Goal: Task Accomplishment & Management: Use online tool/utility

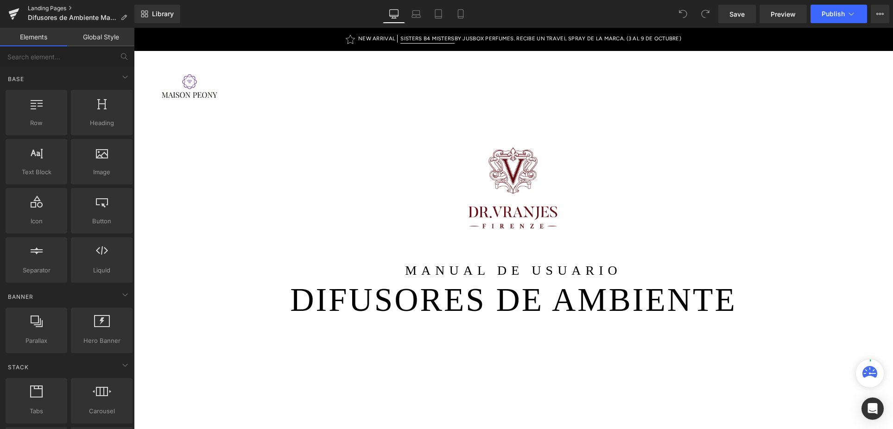
click at [62, 10] on link "Landing Pages" at bounding box center [81, 8] width 107 height 7
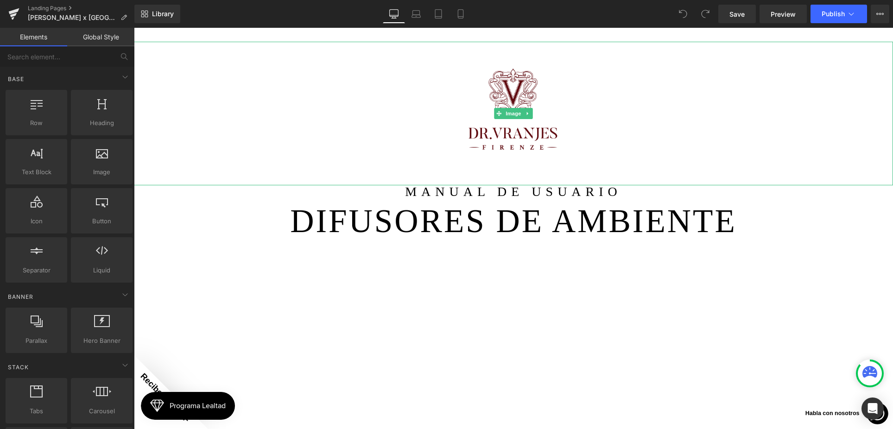
scroll to position [115, 0]
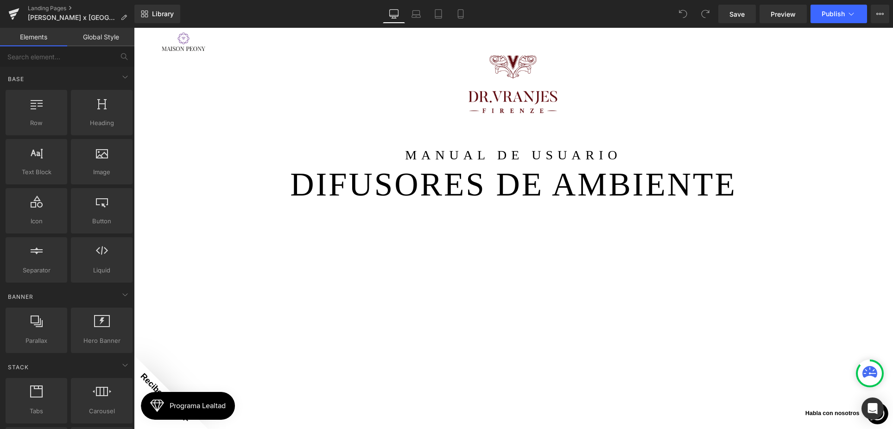
click at [620, 173] on h1 "DIFUSORES DE AMBIENTE" at bounding box center [513, 185] width 524 height 46
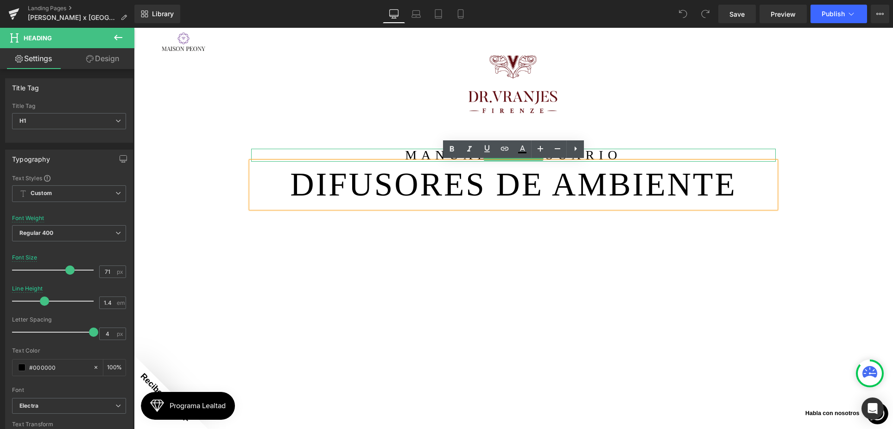
click at [616, 152] on p "MANUAL DE USUARIO" at bounding box center [513, 155] width 524 height 13
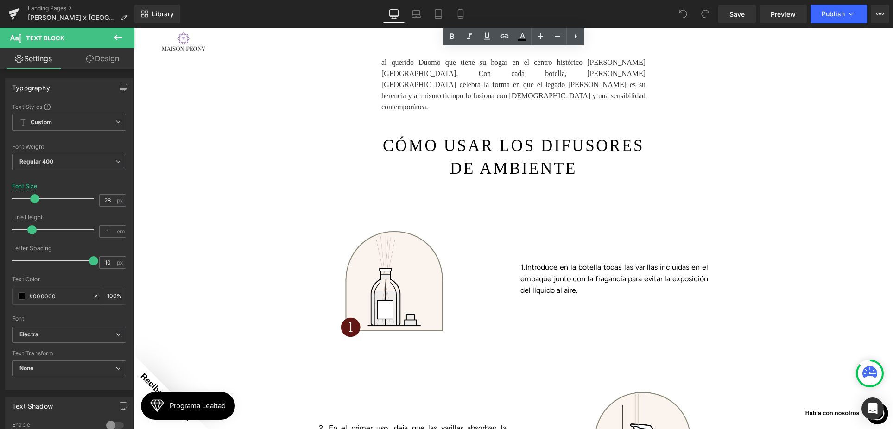
scroll to position [642, 0]
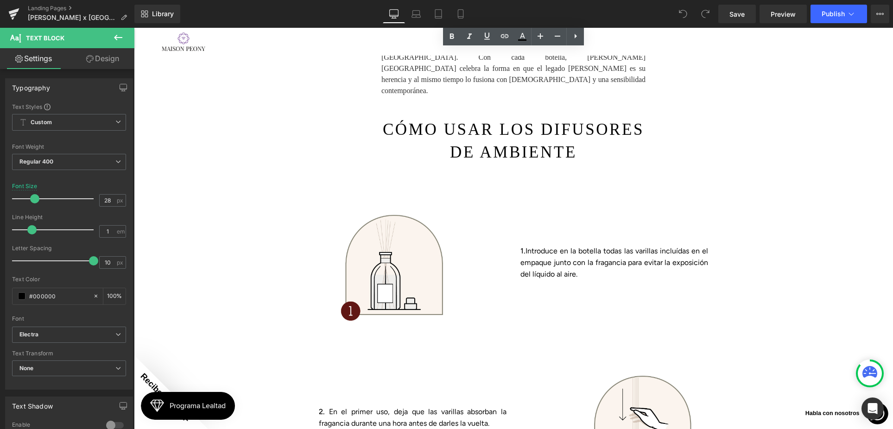
click at [484, 147] on h1 "DE AMBIENTE" at bounding box center [513, 152] width 542 height 22
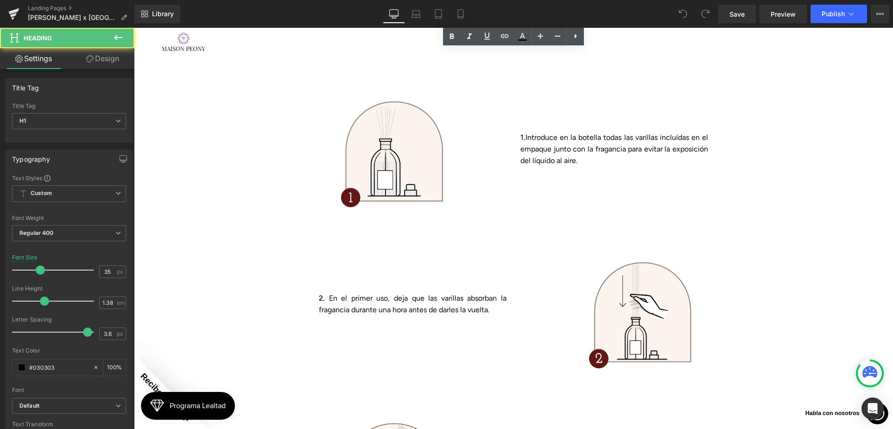
scroll to position [762, 0]
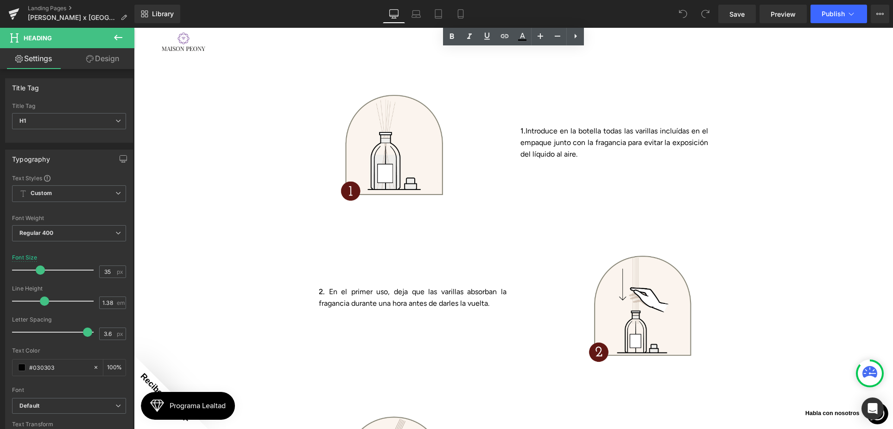
click at [545, 140] on p "1. Introduce en la botella todas las varillas incluídas en el empaque junto con…" at bounding box center [614, 143] width 188 height 35
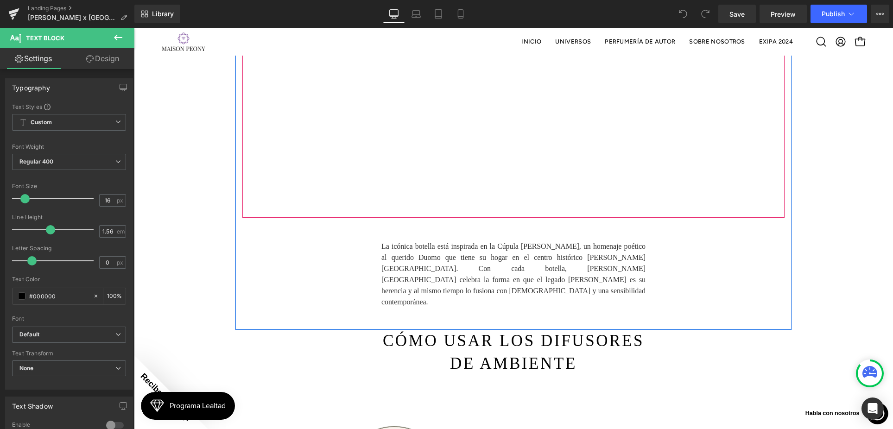
scroll to position [204, 0]
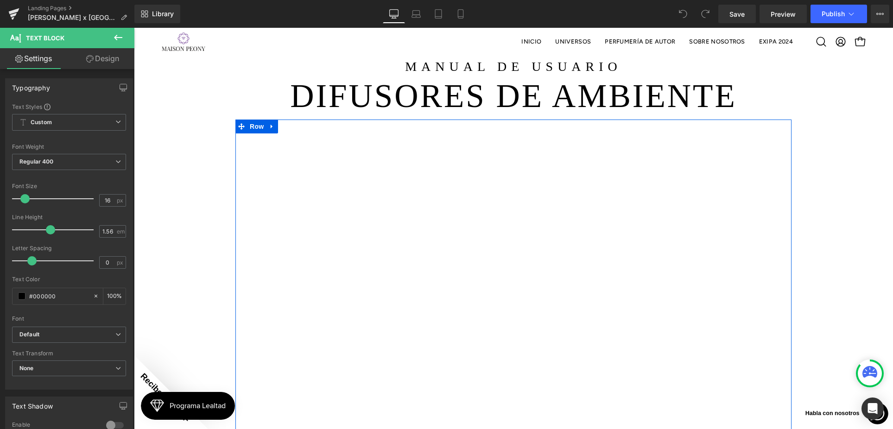
click at [674, 128] on div "Youtube La icónica botella está inspirada en la Cúpula de Brunelleschi, un home…" at bounding box center [513, 339] width 556 height 438
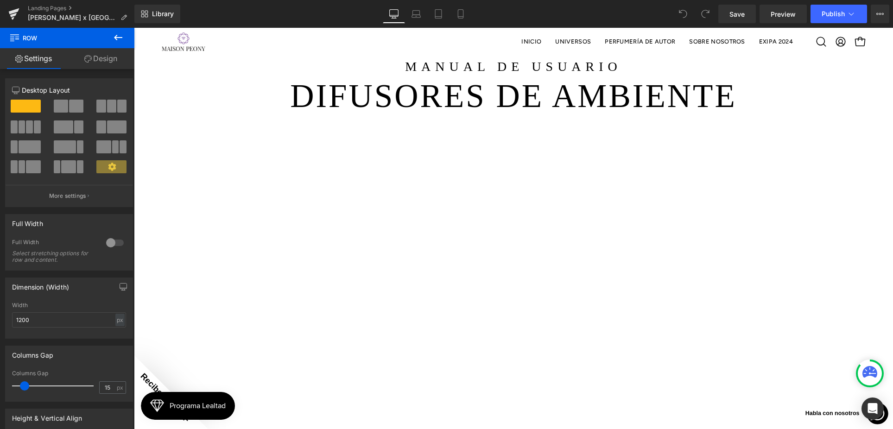
click at [119, 36] on icon at bounding box center [118, 37] width 11 height 11
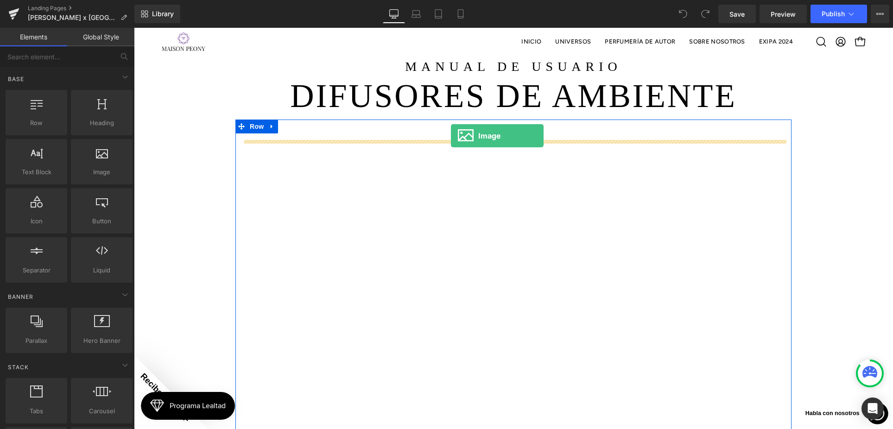
drag, startPoint x: 238, startPoint y: 147, endPoint x: 451, endPoint y: 137, distance: 213.4
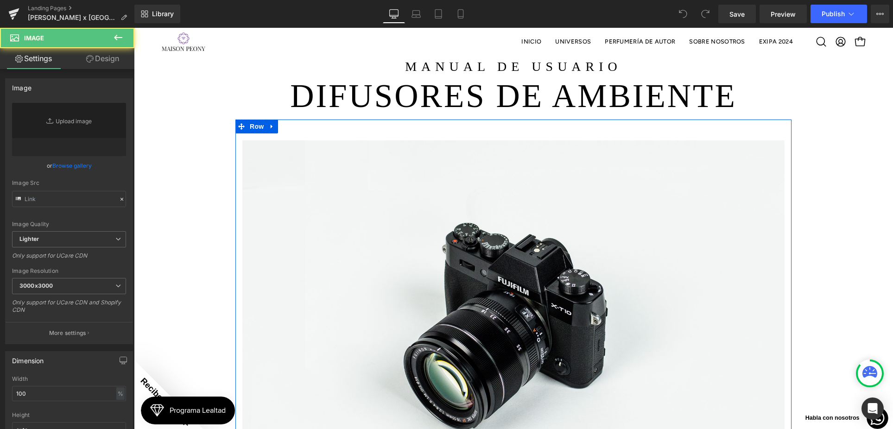
type input "//d1um8515vdn9kb.cloudfront.net/images/parallax.jpg"
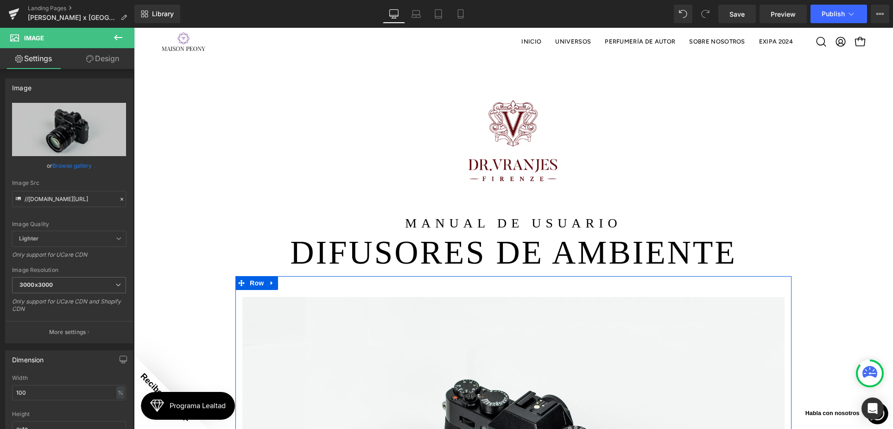
scroll to position [0, 0]
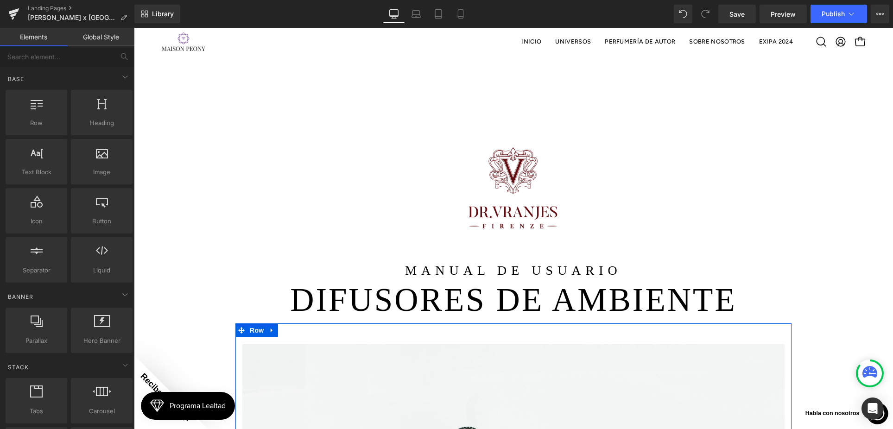
scroll to position [253, 0]
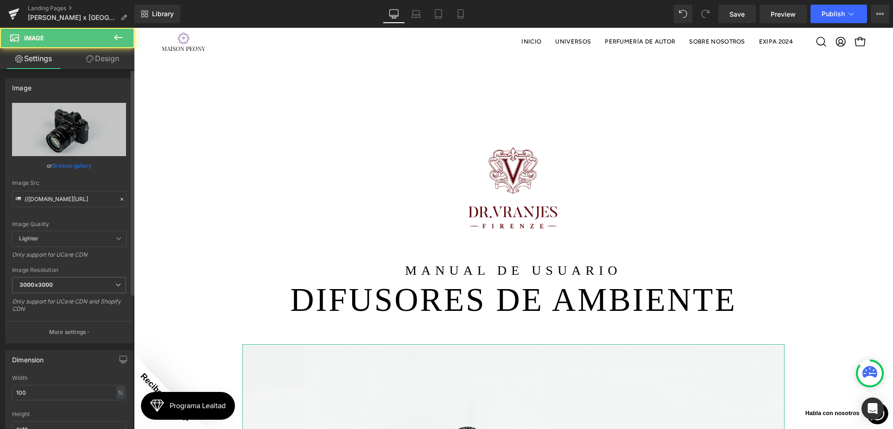
click at [83, 160] on link "Browse gallery" at bounding box center [71, 165] width 39 height 16
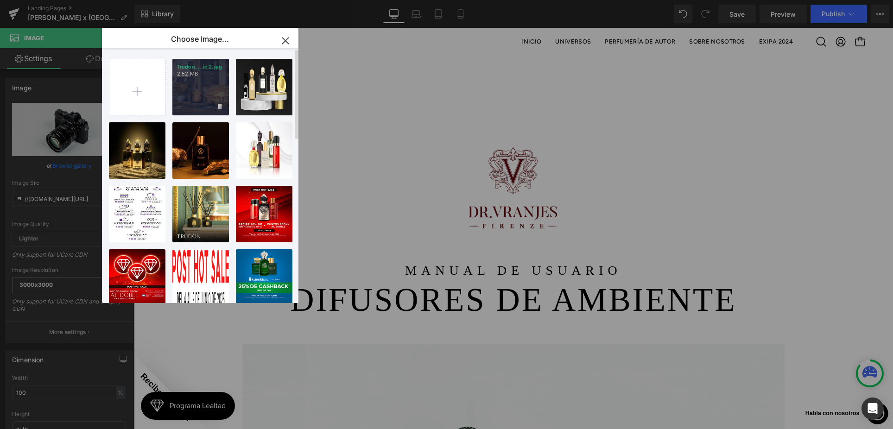
drag, startPoint x: 207, startPoint y: 95, endPoint x: 73, endPoint y: 67, distance: 136.7
click at [206, 95] on div "Trudon_...ic 2.jpg 2.52 MB" at bounding box center [200, 87] width 57 height 57
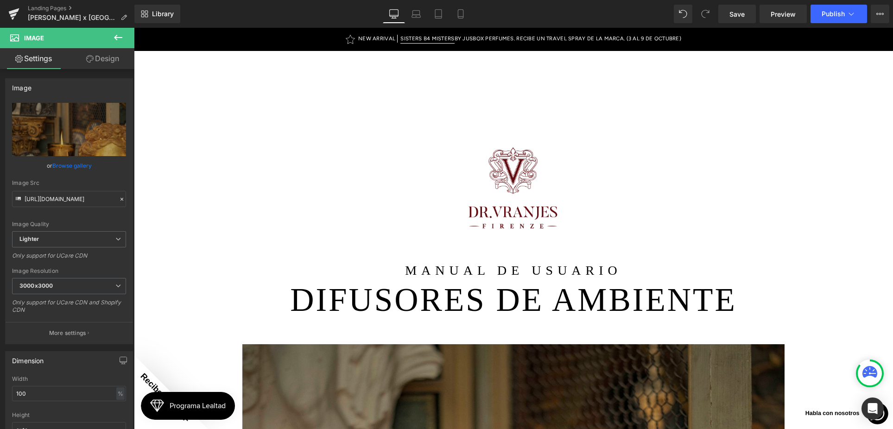
scroll to position [108, 0]
type input "//d1um8515vdn9kb.cloudfront.net/images/parallax.jpg"
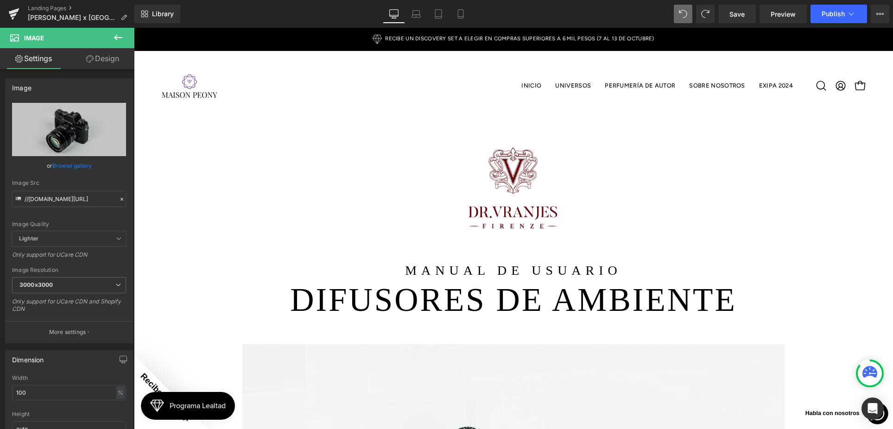
scroll to position [0, 0]
click at [541, 162] on img at bounding box center [513, 192] width 152 height 144
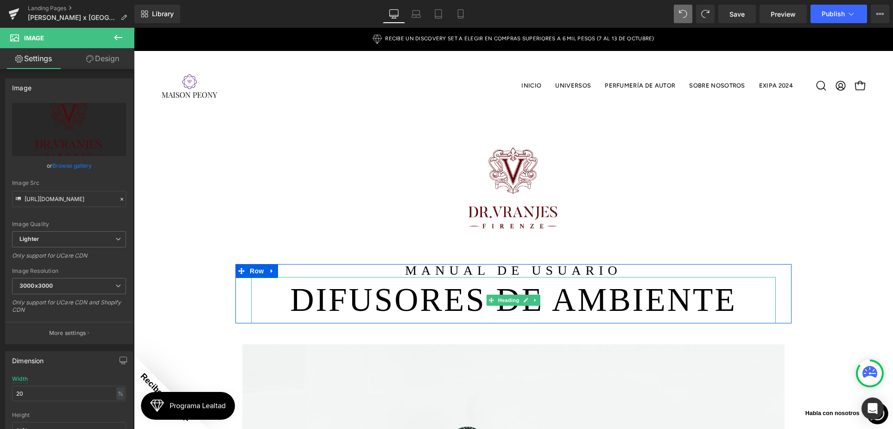
click at [436, 302] on h1 "DIFUSORES DE AMBIENTE" at bounding box center [513, 300] width 524 height 46
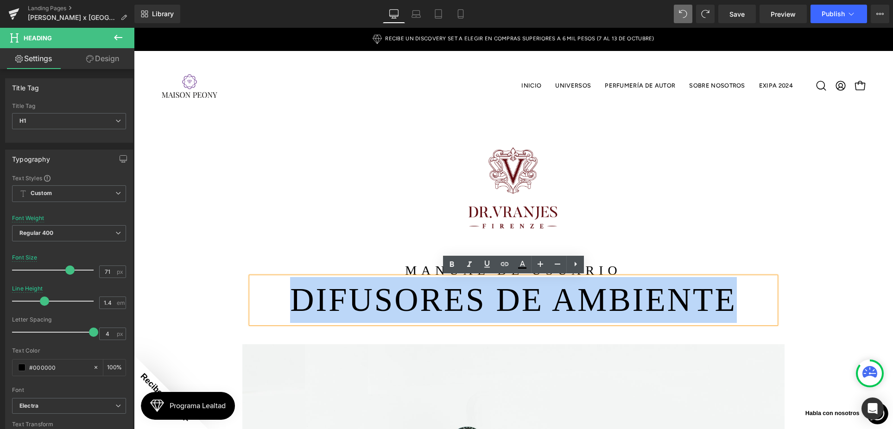
drag, startPoint x: 287, startPoint y: 301, endPoint x: 742, endPoint y: 299, distance: 454.9
click at [742, 299] on h1 "DIFUSORES DE AMBIENTE" at bounding box center [513, 300] width 524 height 46
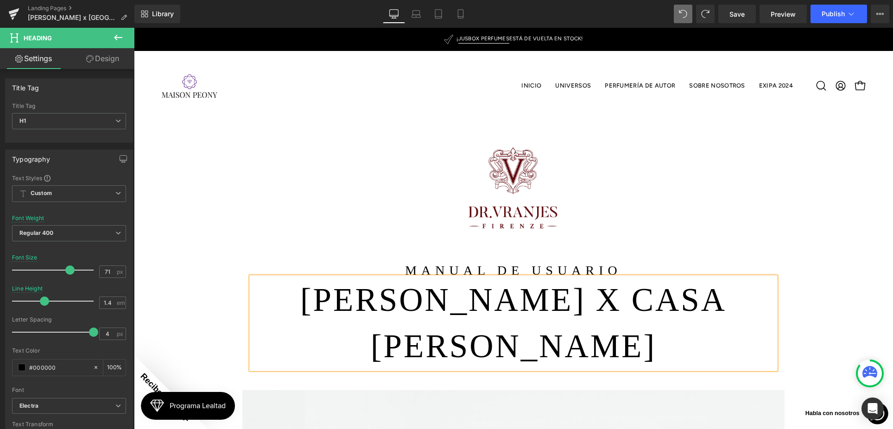
click at [600, 268] on p "MANUAL DE USUARIO" at bounding box center [513, 270] width 524 height 13
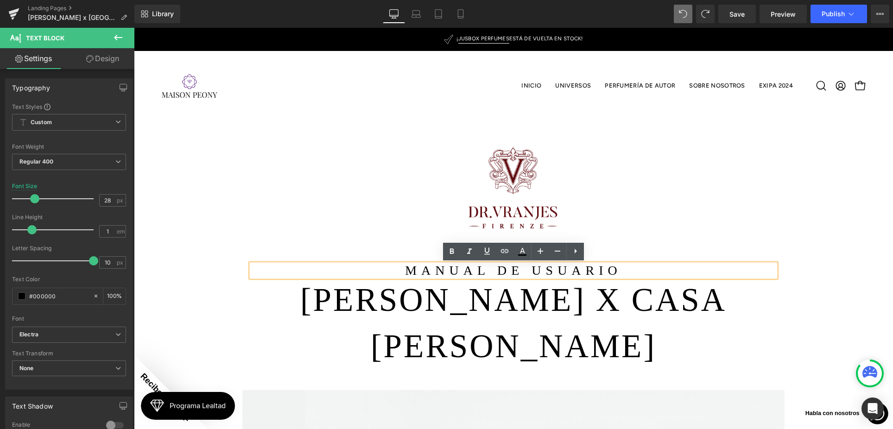
click at [625, 267] on p "MANUAL DE USUARIO" at bounding box center [513, 270] width 524 height 13
click at [576, 311] on h1 "TRUDON X CASA PALACIO" at bounding box center [513, 323] width 524 height 92
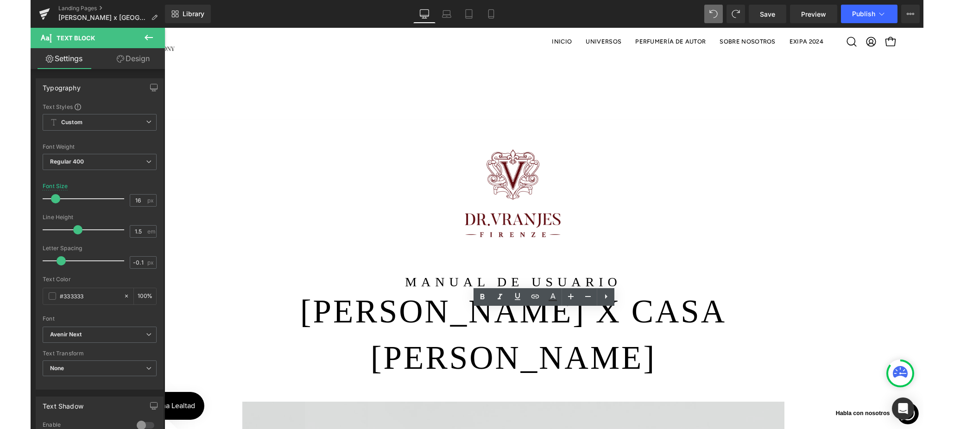
scroll to position [428, 0]
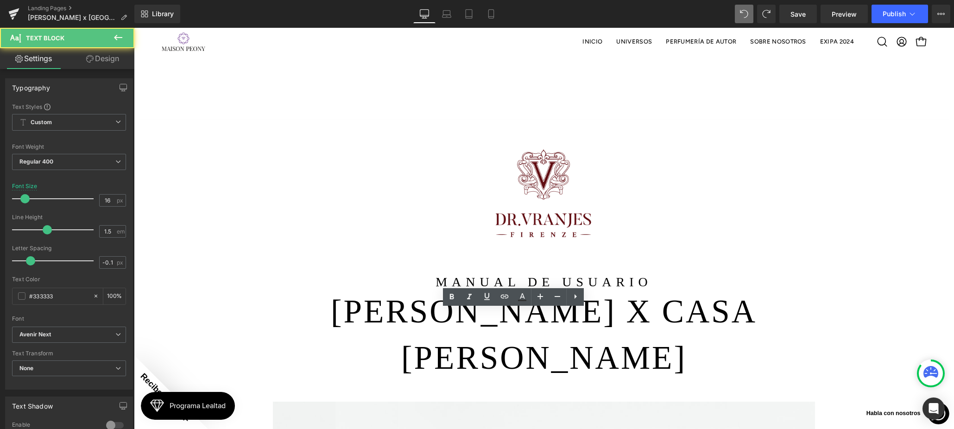
drag, startPoint x: 544, startPoint y: 358, endPoint x: 399, endPoint y: 315, distance: 151.1
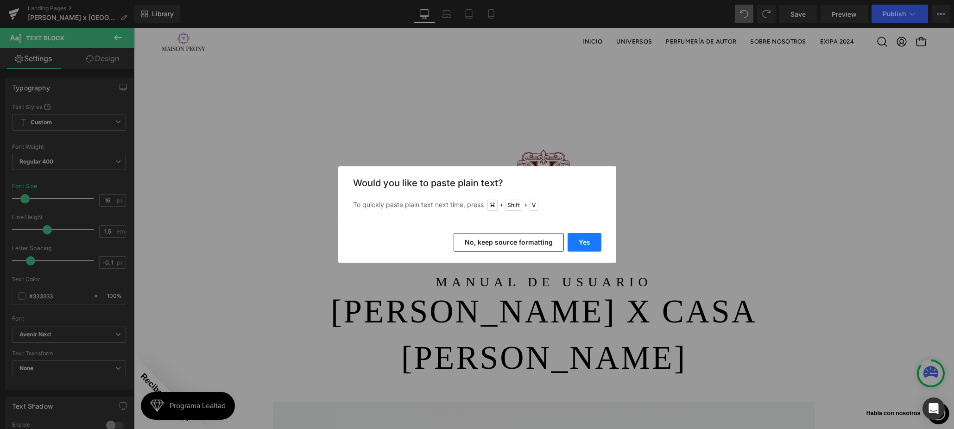
drag, startPoint x: 593, startPoint y: 248, endPoint x: 460, endPoint y: 220, distance: 136.3
click at [593, 248] on button "Yes" at bounding box center [584, 242] width 34 height 19
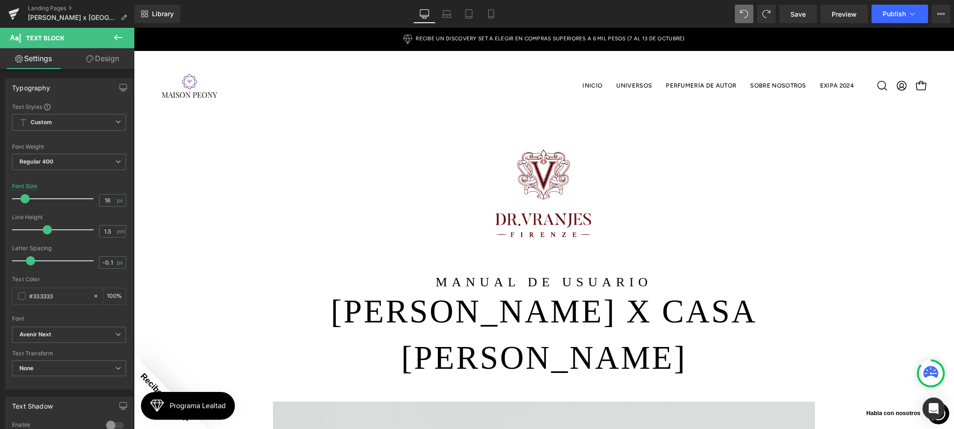
scroll to position [61, 0]
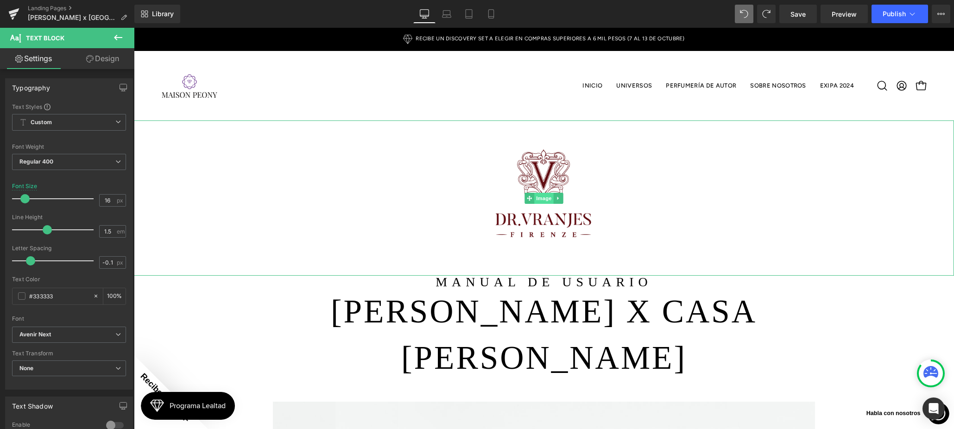
click at [548, 193] on span "Image" at bounding box center [543, 198] width 19 height 11
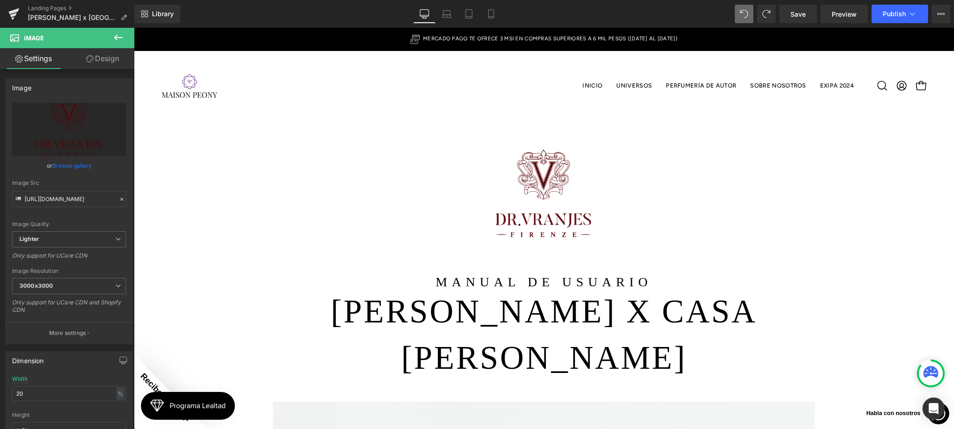
click at [73, 164] on link "Browse gallery" at bounding box center [71, 165] width 39 height 16
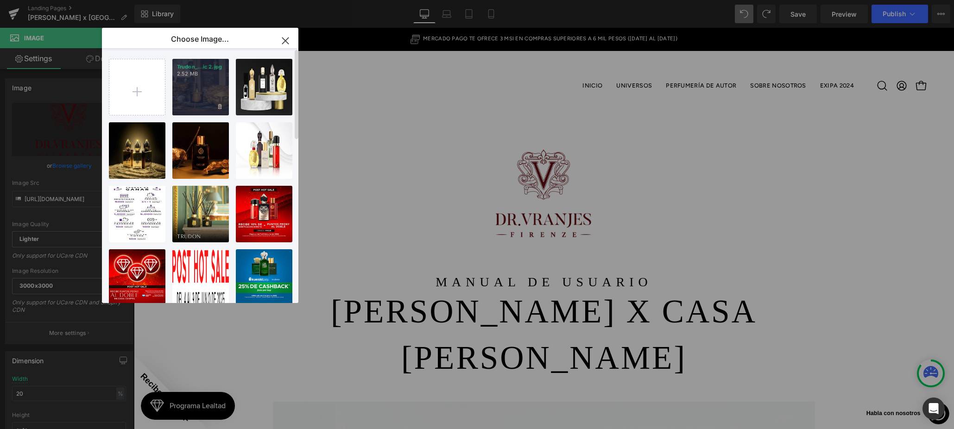
type input "C:\fakepath\Logo Trudon.jpg"
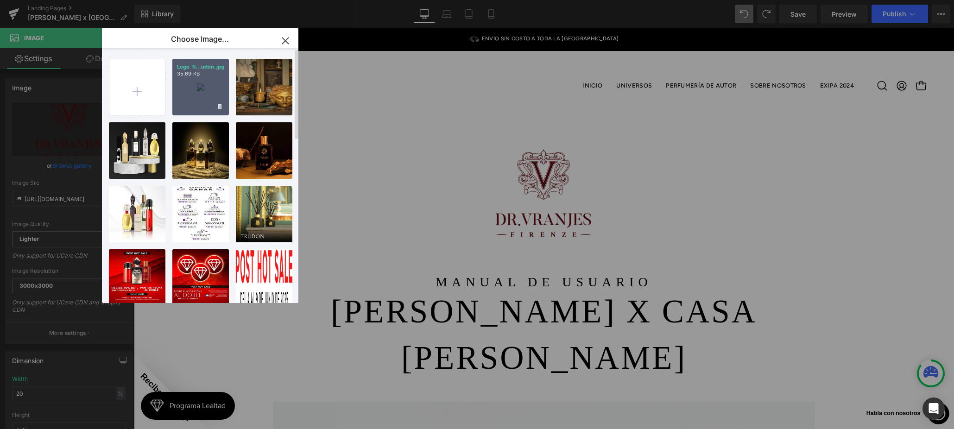
click at [208, 100] on div "Logo Tr...udon.jpg 35.69 KB" at bounding box center [200, 87] width 57 height 57
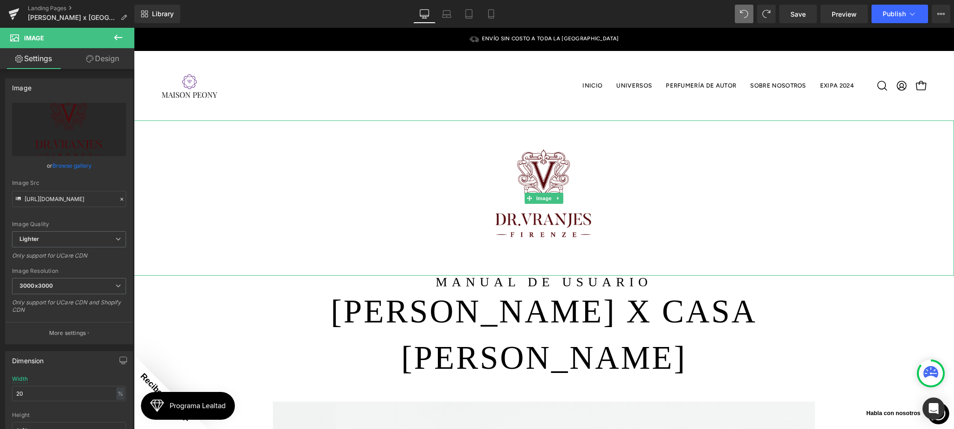
click at [546, 164] on img at bounding box center [544, 197] width 164 height 155
click at [86, 171] on link "Browse gallery" at bounding box center [71, 165] width 39 height 16
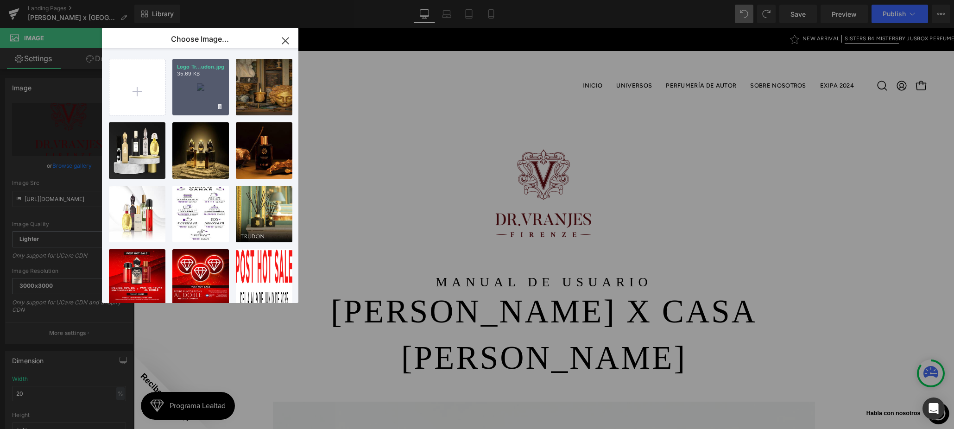
click at [221, 86] on div "Logo Tr...udon.jpg 35.69 KB" at bounding box center [200, 87] width 57 height 57
type input "https://ucarecdn.com/bd64750b-90b8-45e4-9abc-8083b27aae26/-/format/auto/-/previ…"
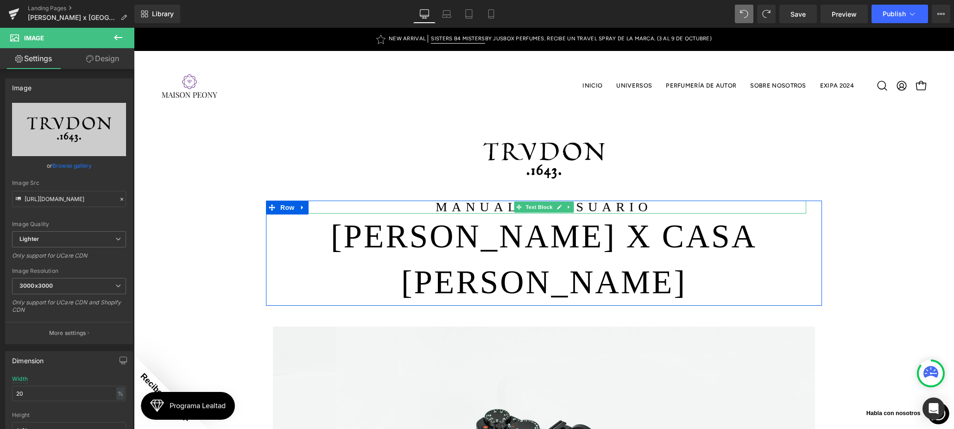
scroll to position [0, 0]
click at [621, 208] on p "MANUAL DE USUARIO" at bounding box center [544, 207] width 524 height 13
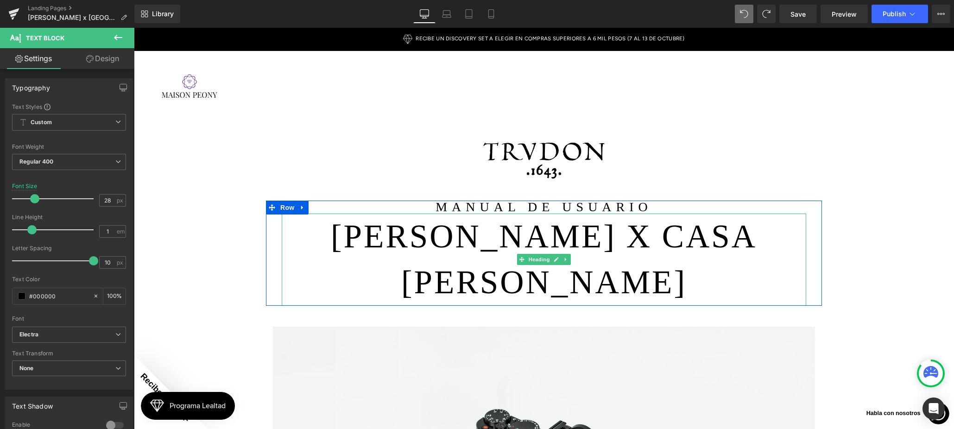
drag, startPoint x: 405, startPoint y: 256, endPoint x: 406, endPoint y: 244, distance: 11.6
click at [405, 256] on h1 "TRUDON X CASA PALACIO" at bounding box center [544, 260] width 524 height 92
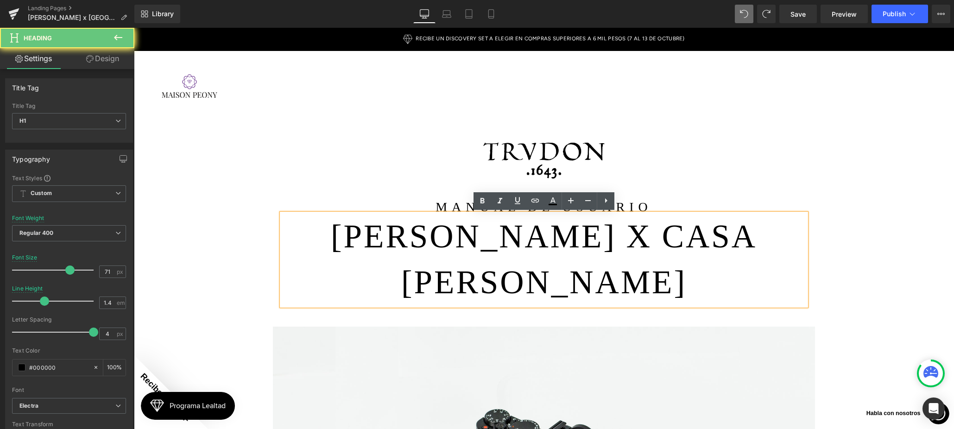
click at [406, 244] on h1 "TRUDON X CASA PALACIO" at bounding box center [544, 260] width 524 height 92
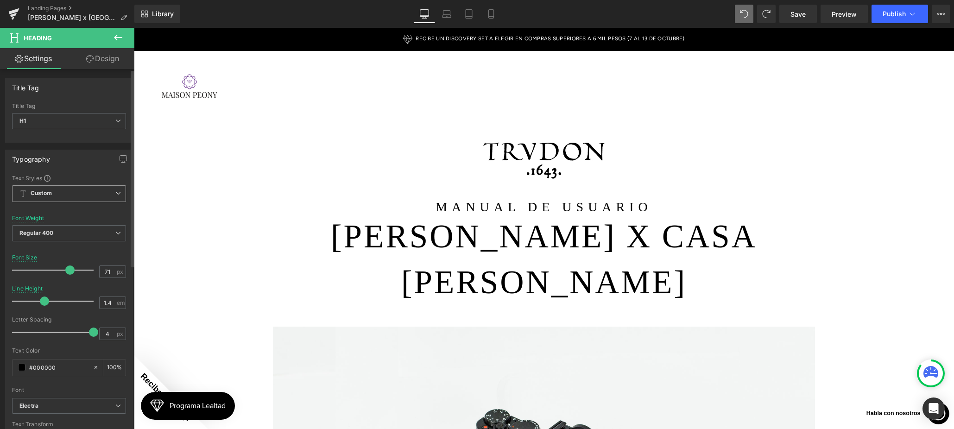
click at [97, 193] on span "Custom Setup Global Style" at bounding box center [69, 193] width 114 height 17
click at [97, 193] on span "Custom Setup Global Style" at bounding box center [67, 193] width 110 height 17
click at [66, 231] on span "Regular 400" at bounding box center [69, 233] width 114 height 16
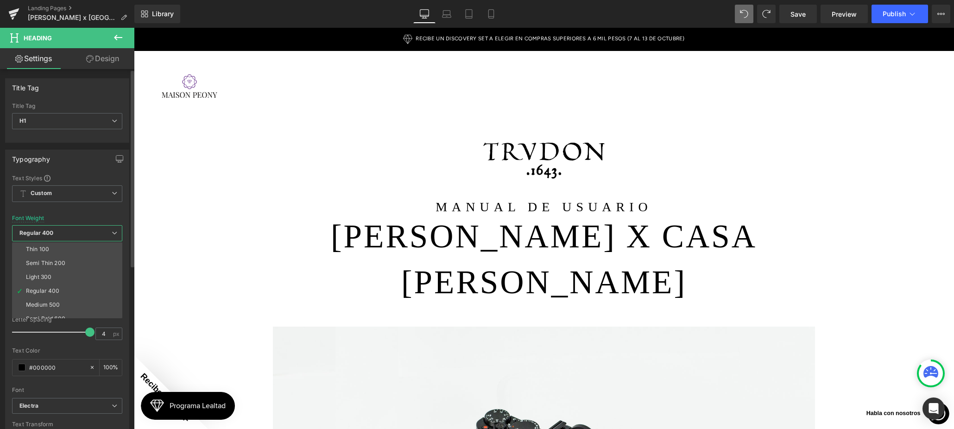
click at [65, 230] on span "Regular 400" at bounding box center [67, 233] width 110 height 16
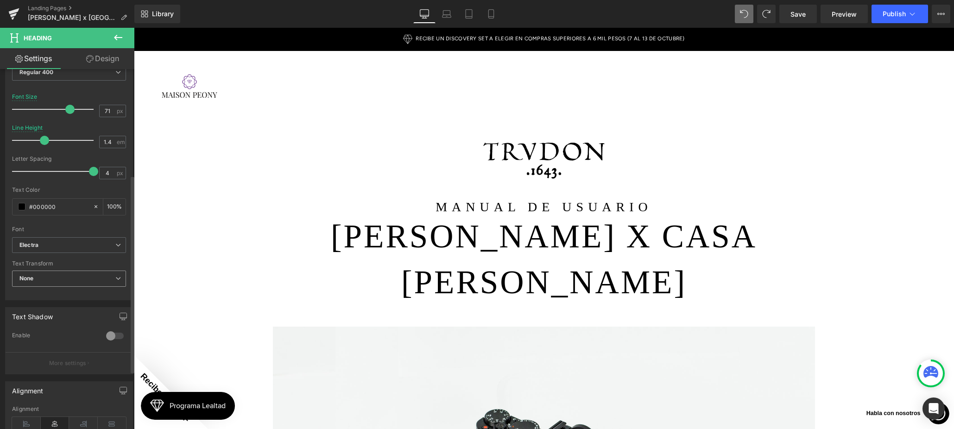
scroll to position [193, 0]
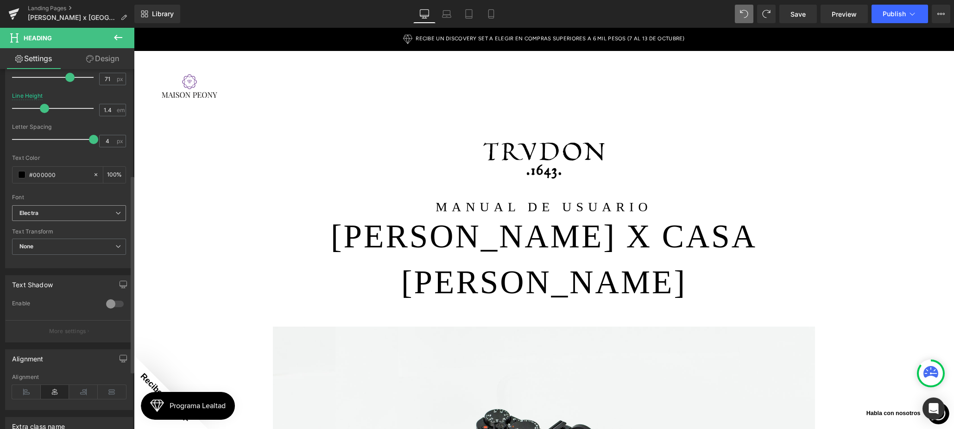
click at [74, 218] on span "Electra" at bounding box center [69, 213] width 114 height 16
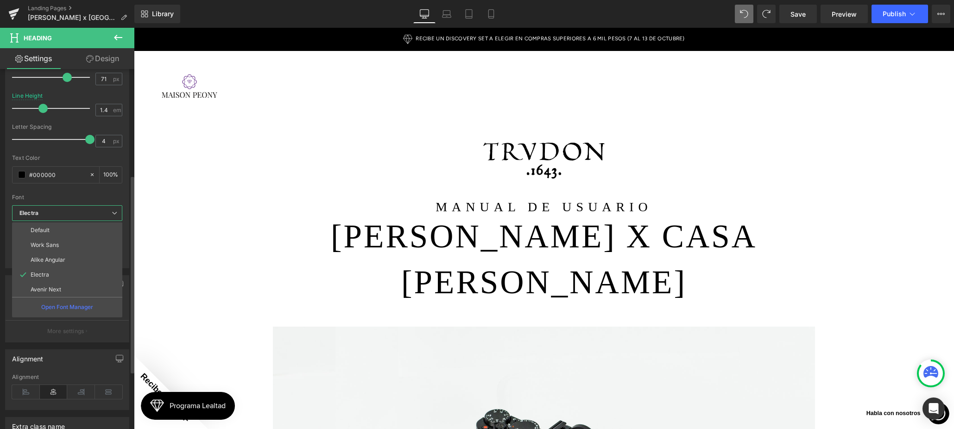
click at [82, 310] on p "Open Font Manager" at bounding box center [67, 307] width 52 height 8
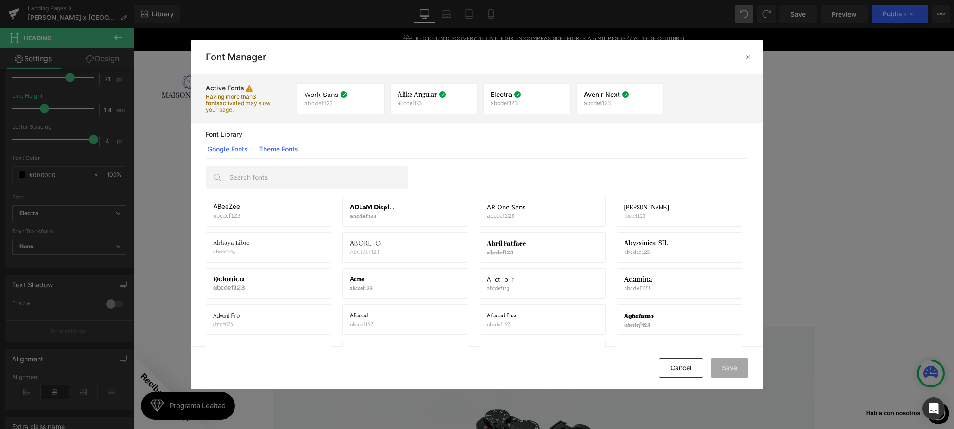
click at [273, 145] on link "Theme Fonts" at bounding box center [278, 149] width 43 height 19
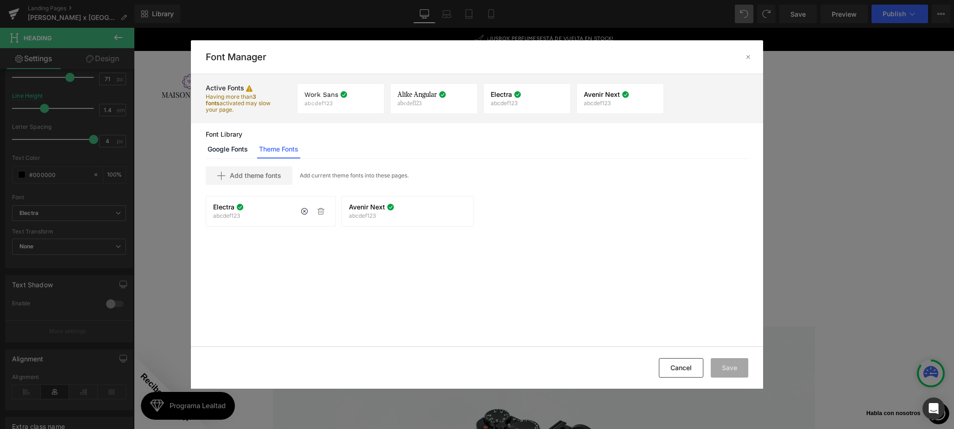
drag, startPoint x: 323, startPoint y: 239, endPoint x: 317, endPoint y: 218, distance: 21.7
click at [323, 239] on div "Add theme fonts Add current theme fonts into these pages. Electra abcdef123 If …" at bounding box center [477, 253] width 572 height 188
click at [275, 169] on div "Add theme fonts" at bounding box center [249, 175] width 87 height 19
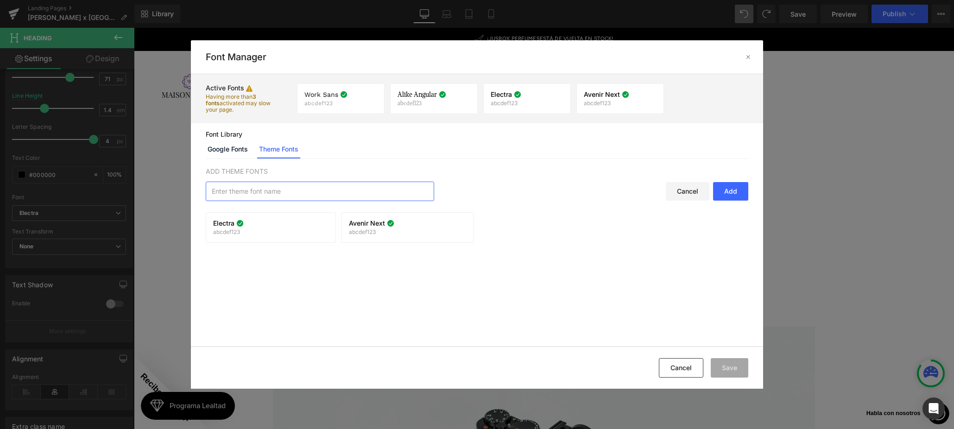
click at [281, 183] on input "text" at bounding box center [319, 191] width 227 height 19
type input "Trudon"
click at [723, 197] on div "Add" at bounding box center [730, 191] width 35 height 19
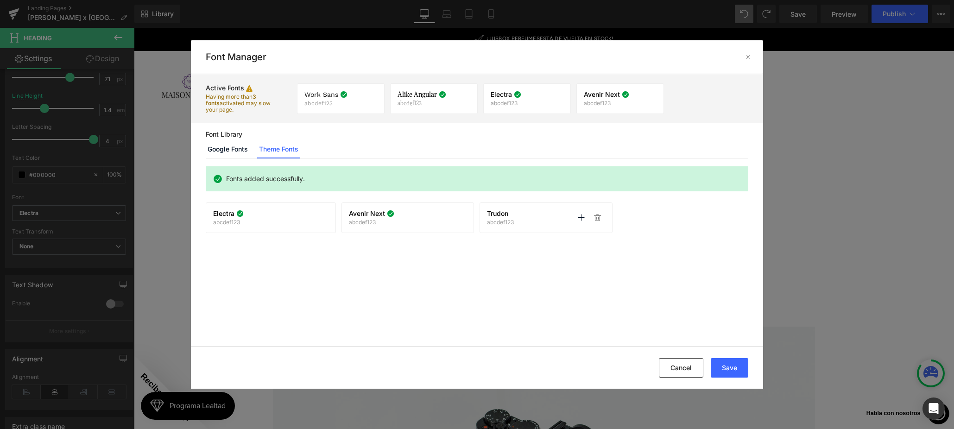
click at [504, 218] on div "Trudon abcdef123" at bounding box center [500, 218] width 27 height 16
click at [583, 219] on icon at bounding box center [580, 217] width 7 height 7
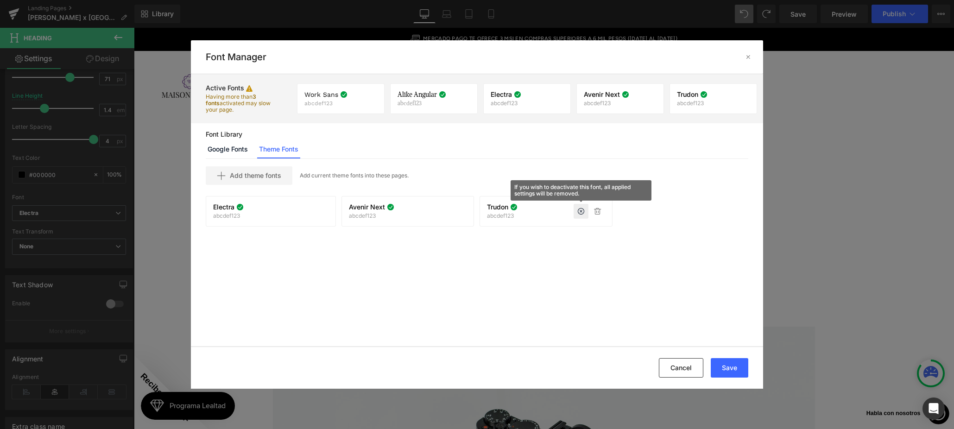
click at [559, 216] on div "Trudon abcdef123 If you wish to deactivate this font, all applied settings will…" at bounding box center [546, 211] width 118 height 16
click at [598, 208] on icon at bounding box center [597, 211] width 7 height 7
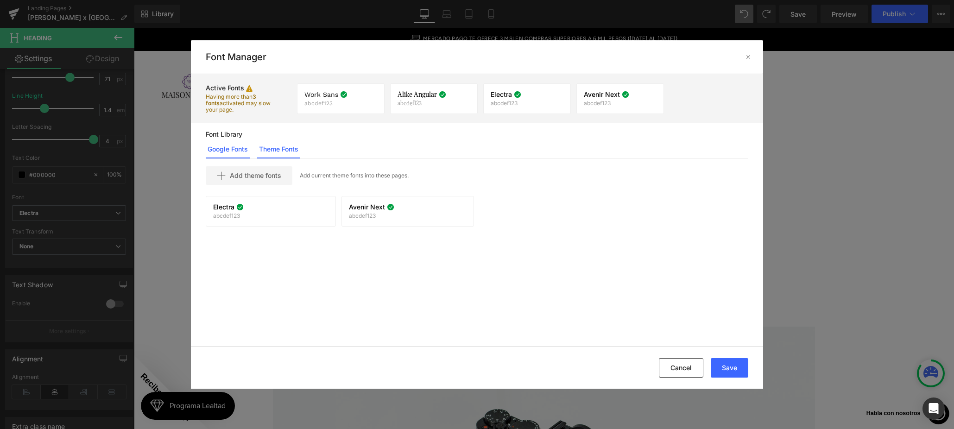
click at [239, 157] on link "Google Fonts" at bounding box center [228, 149] width 44 height 19
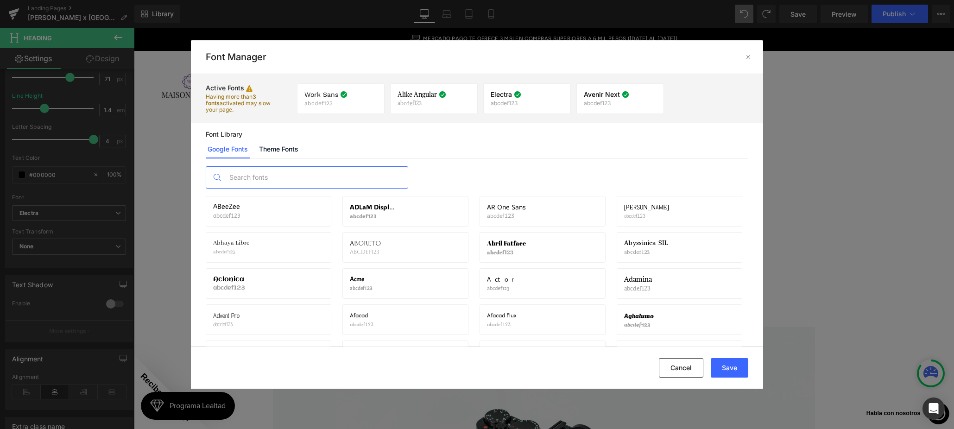
click at [347, 174] on input "text" at bounding box center [316, 177] width 183 height 21
click at [372, 240] on span "Baskervville" at bounding box center [367, 242] width 35 height 7
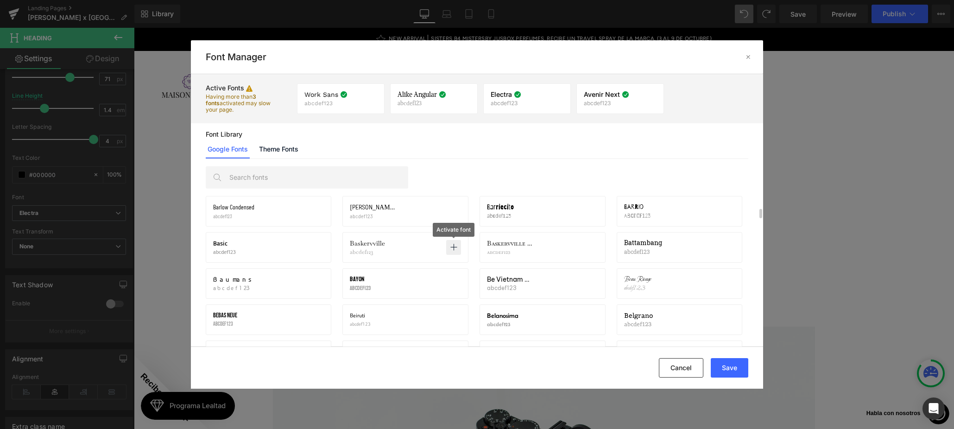
click at [446, 246] on p at bounding box center [453, 247] width 15 height 15
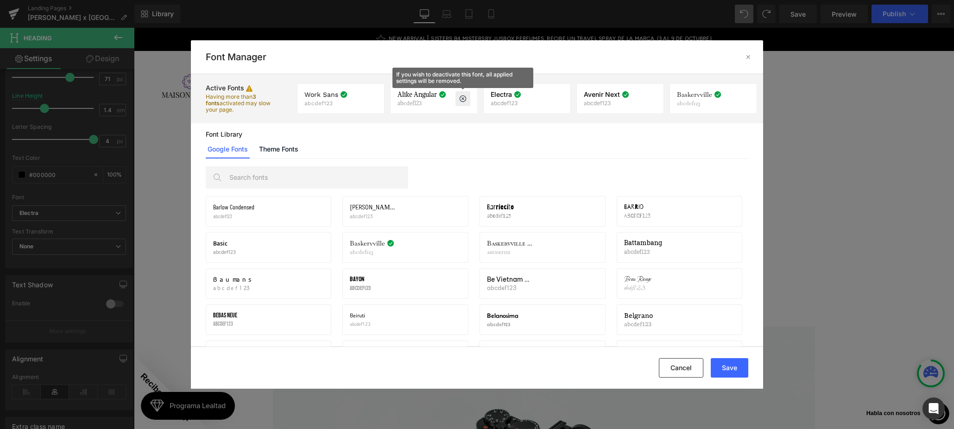
click at [460, 95] on icon at bounding box center [462, 98] width 7 height 7
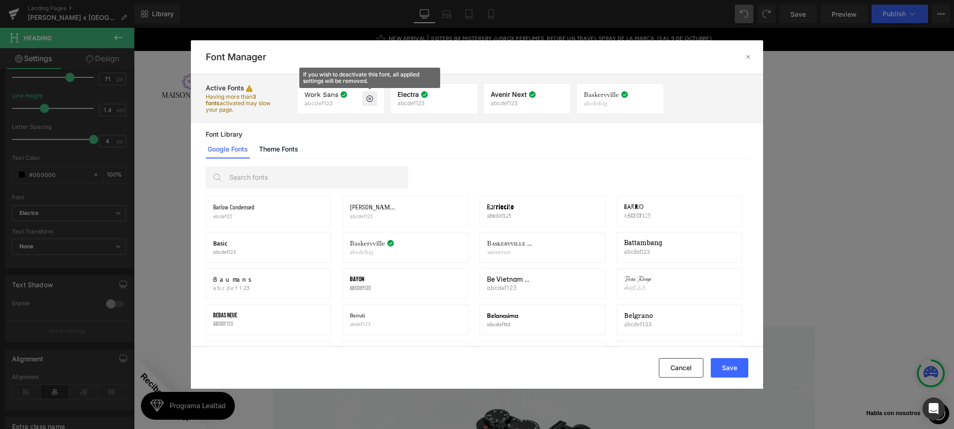
click at [371, 98] on icon at bounding box center [369, 98] width 7 height 7
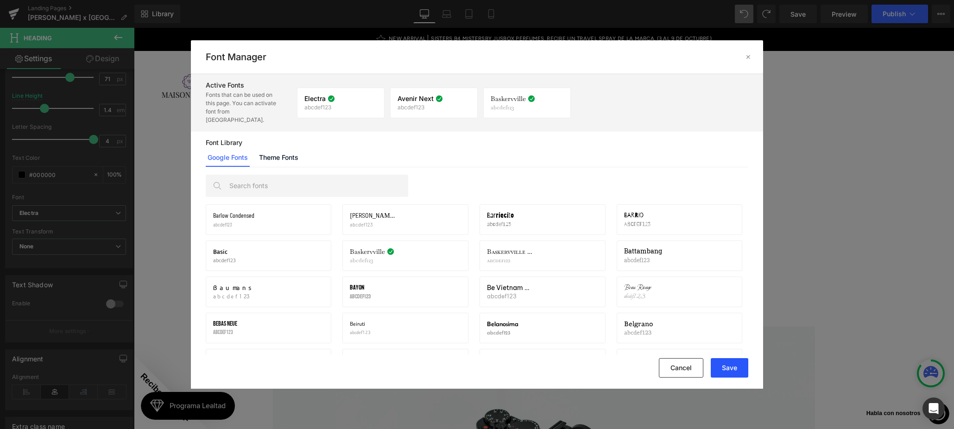
click at [737, 361] on button "Save" at bounding box center [730, 367] width 38 height 19
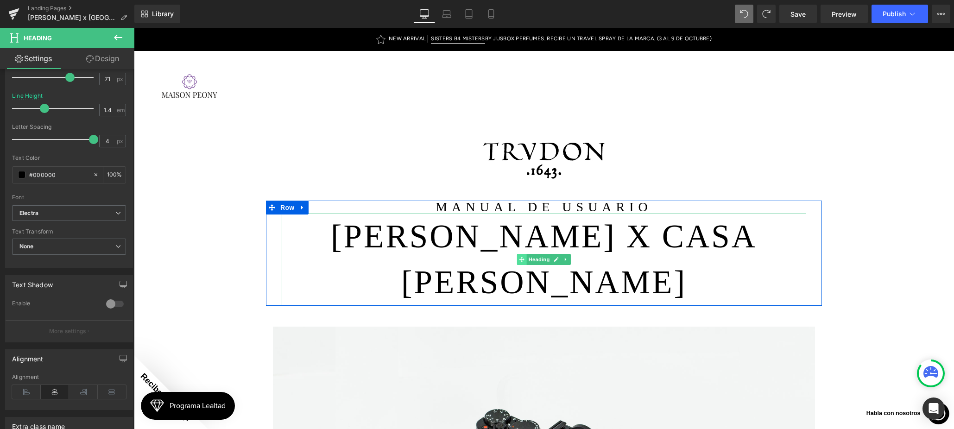
click at [524, 257] on icon at bounding box center [521, 260] width 5 height 6
click at [104, 215] on b "Electra" at bounding box center [67, 213] width 96 height 8
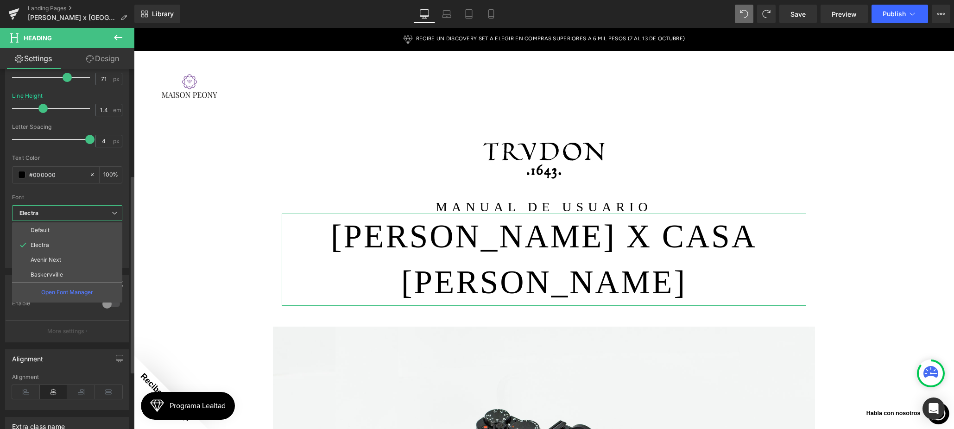
click at [91, 272] on li "Baskervville" at bounding box center [67, 274] width 110 height 15
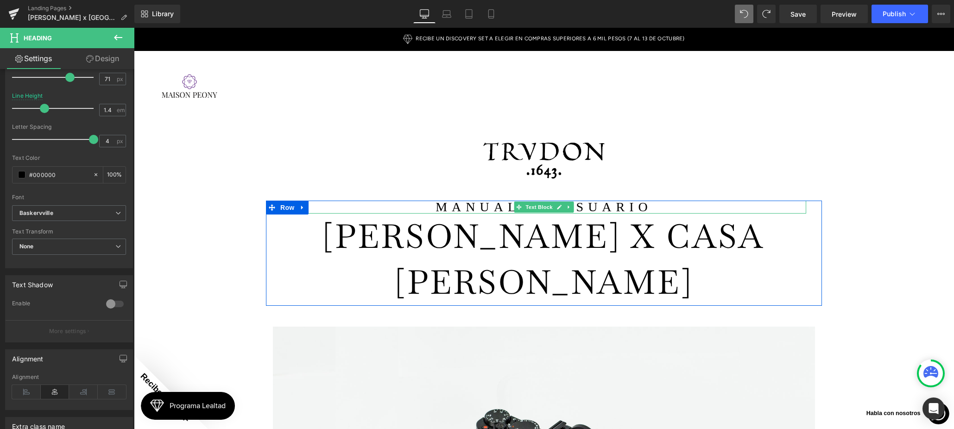
click at [617, 206] on p "MANUAL DE USUARIO" at bounding box center [544, 207] width 524 height 13
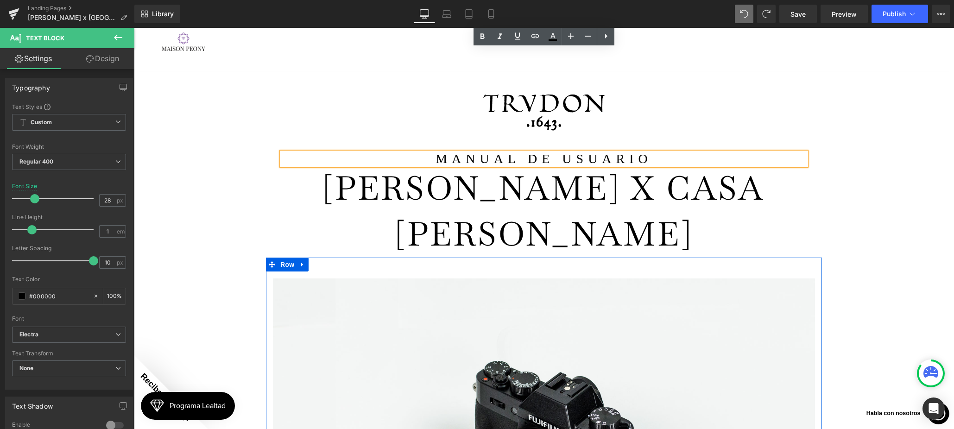
scroll to position [659, 0]
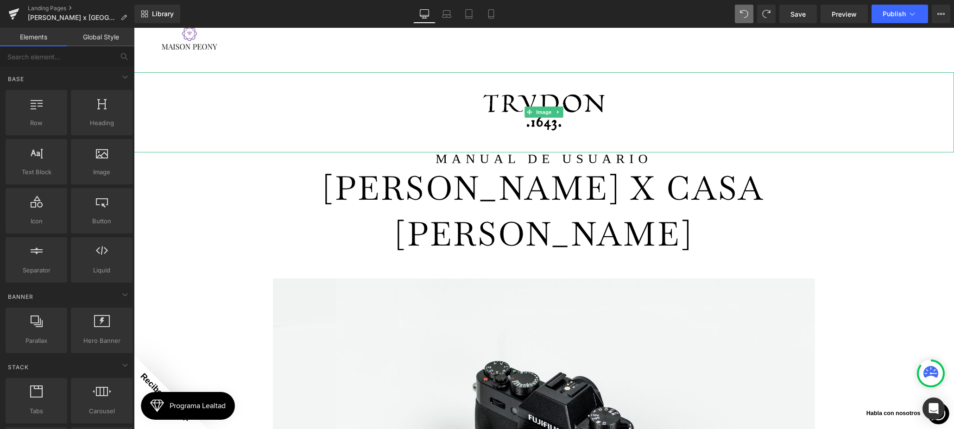
scroll to position [0, 0]
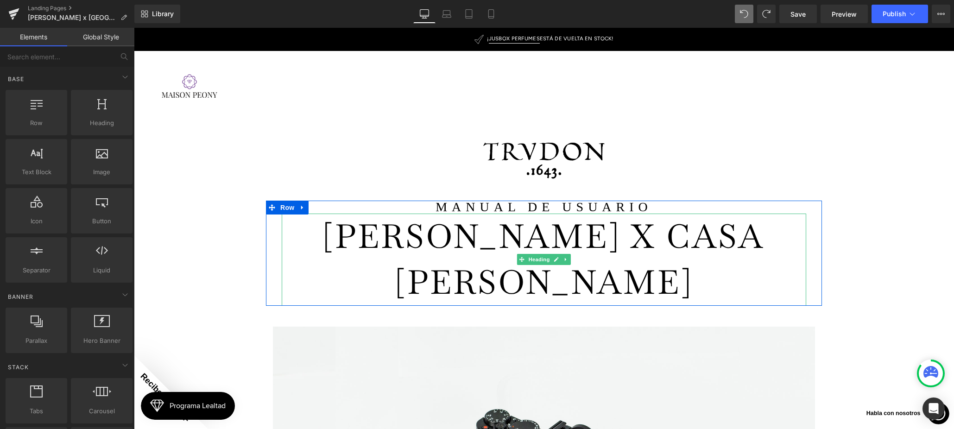
click at [490, 230] on h1 "TRUDON X CASA PALACIO" at bounding box center [544, 260] width 524 height 92
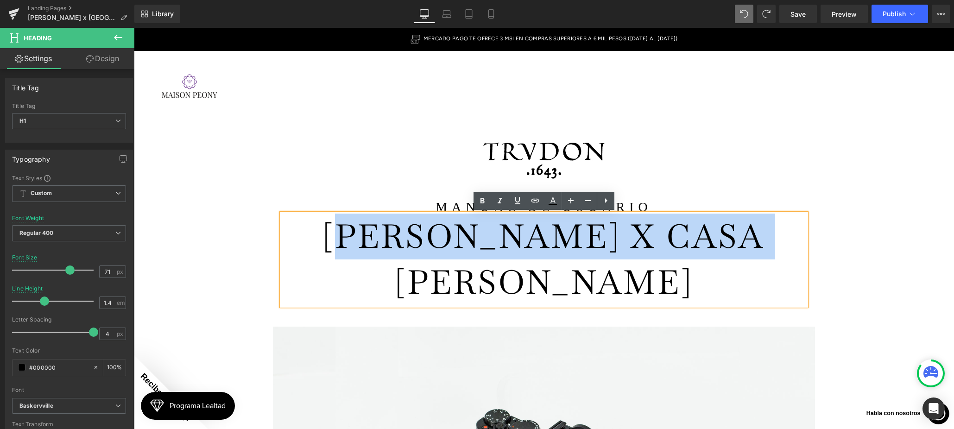
drag, startPoint x: 763, startPoint y: 237, endPoint x: 340, endPoint y: 243, distance: 423.0
click at [340, 243] on h1 "TRUDON X CASA PALACIO" at bounding box center [544, 260] width 524 height 92
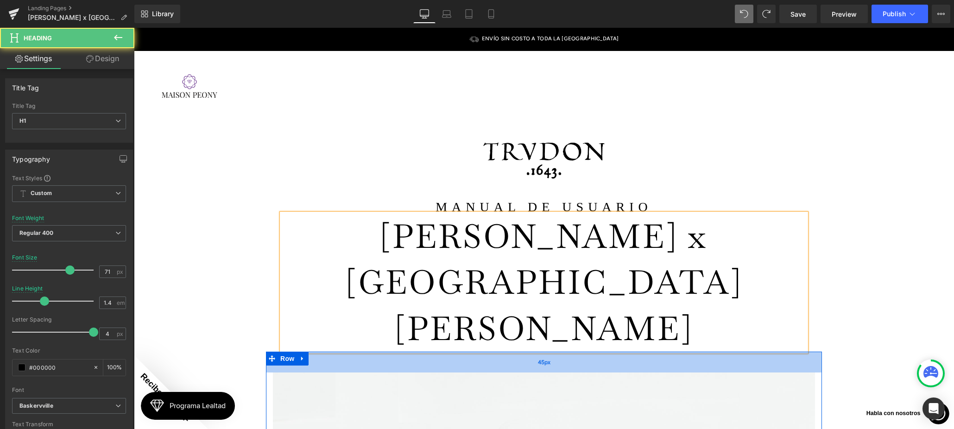
drag, startPoint x: 723, startPoint y: 232, endPoint x: 429, endPoint y: 269, distance: 296.4
click at [439, 352] on div "45px" at bounding box center [544, 362] width 556 height 21
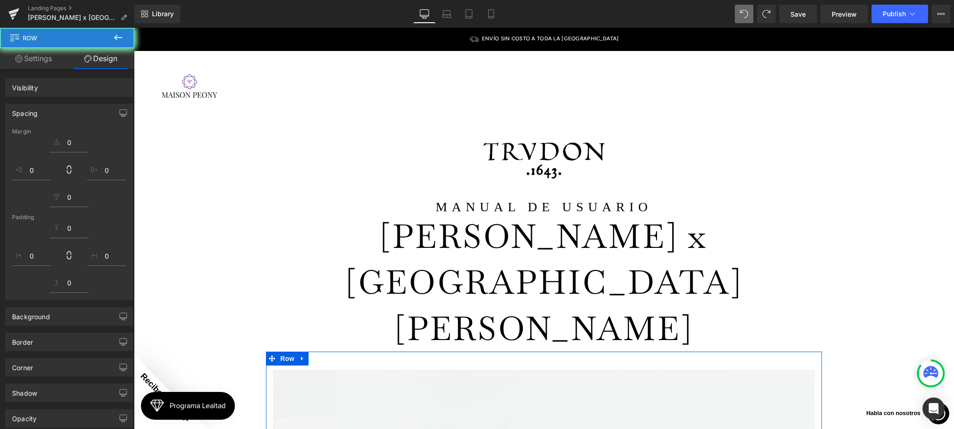
click at [379, 240] on h1 "[PERSON_NAME] x [GEOGRAPHIC_DATA][PERSON_NAME]" at bounding box center [544, 283] width 524 height 138
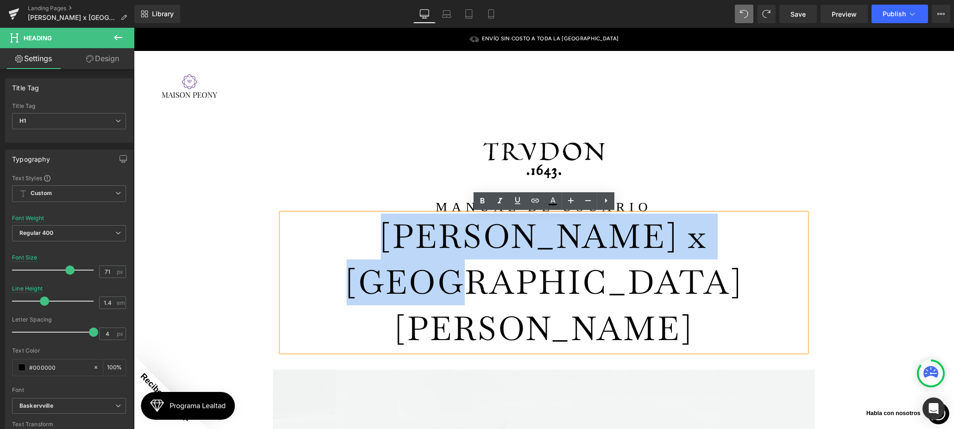
drag, startPoint x: 372, startPoint y: 236, endPoint x: 739, endPoint y: 224, distance: 366.6
click at [739, 224] on h1 "[PERSON_NAME] x [GEOGRAPHIC_DATA][PERSON_NAME]" at bounding box center [544, 283] width 524 height 138
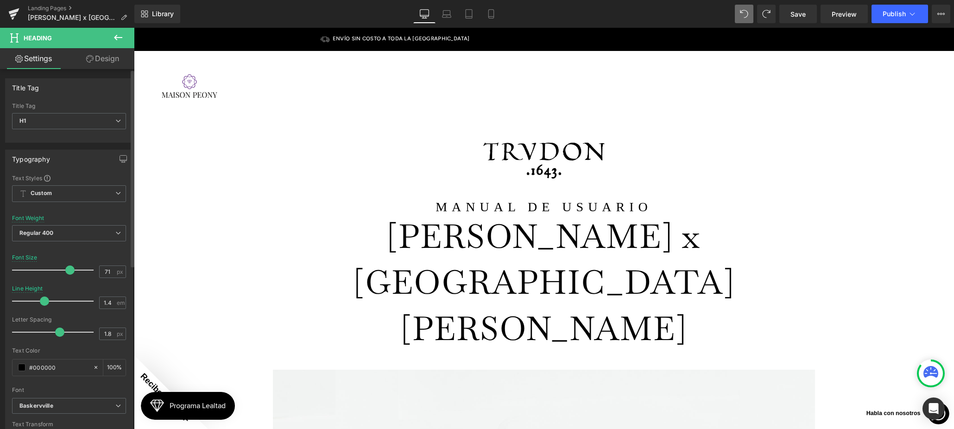
type input "1.6"
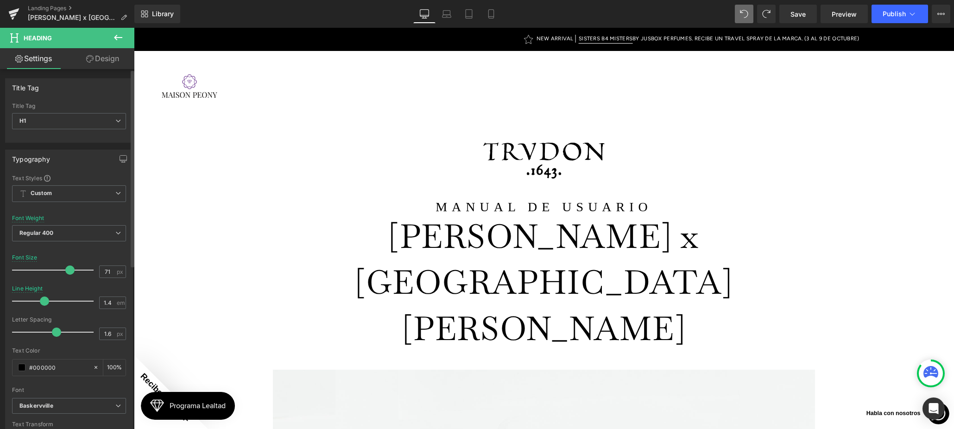
drag, startPoint x: 85, startPoint y: 332, endPoint x: 50, endPoint y: 338, distance: 35.3
click at [50, 338] on div at bounding box center [55, 332] width 77 height 19
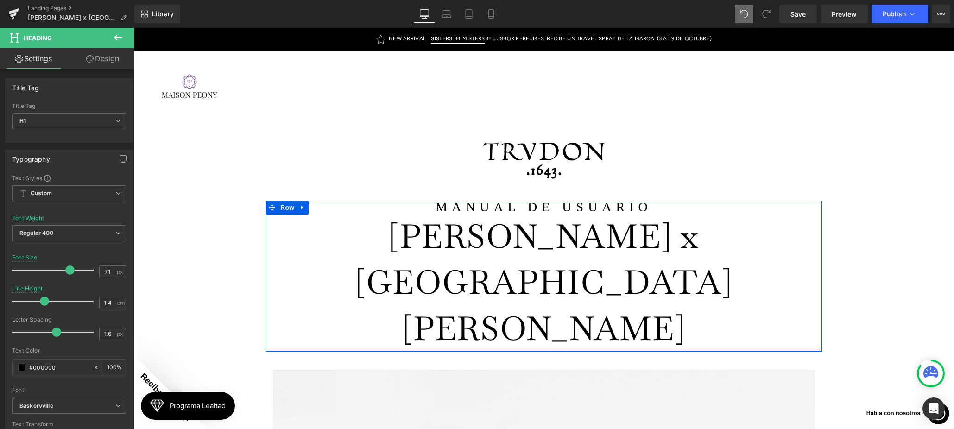
click at [626, 203] on p "MANUAL DE USUARIO" at bounding box center [544, 207] width 524 height 13
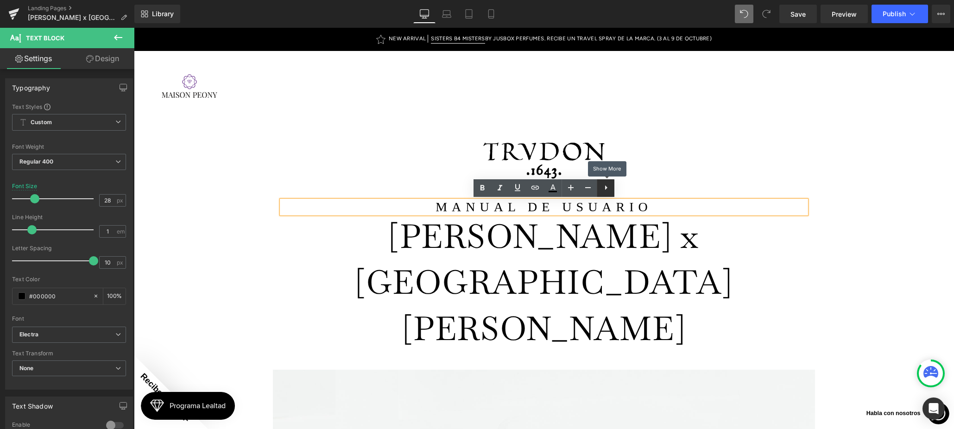
click at [609, 187] on icon at bounding box center [605, 187] width 11 height 11
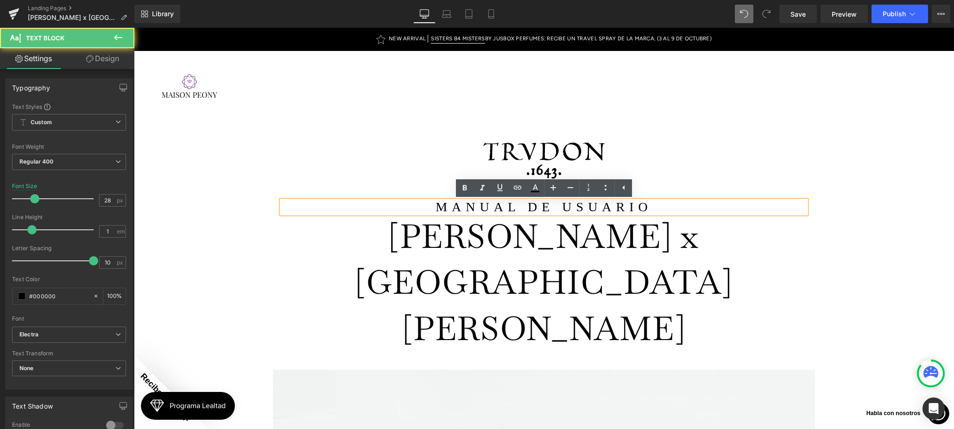
drag, startPoint x: 644, startPoint y: 203, endPoint x: 649, endPoint y: 205, distance: 5.0
click at [644, 203] on p "MANUAL DE USUARIO" at bounding box center [544, 207] width 524 height 13
drag, startPoint x: 698, startPoint y: 243, endPoint x: 654, endPoint y: 205, distance: 58.5
click at [698, 243] on h1 "[PERSON_NAME] x [GEOGRAPHIC_DATA][PERSON_NAME]" at bounding box center [544, 283] width 524 height 138
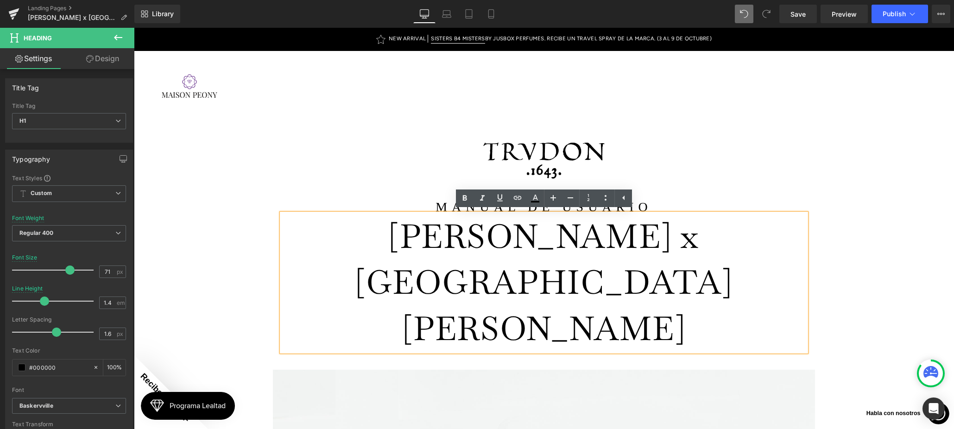
click at [808, 208] on div "MANUAL DE USUARIO Text Block Trudon x Casa Palacio Heading" at bounding box center [544, 276] width 556 height 151
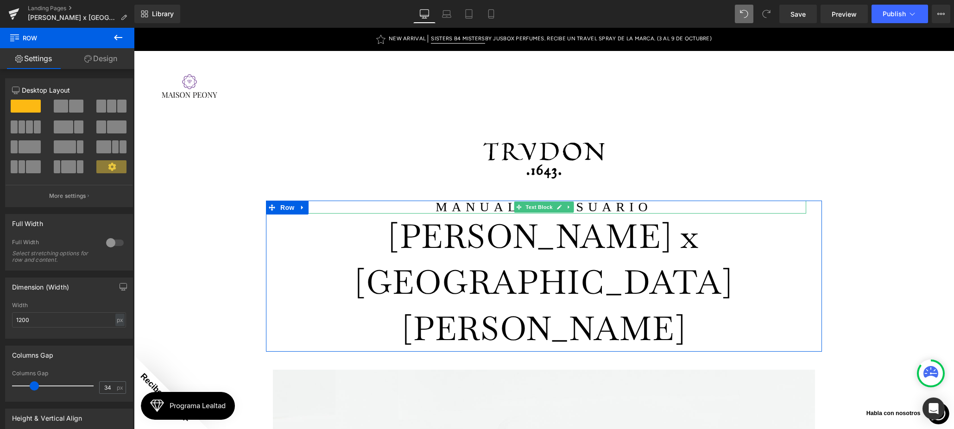
click at [570, 207] on icon at bounding box center [568, 207] width 5 height 6
click at [572, 206] on icon at bounding box center [573, 207] width 5 height 6
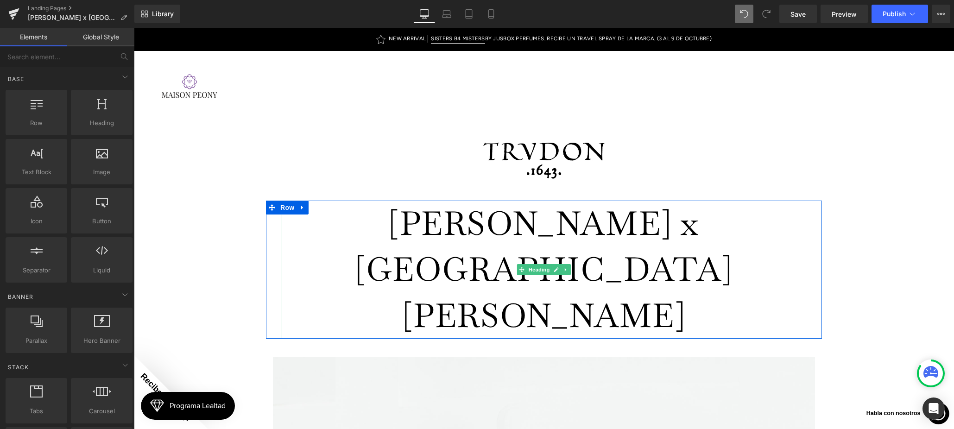
click at [536, 216] on h1 "[PERSON_NAME] x [GEOGRAPHIC_DATA][PERSON_NAME]" at bounding box center [544, 270] width 524 height 138
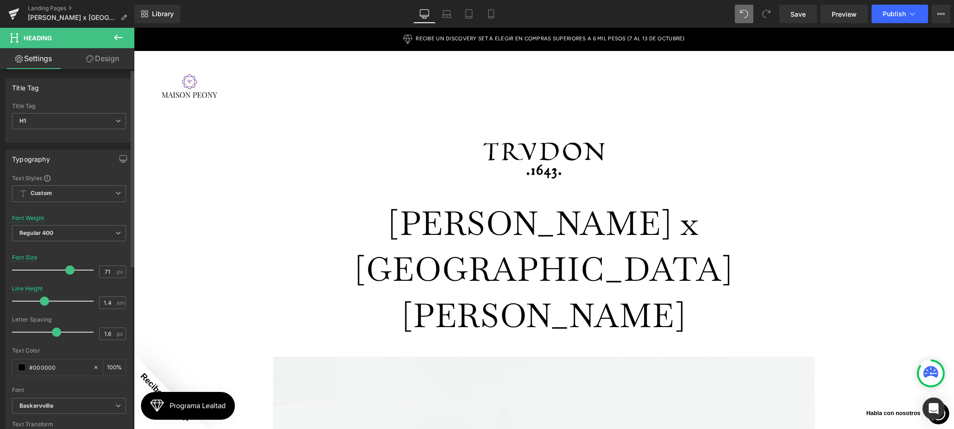
click at [92, 69] on div "Title Tag H1 H2 H3 H4 H5 H6 Title Tag H1 H1 H2 H3 H4 H5 H6 Typography Text Styl…" at bounding box center [69, 384] width 139 height 631
click at [94, 66] on link "Design" at bounding box center [102, 58] width 67 height 21
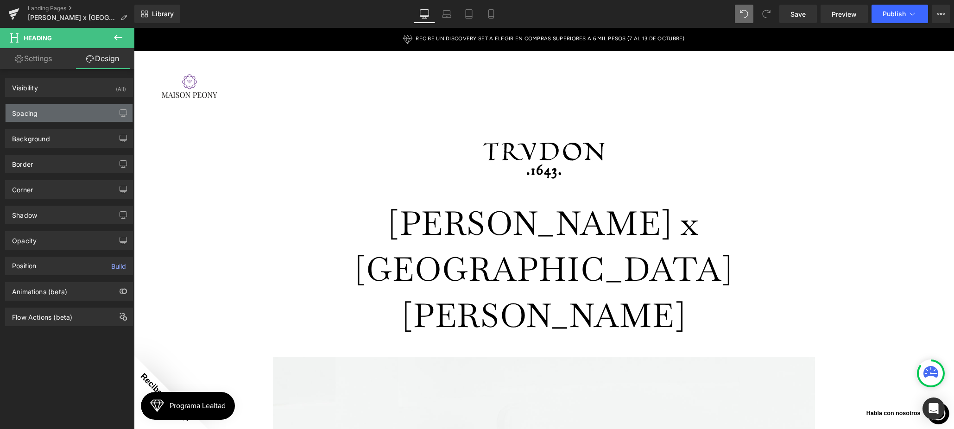
click at [53, 119] on div "Spacing" at bounding box center [69, 113] width 127 height 18
type input "0"
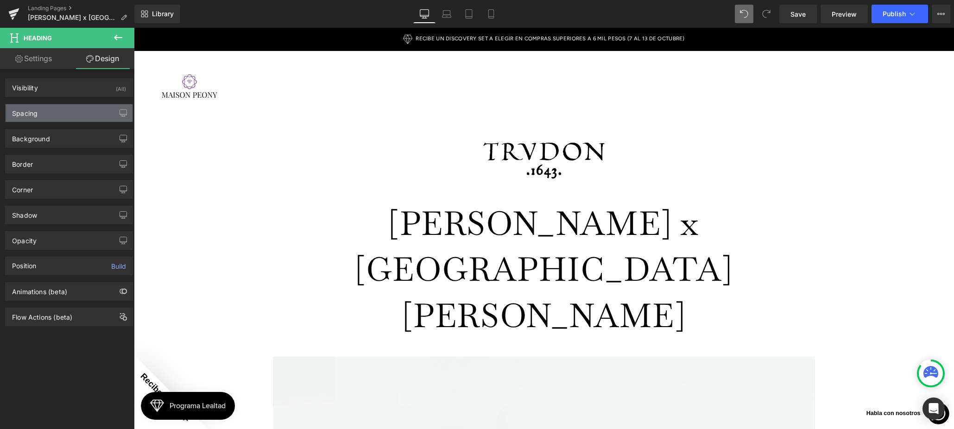
type input "0"
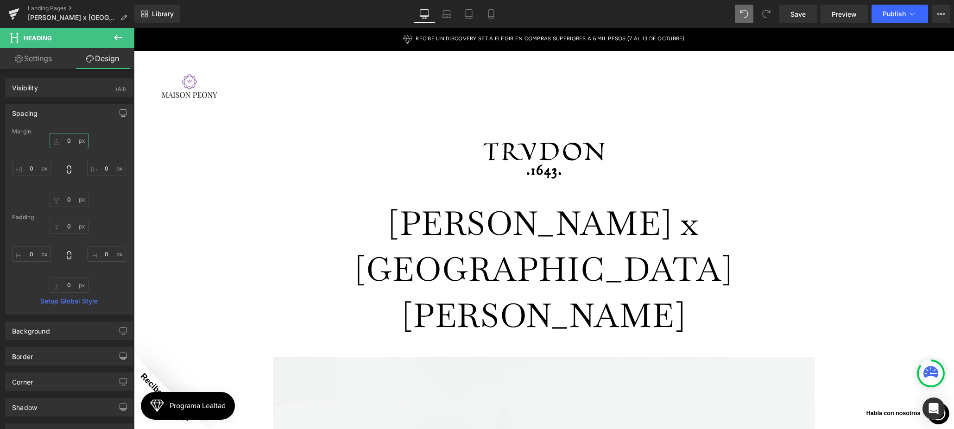
click at [64, 144] on input "0" at bounding box center [69, 140] width 39 height 15
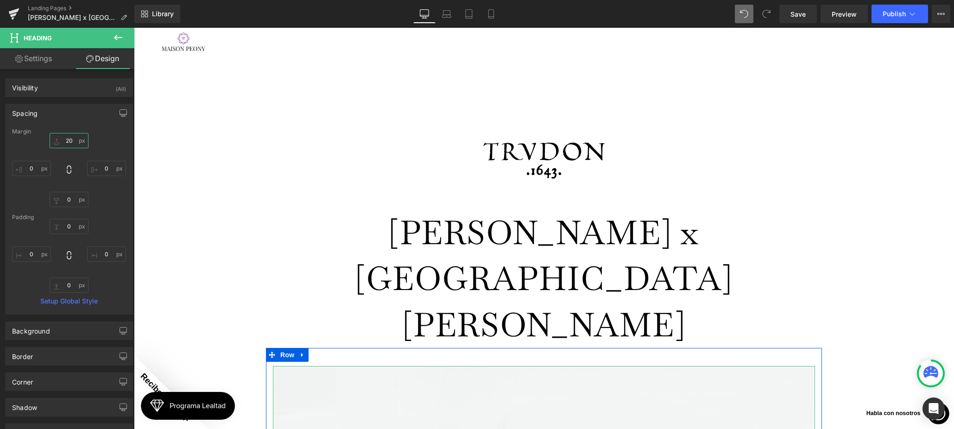
scroll to position [24, 0]
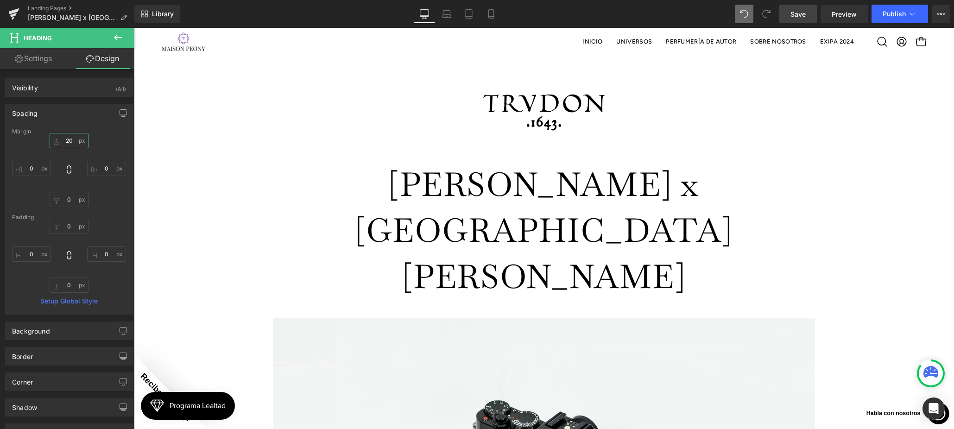
type input "20"
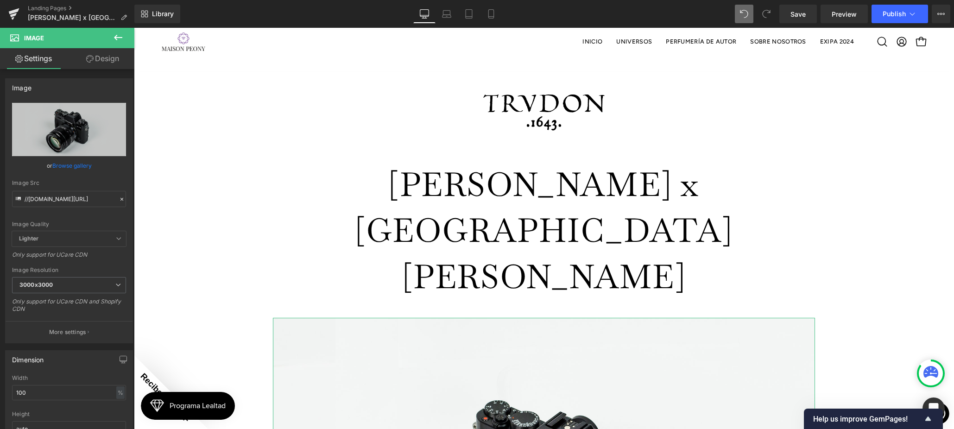
click at [82, 164] on link "Browse gallery" at bounding box center [71, 165] width 39 height 16
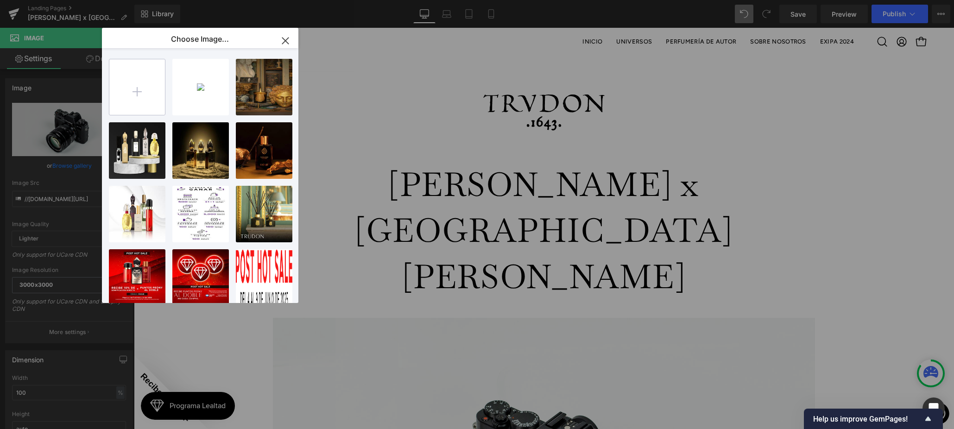
click at [141, 104] on input "file" at bounding box center [137, 87] width 56 height 56
type input "C:\fakepath\Trudon - Classic Collection - Spring2 copia.jpg"
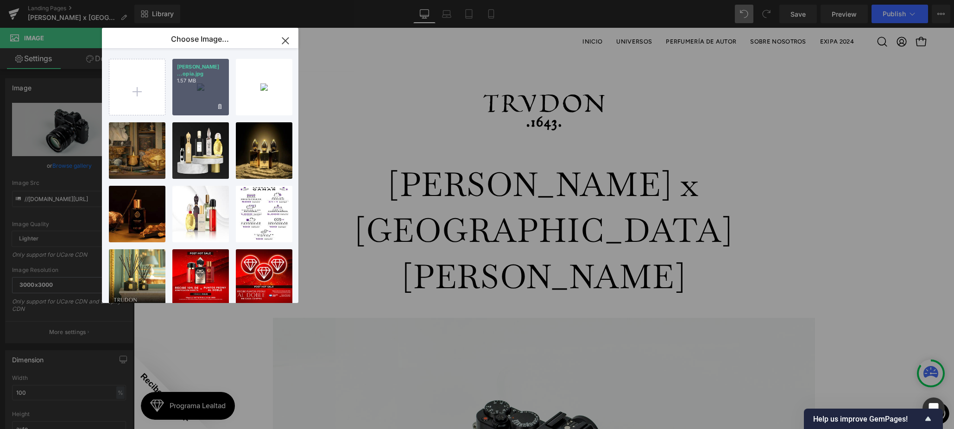
click at [219, 95] on div "Trudon ...opia.jpg 1.57 MB" at bounding box center [200, 87] width 57 height 57
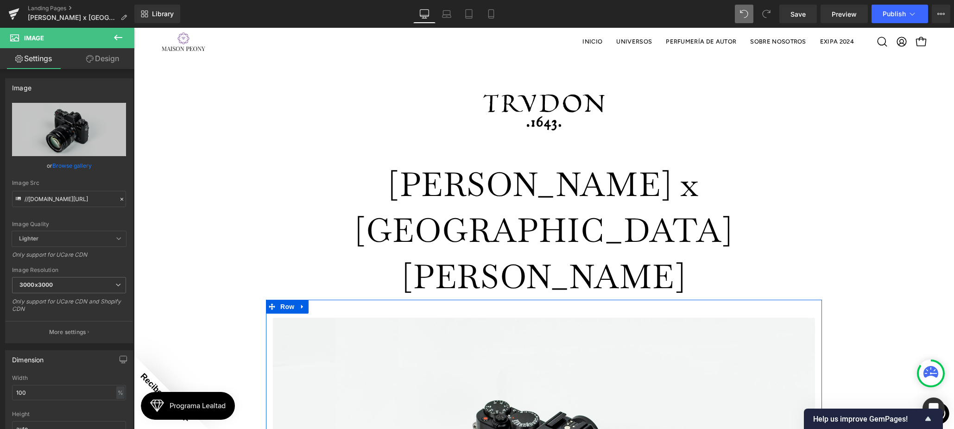
scroll to position [0, 0]
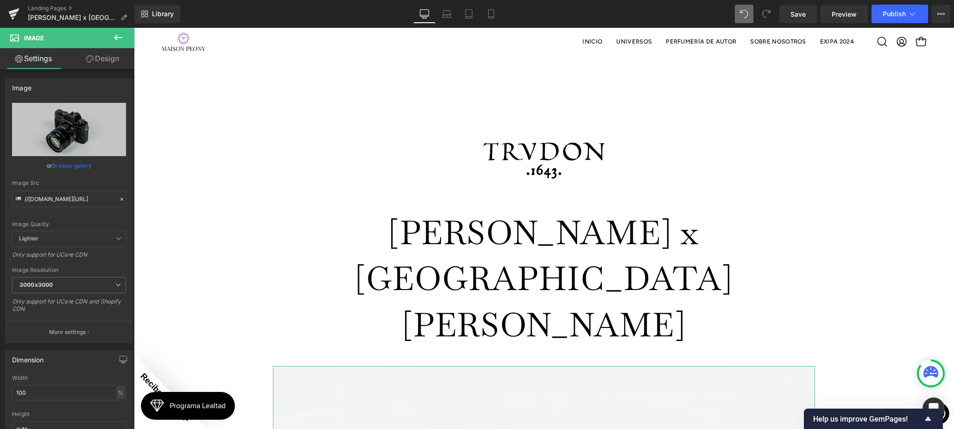
click at [84, 163] on link "Browse gallery" at bounding box center [71, 165] width 39 height 16
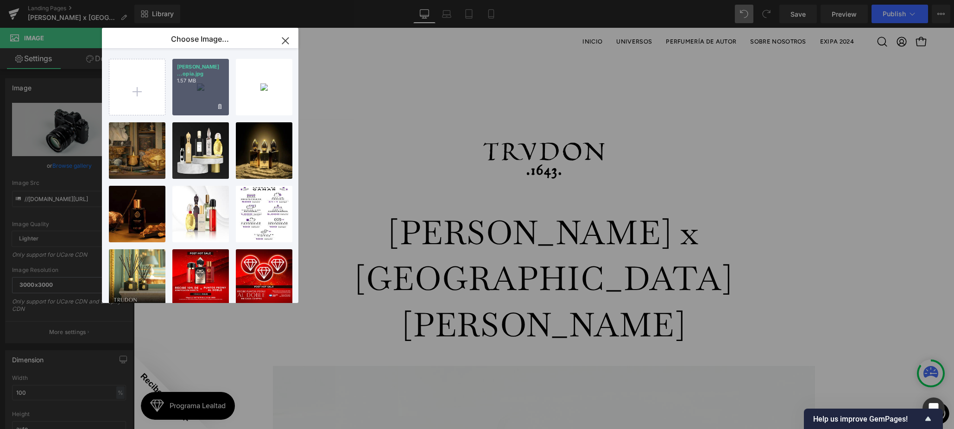
click at [180, 92] on div "Trudon ...opia.jpg 1.57 MB" at bounding box center [200, 87] width 57 height 57
type input "https://ucarecdn.com/a2a6bc1b-a4a0-4f1b-9062-ee785211f7c7/-/format/auto/-/previ…"
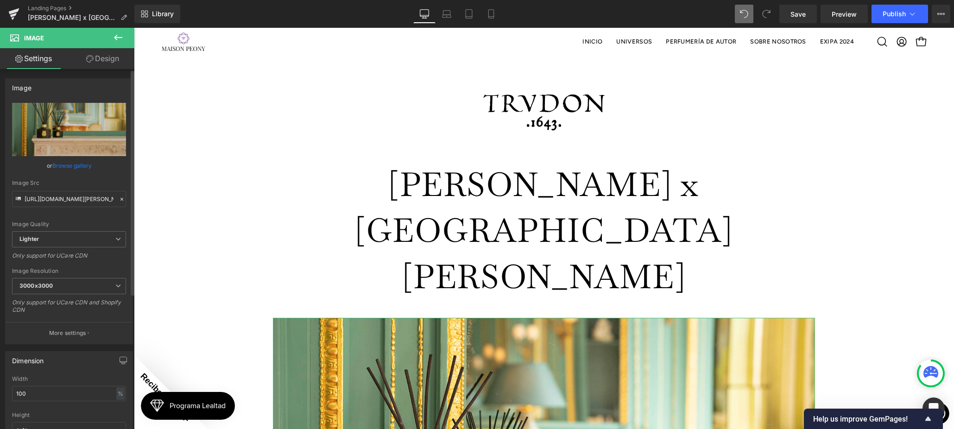
scroll to position [536, 0]
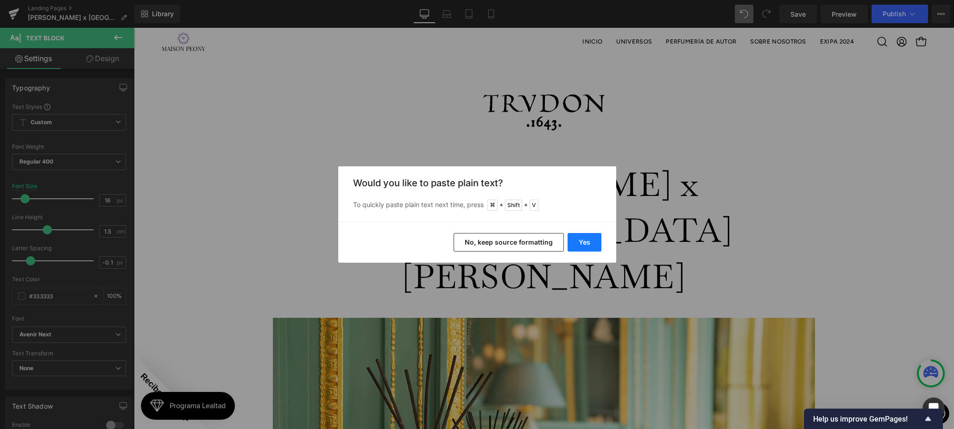
click at [585, 239] on button "Yes" at bounding box center [584, 242] width 34 height 19
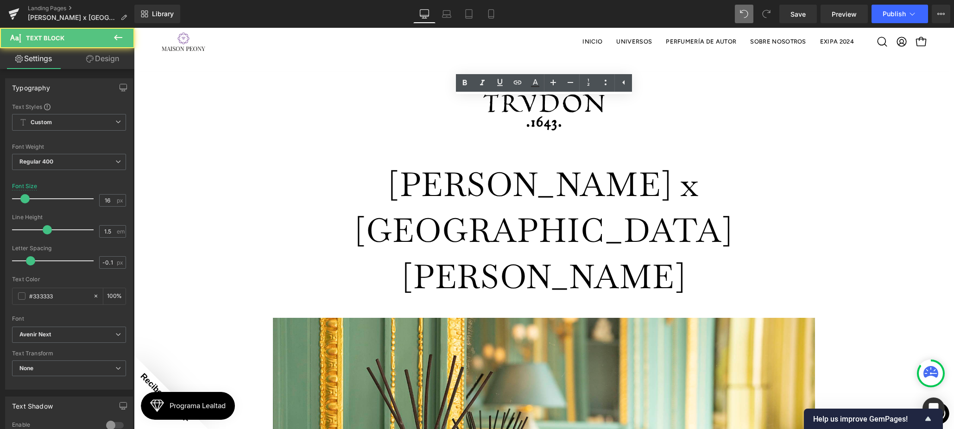
drag, startPoint x: 497, startPoint y: 248, endPoint x: 372, endPoint y: 252, distance: 124.7
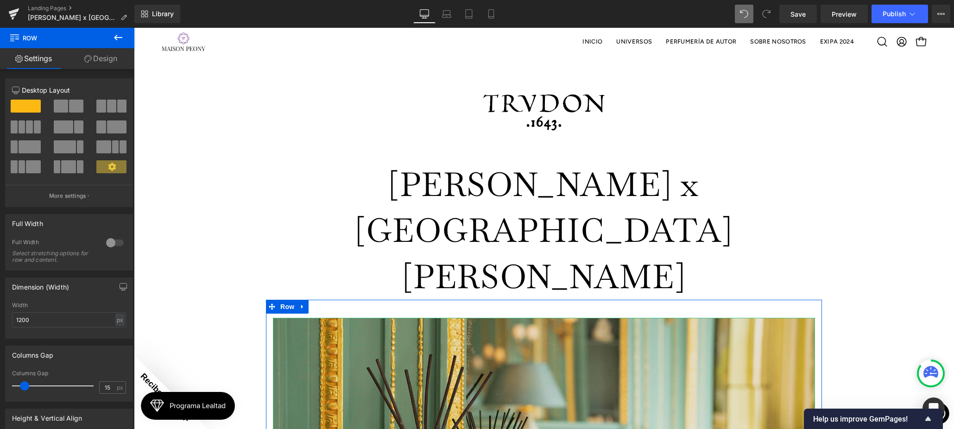
scroll to position [447, 0]
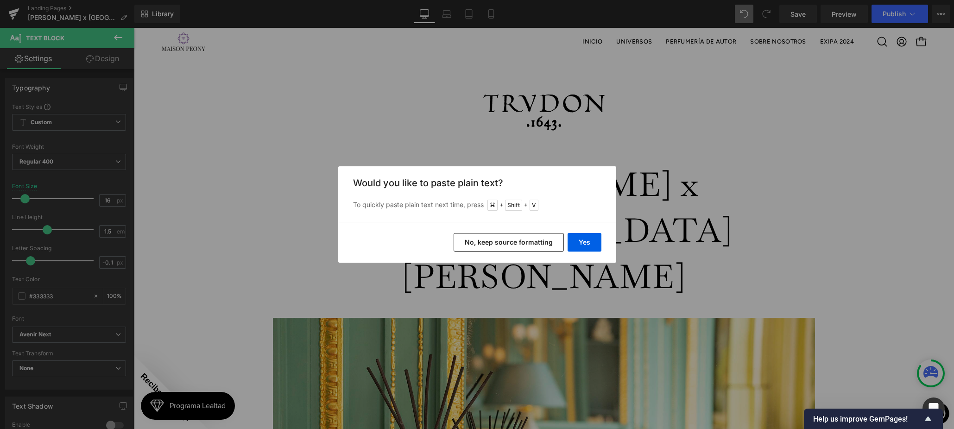
drag, startPoint x: 604, startPoint y: 295, endPoint x: 531, endPoint y: 242, distance: 90.0
click at [604, 295] on div "Back to Library Insert Would you like to paste plain text? To quickly paste pla…" at bounding box center [477, 214] width 954 height 429
click at [530, 242] on button "No, keep source formatting" at bounding box center [509, 242] width 110 height 19
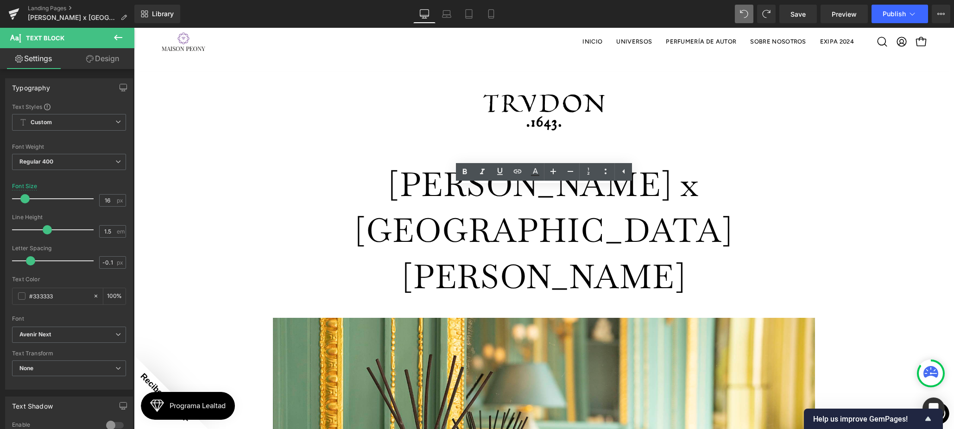
drag, startPoint x: 525, startPoint y: 321, endPoint x: 588, endPoint y: 294, distance: 68.2
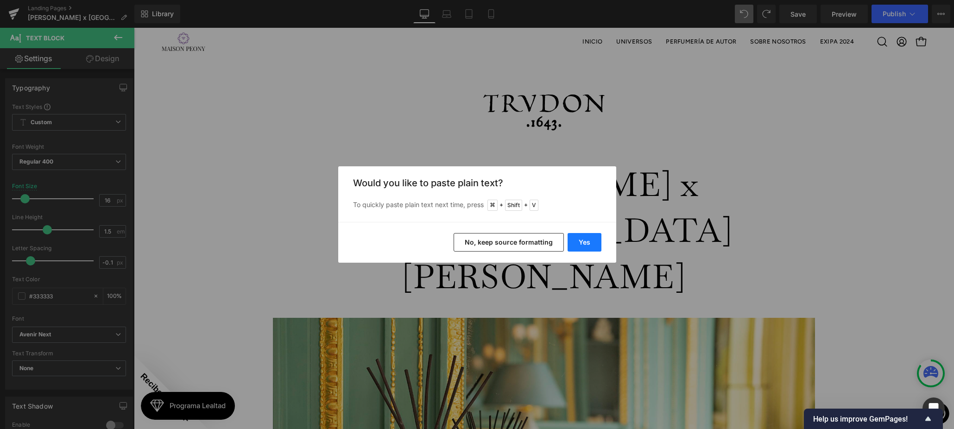
drag, startPoint x: 586, startPoint y: 250, endPoint x: 453, endPoint y: 221, distance: 136.5
click at [586, 250] on button "Yes" at bounding box center [584, 242] width 34 height 19
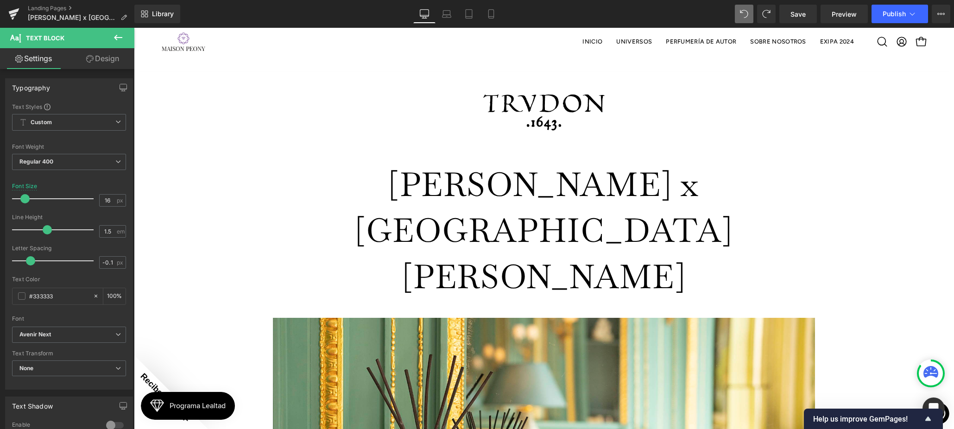
scroll to position [733, 0]
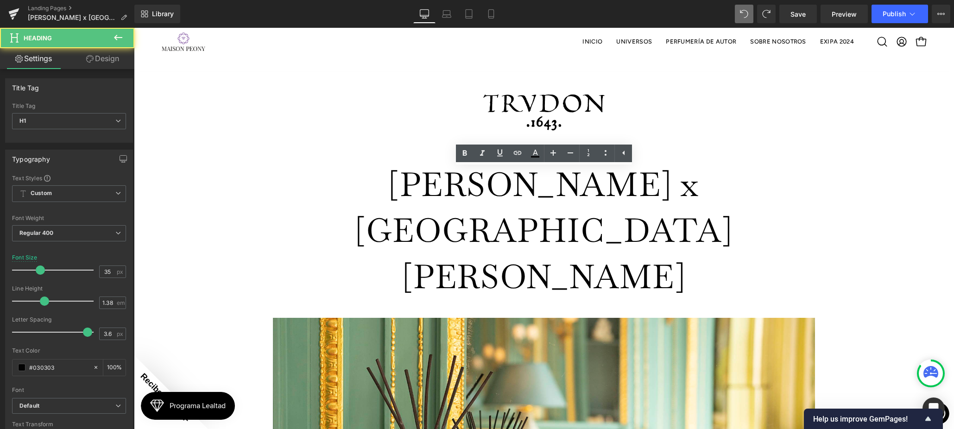
scroll to position [0, 0]
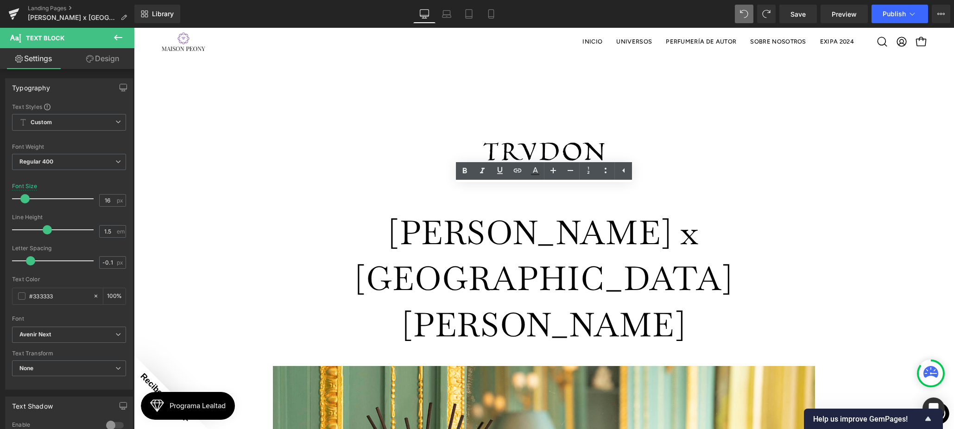
scroll to position [455, 0]
drag, startPoint x: 107, startPoint y: 60, endPoint x: 43, endPoint y: 113, distance: 83.3
click at [107, 60] on link "Design" at bounding box center [102, 58] width 67 height 21
click at [0, 0] on div "Spacing" at bounding box center [0, 0] width 0 height 0
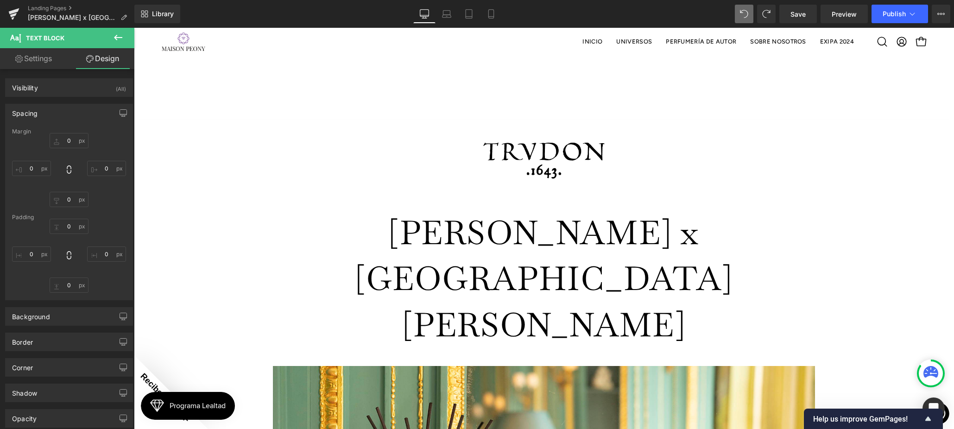
type input "50"
type input "300"
type input "0"
type input "300"
type input "0"
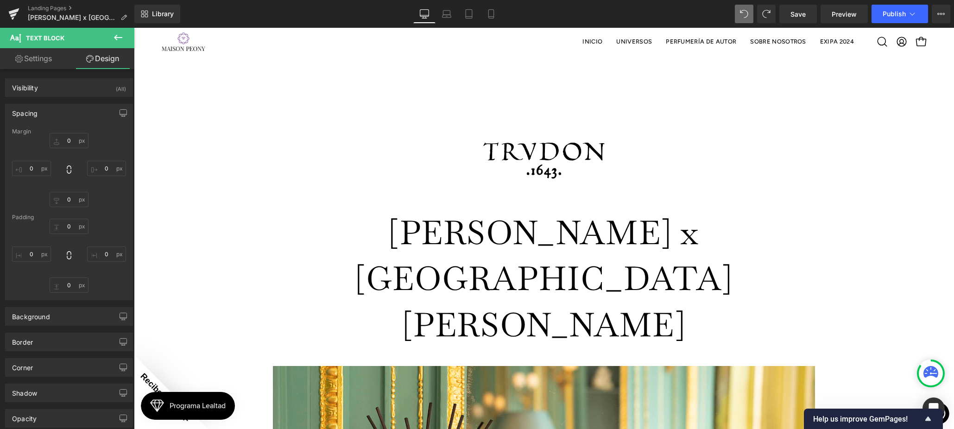
type input "0"
drag, startPoint x: 29, startPoint y: 168, endPoint x: 38, endPoint y: 170, distance: 10.0
click at [29, 168] on input "300" at bounding box center [31, 168] width 39 height 15
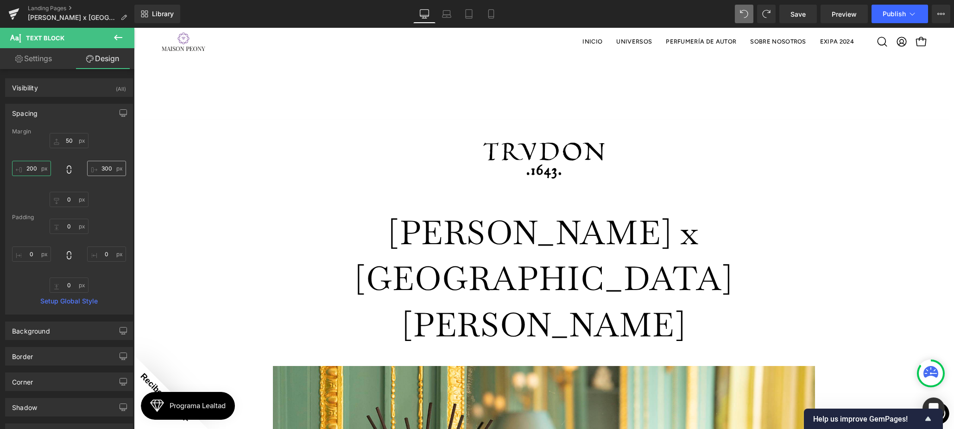
type input "200"
click at [103, 166] on input "300" at bounding box center [106, 168] width 39 height 15
type input "250"
click at [38, 168] on input "200" at bounding box center [31, 168] width 39 height 15
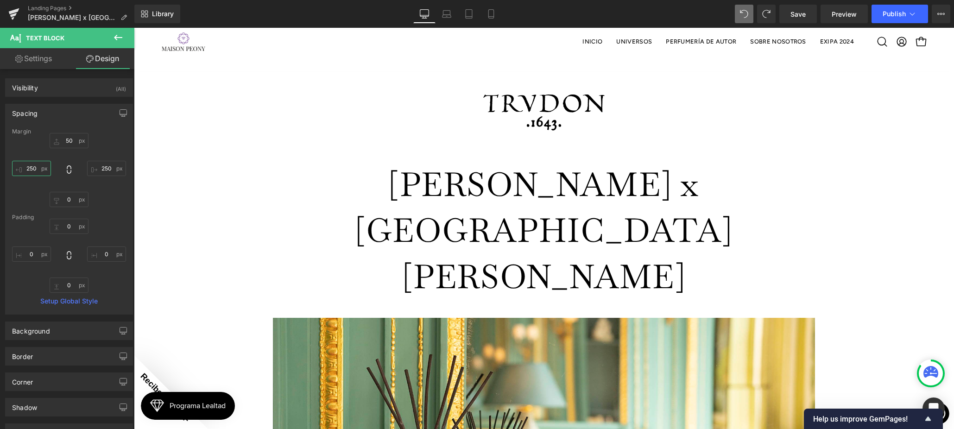
type input "250"
click at [751, 14] on span at bounding box center [744, 14] width 19 height 19
type input "50"
type input "250"
type input "0"
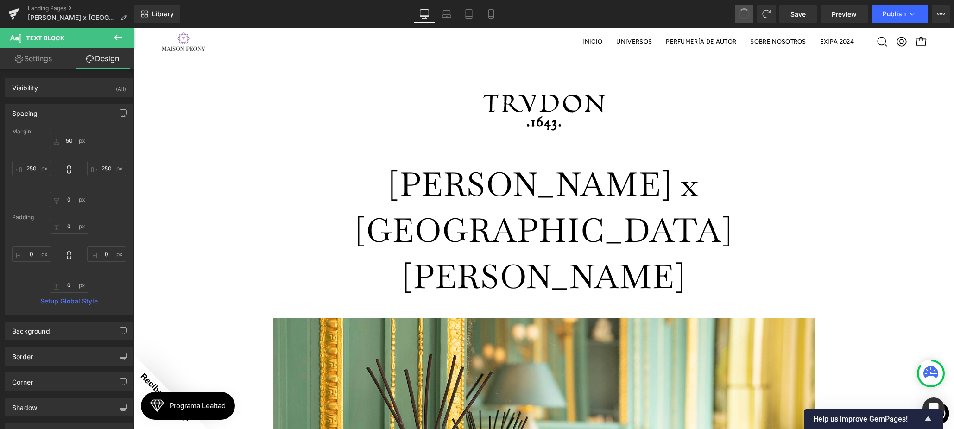
type input "200"
type input "0"
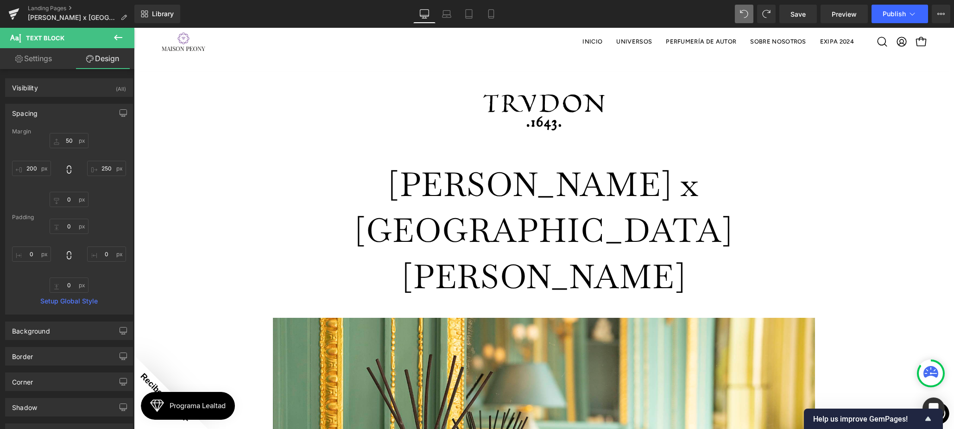
type input "50"
type input "300"
type input "0"
type input "200"
type input "0"
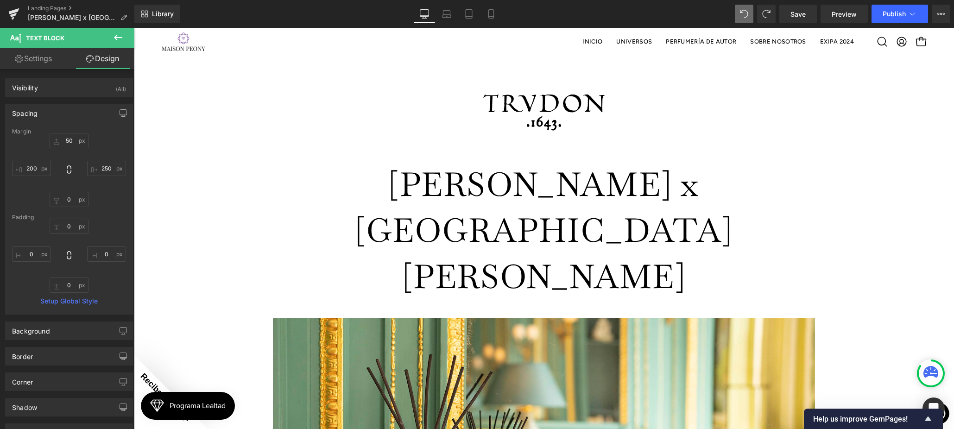
type input "0"
type input "50"
type input "300"
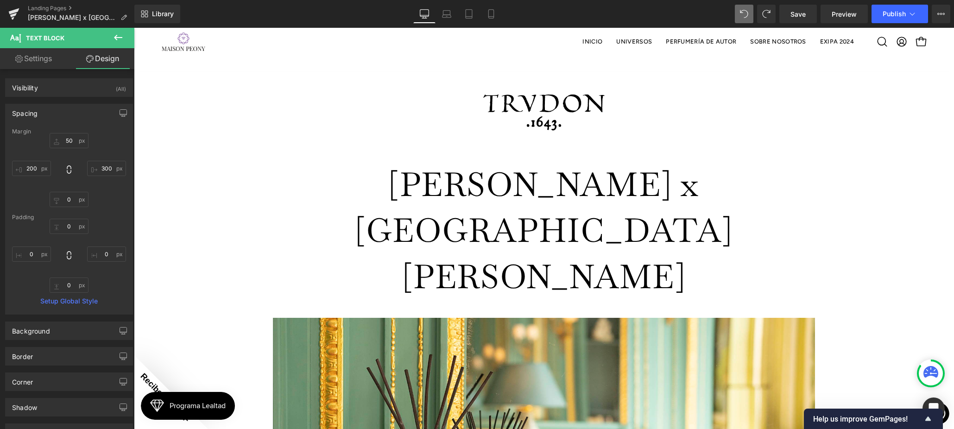
type input "0"
type input "300"
type input "0"
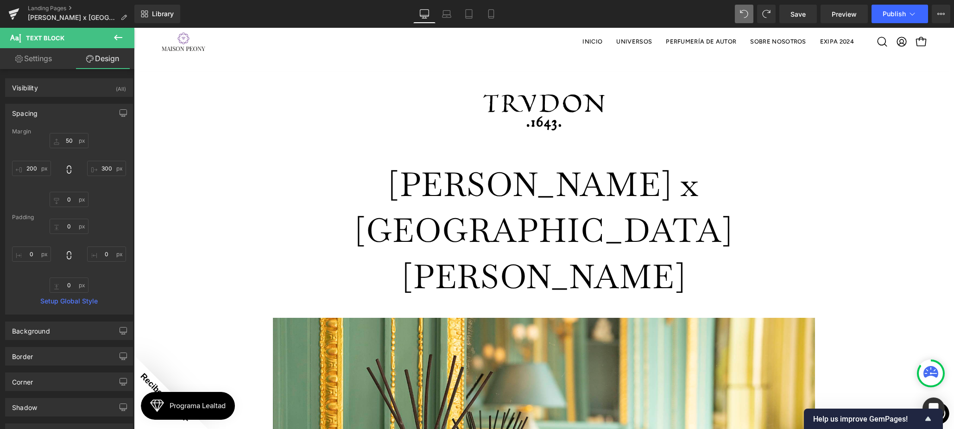
type input "0"
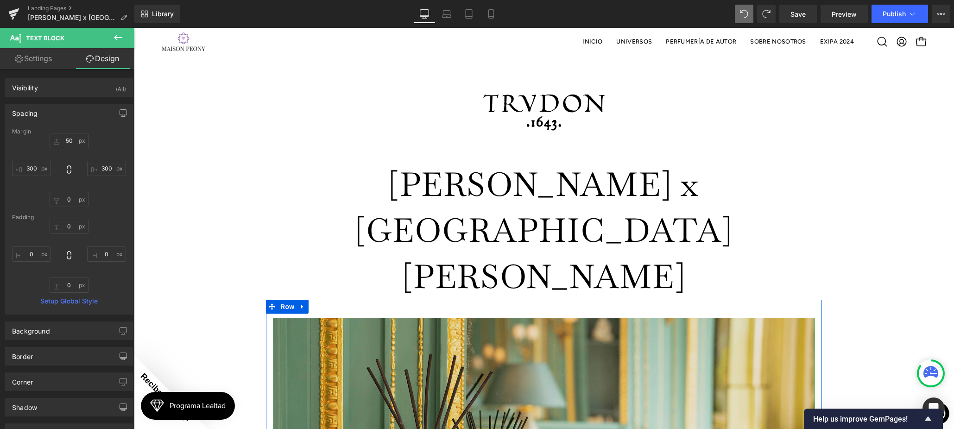
scroll to position [548, 0]
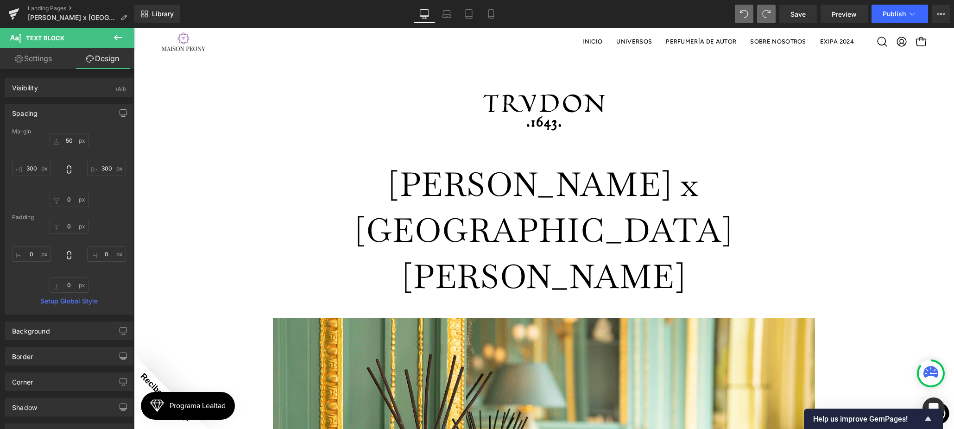
type input "50"
type input "300"
type input "0"
type input "200"
type input "0"
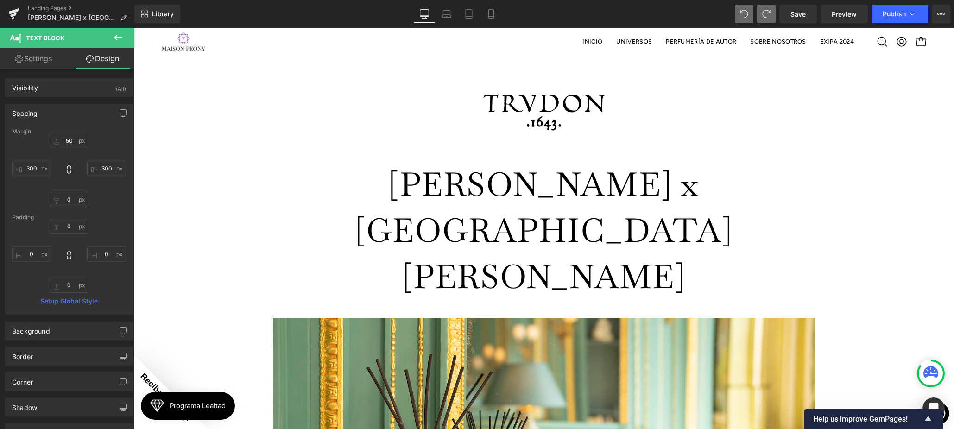
type input "0"
type input "50"
type input "250"
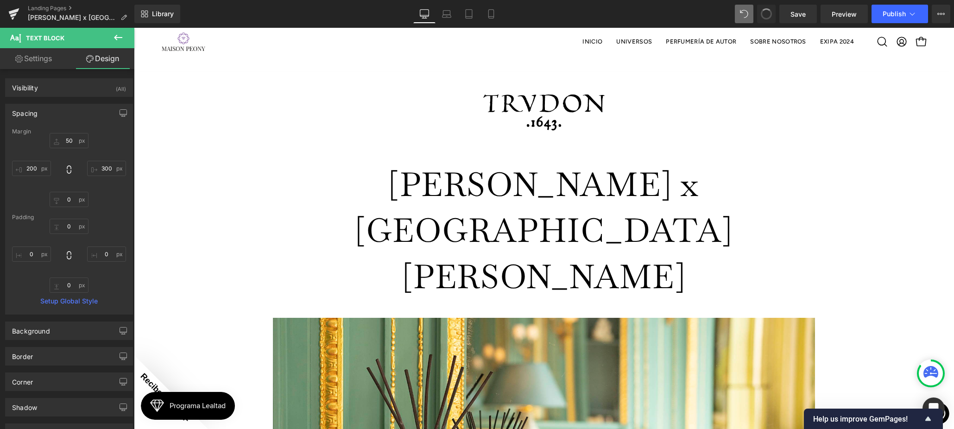
type input "0"
type input "200"
type input "0"
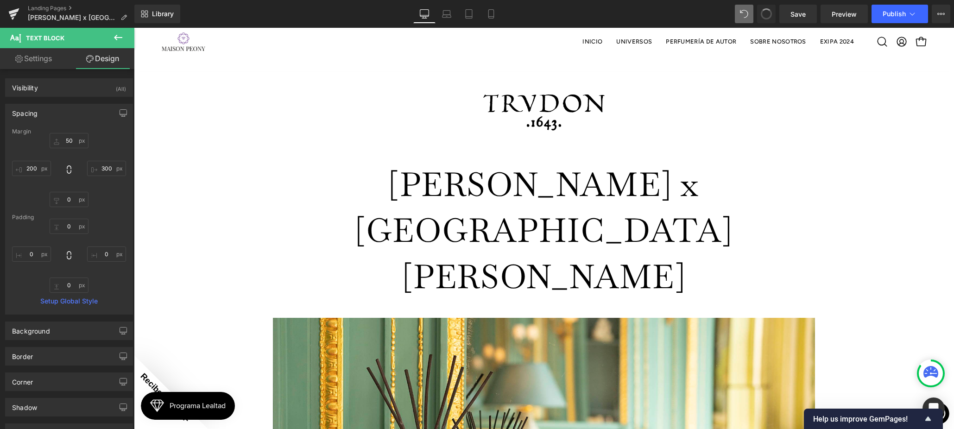
type input "0"
type input "50"
type input "250"
type input "0"
type input "250"
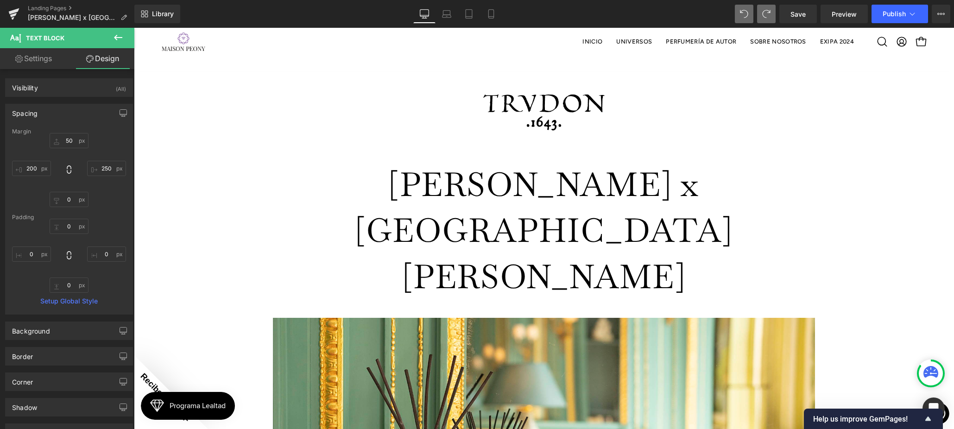
type input "0"
type input "50"
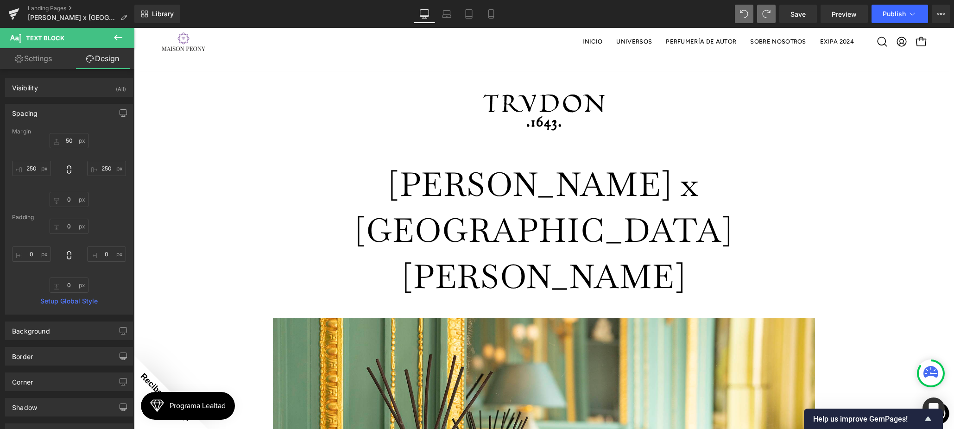
type input "250"
type input "0"
type input "200"
type input "0"
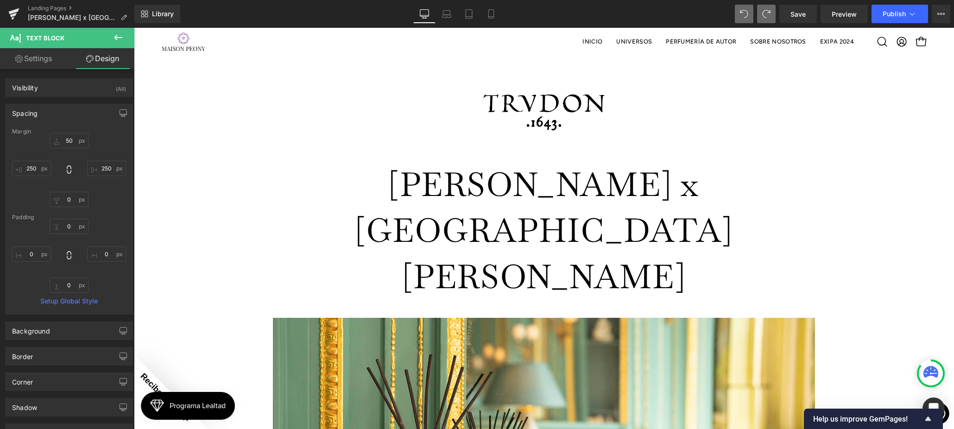
type input "0"
drag, startPoint x: 103, startPoint y: 167, endPoint x: 124, endPoint y: 169, distance: 20.9
click at [104, 167] on input "250" at bounding box center [106, 168] width 39 height 15
type input "200"
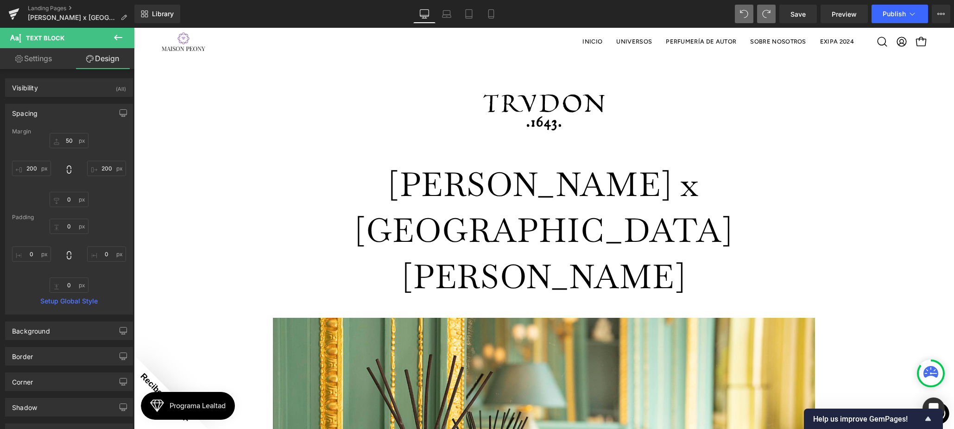
click at [37, 64] on link "Settings" at bounding box center [33, 58] width 67 height 21
type input "100"
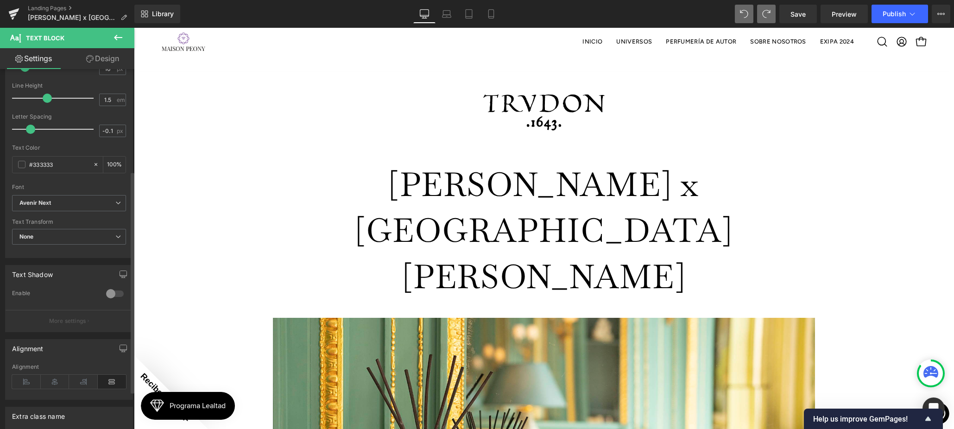
scroll to position [227, 0]
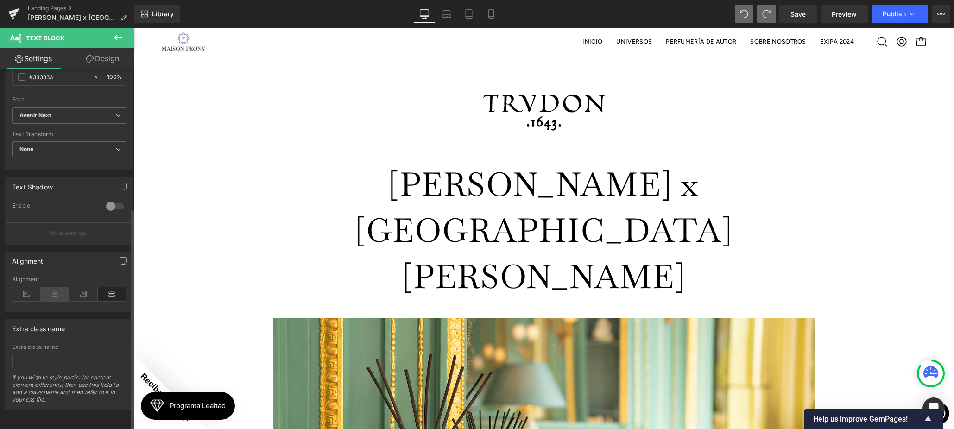
click at [55, 287] on icon at bounding box center [55, 294] width 29 height 14
click at [31, 287] on icon at bounding box center [26, 294] width 29 height 14
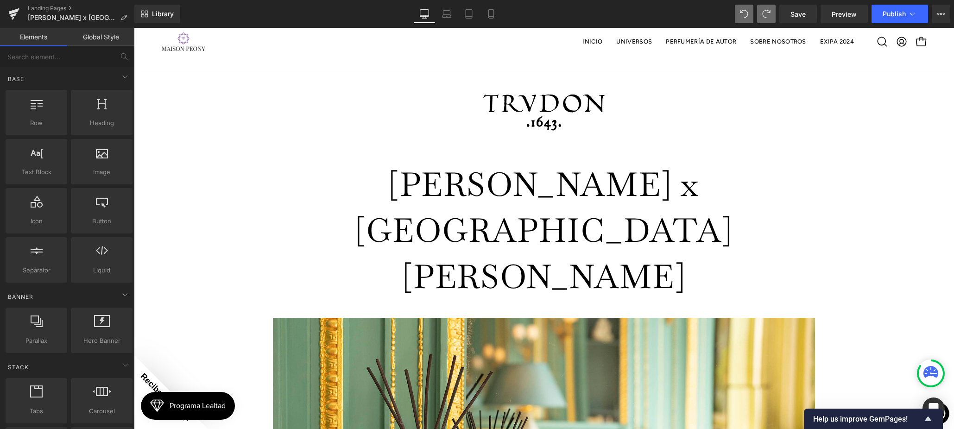
scroll to position [629, 0]
click at [134, 28] on div "48px" at bounding box center [134, 28] width 0 height 0
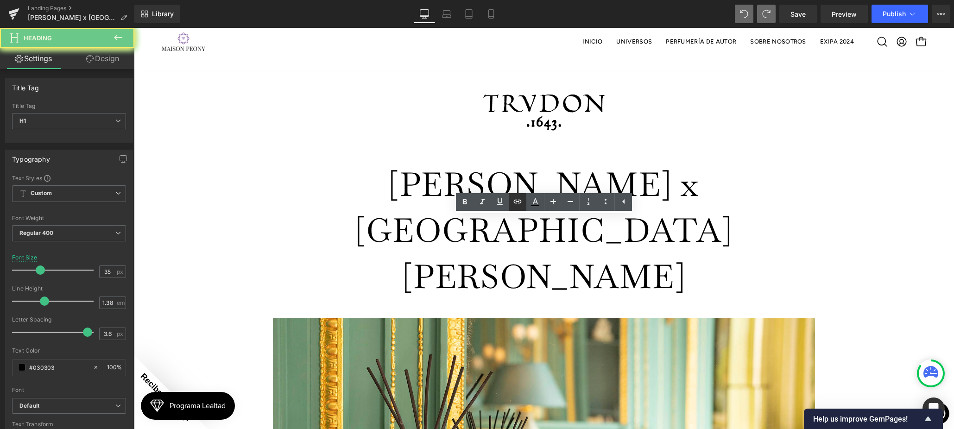
click at [525, 208] on link at bounding box center [518, 202] width 18 height 18
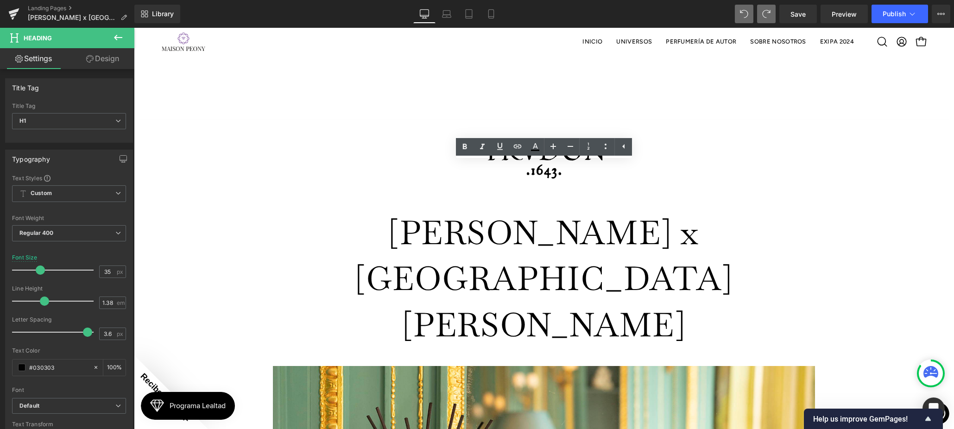
scroll to position [615, 0]
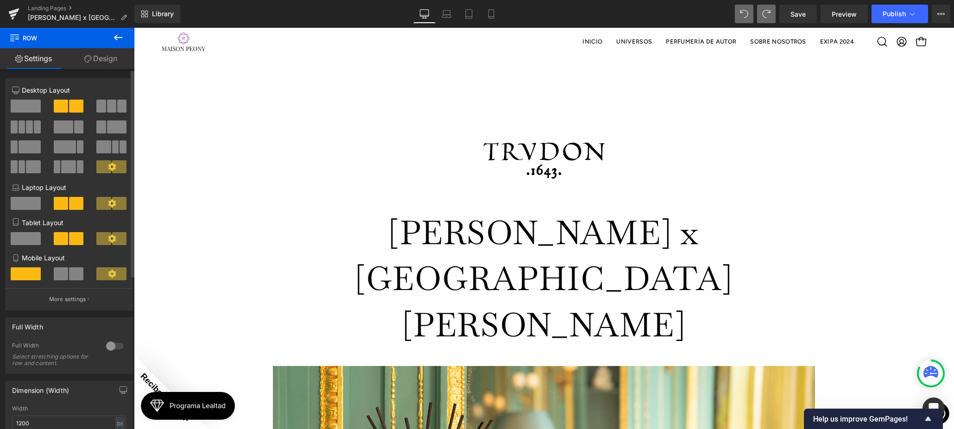
click at [29, 109] on span at bounding box center [26, 106] width 30 height 13
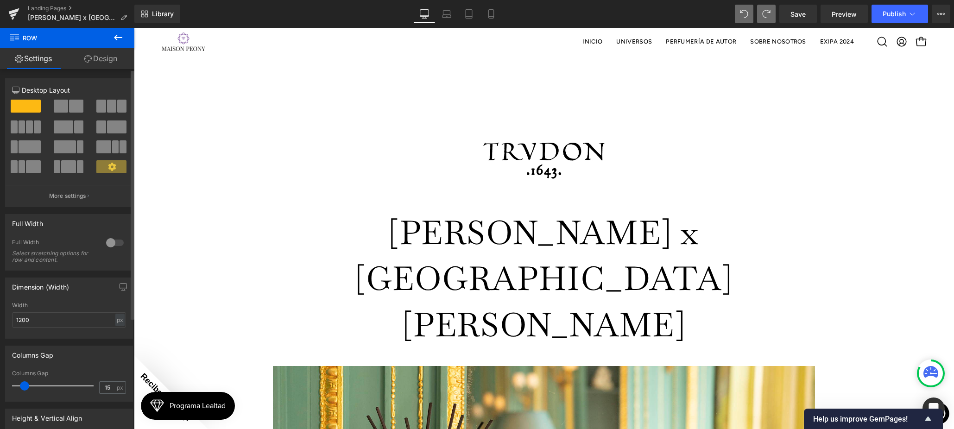
click at [35, 107] on span at bounding box center [26, 106] width 30 height 13
drag, startPoint x: 104, startPoint y: 55, endPoint x: 42, endPoint y: 119, distance: 89.4
click at [104, 55] on link "Design" at bounding box center [100, 58] width 67 height 21
click at [0, 0] on div "Spacing" at bounding box center [0, 0] width 0 height 0
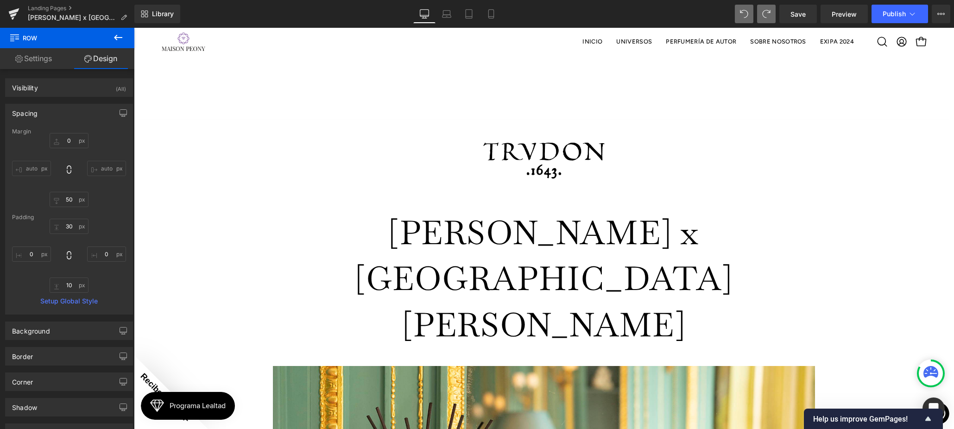
type input "0"
type input "50"
type input "30"
type input "0"
type input "10"
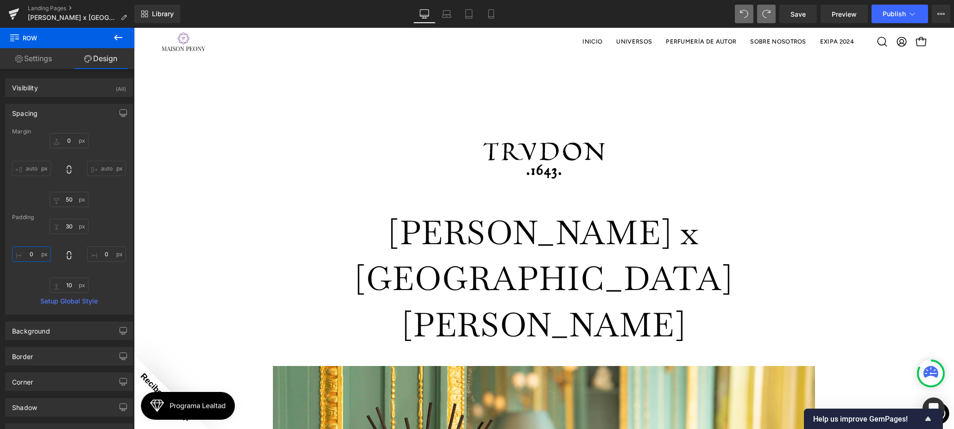
click at [26, 256] on input "0" at bounding box center [31, 253] width 39 height 15
type input "150"
click at [110, 253] on input "0" at bounding box center [106, 253] width 39 height 15
type input "1"
type input "200"
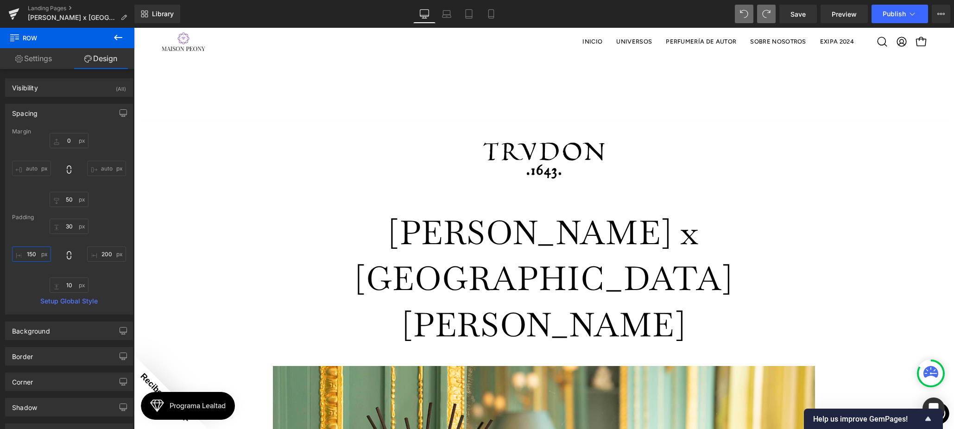
click at [38, 253] on input "150" at bounding box center [31, 253] width 39 height 15
type input "200"
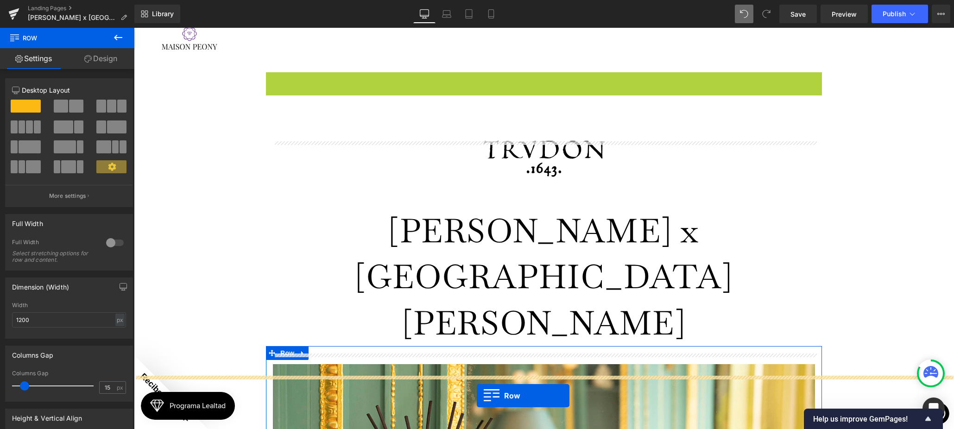
scroll to position [550, 0]
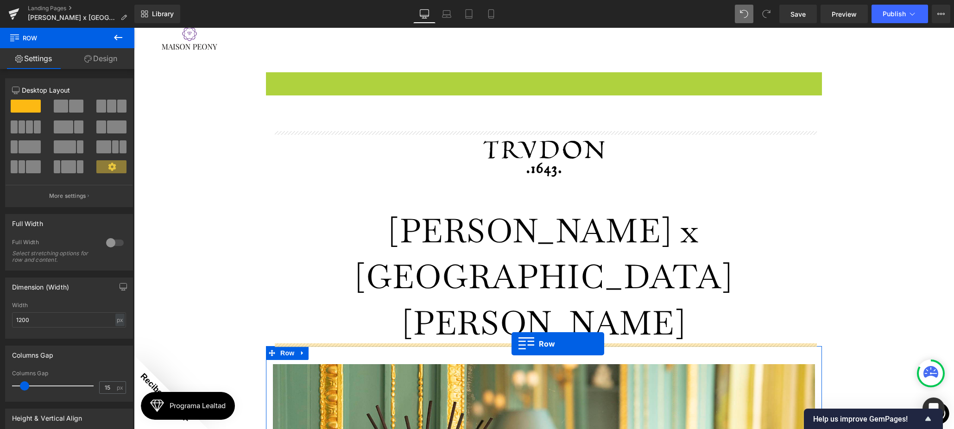
drag, startPoint x: 275, startPoint y: 127, endPoint x: 511, endPoint y: 344, distance: 321.3
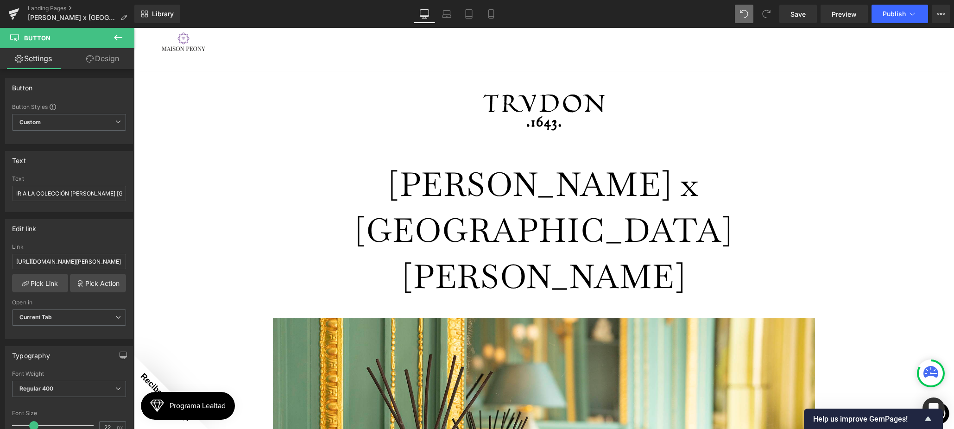
click at [94, 66] on link "Design" at bounding box center [102, 58] width 67 height 21
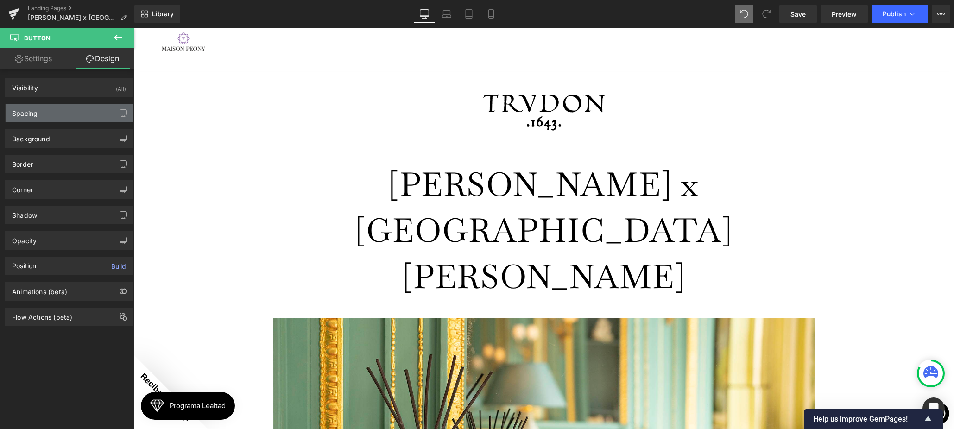
click at [65, 113] on div "Spacing" at bounding box center [69, 113] width 127 height 18
type input "0"
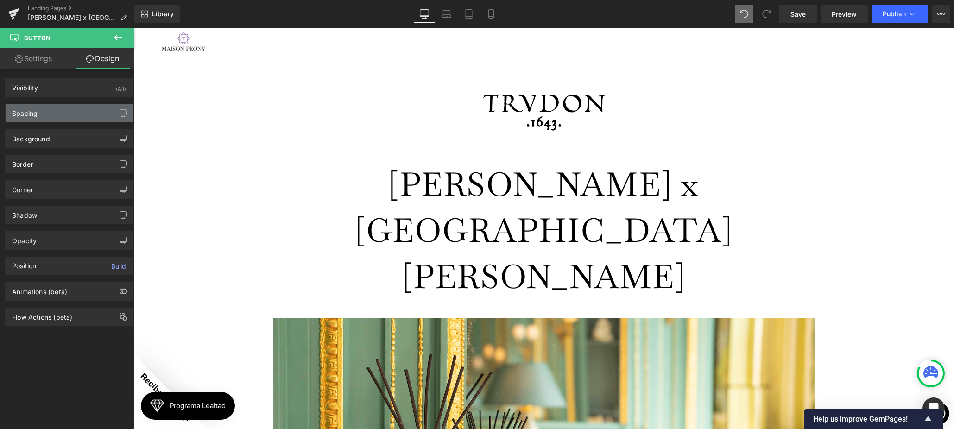
type input "13.5"
type input "19.8"
type input "13.5"
type input "19.8"
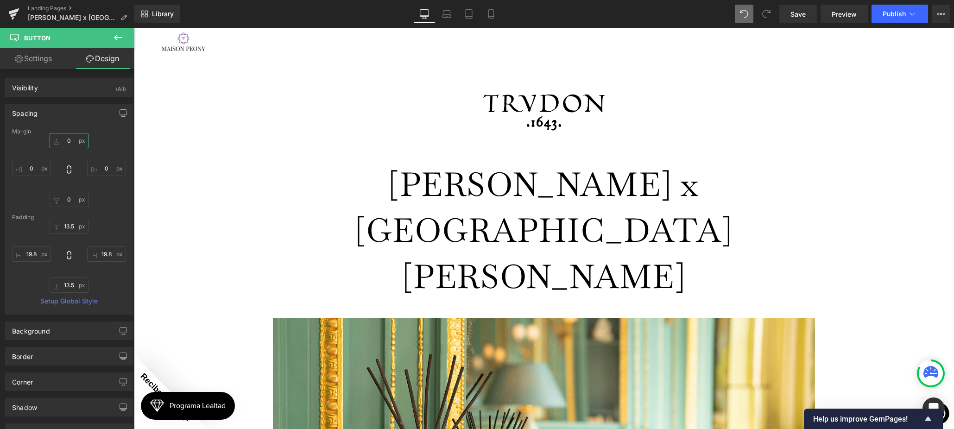
drag, startPoint x: 66, startPoint y: 139, endPoint x: 99, endPoint y: 147, distance: 34.4
click at [66, 139] on input "0" at bounding box center [69, 140] width 39 height 15
type input "50"
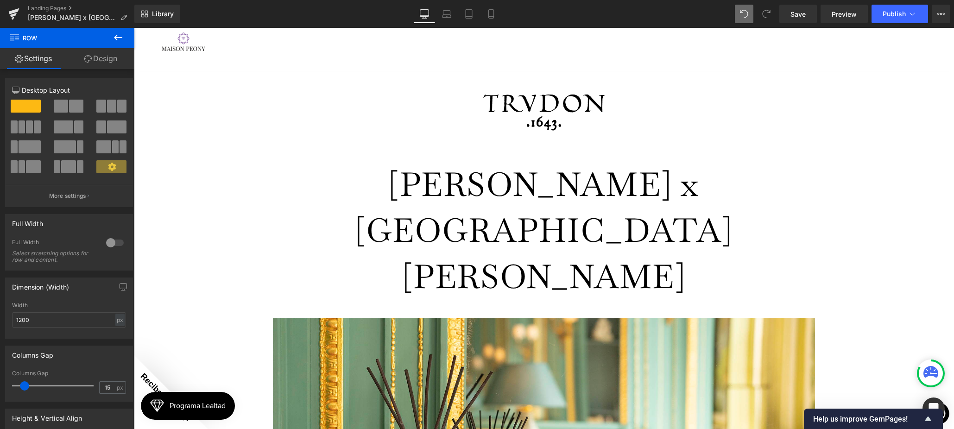
drag, startPoint x: 109, startPoint y: 51, endPoint x: 47, endPoint y: 107, distance: 83.6
click at [109, 51] on link "Design" at bounding box center [100, 58] width 67 height 21
click at [0, 0] on div "Spacing" at bounding box center [0, 0] width 0 height 0
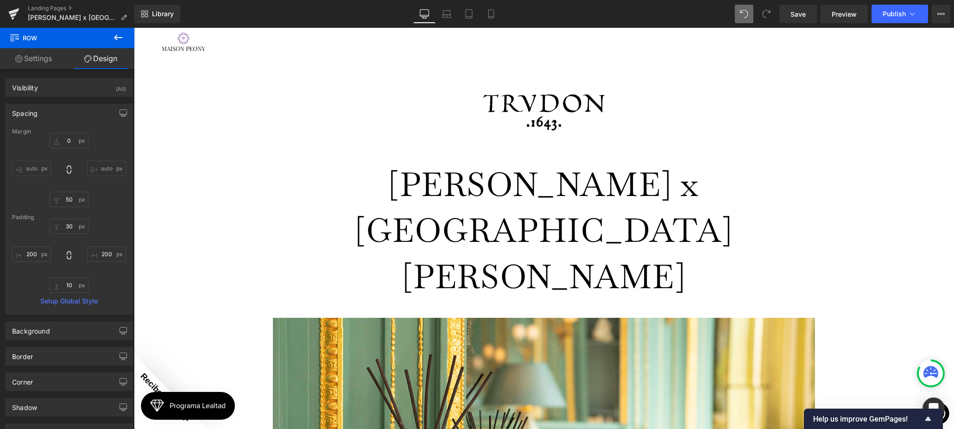
type input "0"
type input "50"
type input "30"
type input "200"
type input "10"
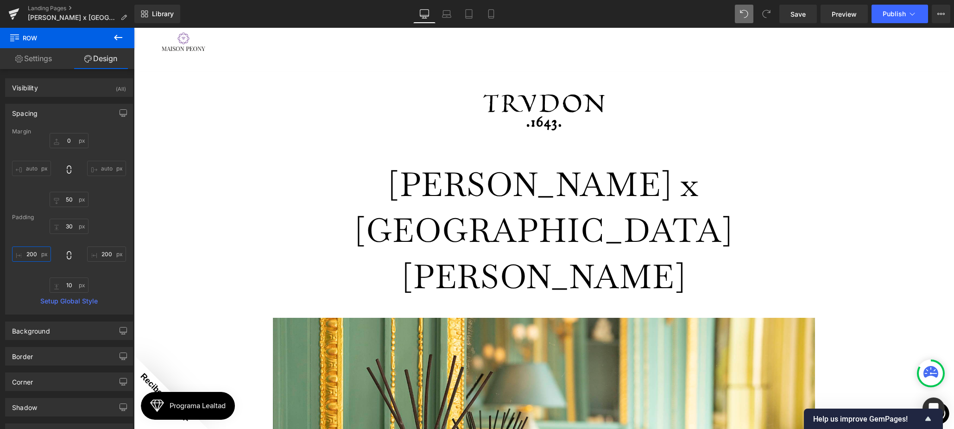
click at [37, 252] on input "200" at bounding box center [31, 253] width 39 height 15
drag, startPoint x: 23, startPoint y: 249, endPoint x: 93, endPoint y: 255, distance: 70.2
click at [5, 242] on div "Spacing Margin 0px 0 auto auto 50px 50 auto auto Padding 30px 30 200px 200 10px…" at bounding box center [69, 209] width 128 height 211
type input "223"
drag, startPoint x: 37, startPoint y: 255, endPoint x: 7, endPoint y: 253, distance: 30.2
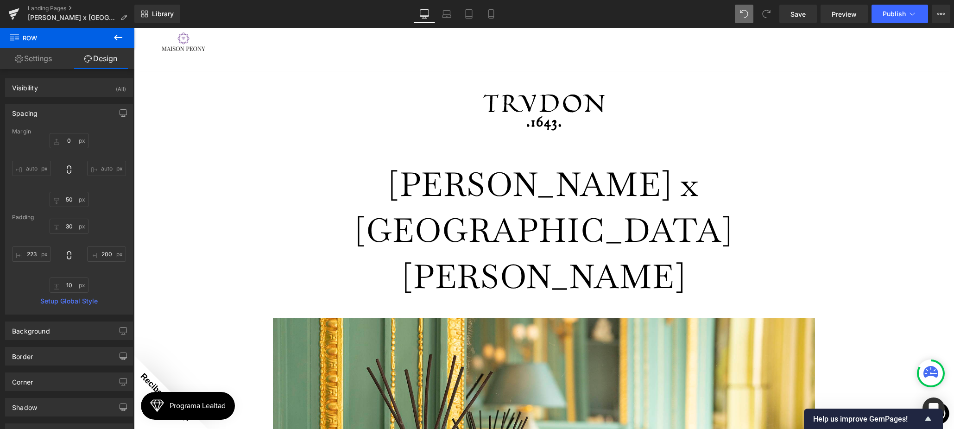
click at [7, 253] on div "Margin 0px 0 auto auto 50px 50 auto auto Padding 30px 30 200px 200 10px 10 223p…" at bounding box center [69, 221] width 127 height 186
drag, startPoint x: 27, startPoint y: 254, endPoint x: 52, endPoint y: 252, distance: 25.1
click at [52, 252] on div "30px 30 200px 200 10px 10 223px 223" at bounding box center [69, 256] width 114 height 74
drag, startPoint x: 36, startPoint y: 254, endPoint x: 6, endPoint y: 252, distance: 29.7
click at [6, 252] on div "Margin 0px 0 auto auto 50px 50 auto auto Padding 30px 30 200px 200 10px 10 223p…" at bounding box center [69, 221] width 127 height 186
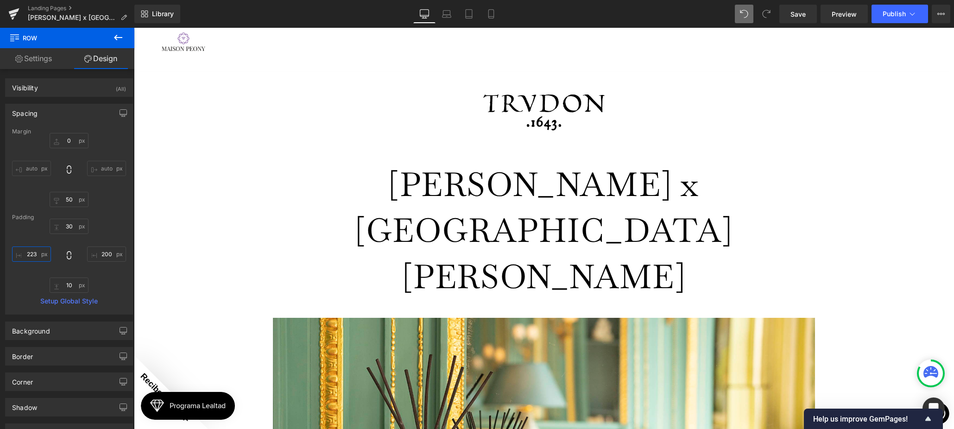
drag, startPoint x: 37, startPoint y: 251, endPoint x: 45, endPoint y: 253, distance: 8.7
click at [37, 251] on input "223" at bounding box center [31, 253] width 39 height 15
click at [106, 251] on input "200" at bounding box center [106, 253] width 39 height 15
type input "0"
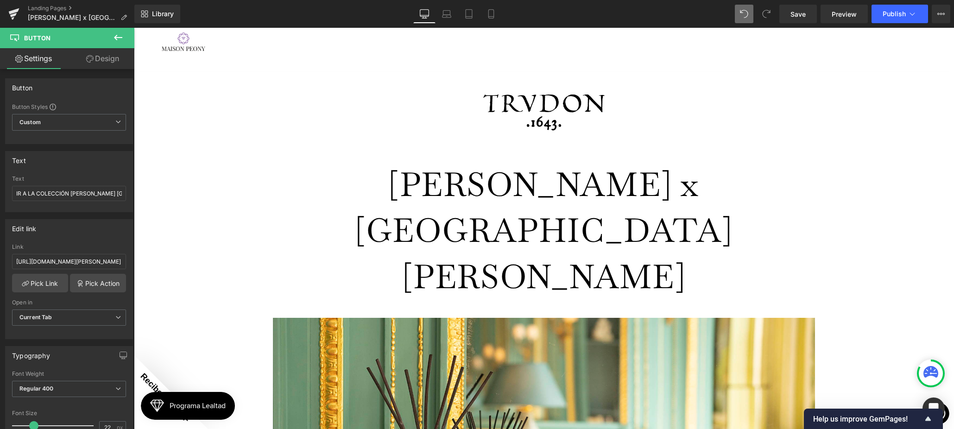
drag, startPoint x: 99, startPoint y: 49, endPoint x: 47, endPoint y: 122, distance: 90.0
click at [99, 49] on link "Design" at bounding box center [102, 58] width 67 height 21
click at [0, 0] on div "Background" at bounding box center [0, 0] width 0 height 0
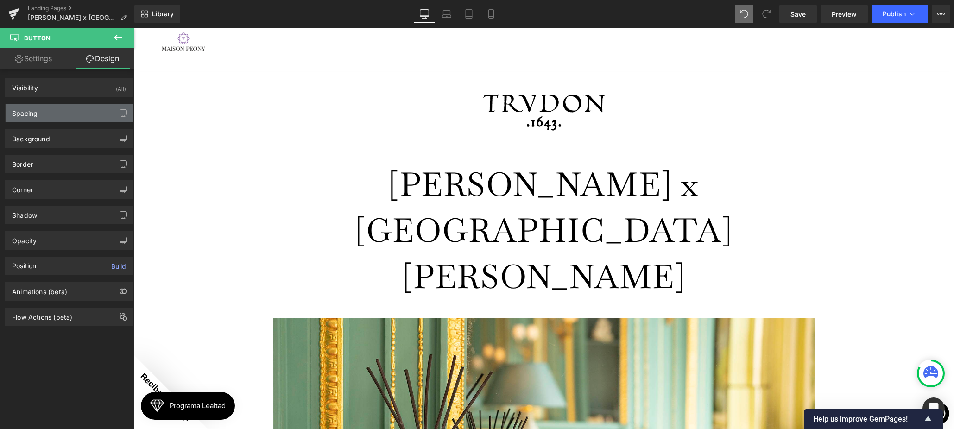
type input "50"
type input "0"
type input "13.5"
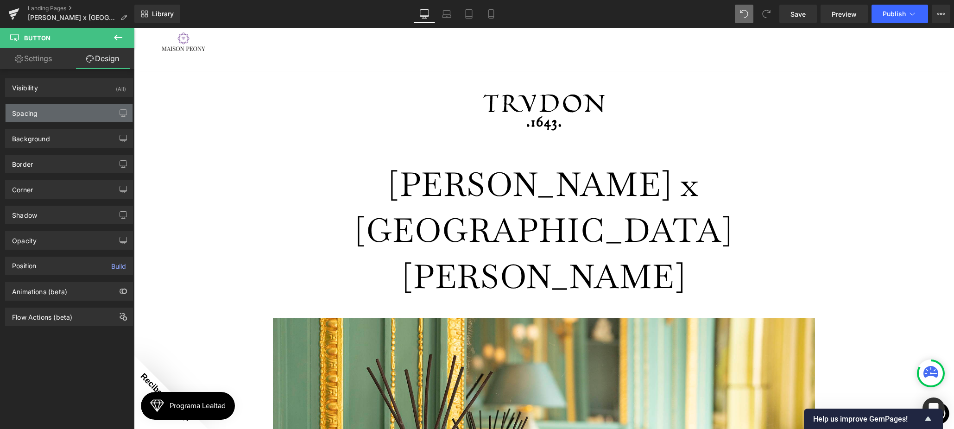
type input "19.8"
type input "13.5"
type input "19.8"
click at [47, 118] on div "Spacing" at bounding box center [69, 113] width 127 height 18
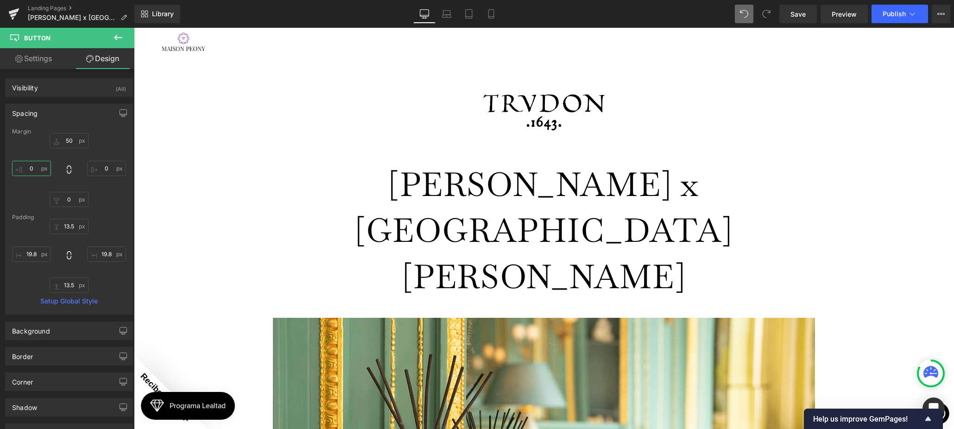
click at [28, 169] on input "0" at bounding box center [31, 168] width 39 height 15
type input "1"
type input "300"
click at [95, 166] on input "0" at bounding box center [106, 168] width 39 height 15
type input "300"
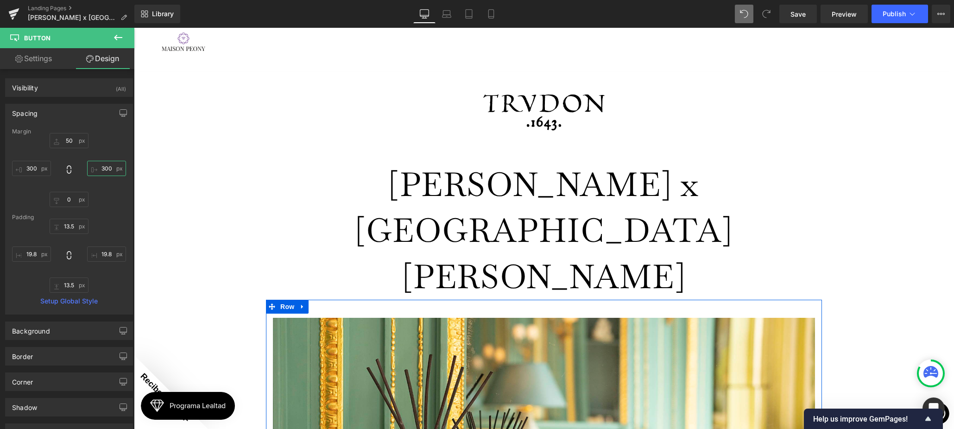
drag, startPoint x: 535, startPoint y: 372, endPoint x: 560, endPoint y: 374, distance: 25.1
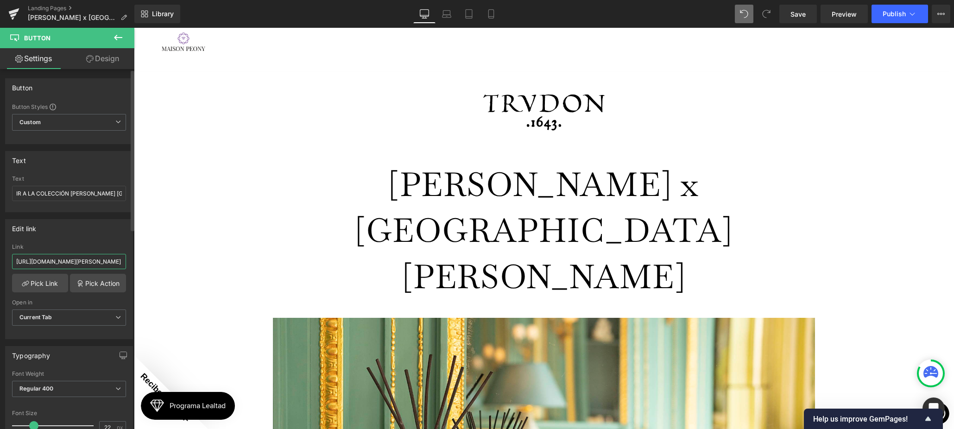
click at [59, 257] on input "https://maisonpeony.com/collections/dr-vranjes" at bounding box center [69, 261] width 114 height 15
drag, startPoint x: 181, startPoint y: 219, endPoint x: 162, endPoint y: 192, distance: 32.9
drag, startPoint x: 238, startPoint y: 221, endPoint x: 134, endPoint y: 195, distance: 106.7
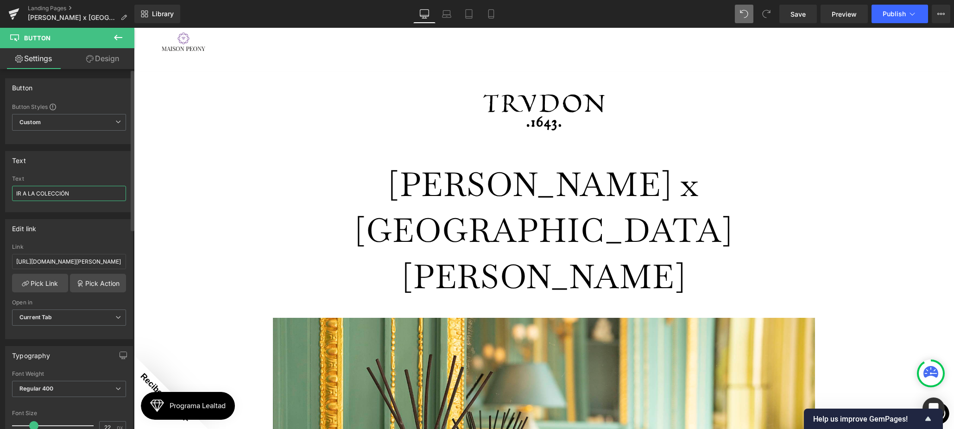
drag, startPoint x: 76, startPoint y: 193, endPoint x: 5, endPoint y: 183, distance: 71.2
click at [5, 183] on div "Text IR A LA COLECCIÓN Text IR A LA COLECCIÓN" at bounding box center [69, 181] width 128 height 61
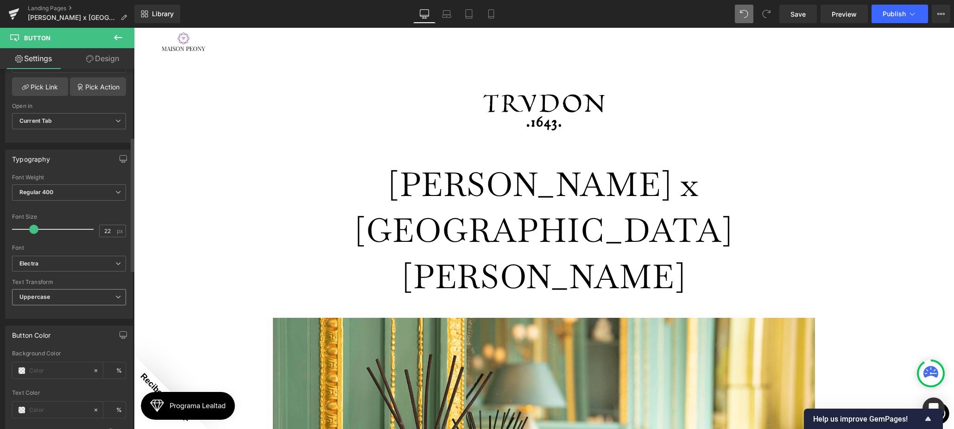
scroll to position [204, 0]
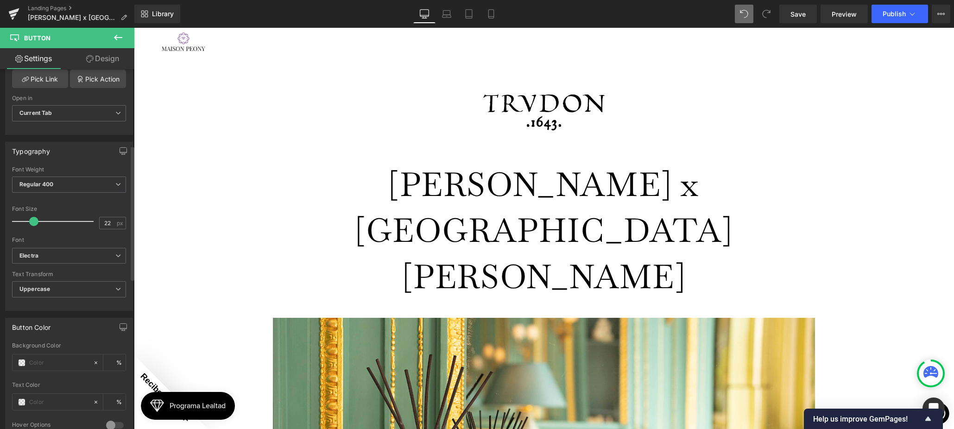
click at [73, 277] on div "Text Transform Uppercase None Uppercase Lowercase Capitalize" at bounding box center [69, 289] width 114 height 37
click at [73, 288] on span "Uppercase" at bounding box center [69, 289] width 114 height 16
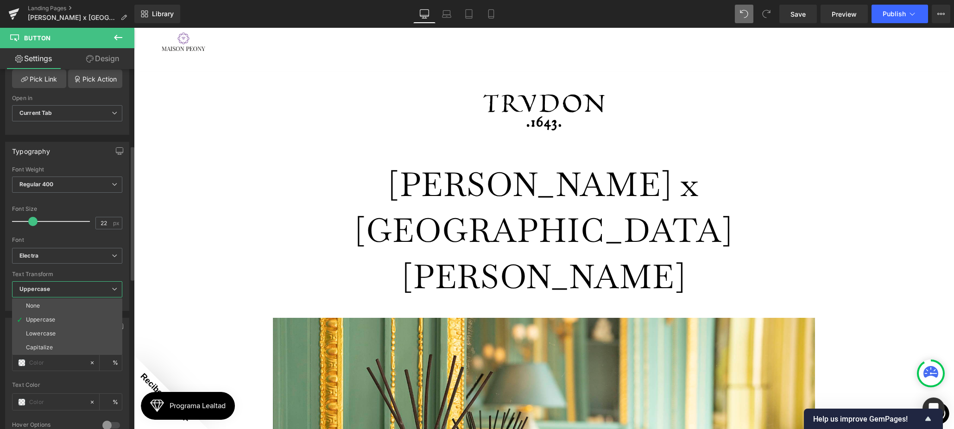
click at [69, 304] on li "None" at bounding box center [67, 306] width 110 height 14
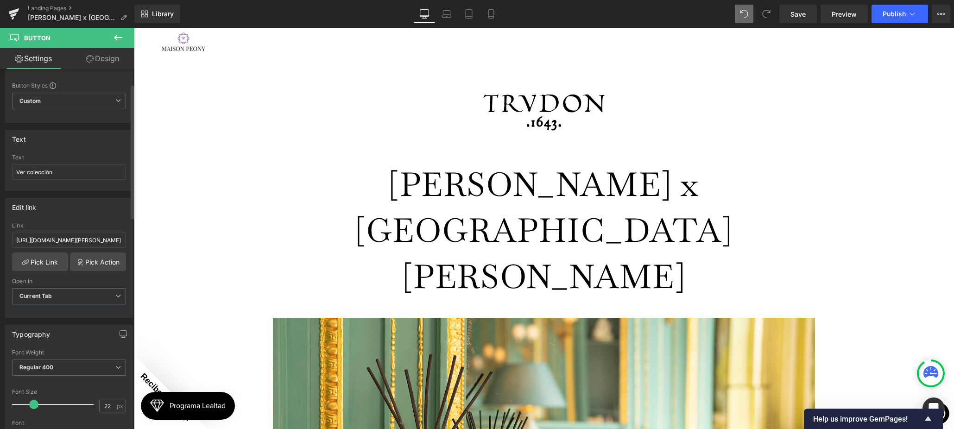
scroll to position [0, 0]
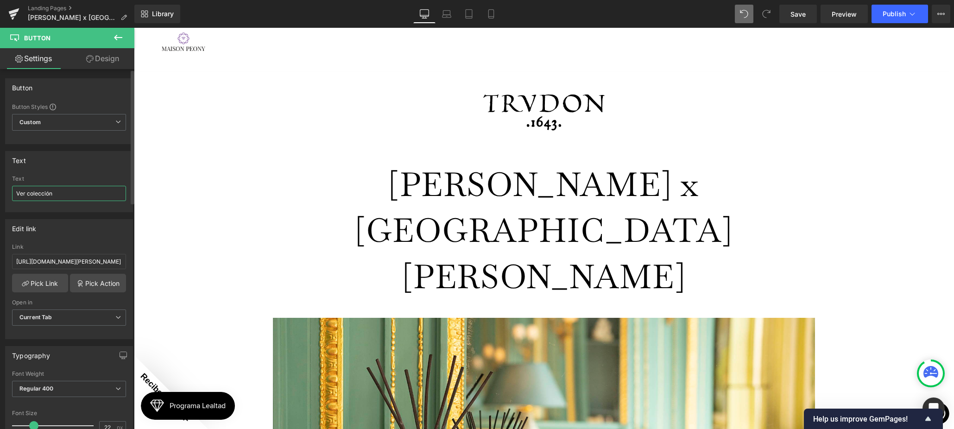
drag, startPoint x: 29, startPoint y: 193, endPoint x: 51, endPoint y: 194, distance: 22.2
click at [29, 193] on input "Ver colección" at bounding box center [69, 193] width 114 height 15
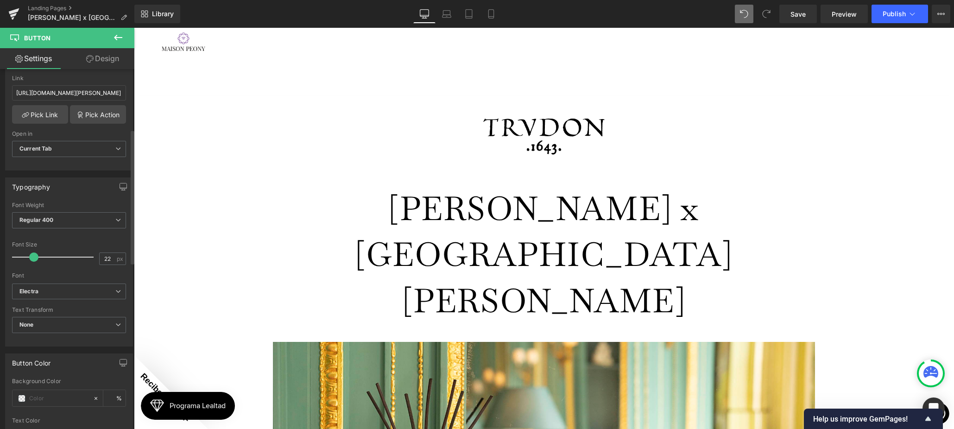
scroll to position [172, 0]
type input "Ver Colección"
click at [50, 288] on b "Electra" at bounding box center [67, 288] width 96 height 8
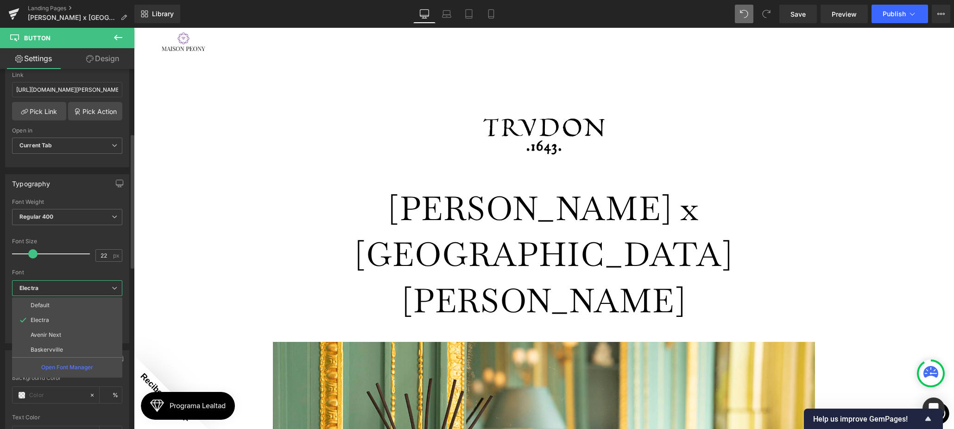
click at [58, 351] on p "Baskervville" at bounding box center [47, 349] width 32 height 6
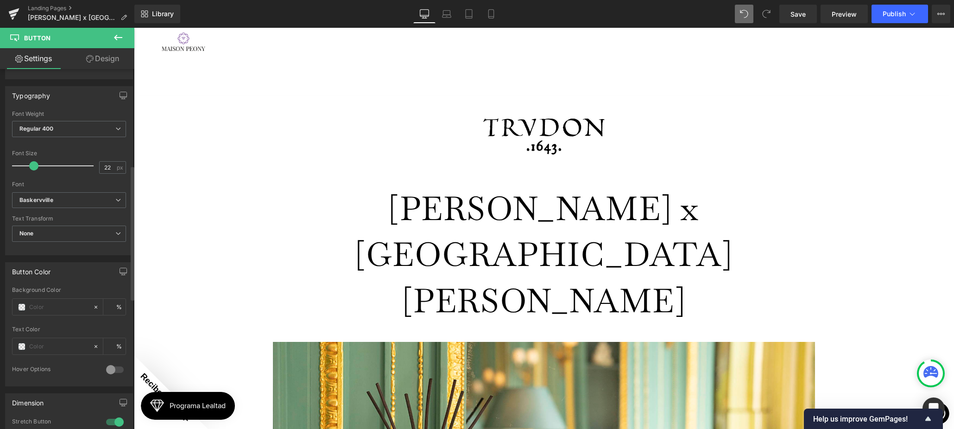
scroll to position [258, 0]
click at [24, 308] on span at bounding box center [21, 309] width 7 height 7
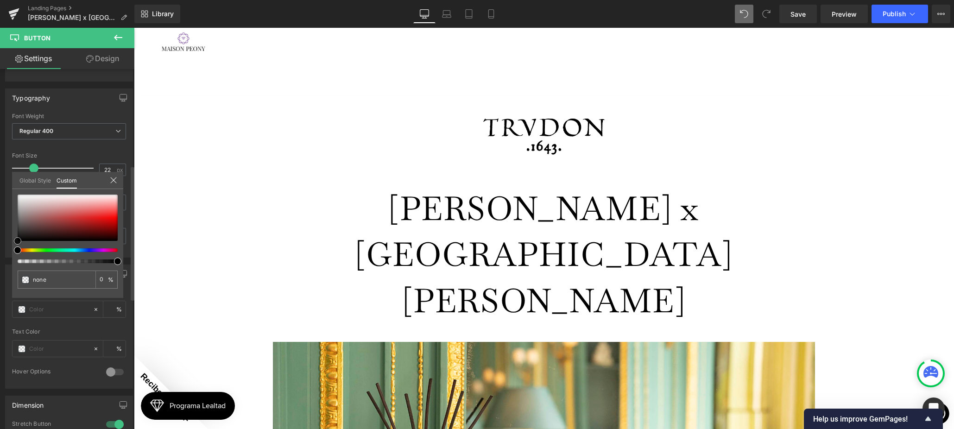
click at [112, 228] on div at bounding box center [68, 218] width 100 height 46
type input "#890000"
type input "100"
type input "#890000"
type input "100"
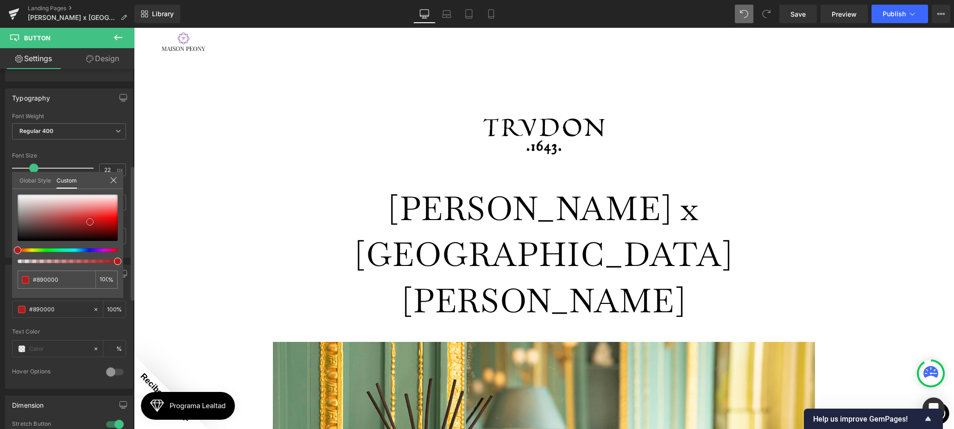
click at [90, 222] on div at bounding box center [68, 218] width 100 height 46
type input "#8a0404"
type input "#df2e2e"
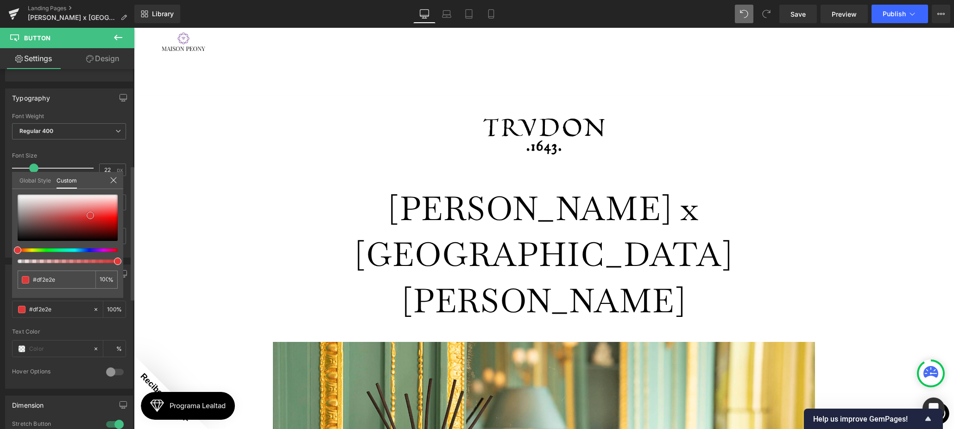
type input "#ce8b8b"
type input "#ce9b9b"
type input "#cda2a2"
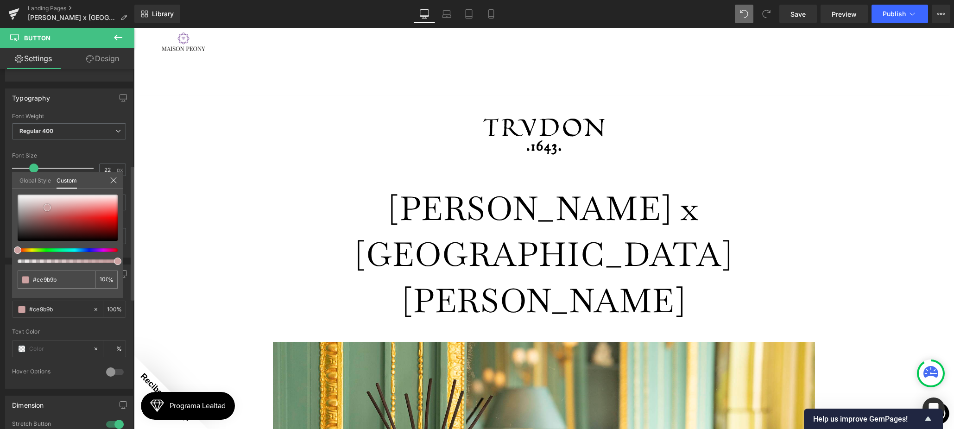
type input "#cda2a2"
type input "#d5c2c2"
type input "#d6c1c1"
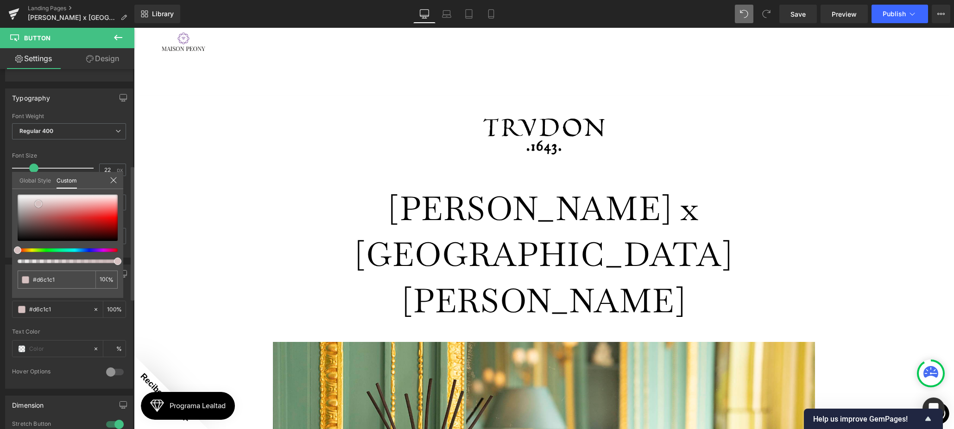
drag, startPoint x: 90, startPoint y: 215, endPoint x: 67, endPoint y: 210, distance: 23.8
click at [66, 210] on div at bounding box center [68, 218] width 100 height 46
type input "#d0b3b3"
type input "#d48181"
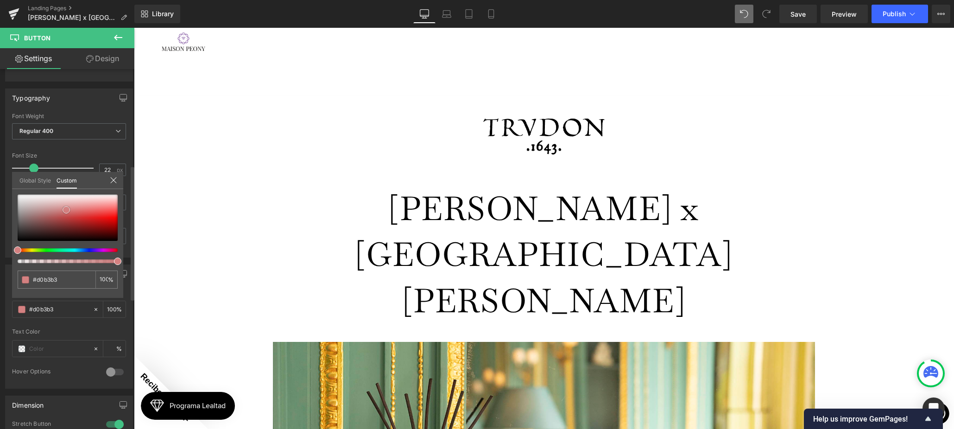
type input "#d48181"
type input "#633030"
type input "#a92222"
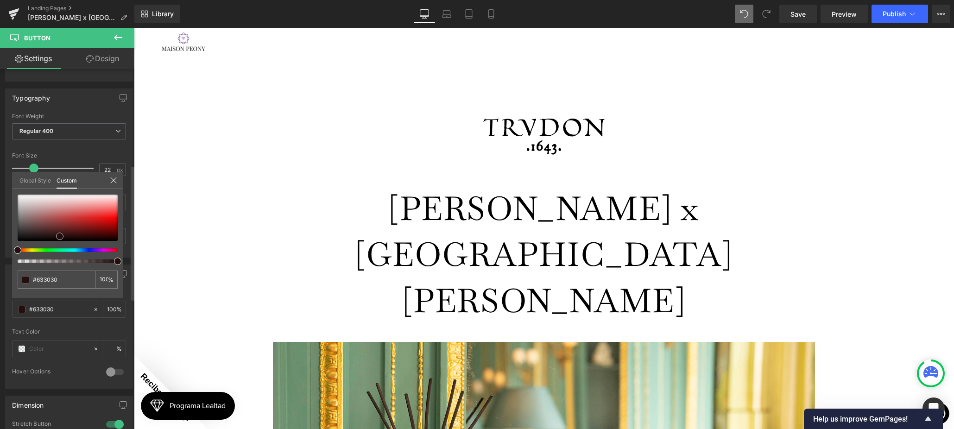
type input "#a92222"
type input "#240e0e"
drag, startPoint x: 83, startPoint y: 222, endPoint x: 56, endPoint y: 234, distance: 29.9
click at [56, 234] on div at bounding box center [68, 218] width 100 height 46
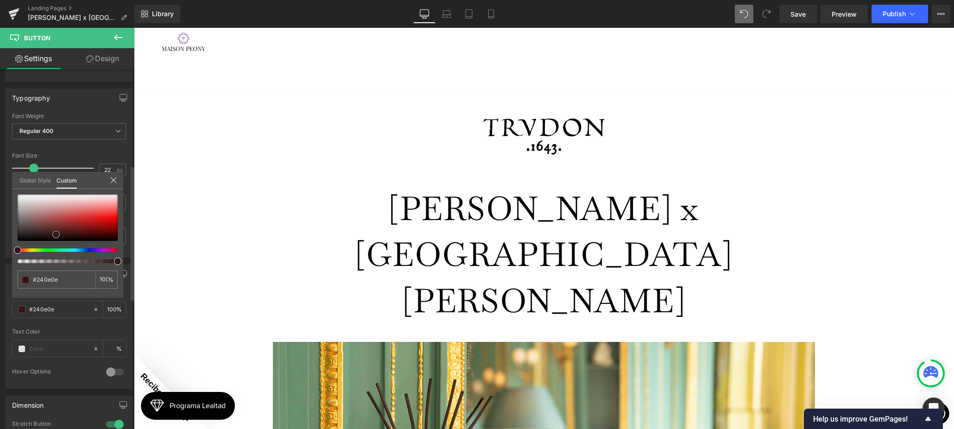
type input "#311616"
click at [24, 275] on div "#311616" at bounding box center [57, 280] width 78 height 18
click at [28, 281] on span at bounding box center [25, 279] width 7 height 7
click at [88, 279] on icon at bounding box center [88, 277] width 7 height 7
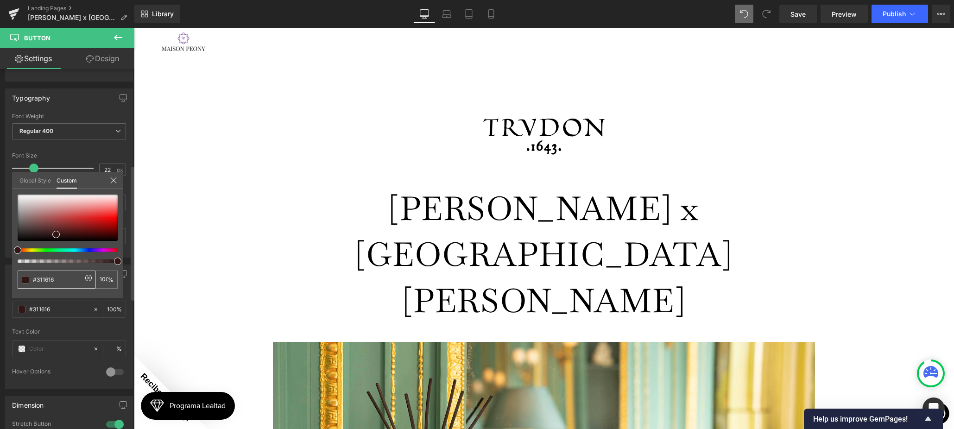
type input "none"
type input "0"
type input "none"
type input "0"
type input "#cc4b4b"
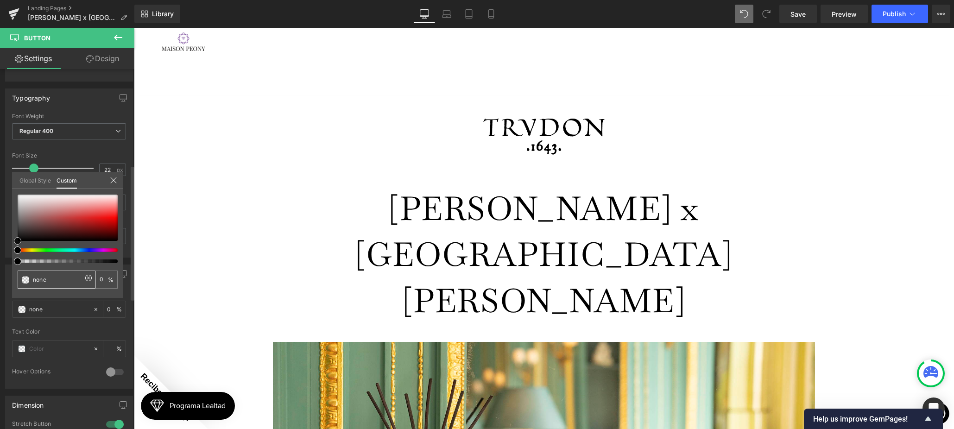
type input "100"
type input "#cc4b4b"
type input "100"
type input "#b95f5f"
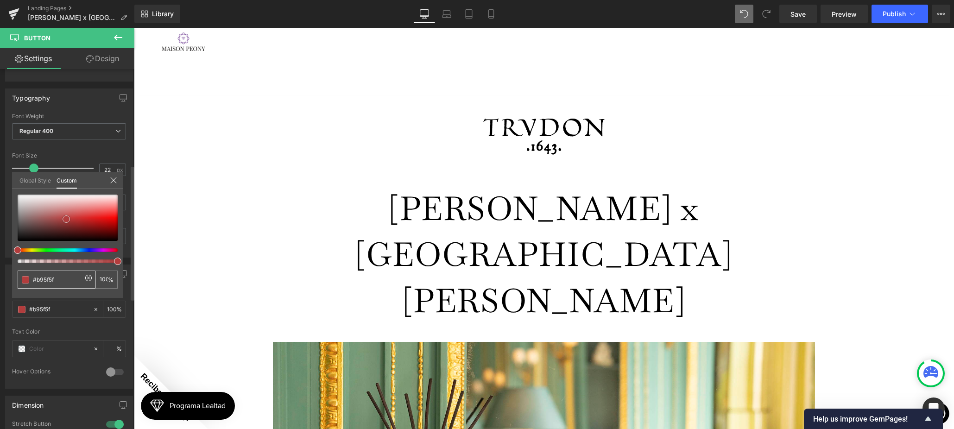
drag, startPoint x: 73, startPoint y: 215, endPoint x: 69, endPoint y: 232, distance: 16.7
click at [66, 219] on div at bounding box center [68, 218] width 100 height 46
type input "#b53f3f"
type input "#b23d3d"
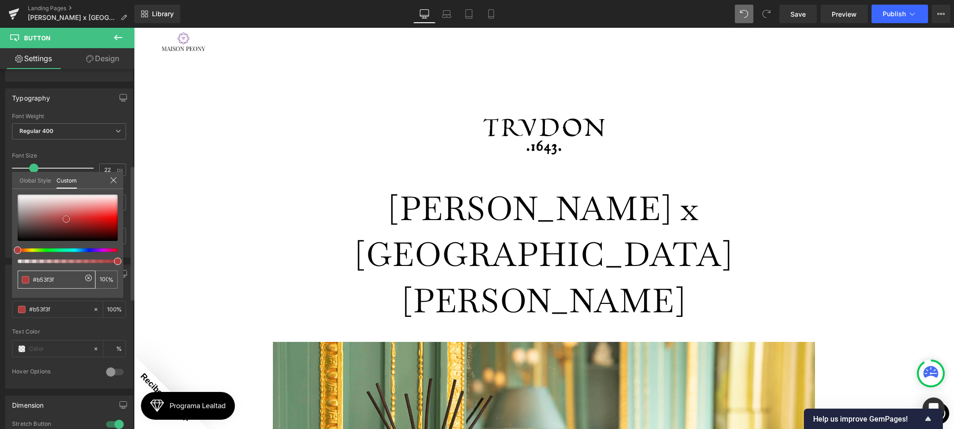
type input "#b23d3d"
type input "#60b23d"
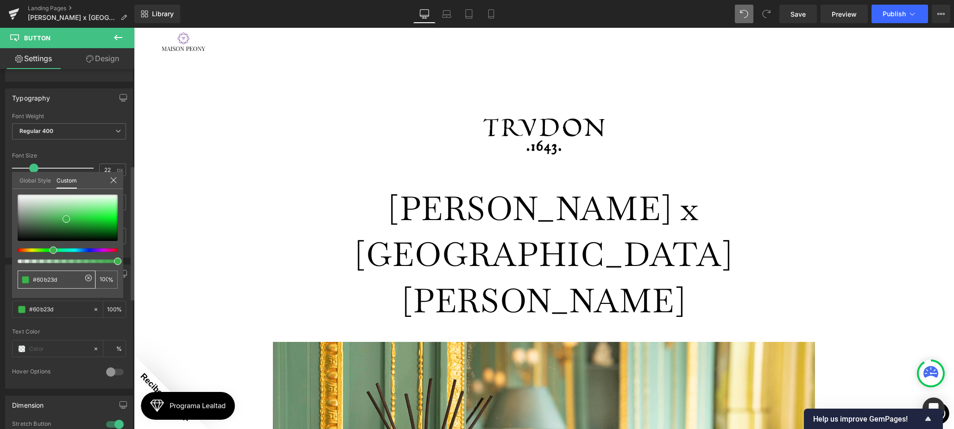
type input "#3db24c"
type input "#4ab23d"
drag, startPoint x: 50, startPoint y: 250, endPoint x: 39, endPoint y: 249, distance: 10.7
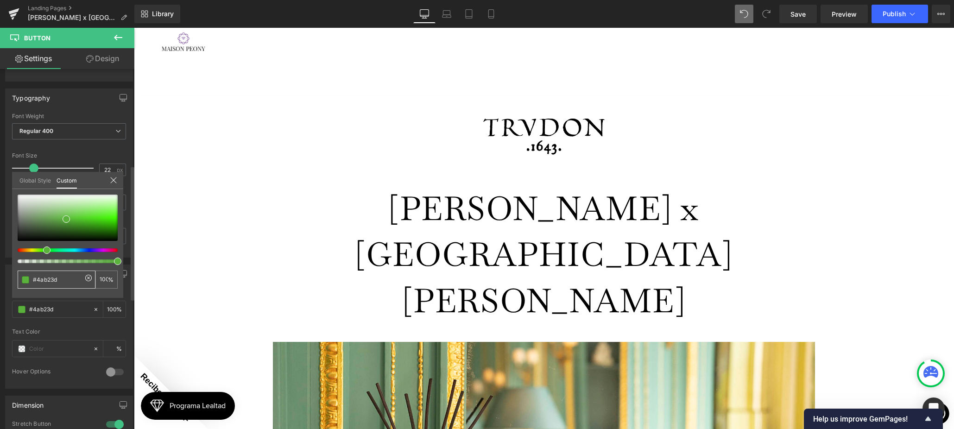
click at [39, 249] on div at bounding box center [64, 250] width 100 height 4
type input "#77b23d"
type input "#5eb23d"
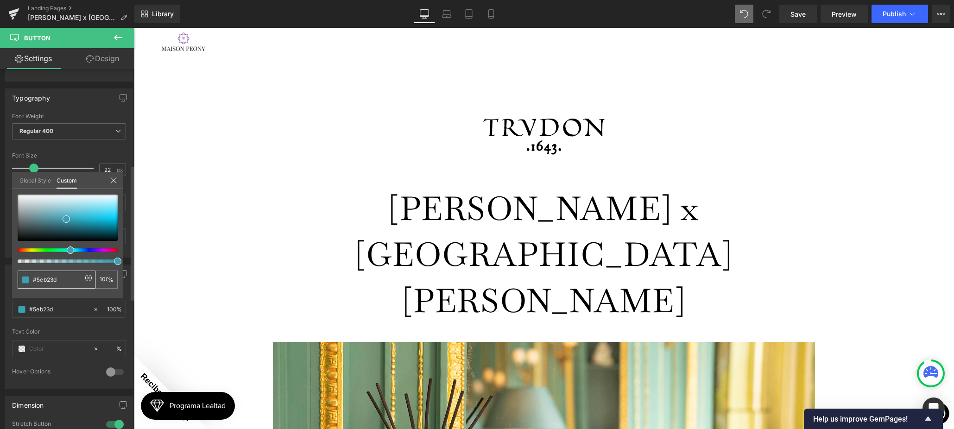
type input "#3d9fb2"
type input "#3d91b2"
type input "#3d8fb2"
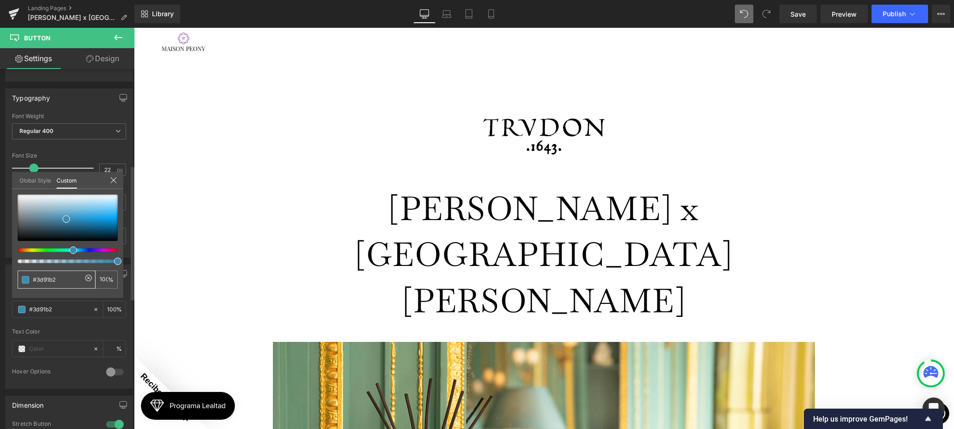
type input "#3d8fb2"
type input "#3daeb2"
type input "#3db2a8"
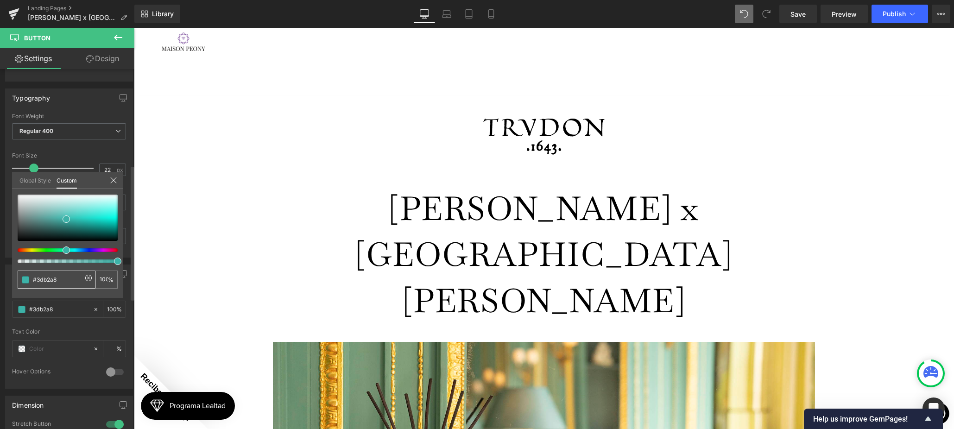
type input "#3db2a4"
type input "#3db28f"
drag, startPoint x: 64, startPoint y: 249, endPoint x: 56, endPoint y: 248, distance: 8.0
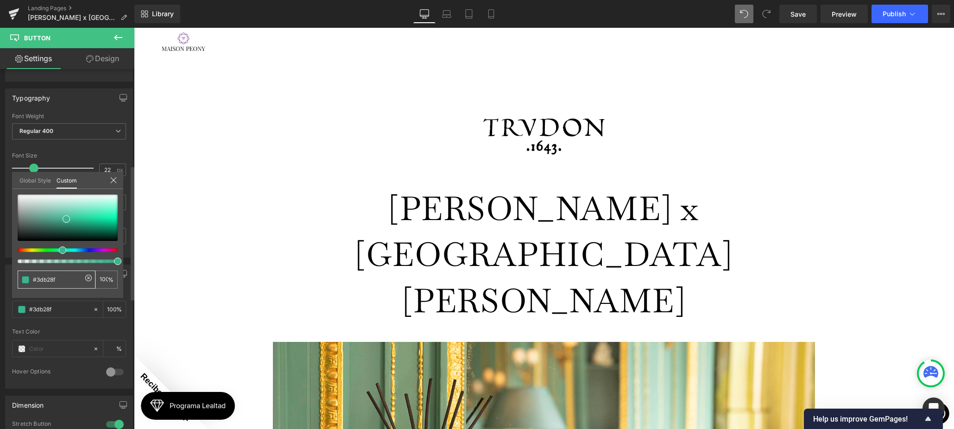
click at [56, 248] on div at bounding box center [64, 250] width 100 height 4
type input "#3fd9ab"
drag, startPoint x: 84, startPoint y: 215, endPoint x: 107, endPoint y: 240, distance: 33.8
click at [107, 240] on div at bounding box center [68, 218] width 100 height 46
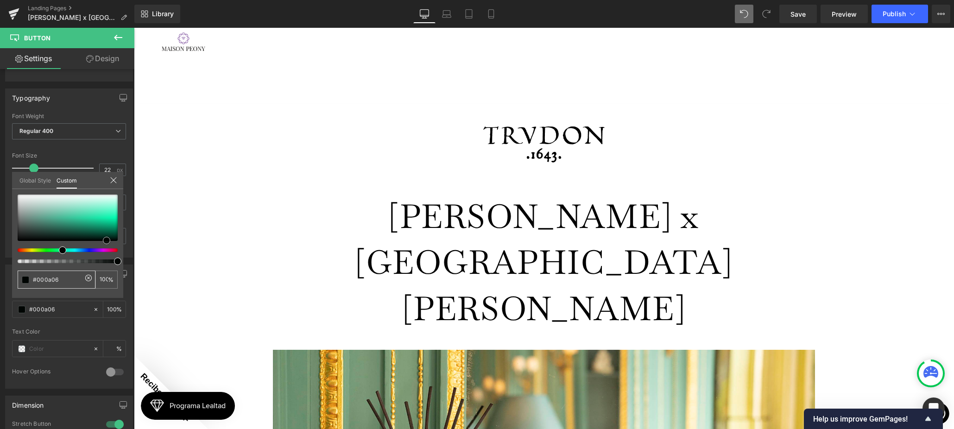
scroll to position [4, 0]
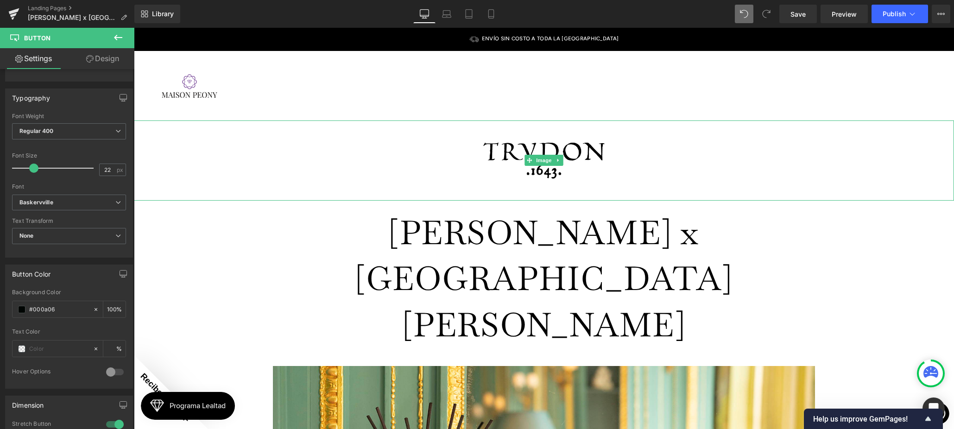
scroll to position [22, 0]
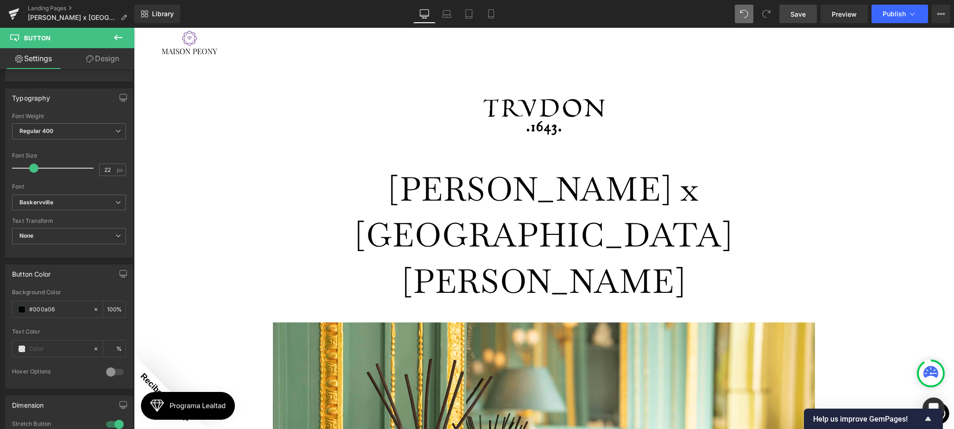
click at [795, 8] on link "Save" at bounding box center [798, 14] width 38 height 19
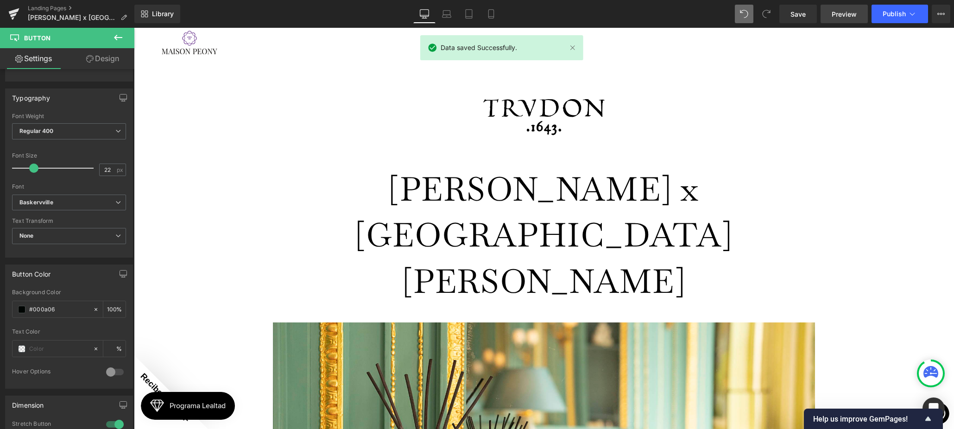
click at [852, 16] on span "Preview" at bounding box center [843, 14] width 25 height 10
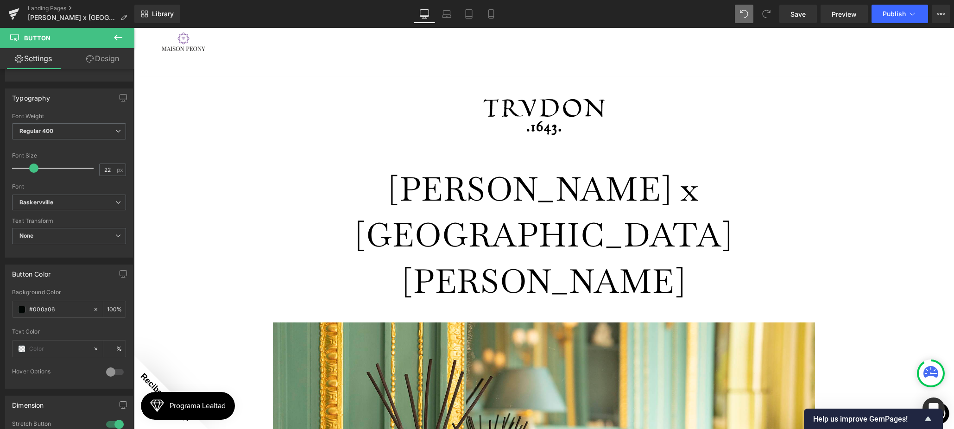
scroll to position [542, 0]
drag, startPoint x: 526, startPoint y: 243, endPoint x: 522, endPoint y: 280, distance: 37.3
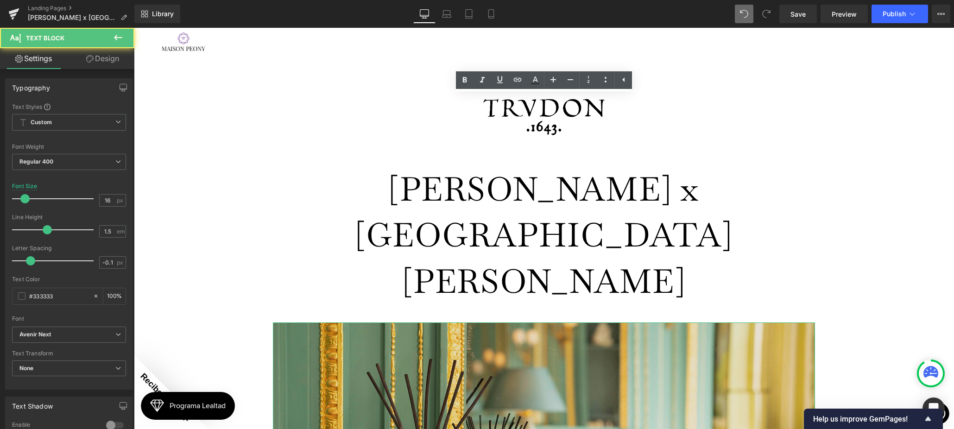
drag, startPoint x: 525, startPoint y: 280, endPoint x: 295, endPoint y: 61, distance: 318.1
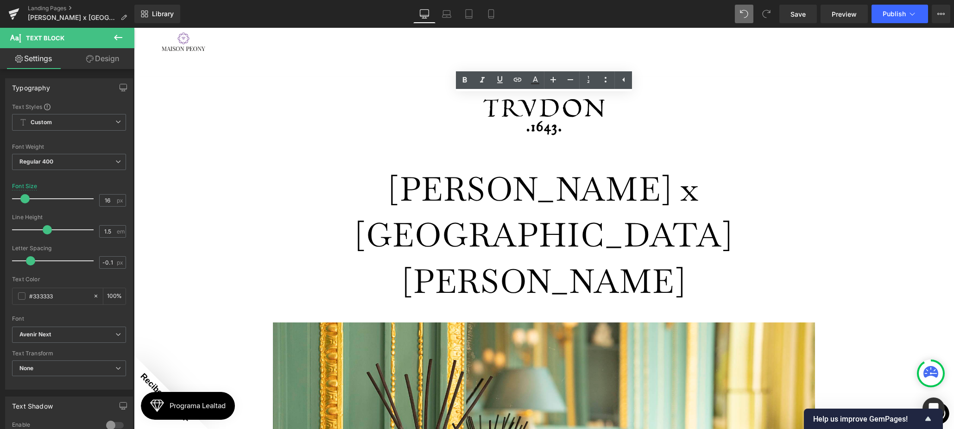
copy div "Fundada en 1643, en los albores del reinado de Luis XIV, Trudon es la fábrica d…"
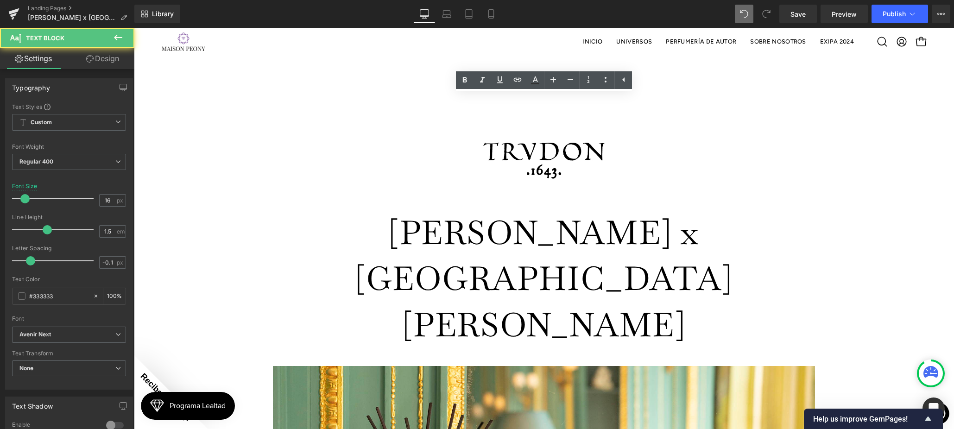
scroll to position [22, 0]
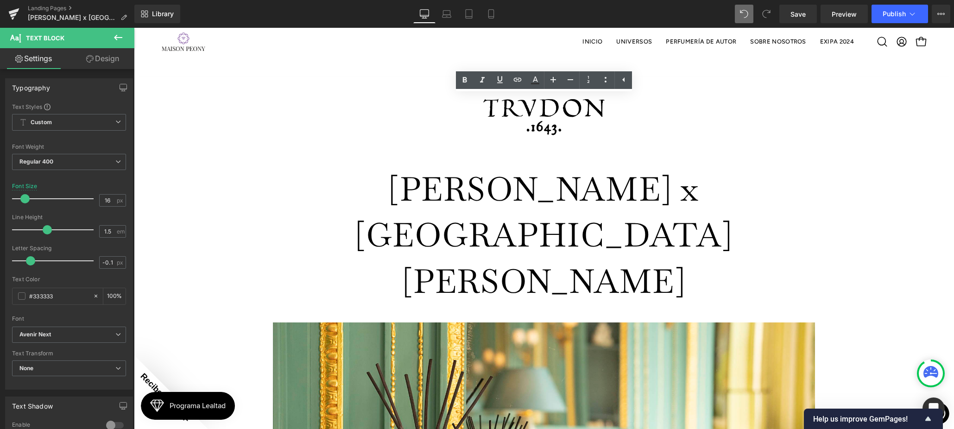
drag, startPoint x: 575, startPoint y: 339, endPoint x: 581, endPoint y: 338, distance: 6.0
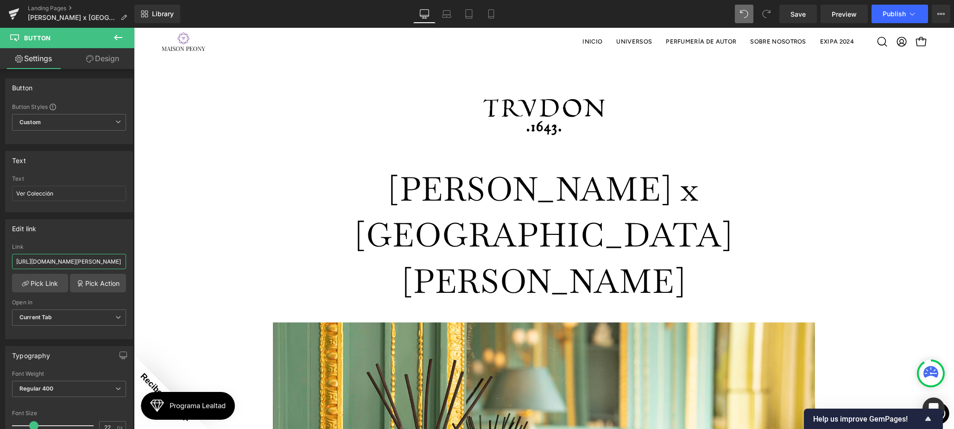
drag, startPoint x: 205, startPoint y: 292, endPoint x: 146, endPoint y: 260, distance: 66.7
drag, startPoint x: 95, startPoint y: 265, endPoint x: 8, endPoint y: 256, distance: 87.5
click at [5, 258] on div "Edit link https://maisonpeony. Link https://maisonpeony. Pick Link Pick Action …" at bounding box center [69, 279] width 128 height 120
paste input "https://www.elpalaciodehierro.com/buscar?q=trudon"
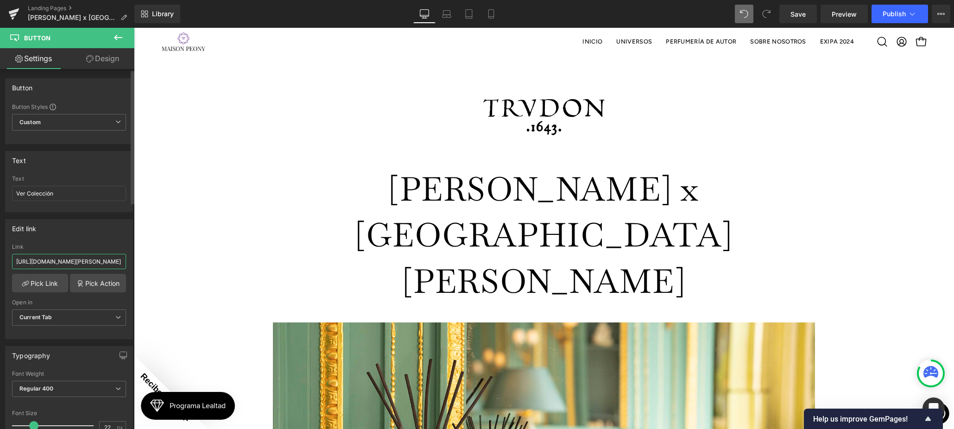
scroll to position [0, 38]
click at [12, 186] on input "Ver Colección" at bounding box center [69, 193] width 114 height 15
drag, startPoint x: 58, startPoint y: 190, endPoint x: 5, endPoint y: 187, distance: 52.9
click at [5, 187] on div "Text Ver Colecci Text Ver Colecci" at bounding box center [69, 181] width 128 height 61
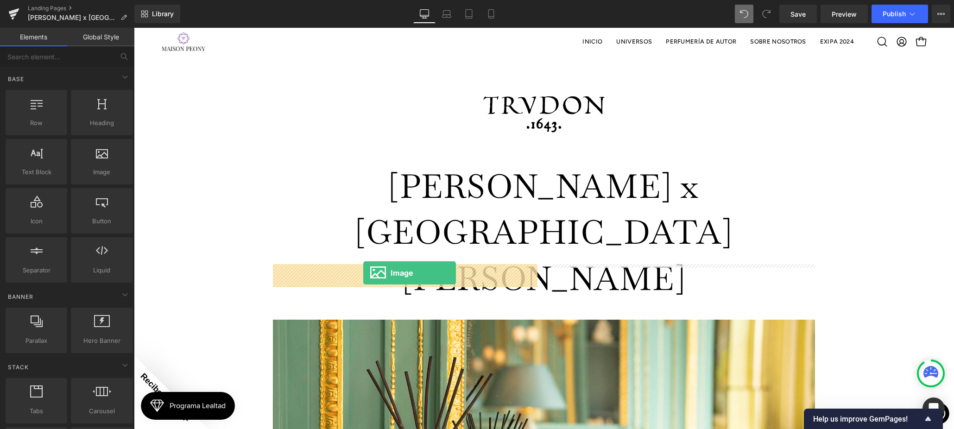
drag, startPoint x: 243, startPoint y: 199, endPoint x: 363, endPoint y: 272, distance: 141.2
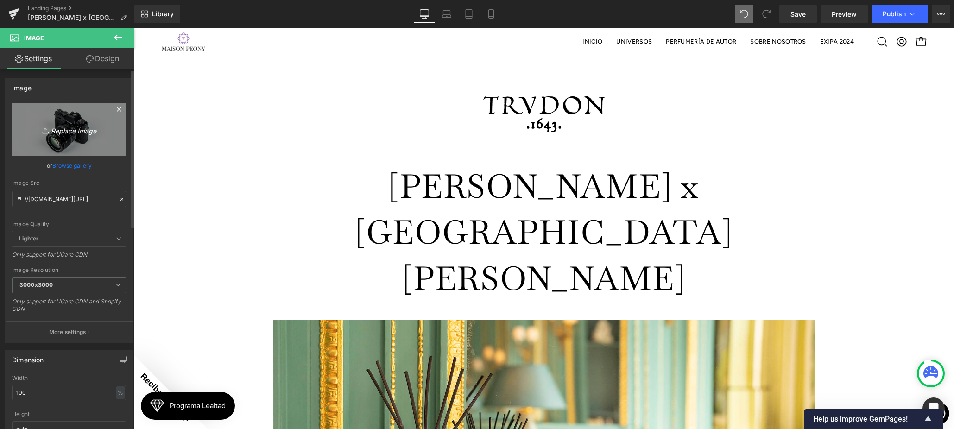
click at [58, 120] on link "Replace Image" at bounding box center [69, 129] width 114 height 53
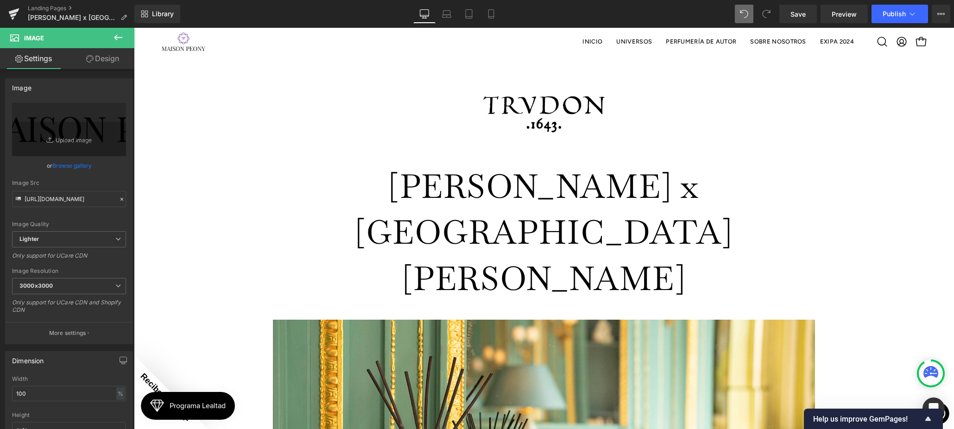
click at [117, 39] on icon at bounding box center [118, 38] width 8 height 6
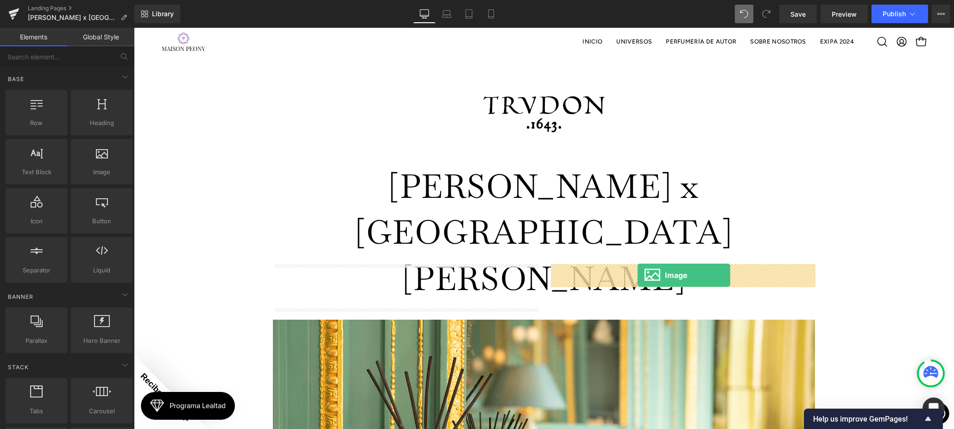
drag, startPoint x: 228, startPoint y: 173, endPoint x: 635, endPoint y: 274, distance: 418.6
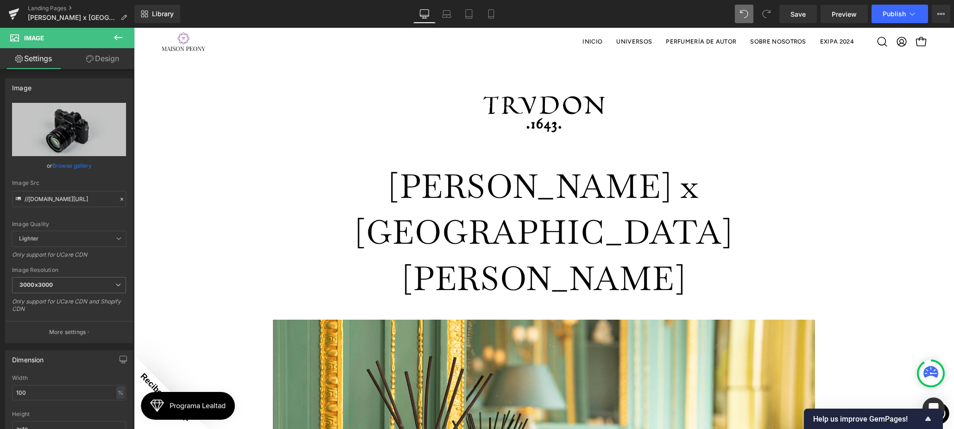
click at [54, 166] on link "Browse gallery" at bounding box center [71, 165] width 39 height 16
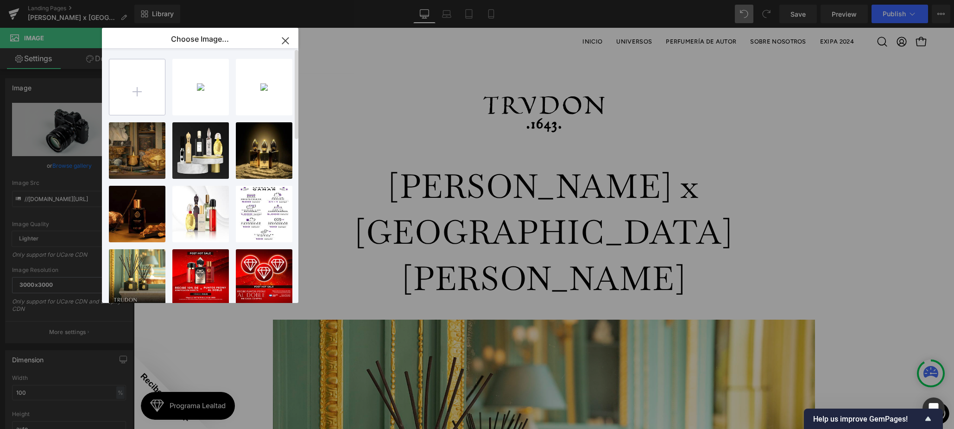
click at [132, 94] on input "file" at bounding box center [137, 87] width 56 height 56
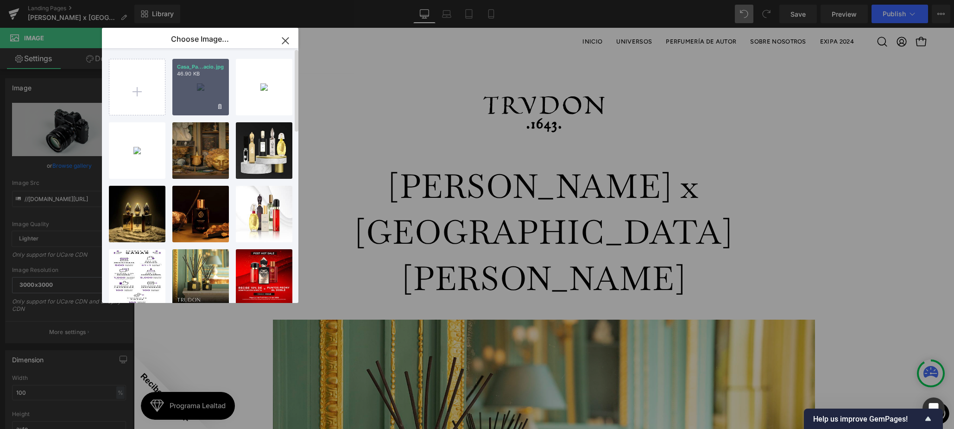
click at [175, 78] on div "Casa_Pa...acio.jpg 46.90 KB" at bounding box center [200, 87] width 57 height 57
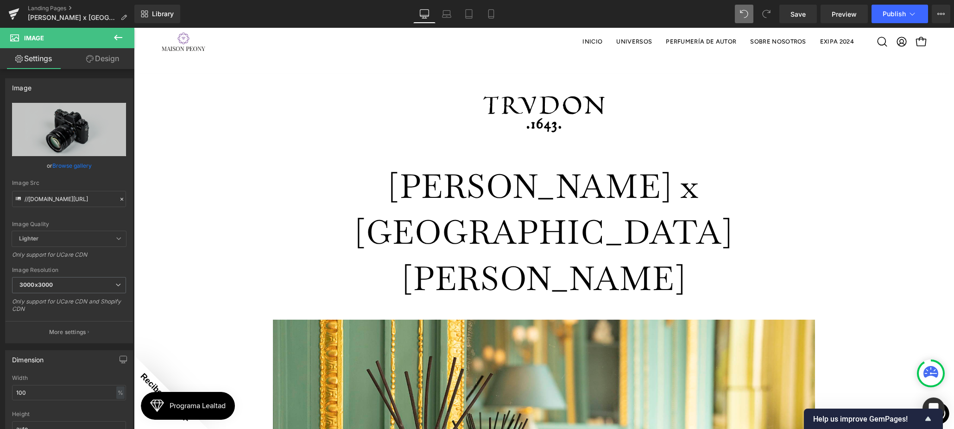
drag, startPoint x: 75, startPoint y: 165, endPoint x: 158, endPoint y: 97, distance: 107.9
click at [75, 165] on link "Browse gallery" at bounding box center [71, 165] width 39 height 16
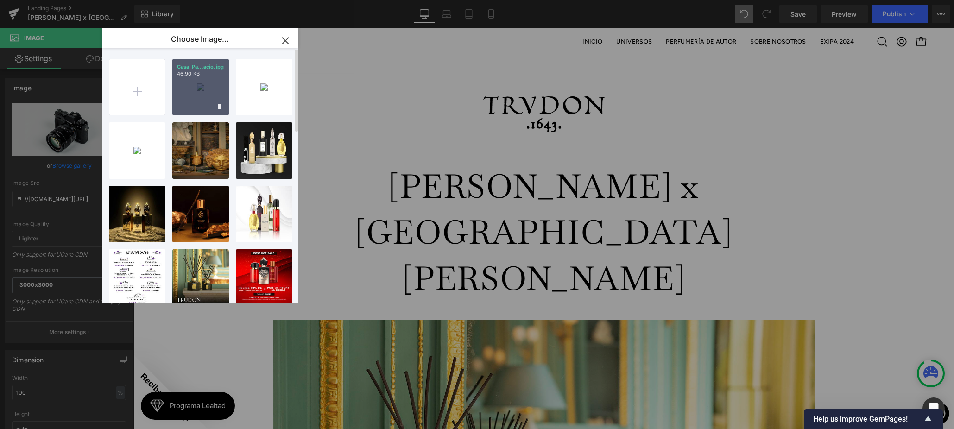
click at [198, 97] on div "Casa_Pa...acio.jpg 46.90 KB" at bounding box center [200, 87] width 57 height 57
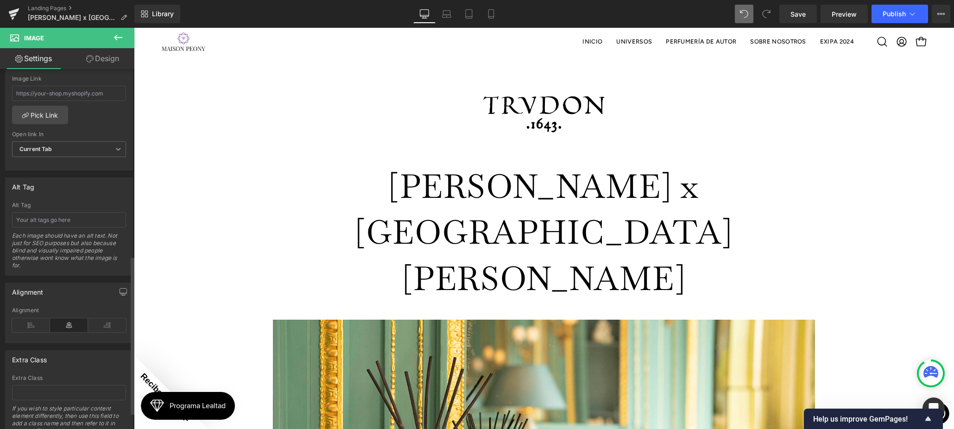
scroll to position [462, 0]
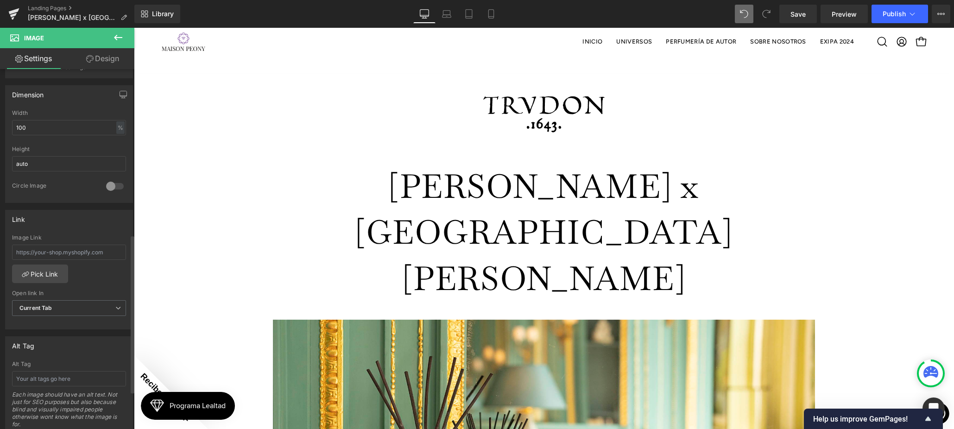
scroll to position [0, 0]
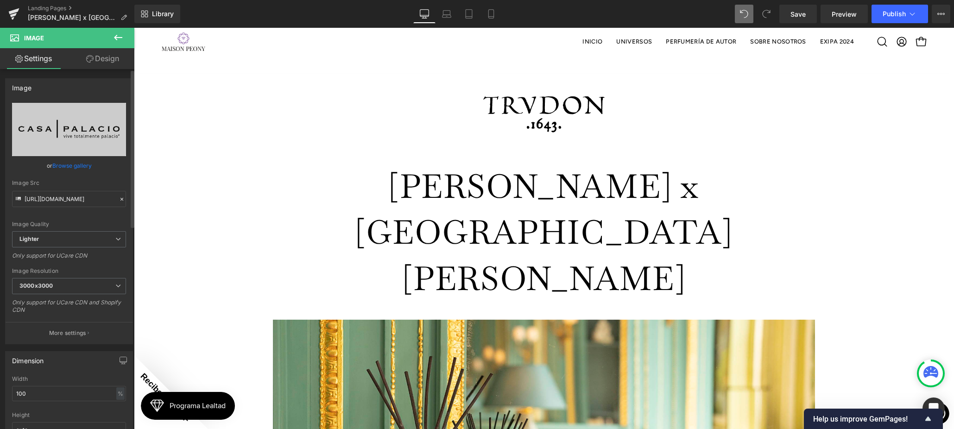
click at [63, 166] on link "Browse gallery" at bounding box center [71, 165] width 39 height 16
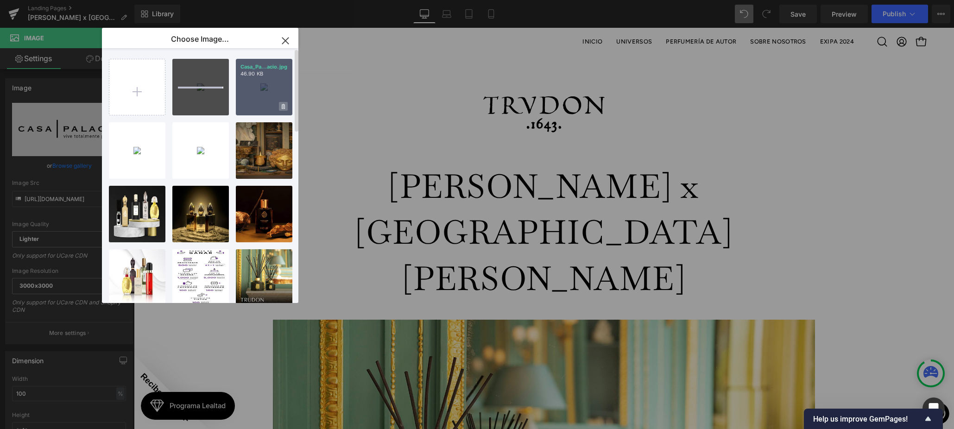
click at [283, 106] on icon at bounding box center [283, 107] width 3 height 6
click at [278, 107] on span "No" at bounding box center [275, 106] width 23 height 10
drag, startPoint x: 278, startPoint y: 107, endPoint x: 243, endPoint y: 109, distance: 34.8
click at [243, 109] on div "Casa_Pa...acio.jpg 46.90 KB Delete image? Yes No" at bounding box center [264, 87] width 57 height 57
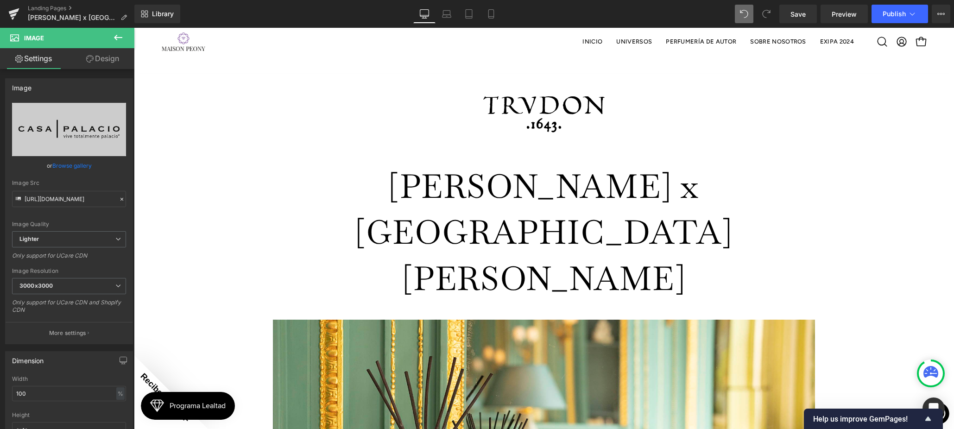
drag, startPoint x: 76, startPoint y: 166, endPoint x: 93, endPoint y: 165, distance: 16.7
click at [77, 166] on link "Browse gallery" at bounding box center [71, 165] width 39 height 16
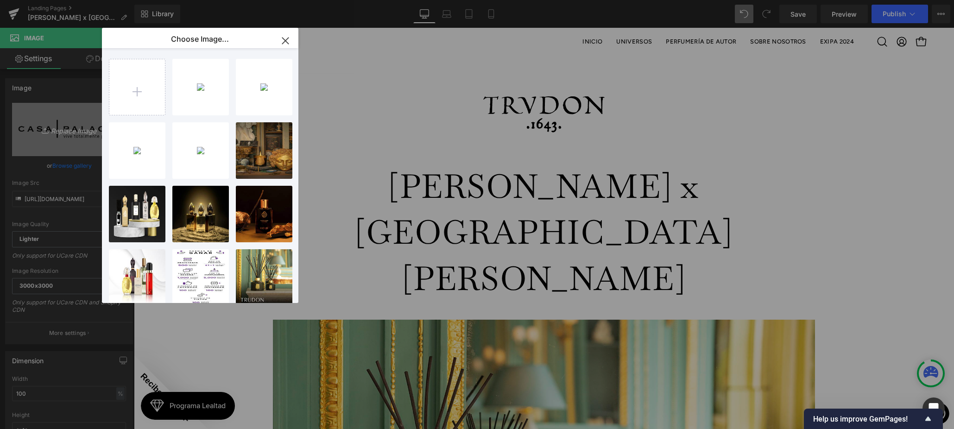
drag, startPoint x: 204, startPoint y: 94, endPoint x: 86, endPoint y: 155, distance: 132.8
click at [0, 0] on div "Casa_Pa...acio.jpg 43.20 KB" at bounding box center [0, 0] width 0 height 0
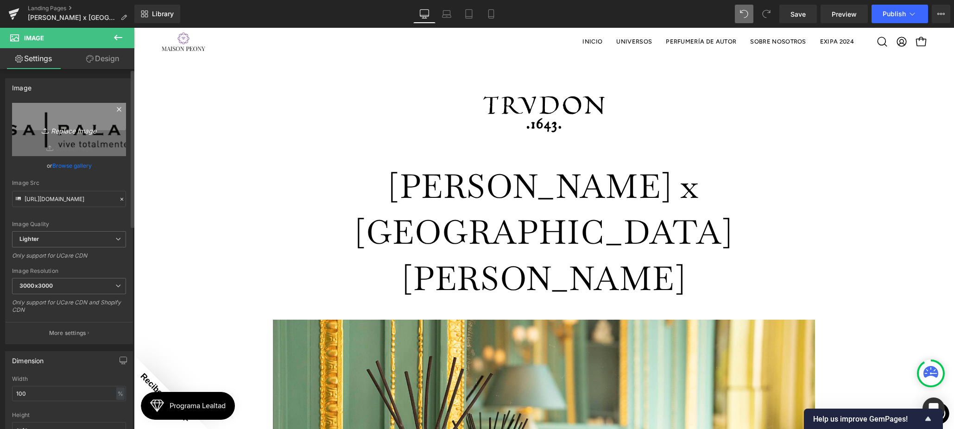
scroll to position [23, 0]
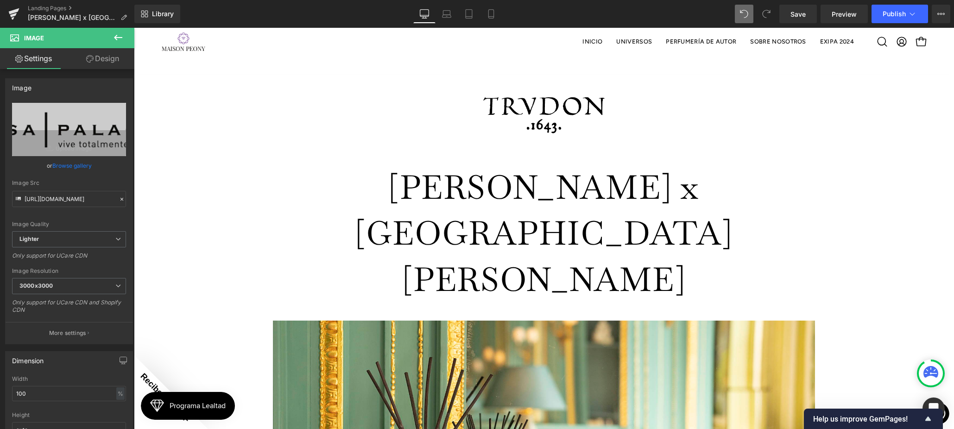
click at [84, 166] on link "Browse gallery" at bounding box center [71, 165] width 39 height 16
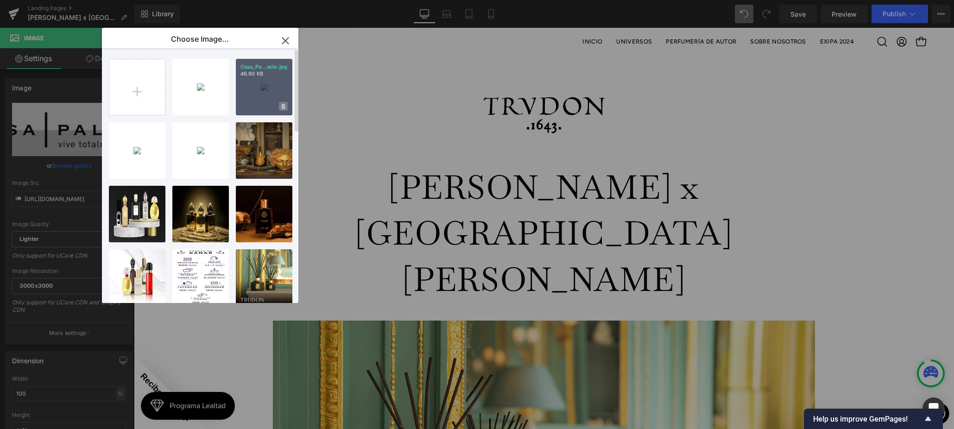
click at [282, 109] on icon at bounding box center [283, 107] width 3 height 6
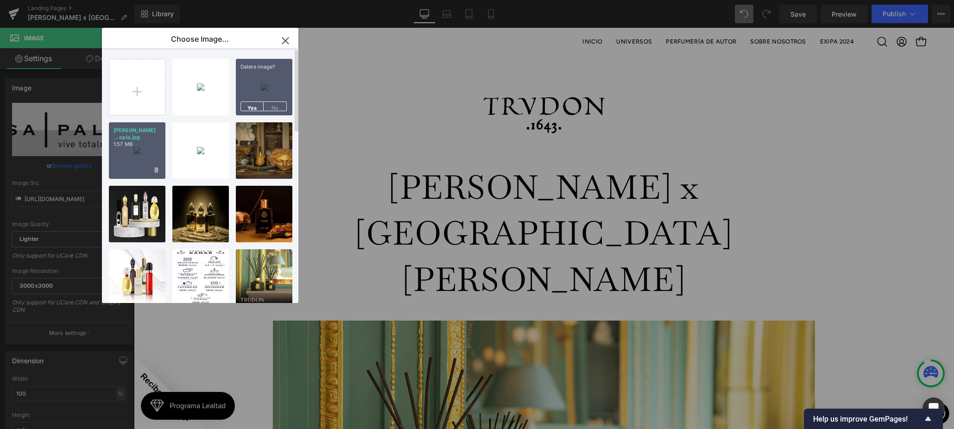
click at [253, 106] on span "Yes" at bounding box center [251, 106] width 23 height 10
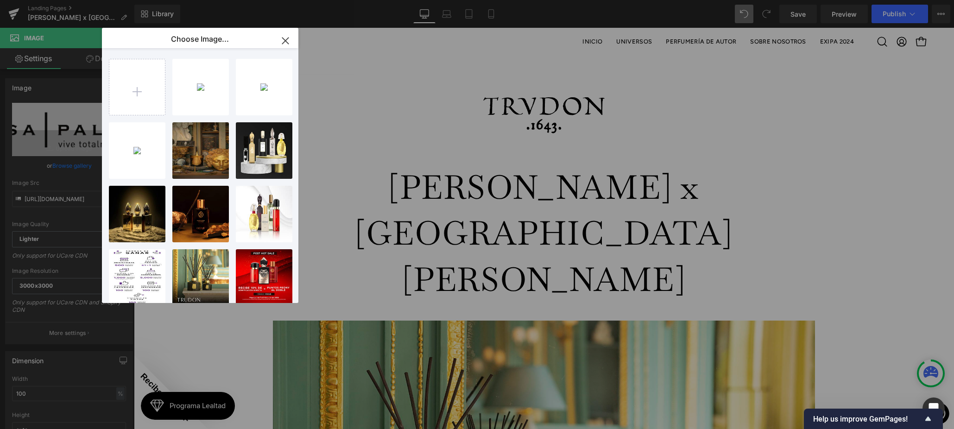
drag, startPoint x: 776, startPoint y: 329, endPoint x: 645, endPoint y: 300, distance: 134.2
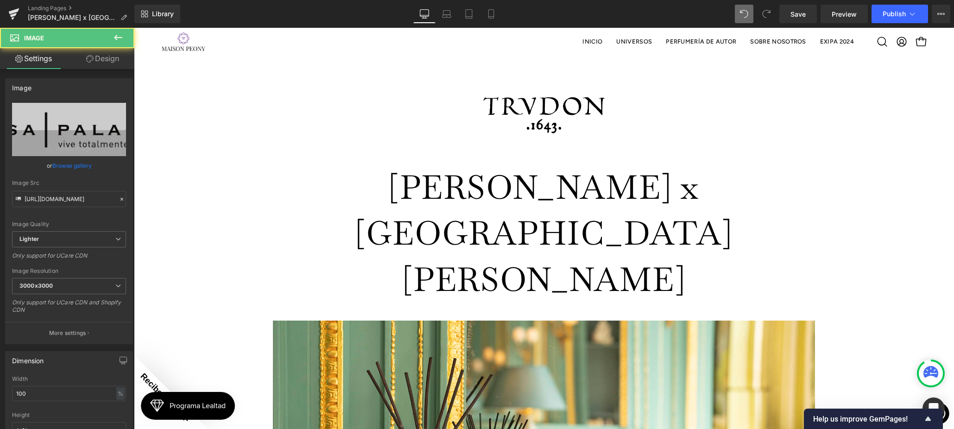
click at [85, 284] on span "3000x3000" at bounding box center [69, 286] width 114 height 16
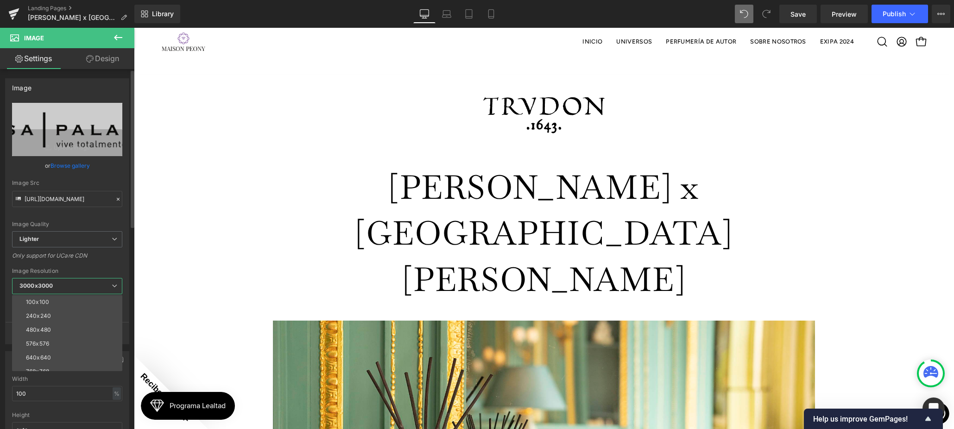
click at [85, 283] on span "3000x3000" at bounding box center [67, 286] width 110 height 16
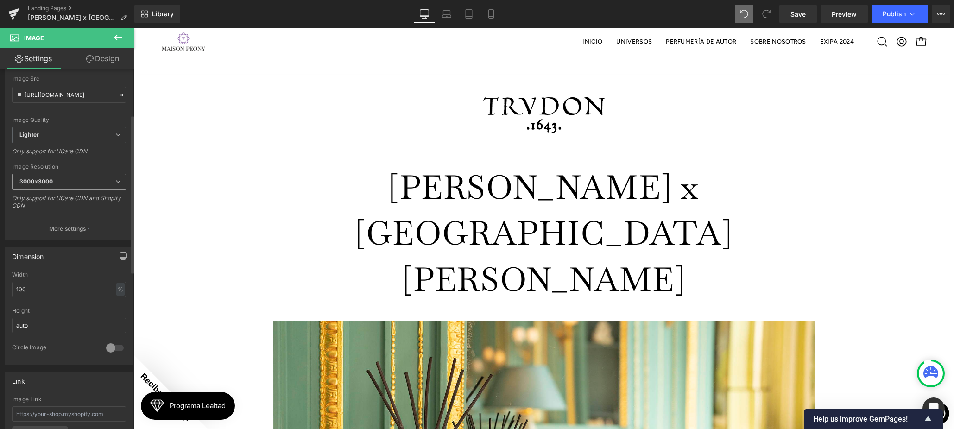
scroll to position [104, 0]
drag, startPoint x: 18, startPoint y: 285, endPoint x: 5, endPoint y: 280, distance: 13.3
click at [5, 280] on div "Dimension 100% Width 100 % % px auto Height auto 0 Circle Image" at bounding box center [69, 306] width 128 height 118
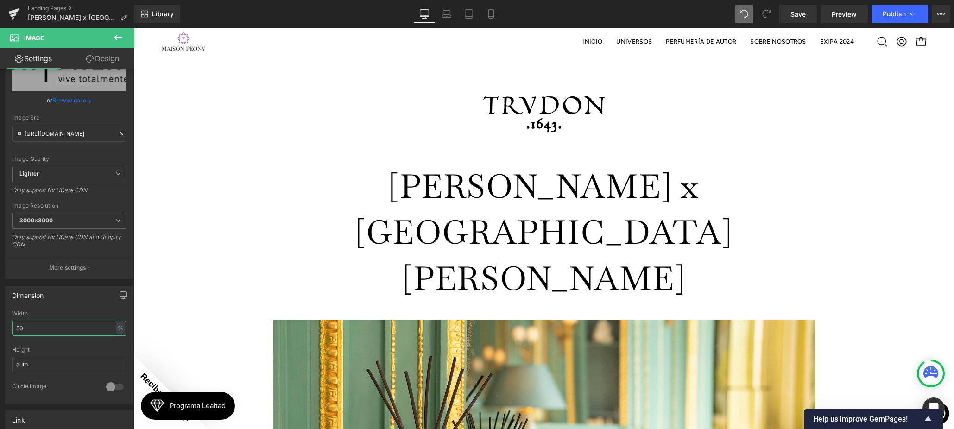
scroll to position [57, 0]
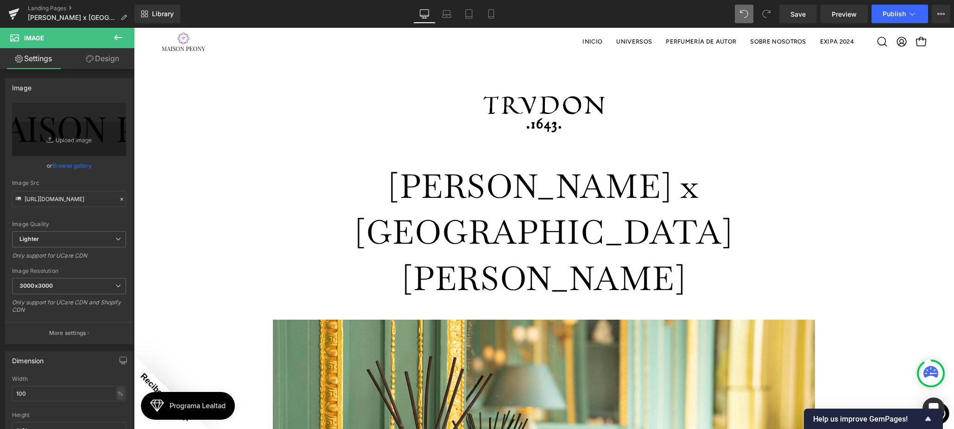
click at [85, 160] on link "Browse gallery" at bounding box center [71, 165] width 39 height 16
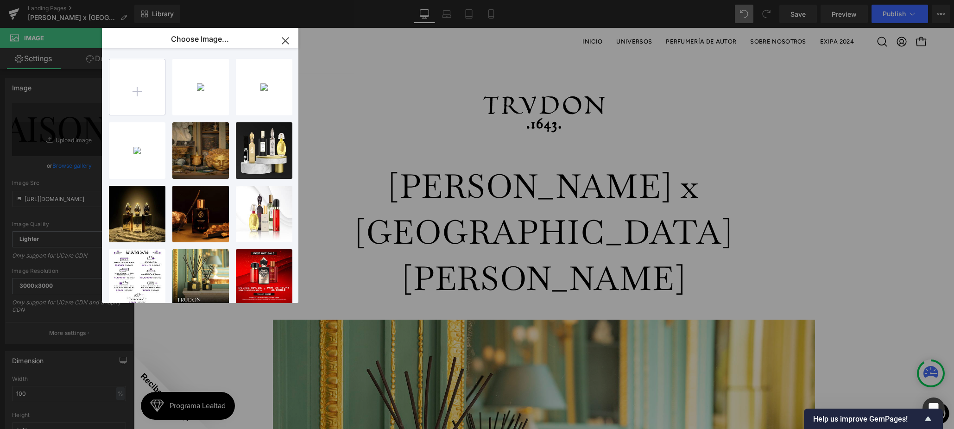
click at [160, 87] on input "file" at bounding box center [137, 87] width 56 height 56
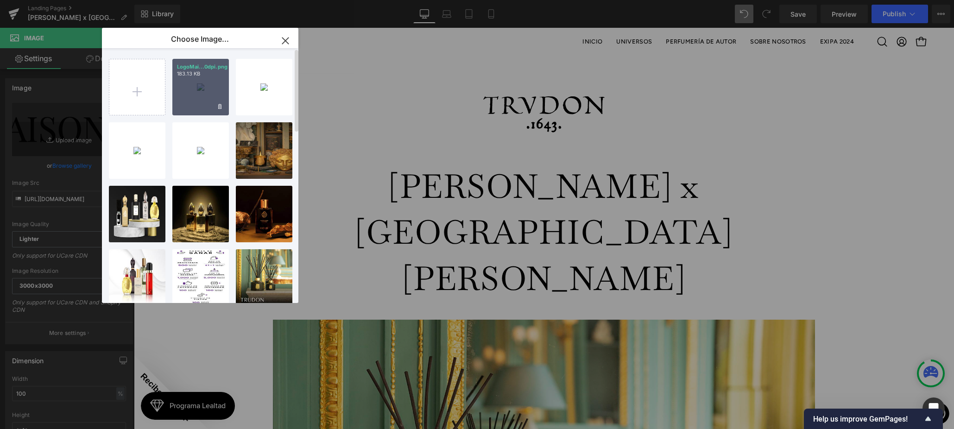
click at [203, 105] on div "LogoMai...0dpi.png 183.13 KB" at bounding box center [200, 87] width 57 height 57
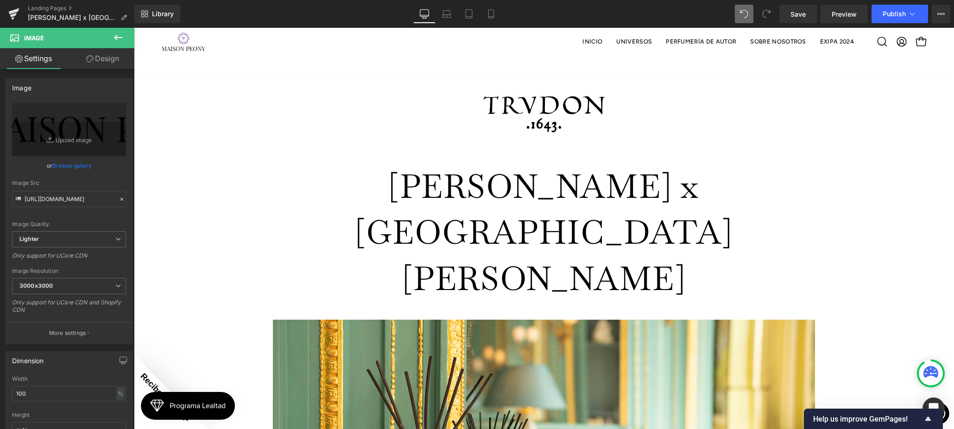
click at [79, 169] on link "Browse gallery" at bounding box center [71, 165] width 39 height 16
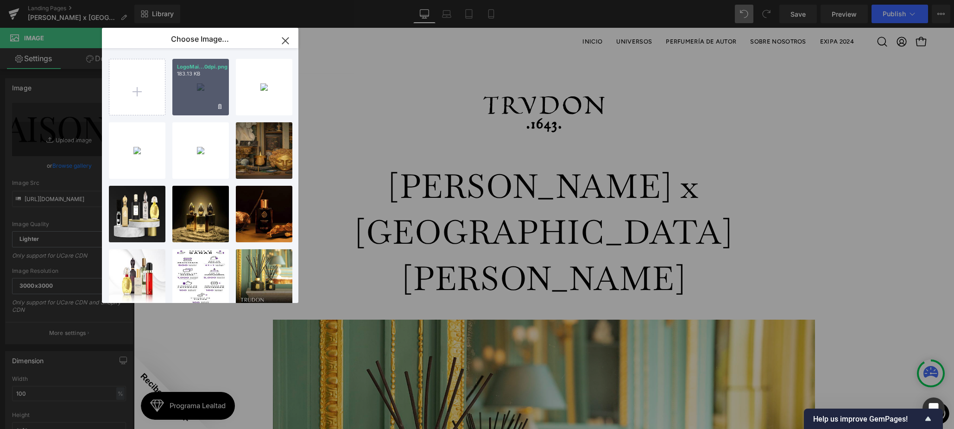
click at [213, 75] on p "183.13 KB" at bounding box center [200, 73] width 47 height 7
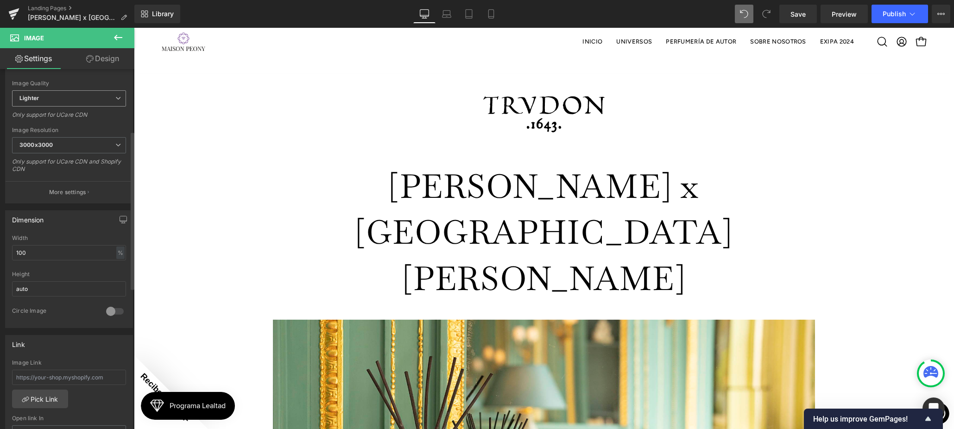
scroll to position [287, 0]
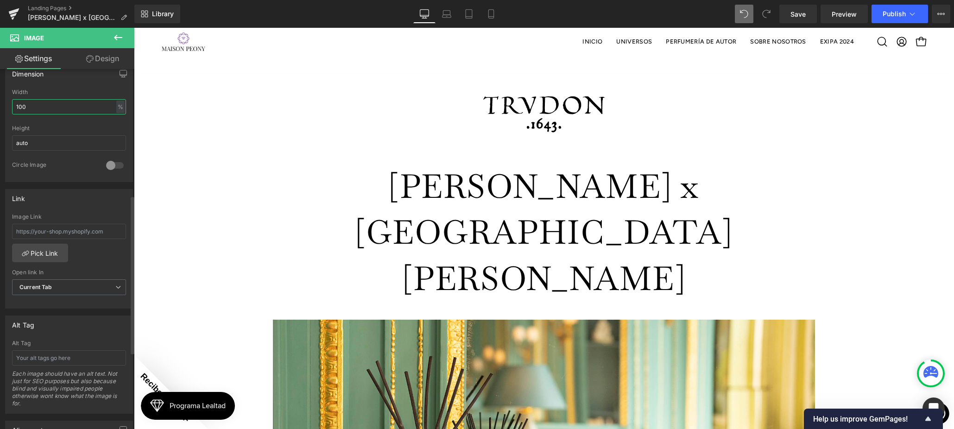
drag, startPoint x: 31, startPoint y: 102, endPoint x: 7, endPoint y: 100, distance: 23.3
click at [7, 100] on div "100% Width 100 % % px auto Height auto 0 Circle Image" at bounding box center [69, 135] width 127 height 93
drag, startPoint x: 120, startPoint y: 67, endPoint x: 45, endPoint y: 115, distance: 89.0
click at [120, 67] on link "Design" at bounding box center [102, 58] width 67 height 21
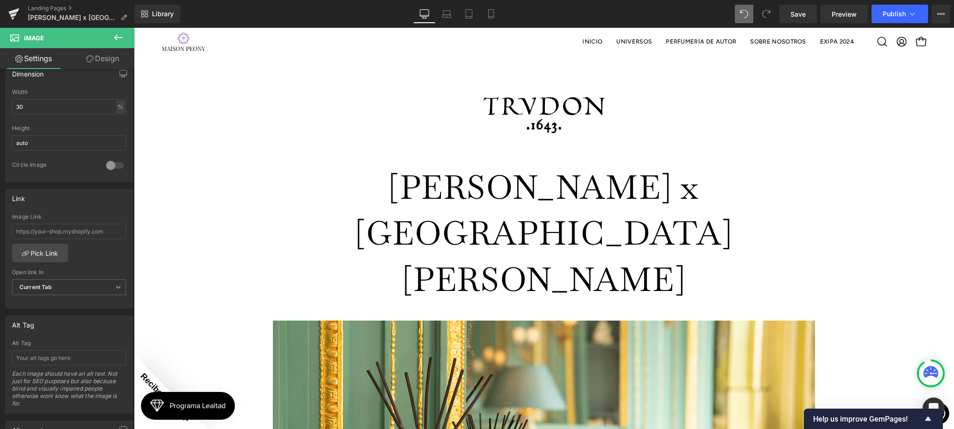
click at [0, 0] on div "Spacing" at bounding box center [0, 0] width 0 height 0
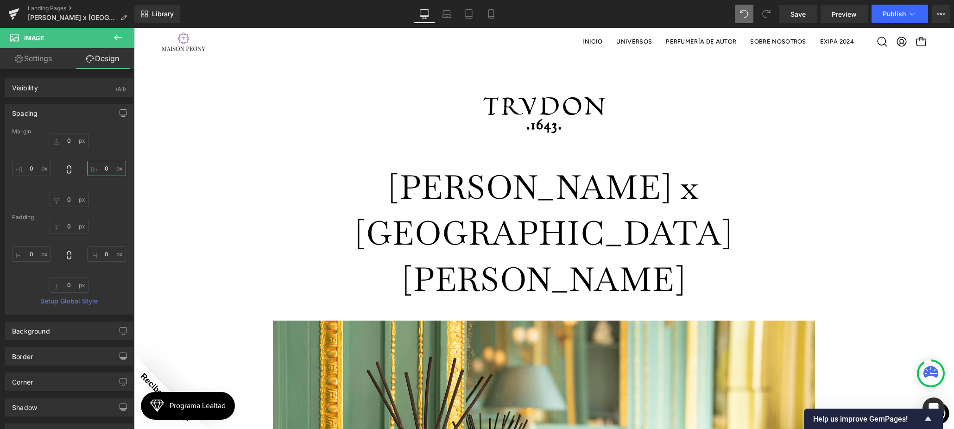
click at [101, 170] on input "0" at bounding box center [106, 168] width 39 height 15
click at [26, 167] on input "0" at bounding box center [31, 168] width 39 height 15
click at [26, 250] on input "0" at bounding box center [31, 253] width 39 height 15
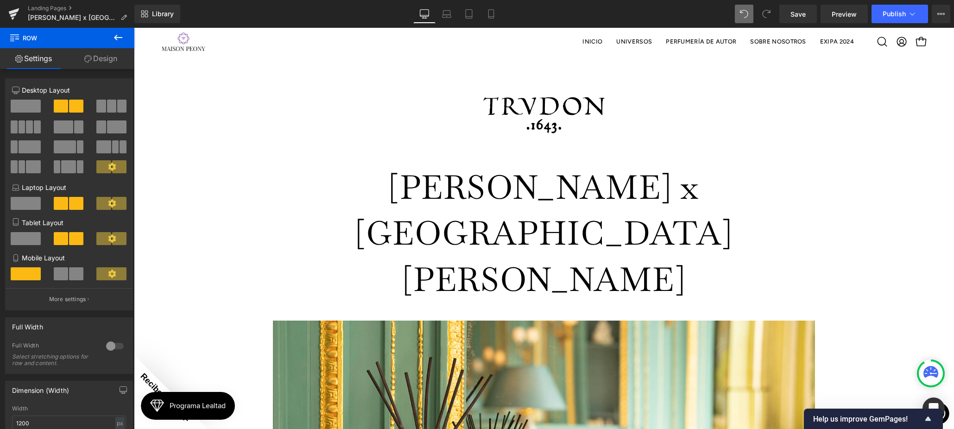
click at [88, 44] on span "Row" at bounding box center [55, 38] width 93 height 20
click at [94, 57] on link "Design" at bounding box center [100, 58] width 67 height 21
click at [0, 0] on div "Spacing" at bounding box center [0, 0] width 0 height 0
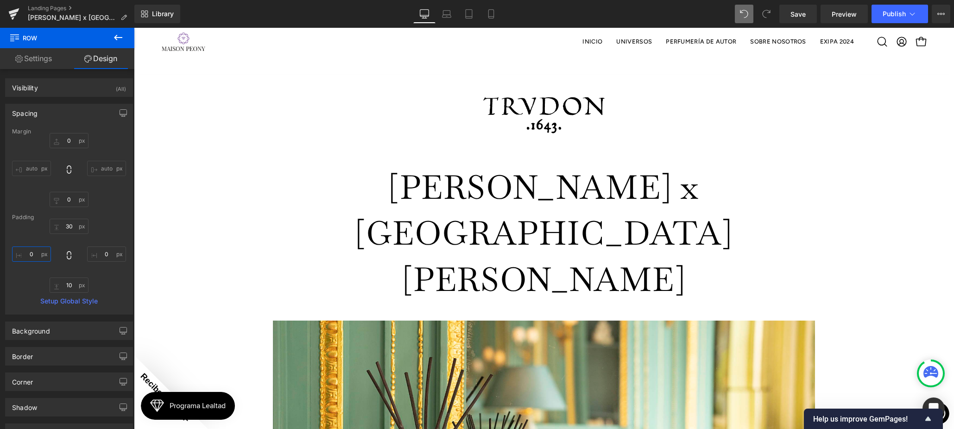
click at [28, 254] on input "0" at bounding box center [31, 253] width 39 height 15
click at [100, 252] on input "0" at bounding box center [106, 253] width 39 height 15
drag, startPoint x: 25, startPoint y: 257, endPoint x: 38, endPoint y: 257, distance: 13.0
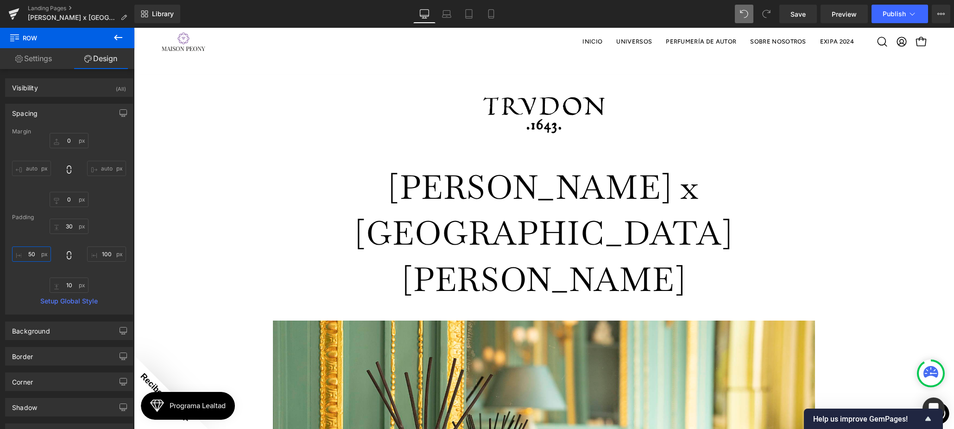
click at [26, 257] on input "50" at bounding box center [31, 253] width 39 height 15
drag, startPoint x: 37, startPoint y: 254, endPoint x: 26, endPoint y: 253, distance: 11.2
click at [26, 253] on input "50" at bounding box center [31, 253] width 39 height 15
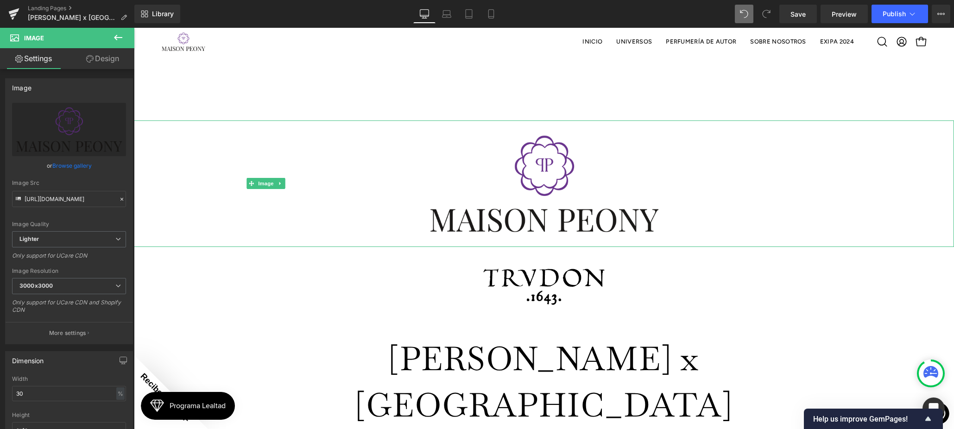
scroll to position [0, 0]
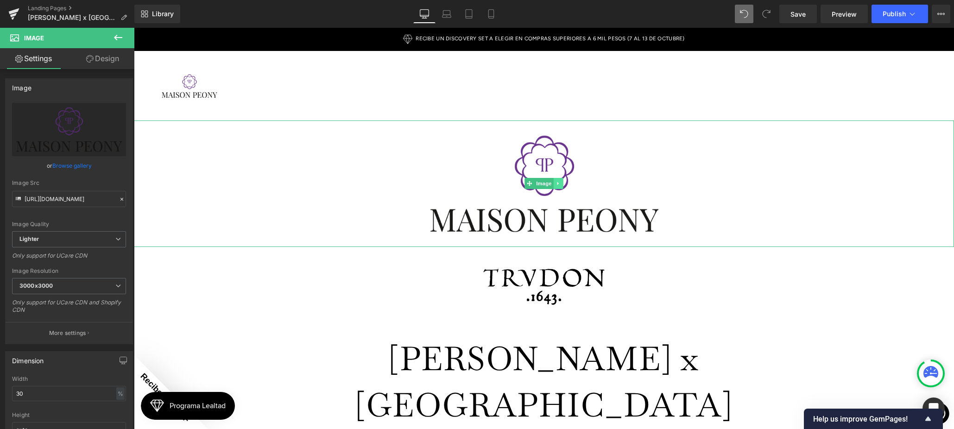
click at [562, 182] on link at bounding box center [559, 183] width 10 height 11
click at [562, 182] on icon at bounding box center [563, 183] width 5 height 5
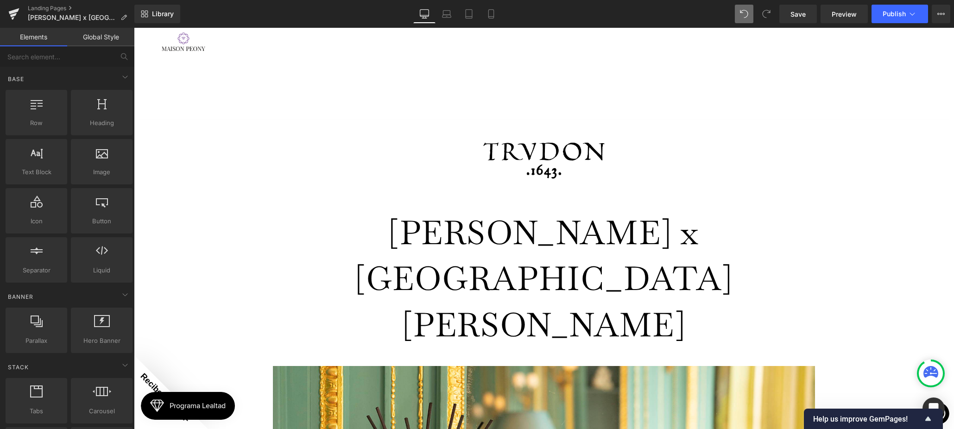
drag, startPoint x: 416, startPoint y: 255, endPoint x: 420, endPoint y: 244, distance: 11.3
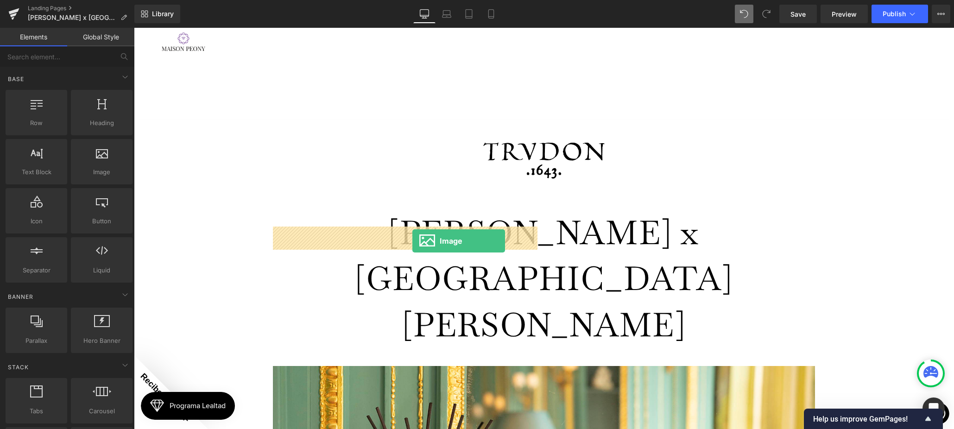
drag, startPoint x: 266, startPoint y: 193, endPoint x: 412, endPoint y: 241, distance: 154.2
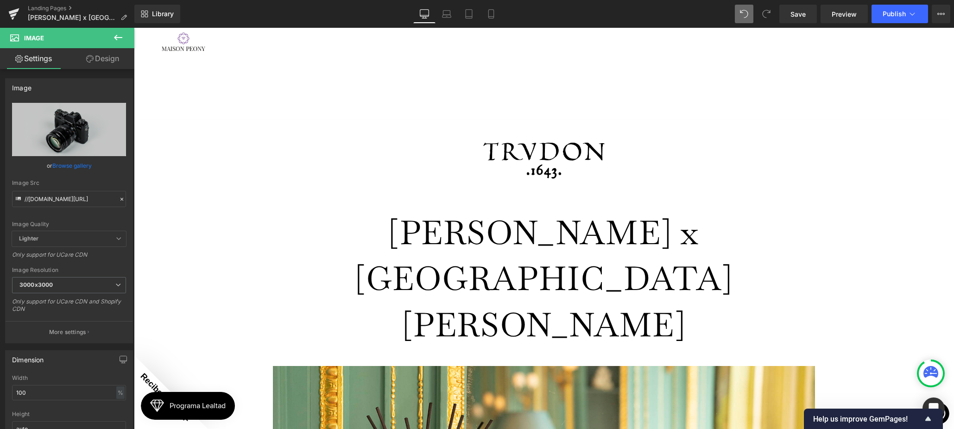
drag, startPoint x: 74, startPoint y: 165, endPoint x: 91, endPoint y: 173, distance: 18.9
click at [74, 165] on link "Browse gallery" at bounding box center [71, 165] width 39 height 16
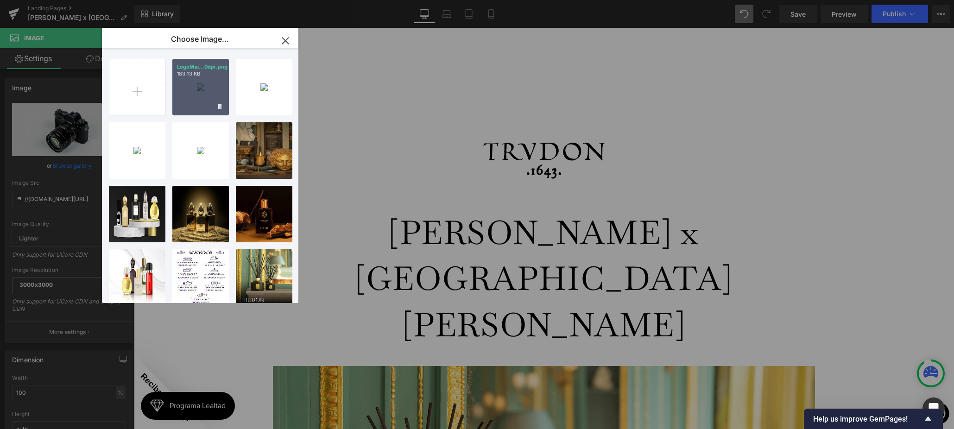
click at [192, 107] on div "LogoMai...0dpi.png 183.13 KB" at bounding box center [200, 87] width 57 height 57
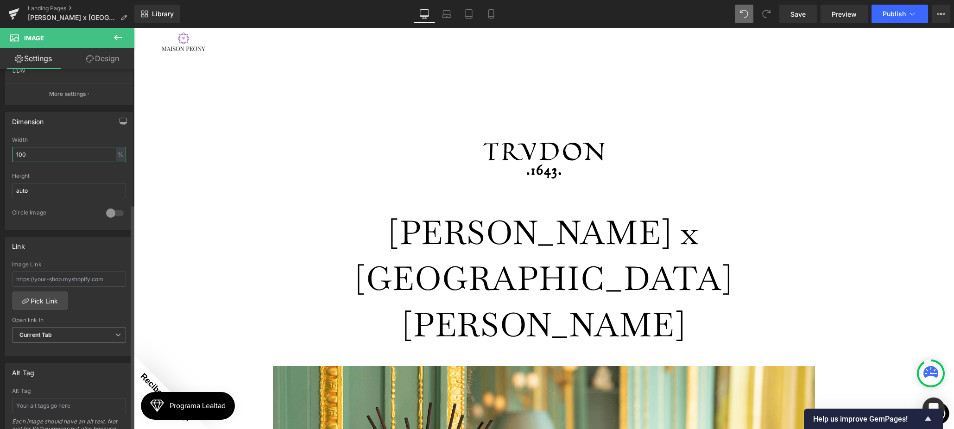
drag, startPoint x: 33, startPoint y: 157, endPoint x: 9, endPoint y: 154, distance: 24.7
click at [10, 155] on div "100% Width 100 % % px auto Height auto 0 Circle Image" at bounding box center [69, 183] width 127 height 93
click at [122, 55] on link "Design" at bounding box center [102, 58] width 67 height 21
click at [0, 0] on div "Spacing" at bounding box center [0, 0] width 0 height 0
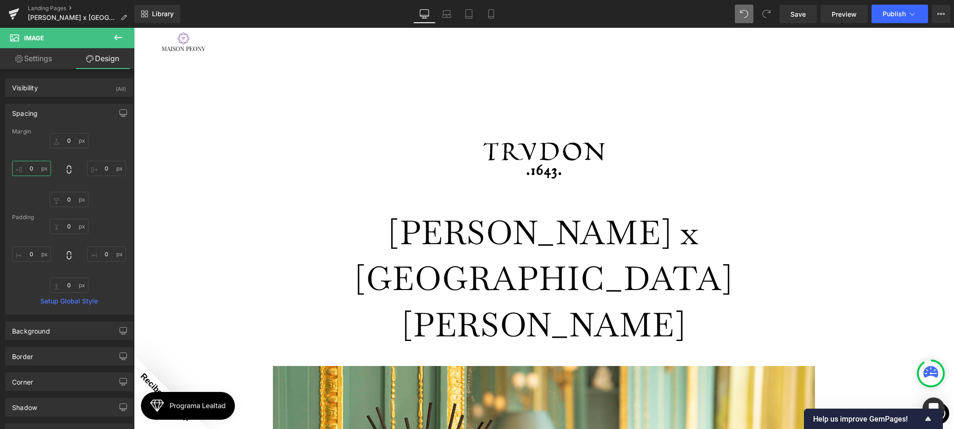
click at [29, 168] on input "0" at bounding box center [31, 168] width 39 height 15
drag, startPoint x: 531, startPoint y: 233, endPoint x: 540, endPoint y: 235, distance: 9.2
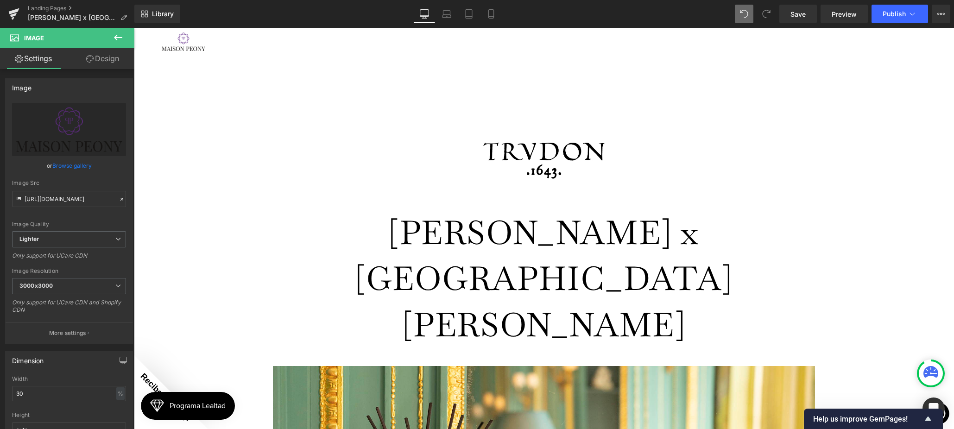
drag, startPoint x: 677, startPoint y: 237, endPoint x: 437, endPoint y: 231, distance: 240.5
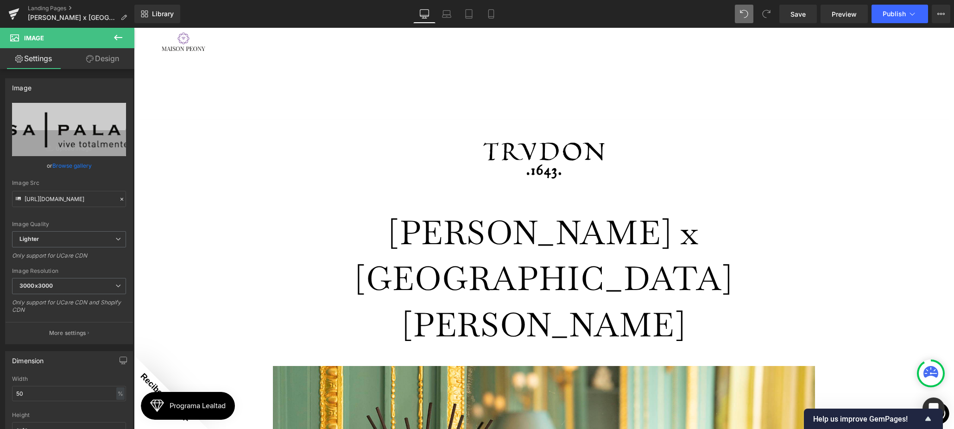
click at [102, 62] on link "Design" at bounding box center [102, 58] width 67 height 21
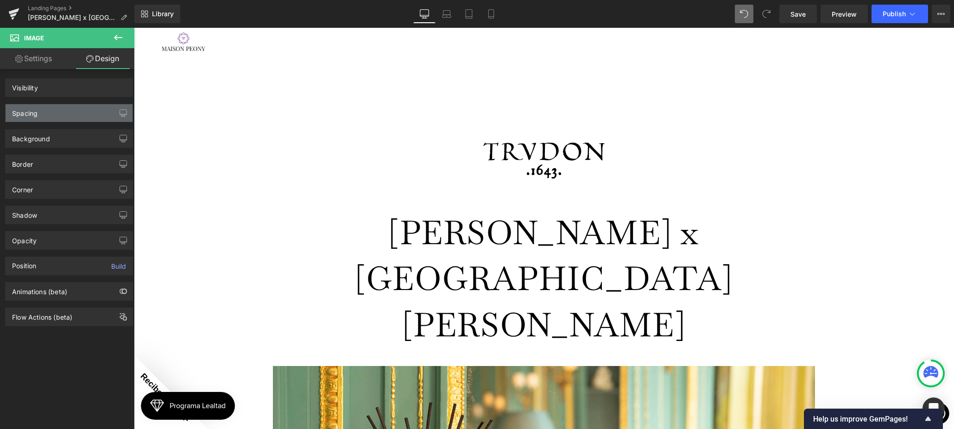
click at [32, 109] on div "Spacing" at bounding box center [24, 110] width 25 height 13
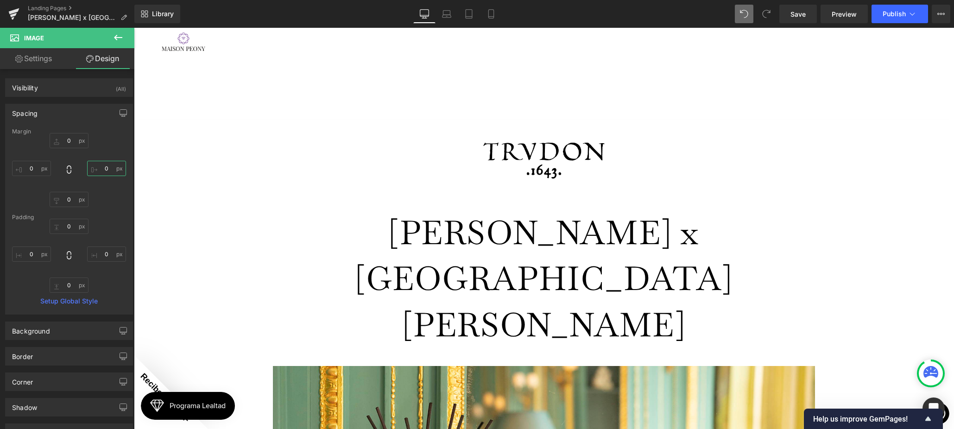
click at [98, 169] on input "0" at bounding box center [106, 168] width 39 height 15
click at [50, 66] on link "Settings" at bounding box center [33, 58] width 67 height 21
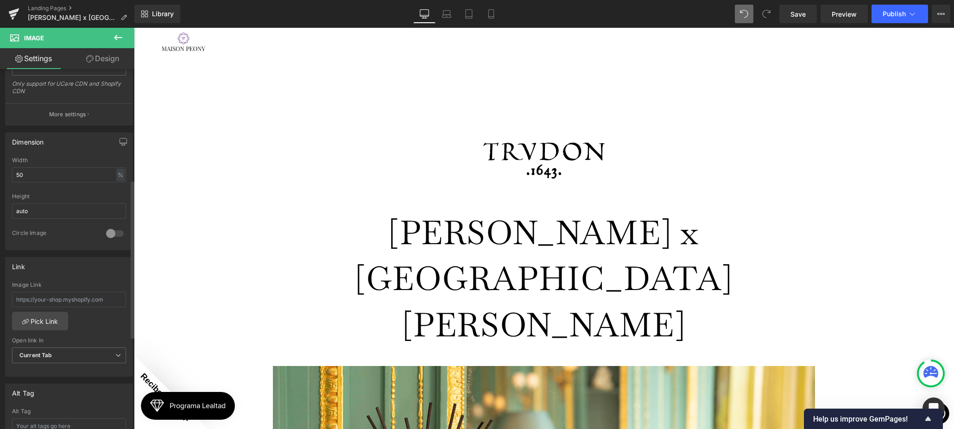
scroll to position [252, 0]
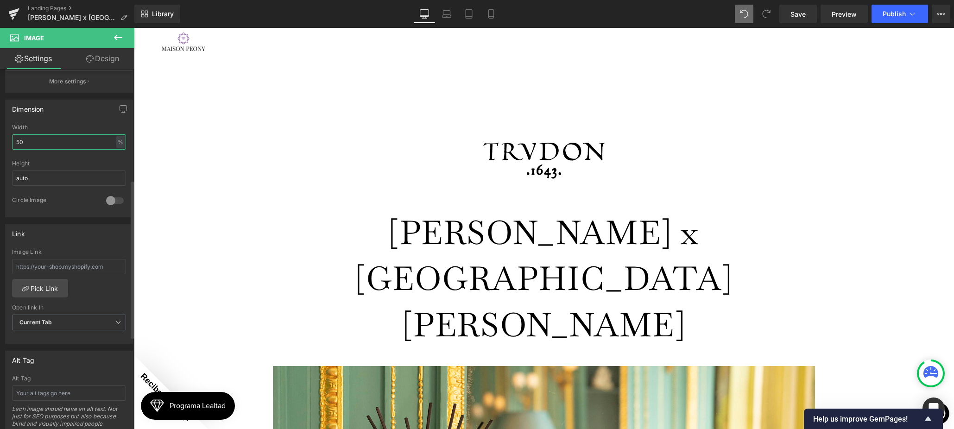
drag, startPoint x: 40, startPoint y: 138, endPoint x: 6, endPoint y: 132, distance: 34.2
click at [5, 132] on div "Dimension 50% Width 50 % % px auto Height auto 0 Circle Image" at bounding box center [69, 159] width 128 height 118
drag, startPoint x: 21, startPoint y: 140, endPoint x: 50, endPoint y: 145, distance: 29.5
click at [21, 140] on input "50" at bounding box center [69, 141] width 114 height 15
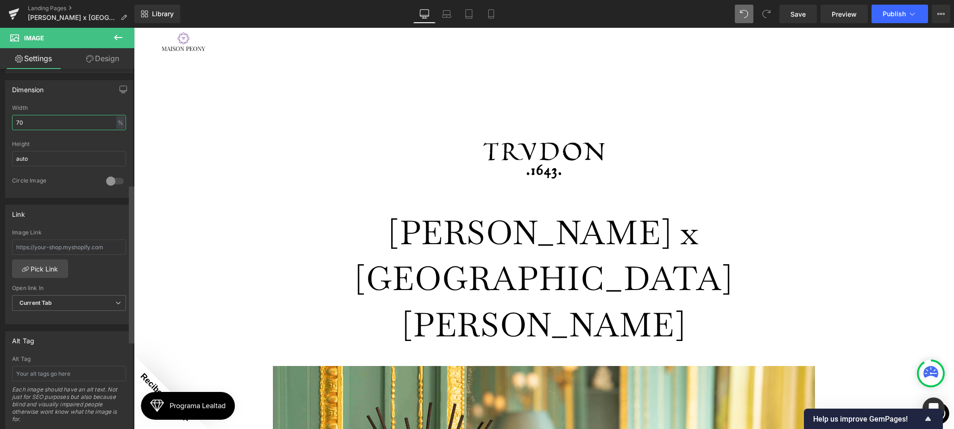
scroll to position [275, 0]
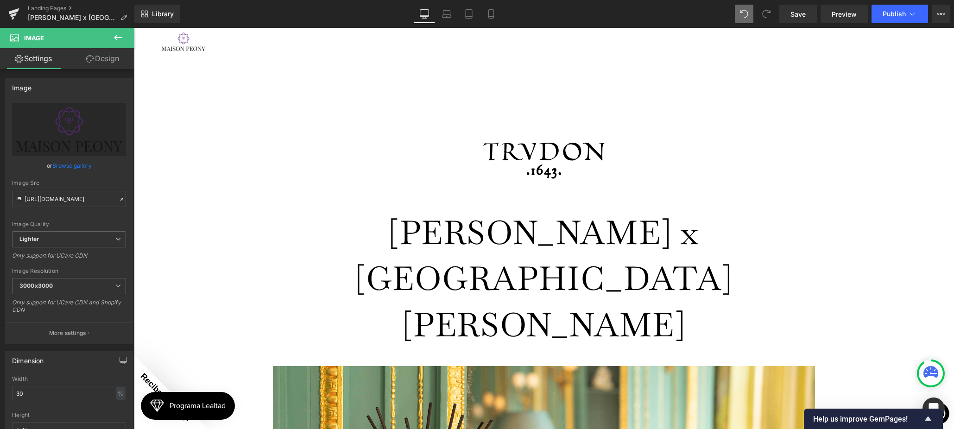
click at [102, 62] on link "Design" at bounding box center [102, 58] width 67 height 21
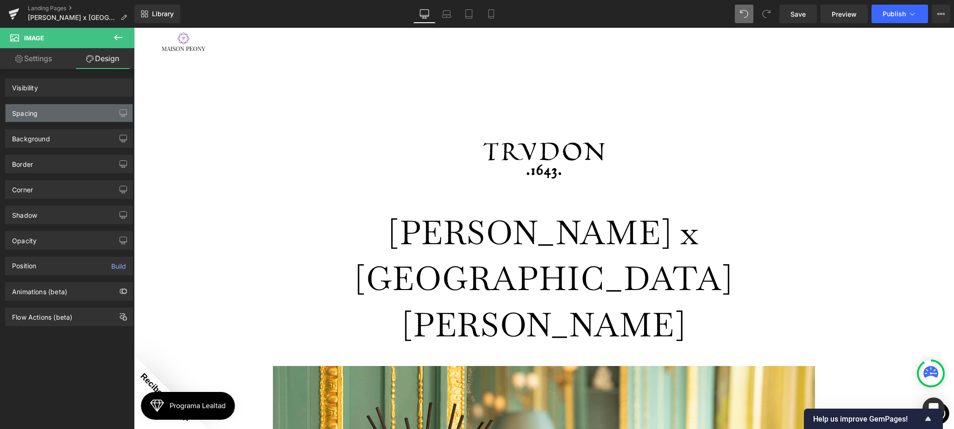
click at [76, 119] on div "Spacing" at bounding box center [69, 113] width 127 height 18
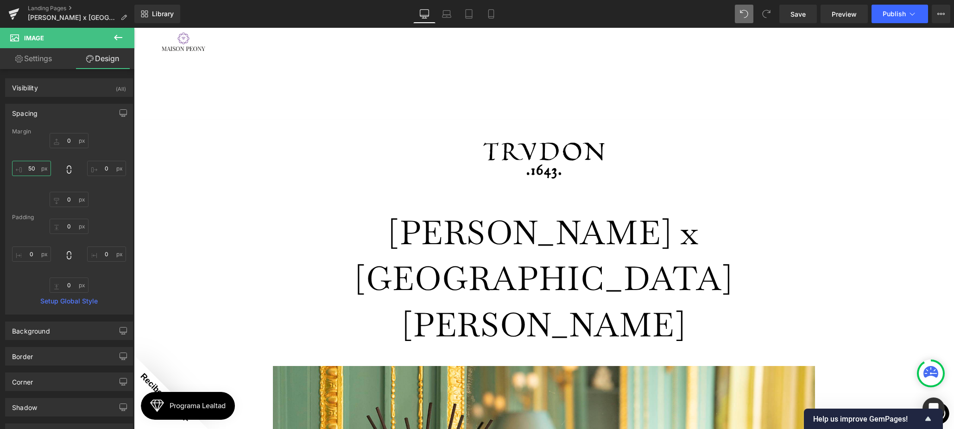
drag, startPoint x: 25, startPoint y: 168, endPoint x: 32, endPoint y: 168, distance: 7.9
click at [25, 168] on input "50" at bounding box center [31, 168] width 39 height 15
click at [30, 66] on link "Settings" at bounding box center [33, 58] width 67 height 21
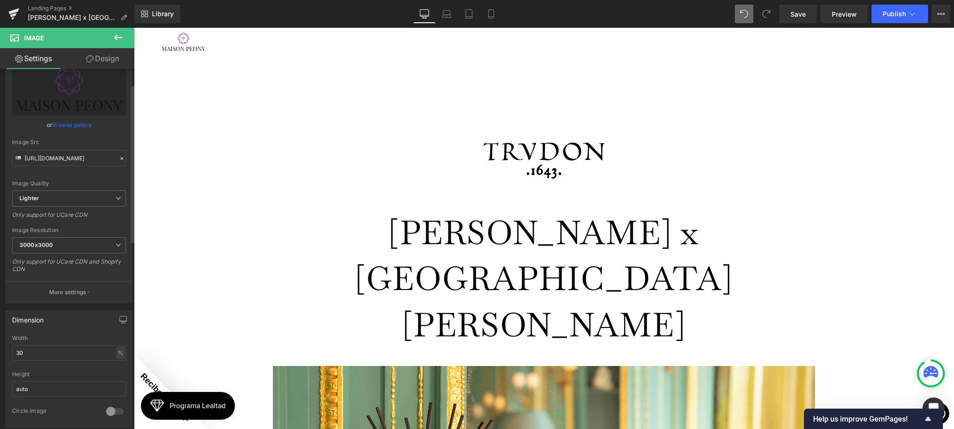
scroll to position [97, 0]
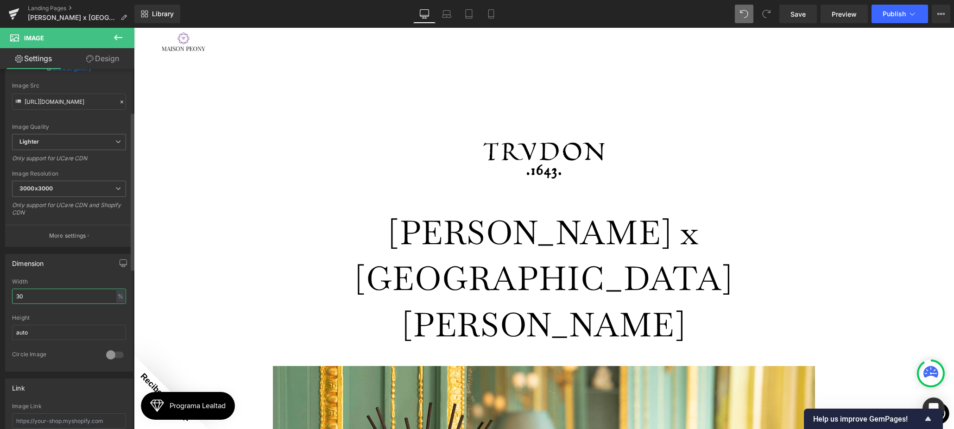
click at [44, 294] on input "30" at bounding box center [69, 296] width 114 height 15
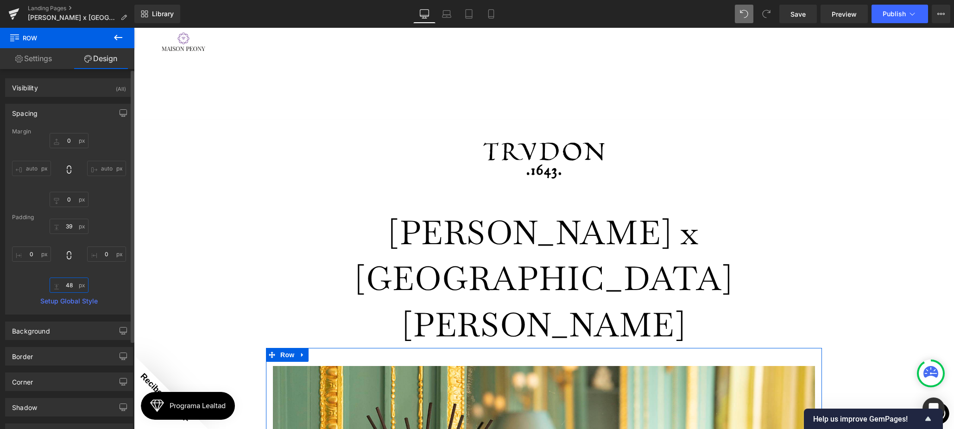
drag, startPoint x: 73, startPoint y: 286, endPoint x: 63, endPoint y: 284, distance: 10.3
click at [63, 284] on input "48" at bounding box center [69, 284] width 39 height 15
drag, startPoint x: 68, startPoint y: 284, endPoint x: 88, endPoint y: 281, distance: 20.1
click at [68, 284] on input "48" at bounding box center [69, 284] width 39 height 15
drag, startPoint x: 288, startPoint y: 292, endPoint x: 282, endPoint y: 292, distance: 6.5
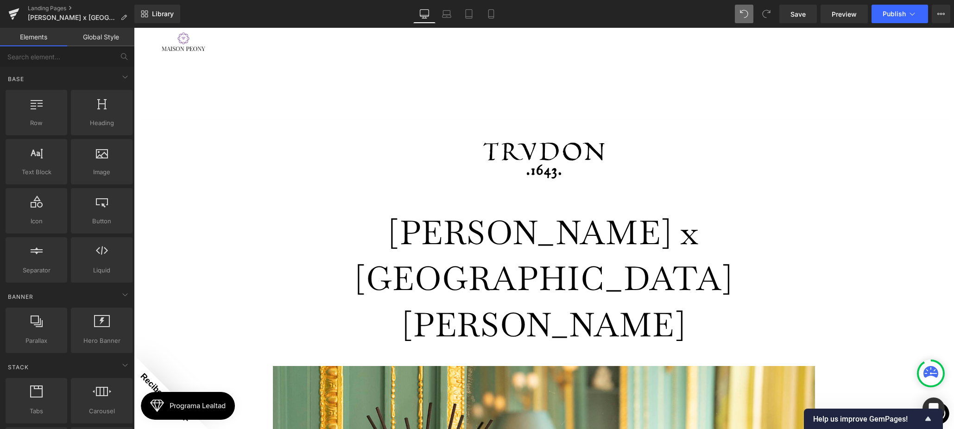
scroll to position [2, 0]
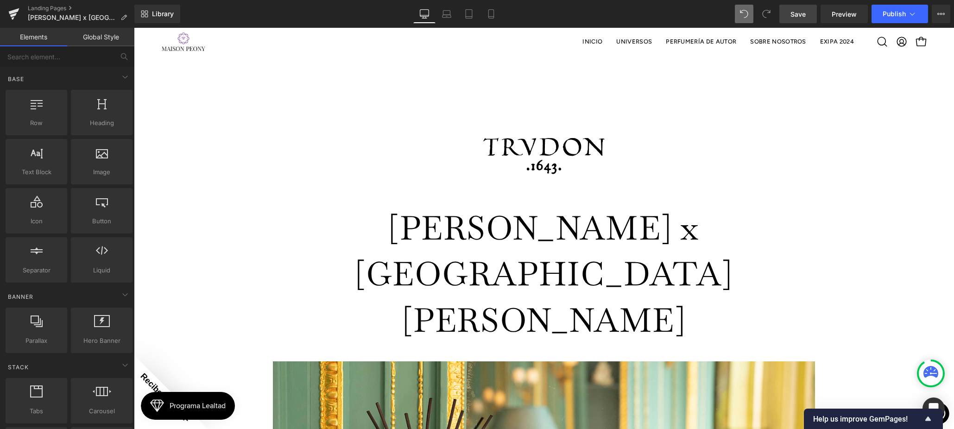
click at [796, 14] on span "Save" at bounding box center [797, 14] width 15 height 10
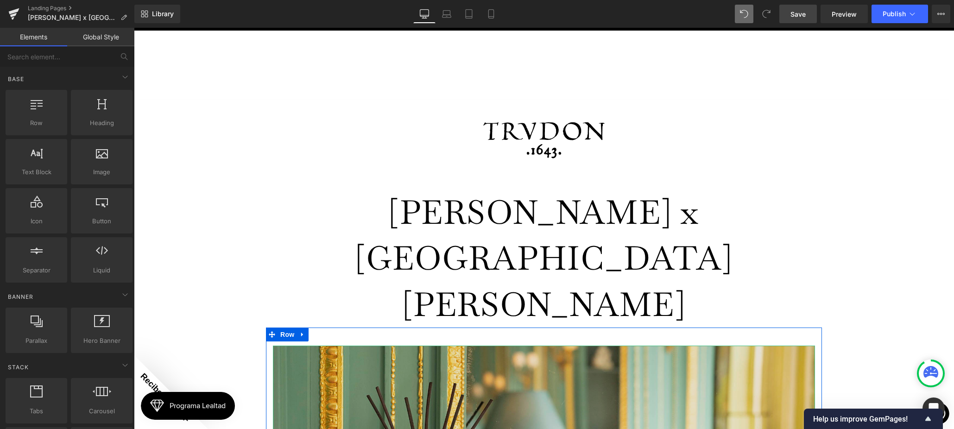
scroll to position [100, 0]
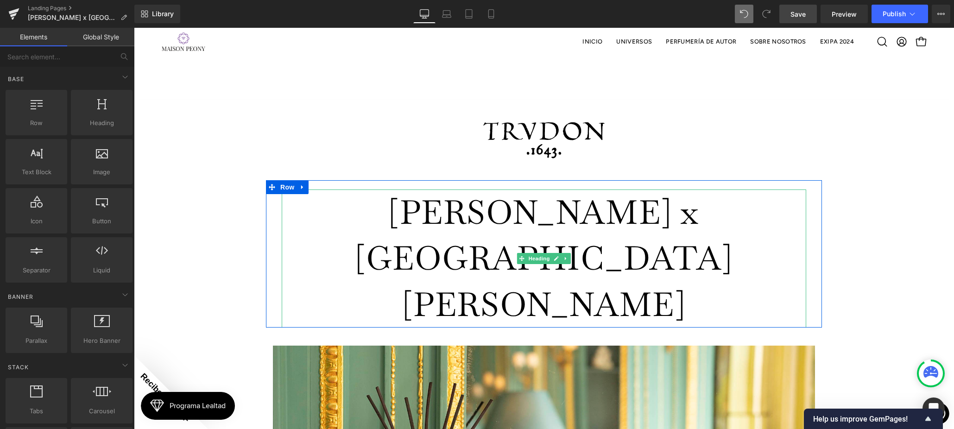
click at [474, 189] on h1 "[PERSON_NAME] x [GEOGRAPHIC_DATA][PERSON_NAME]" at bounding box center [544, 258] width 524 height 138
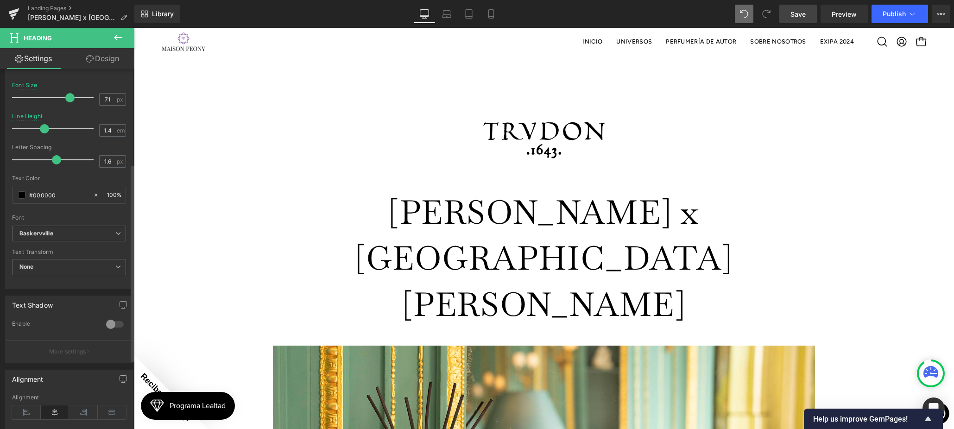
scroll to position [172, 0]
click at [62, 245] on div "Baskervville Default Electra Avenir Next Baskervville Open Font Manager" at bounding box center [69, 236] width 114 height 21
click at [61, 235] on b "Baskervville" at bounding box center [67, 234] width 96 height 8
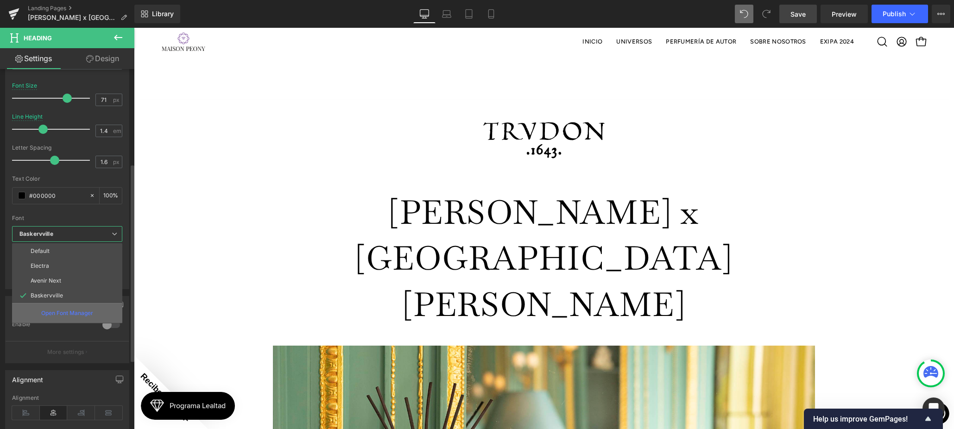
click at [72, 314] on p "Open Font Manager" at bounding box center [67, 313] width 52 height 8
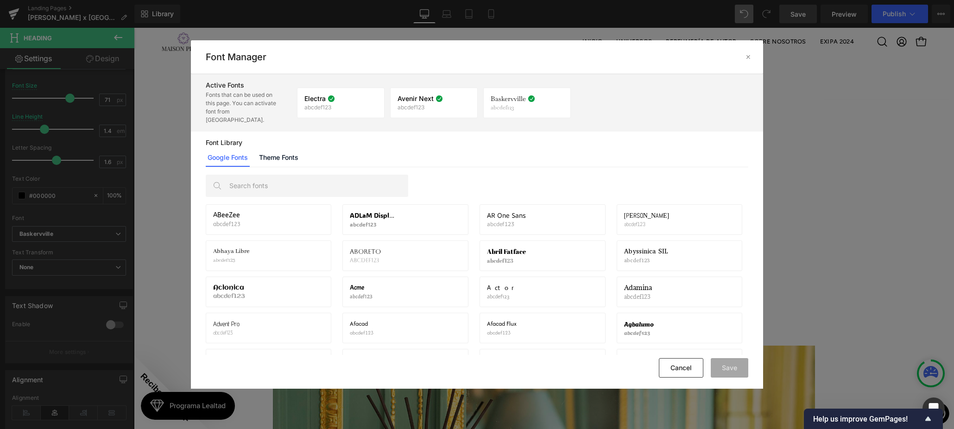
click at [557, 99] on icon at bounding box center [555, 102] width 7 height 7
drag, startPoint x: 286, startPoint y: 148, endPoint x: 260, endPoint y: 153, distance: 26.9
click at [286, 148] on link "Theme Fonts" at bounding box center [278, 157] width 43 height 19
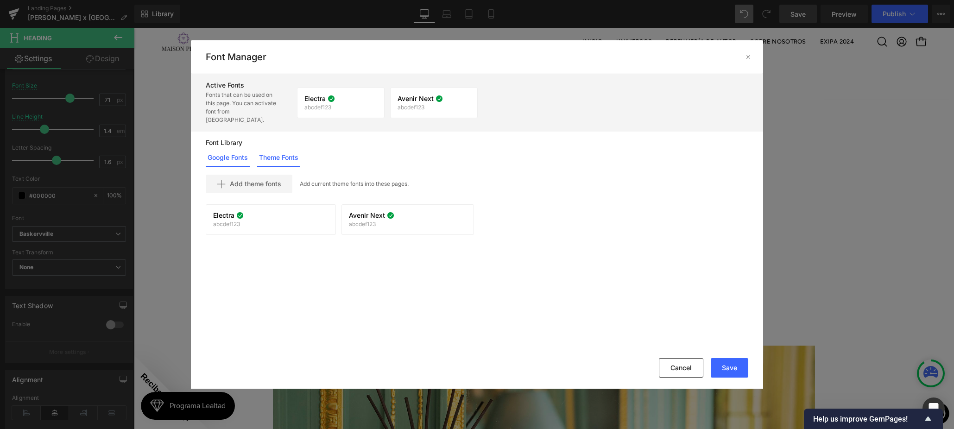
click at [234, 156] on link "Google Fonts" at bounding box center [228, 157] width 44 height 19
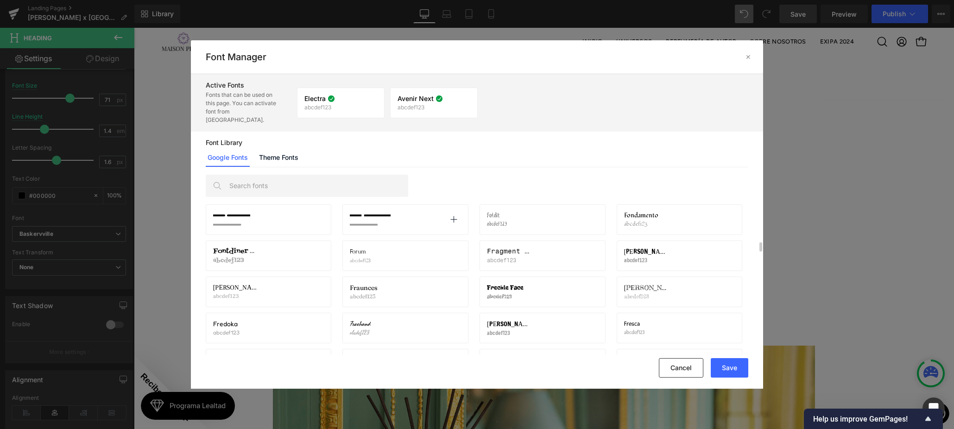
scroll to position [4559, 0]
click at [452, 288] on icon at bounding box center [453, 291] width 7 height 7
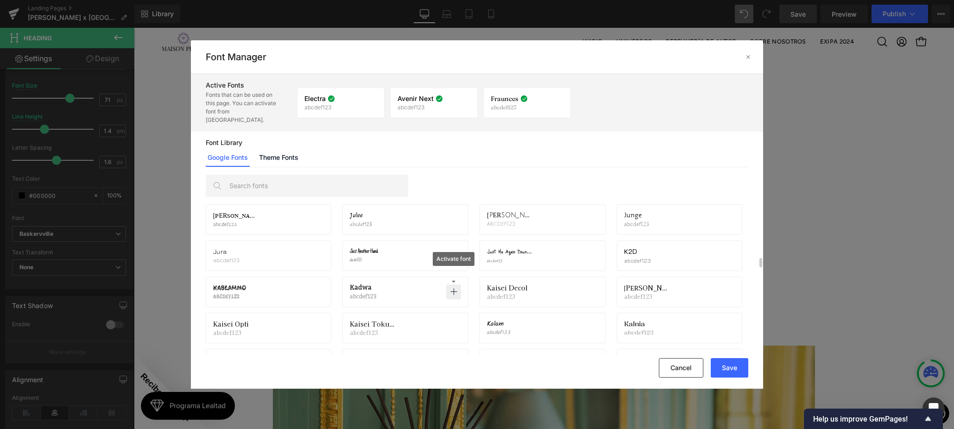
scroll to position [6454, 0]
click at [540, 284] on div "Kaisei Decol abcdef123 Activate font" at bounding box center [542, 292] width 111 height 16
drag, startPoint x: 590, startPoint y: 283, endPoint x: 599, endPoint y: 283, distance: 9.7
click at [590, 288] on icon at bounding box center [590, 291] width 7 height 7
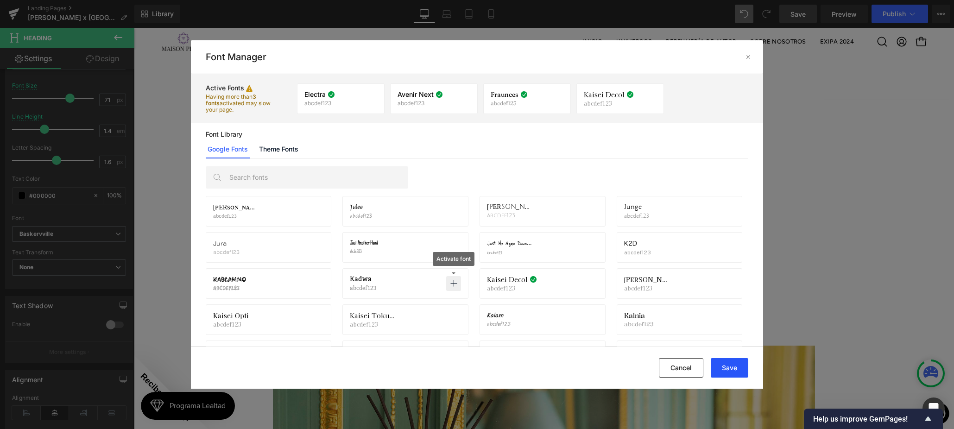
drag, startPoint x: 731, startPoint y: 364, endPoint x: 736, endPoint y: 366, distance: 5.0
click at [731, 365] on button "Save" at bounding box center [730, 367] width 38 height 19
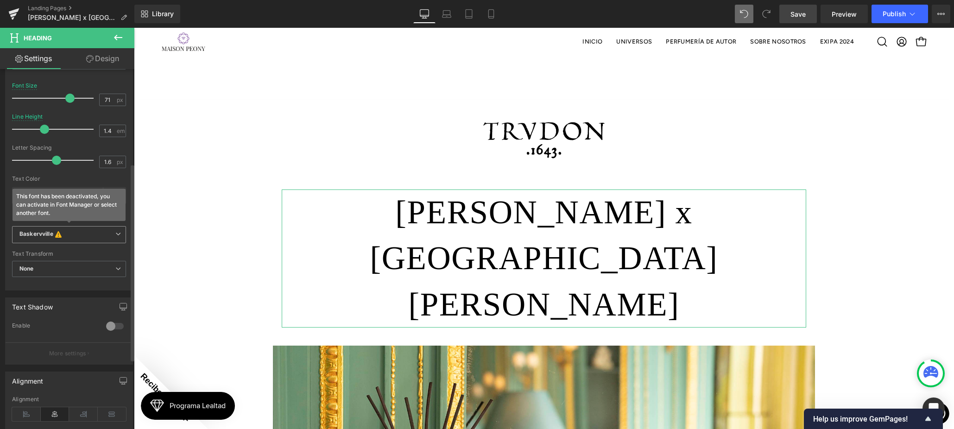
click at [90, 231] on b "Baskervville This font has been deactivated, you can activate in Font Manager o…" at bounding box center [67, 234] width 96 height 9
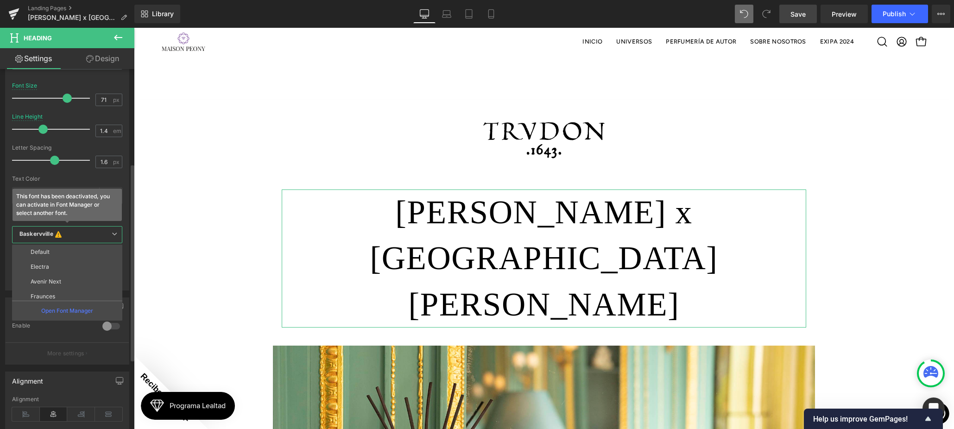
scroll to position [33, 0]
click at [66, 275] on li "Kaisei Decol" at bounding box center [69, 278] width 114 height 15
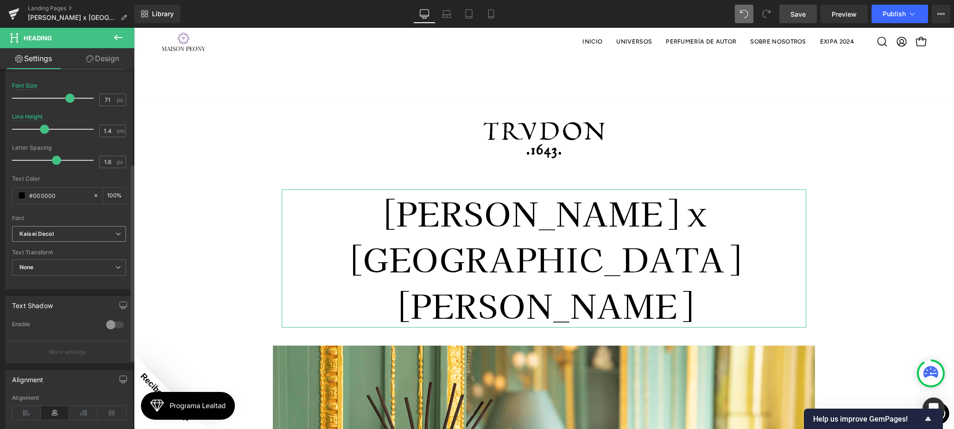
click at [70, 233] on b "Kaisei Decol" at bounding box center [67, 234] width 96 height 8
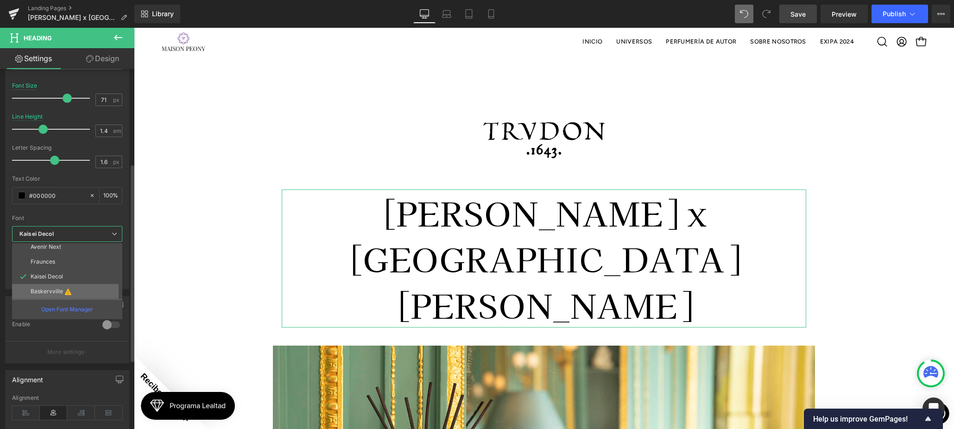
click at [59, 287] on li "Baskervville" at bounding box center [69, 291] width 114 height 15
click at [49, 264] on p "Fraunces" at bounding box center [43, 261] width 25 height 6
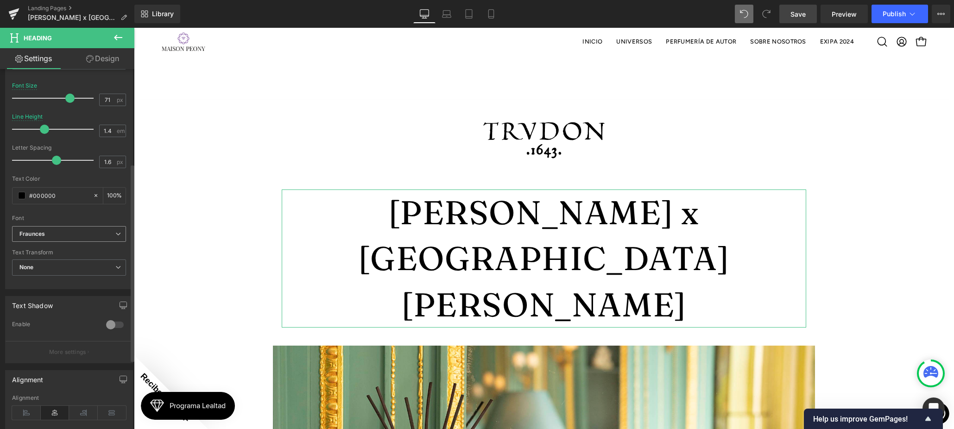
click at [51, 234] on b "Fraunces" at bounding box center [67, 234] width 96 height 8
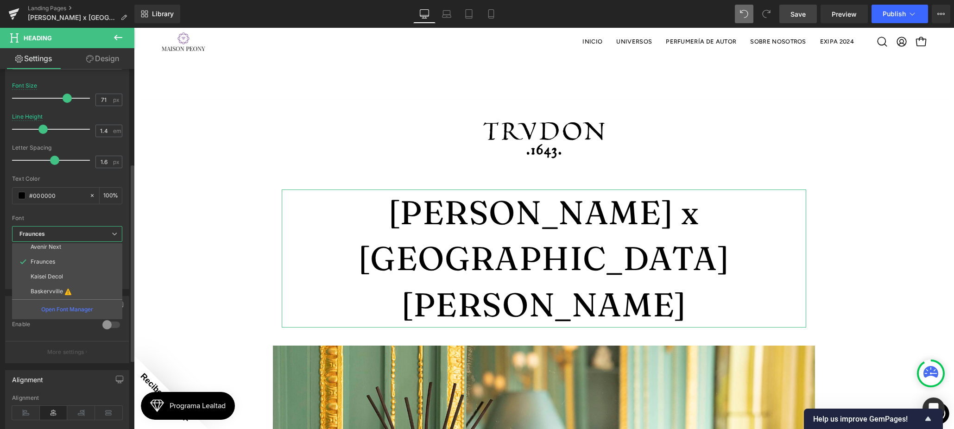
click at [50, 277] on p "Kaisei Decol" at bounding box center [47, 276] width 32 height 6
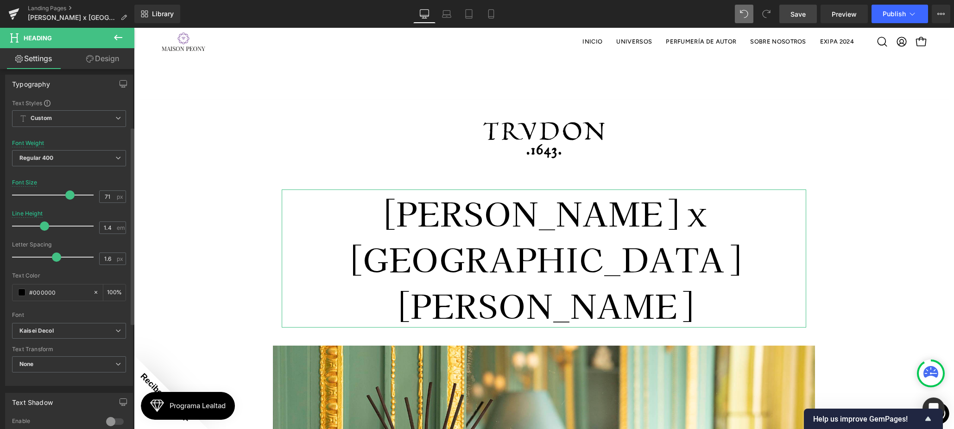
scroll to position [62, 0]
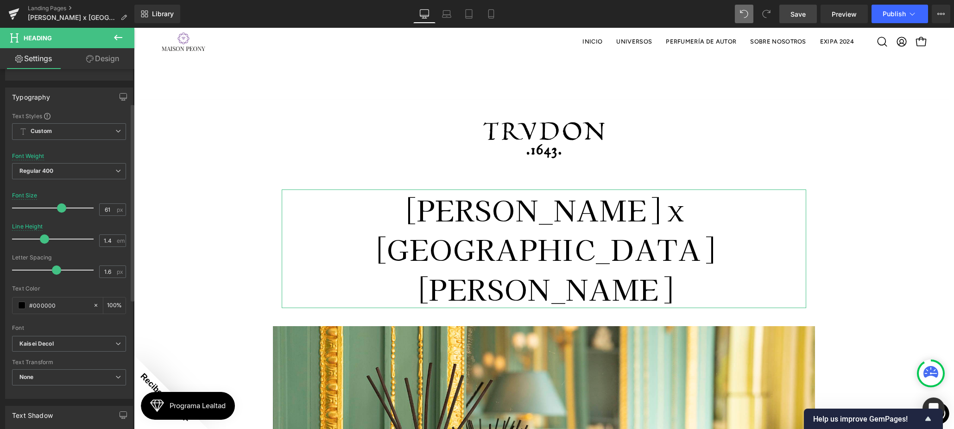
drag, startPoint x: 69, startPoint y: 208, endPoint x: 61, endPoint y: 206, distance: 8.1
click at [61, 206] on span at bounding box center [61, 207] width 9 height 9
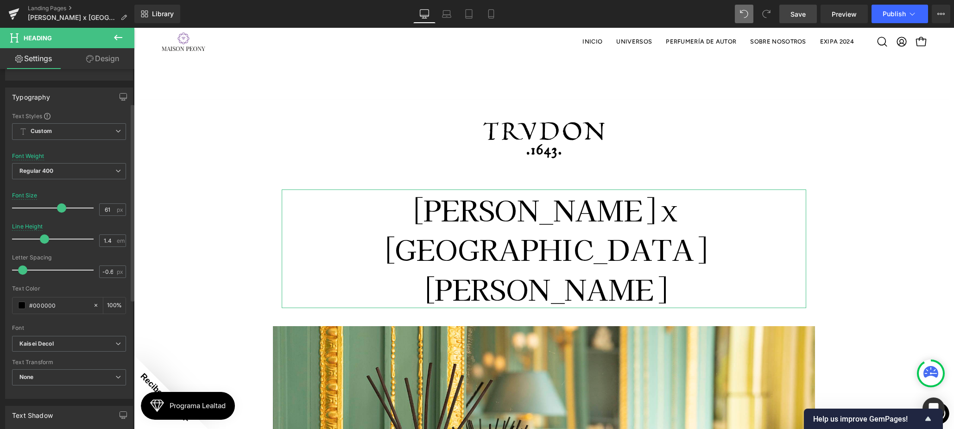
drag, startPoint x: 52, startPoint y: 267, endPoint x: 20, endPoint y: 269, distance: 32.0
click at [20, 269] on span at bounding box center [22, 269] width 9 height 9
click at [77, 171] on span "Regular 400" at bounding box center [69, 171] width 114 height 16
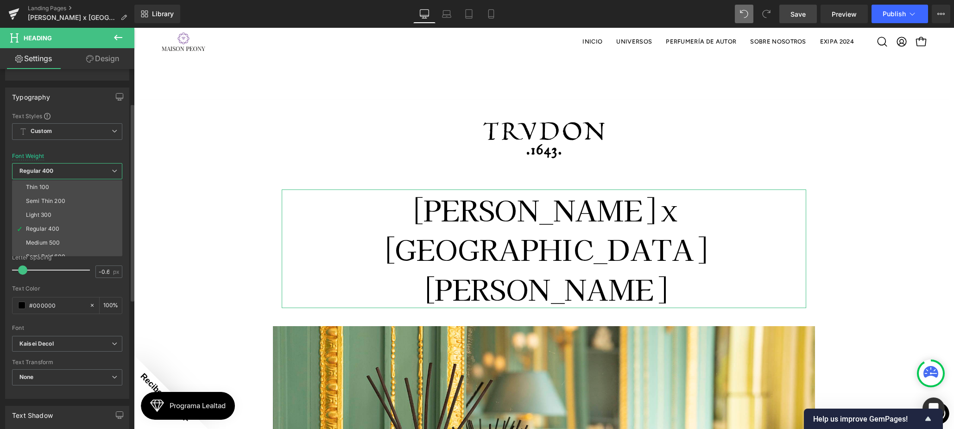
click at [65, 239] on li "Medium 500" at bounding box center [69, 243] width 114 height 14
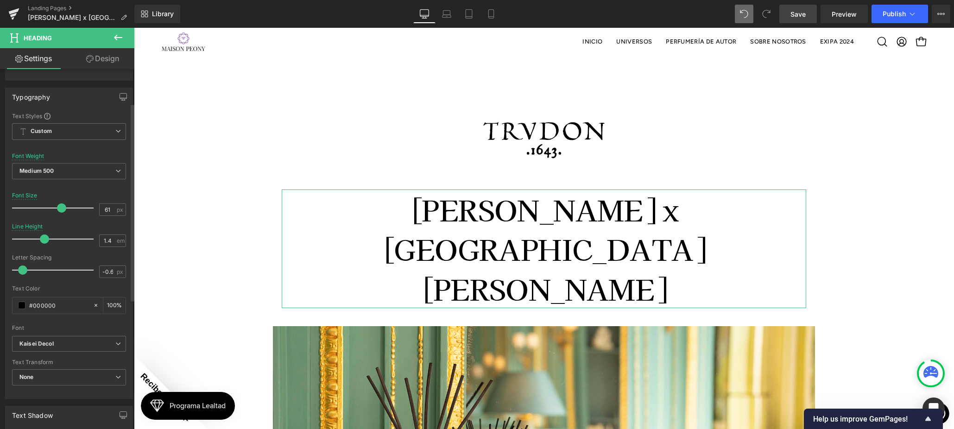
drag, startPoint x: 88, startPoint y: 195, endPoint x: 87, endPoint y: 190, distance: 4.7
click at [88, 194] on div "Font Size 61 px" at bounding box center [69, 207] width 114 height 31
click at [79, 168] on span "Medium 500" at bounding box center [69, 171] width 114 height 16
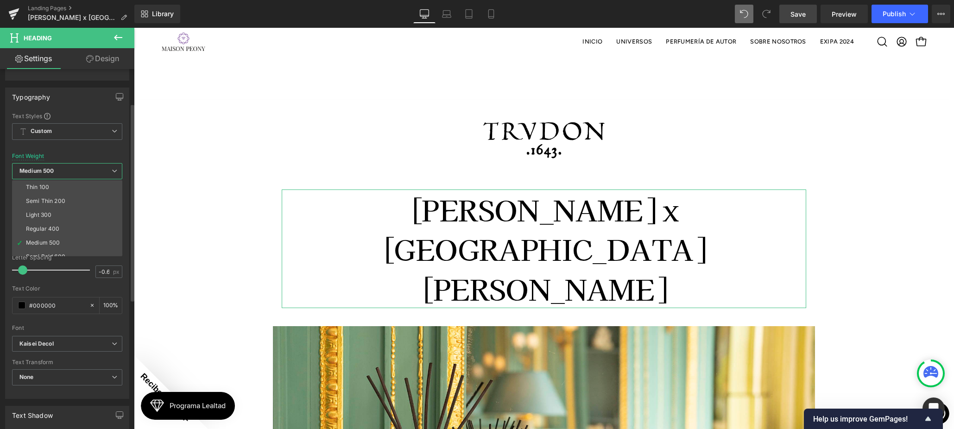
click at [51, 222] on li "Regular 400" at bounding box center [69, 229] width 114 height 14
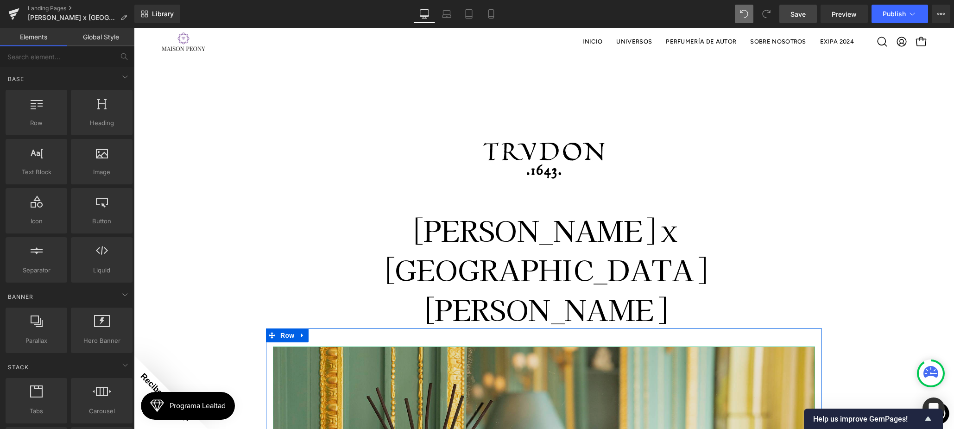
scroll to position [0, 0]
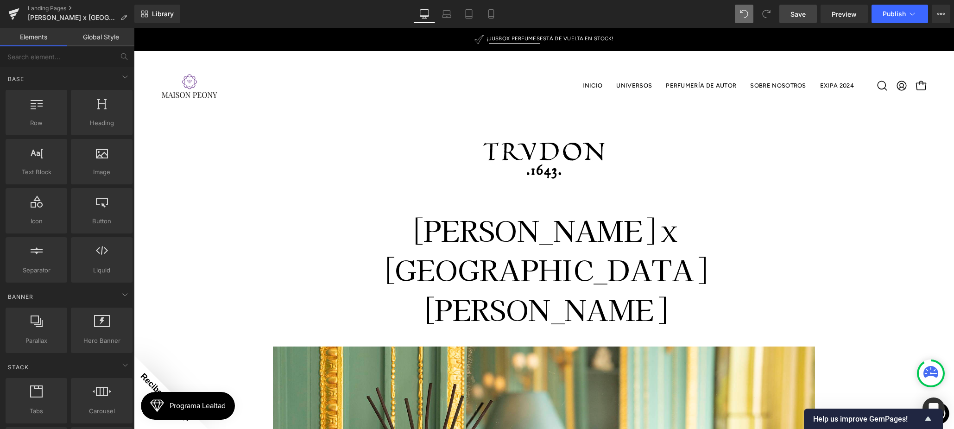
click at [413, 236] on h1 "[PERSON_NAME] x [GEOGRAPHIC_DATA][PERSON_NAME]" at bounding box center [544, 269] width 524 height 119
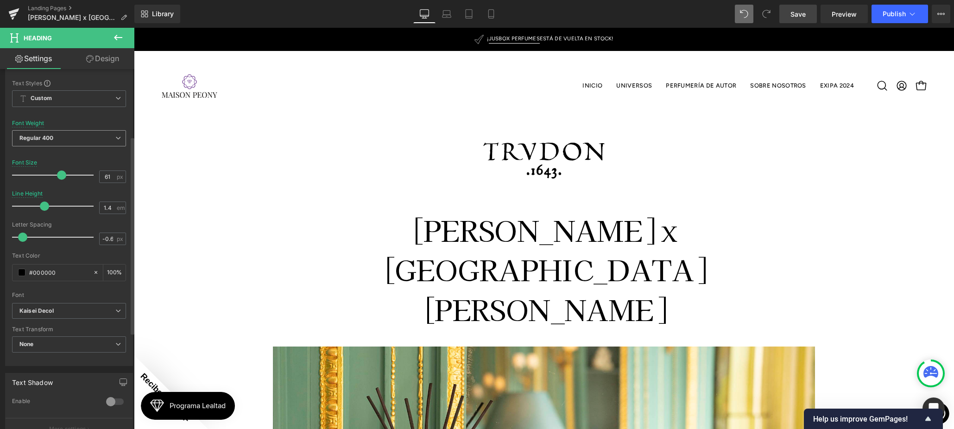
scroll to position [145, 0]
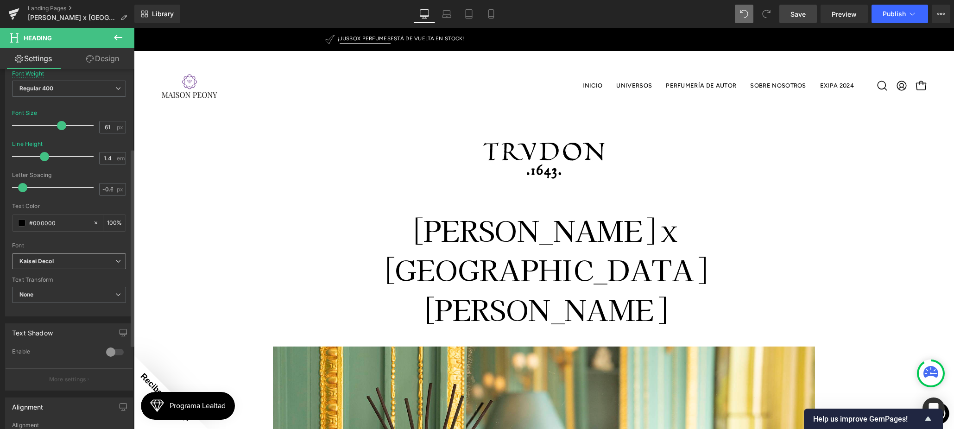
click at [82, 260] on b "Kaisei Decol" at bounding box center [67, 262] width 96 height 8
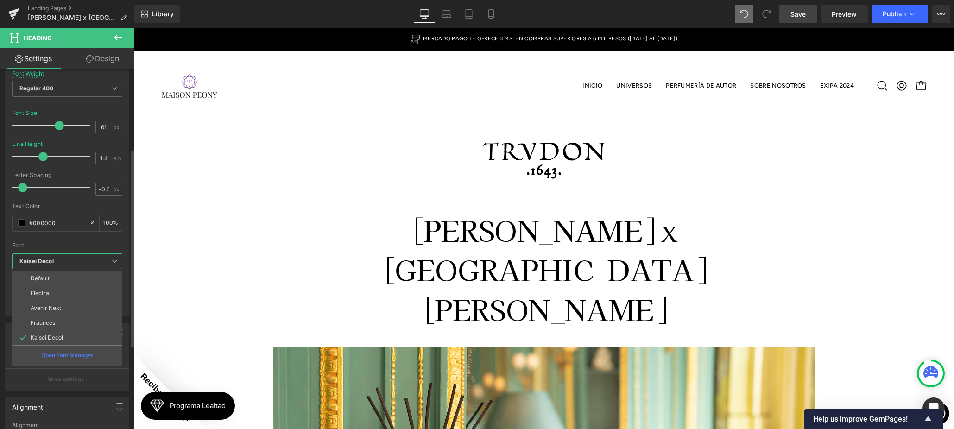
click at [83, 309] on li "Avenir Next" at bounding box center [67, 308] width 110 height 15
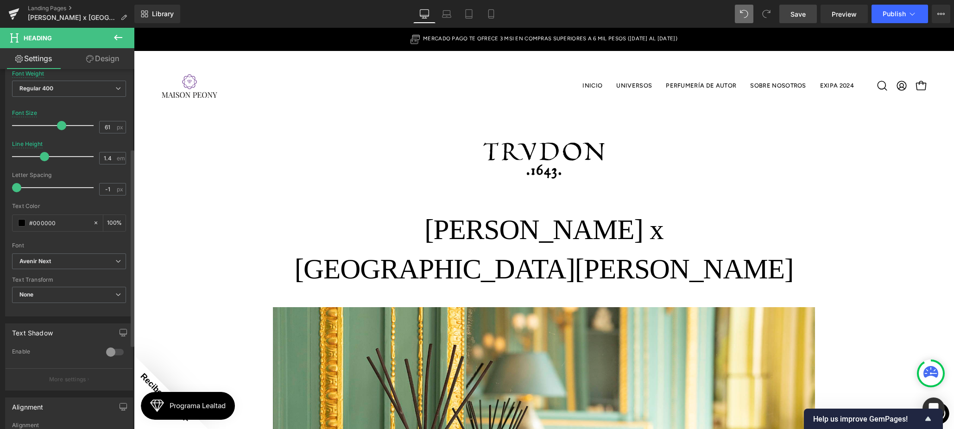
drag, startPoint x: 20, startPoint y: 189, endPoint x: 6, endPoint y: 186, distance: 15.0
click at [5, 187] on div "Typography Text Styles Custom Custom Setup Global Style Custom Setup Global Sty…" at bounding box center [69, 160] width 128 height 311
click at [50, 291] on span "None" at bounding box center [69, 295] width 114 height 16
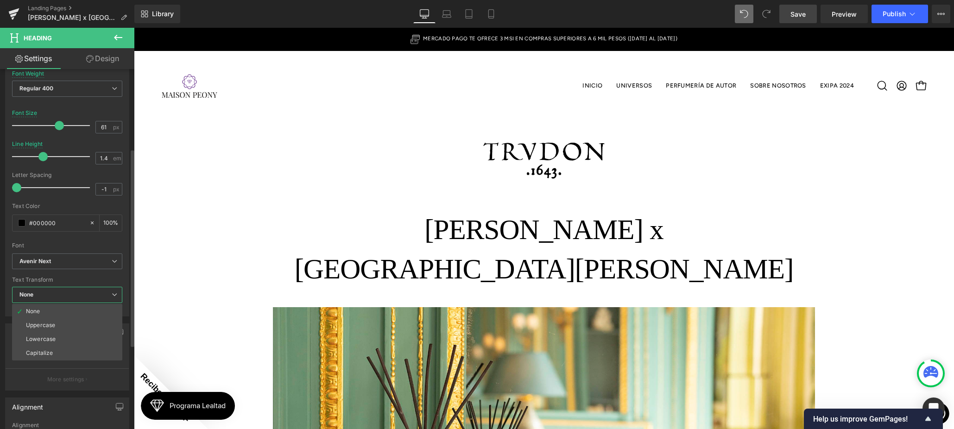
click at [50, 288] on span "None" at bounding box center [67, 295] width 110 height 16
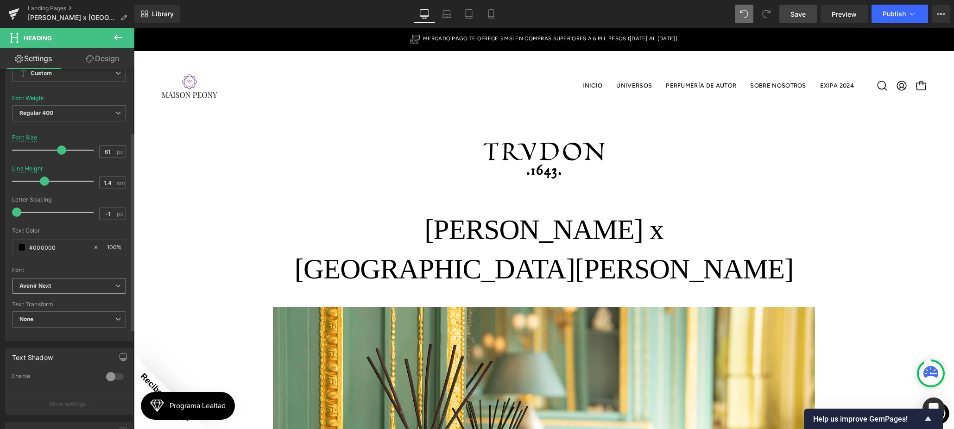
scroll to position [115, 0]
click at [93, 118] on span "Regular 400" at bounding box center [69, 118] width 114 height 16
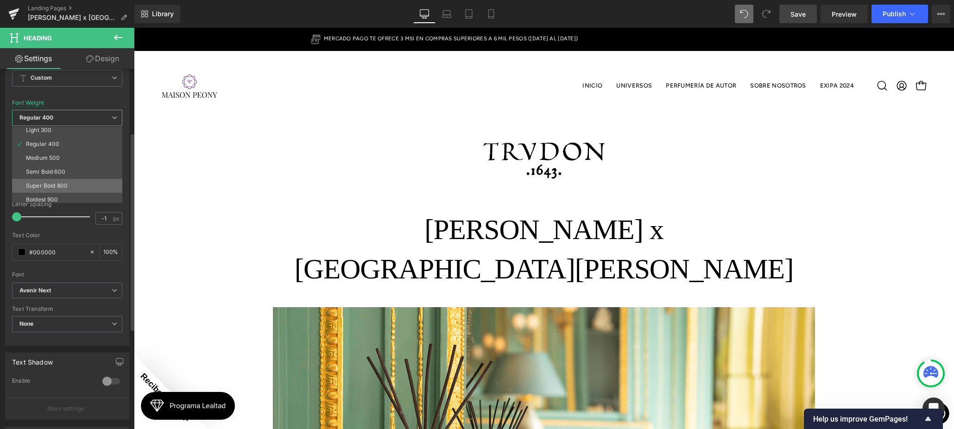
scroll to position [30, 0]
click at [70, 175] on li "Semi Bold 600" at bounding box center [69, 173] width 114 height 14
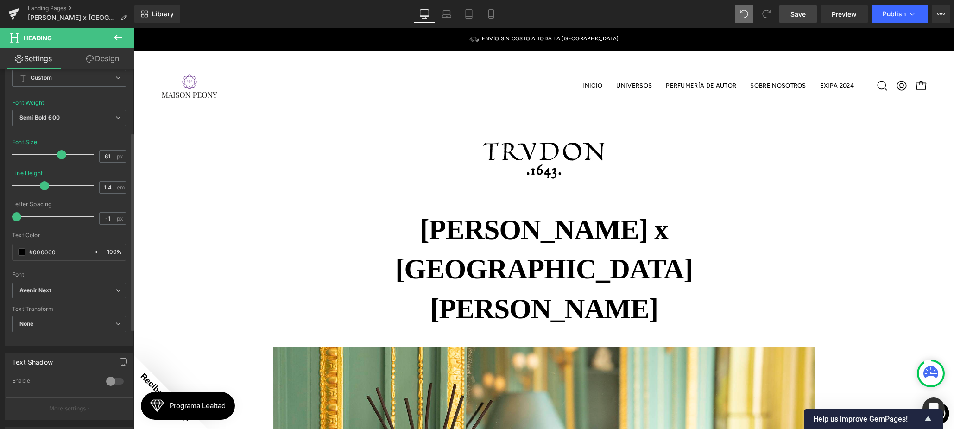
click at [76, 105] on div "Font Weight Semi Bold 600 Thin 100 Semi Thin 200 Light 300 Regular 400 Medium 5…" at bounding box center [69, 118] width 114 height 37
click at [75, 111] on span "Semi Bold 600" at bounding box center [69, 118] width 114 height 16
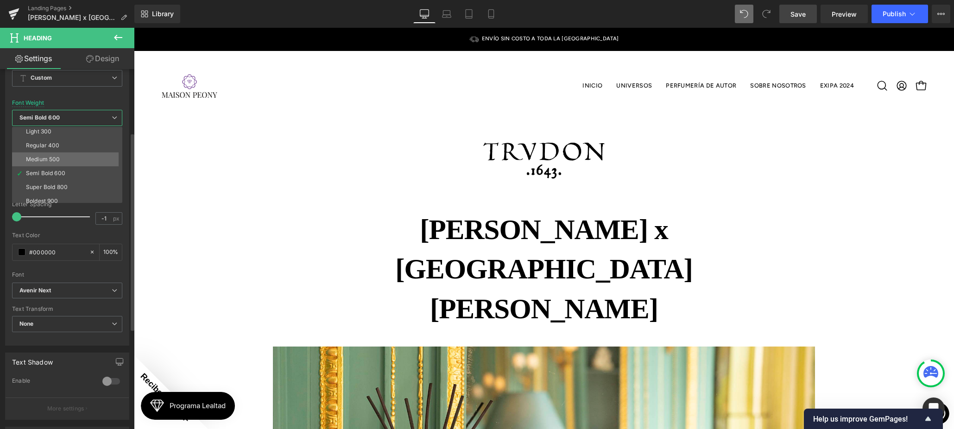
click at [73, 161] on li "Medium 500" at bounding box center [69, 159] width 114 height 14
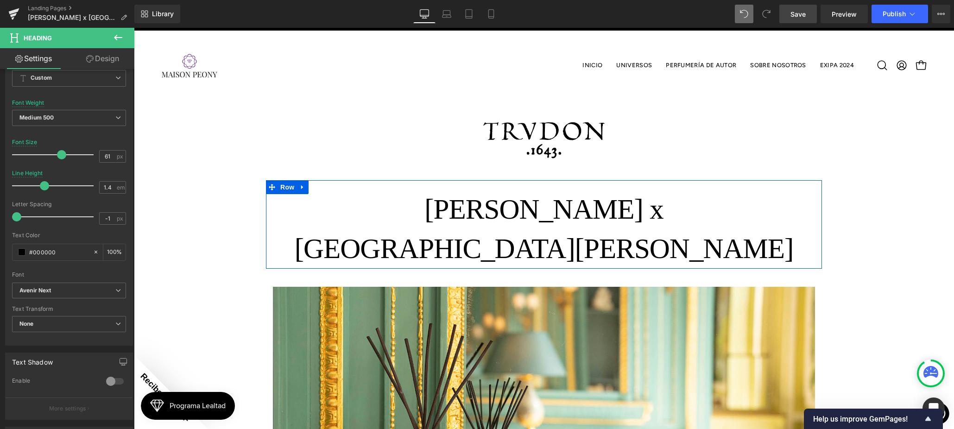
scroll to position [10, 0]
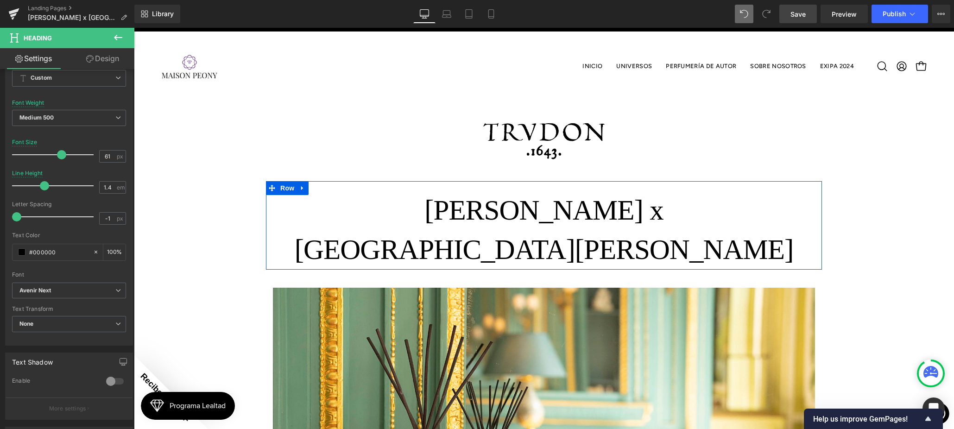
click at [453, 197] on div "Trudon x Casa Palacio Heading" at bounding box center [544, 225] width 556 height 88
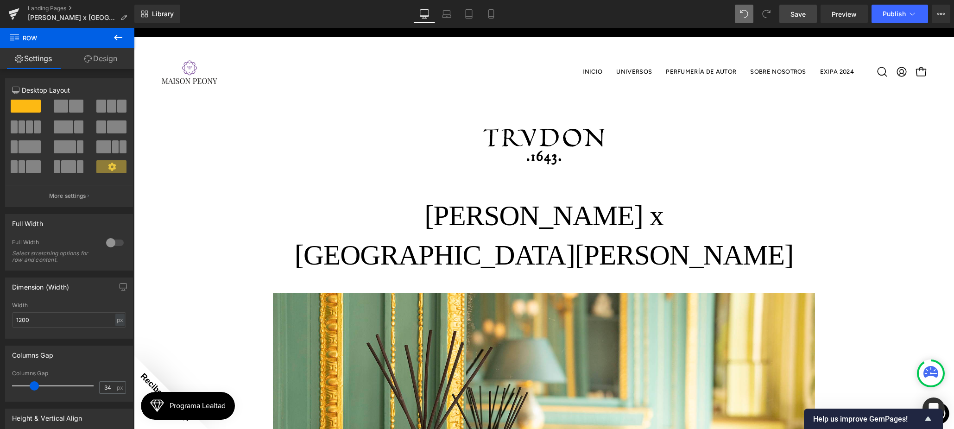
scroll to position [6, 0]
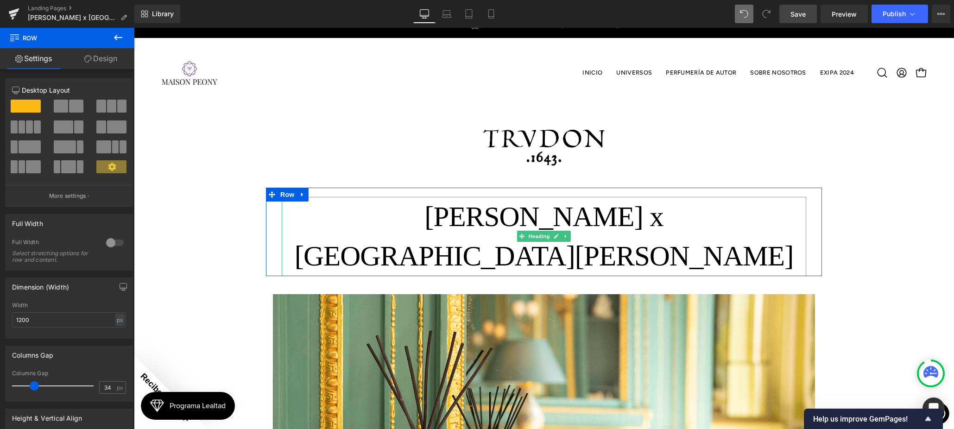
click at [443, 217] on h1 "[PERSON_NAME] x [GEOGRAPHIC_DATA][PERSON_NAME]" at bounding box center [544, 236] width 524 height 79
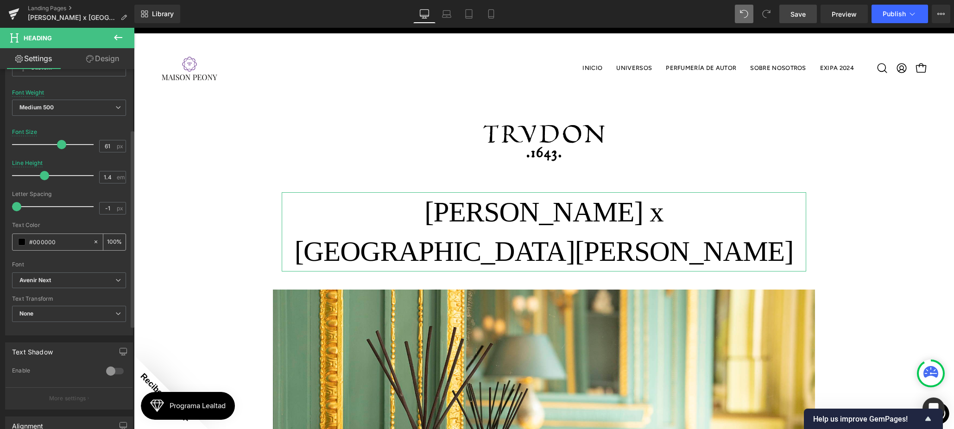
scroll to position [131, 0]
click at [82, 276] on b "Avenir Next" at bounding box center [67, 275] width 96 height 8
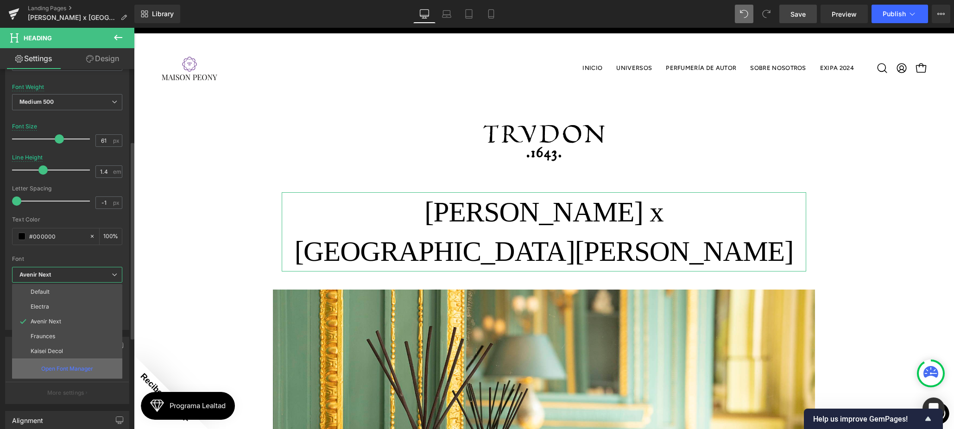
click at [66, 370] on p "Open Font Manager" at bounding box center [67, 369] width 52 height 8
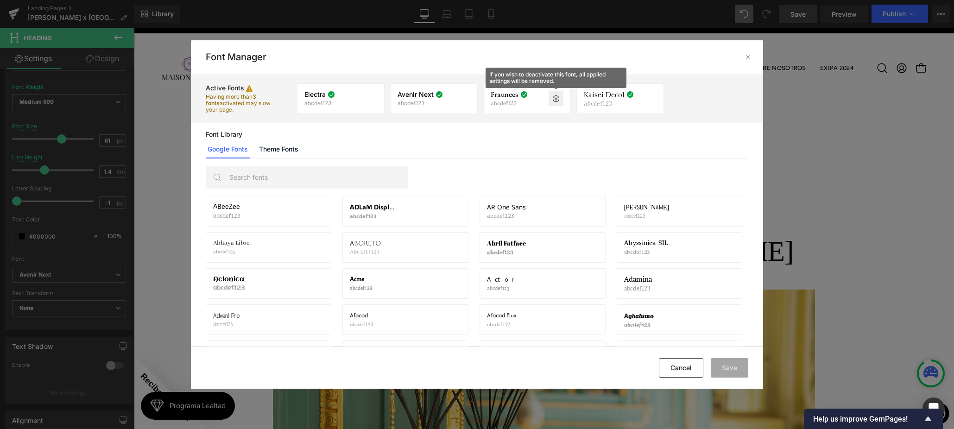
click at [560, 99] on p at bounding box center [555, 98] width 15 height 15
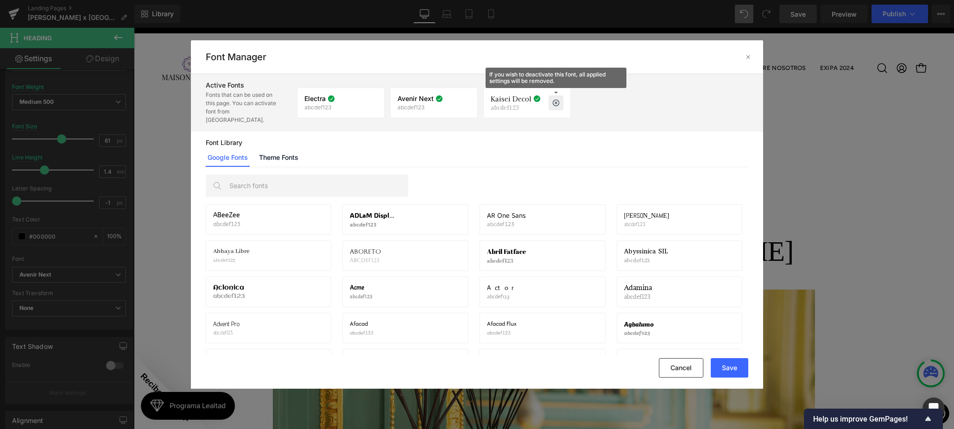
click at [561, 98] on p at bounding box center [555, 102] width 15 height 15
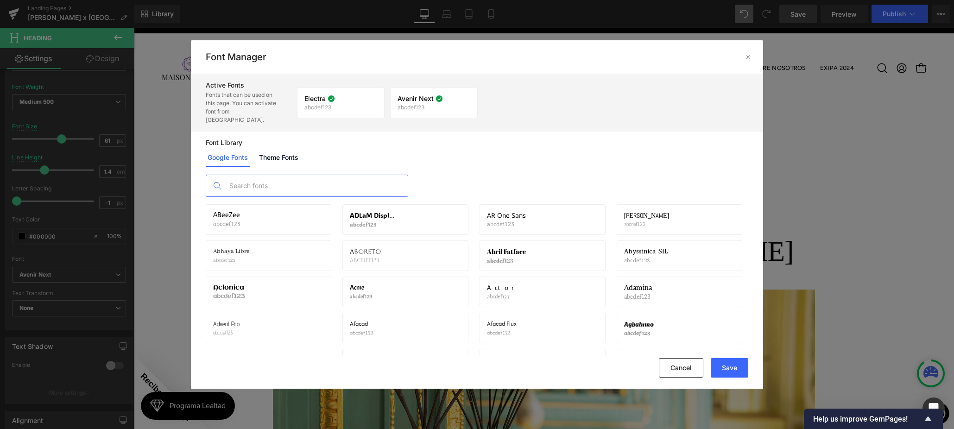
click at [350, 177] on input "text" at bounding box center [316, 185] width 183 height 21
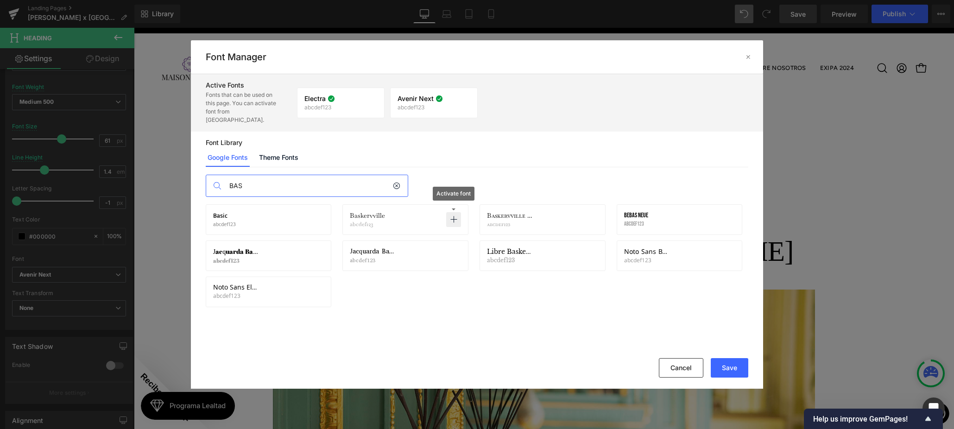
click at [458, 212] on p at bounding box center [453, 219] width 15 height 15
click at [725, 376] on button "Save" at bounding box center [730, 367] width 38 height 19
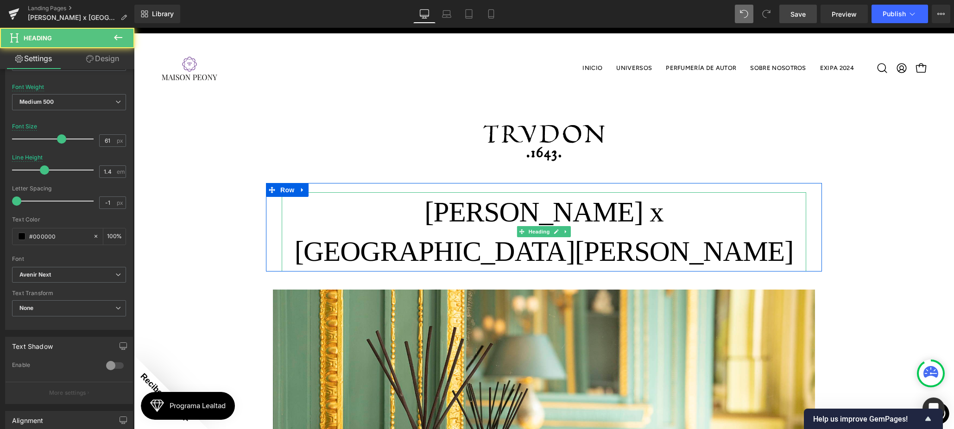
click at [468, 231] on h1 "[PERSON_NAME] x [GEOGRAPHIC_DATA][PERSON_NAME]" at bounding box center [544, 231] width 524 height 79
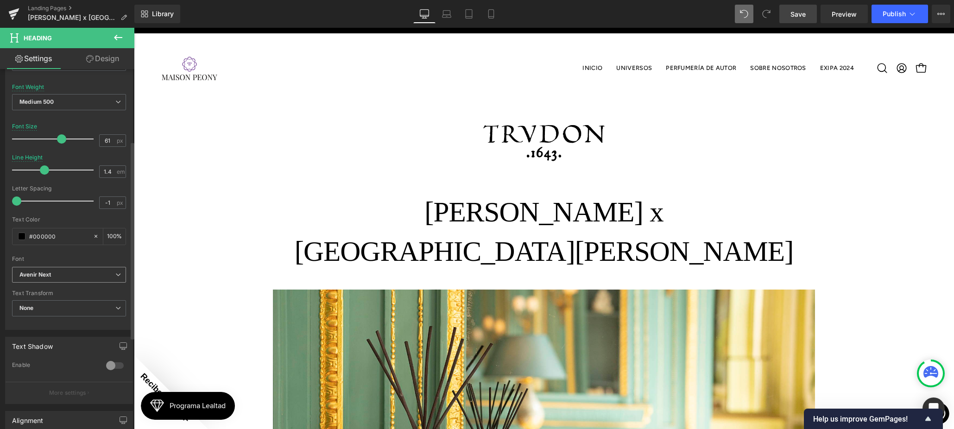
click at [108, 277] on b "Avenir Next" at bounding box center [67, 275] width 96 height 8
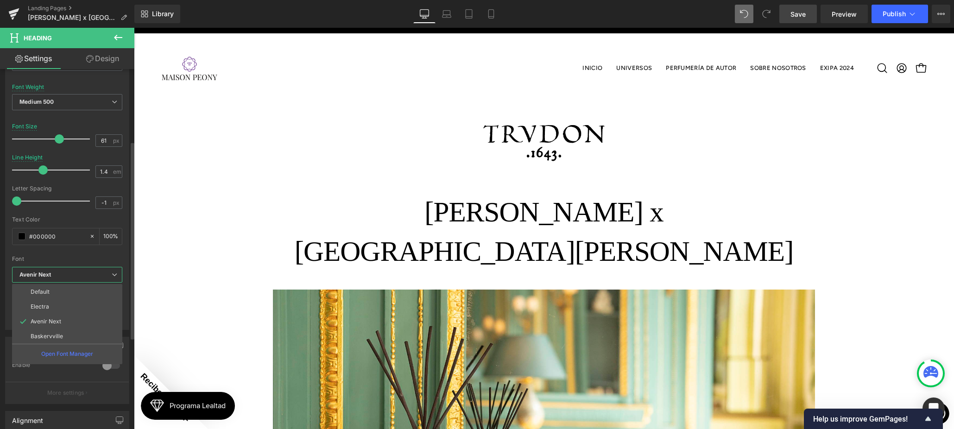
click at [69, 330] on li "Baskervville" at bounding box center [67, 336] width 110 height 15
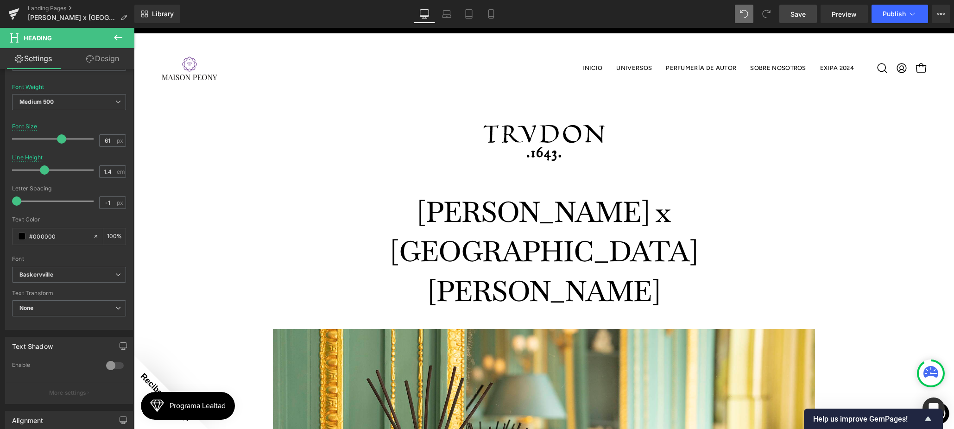
scroll to position [10, 0]
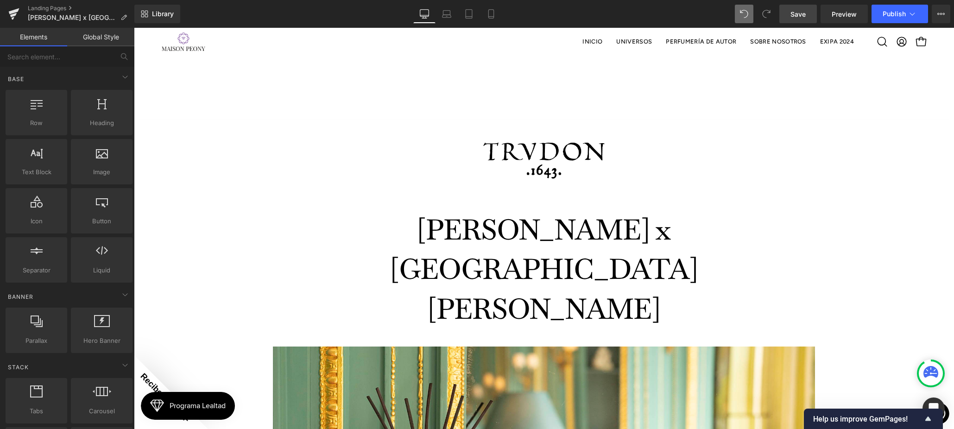
scroll to position [652, 0]
click at [793, 6] on link "Save" at bounding box center [798, 14] width 38 height 19
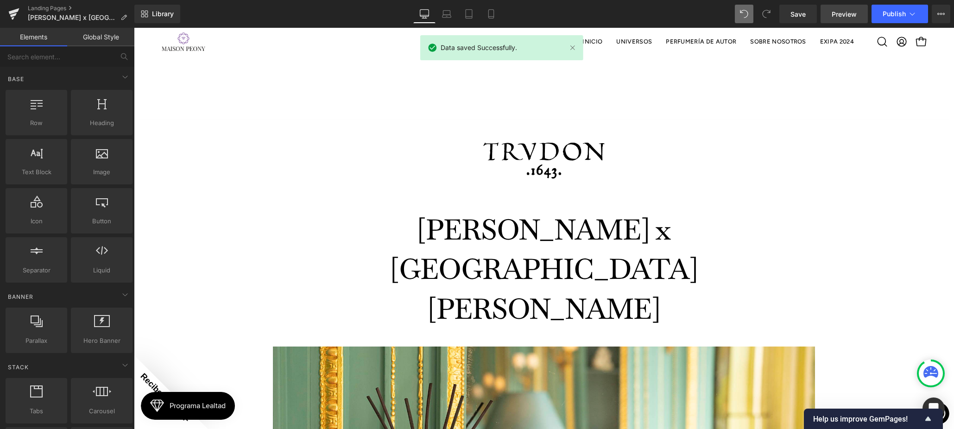
click at [841, 15] on span "Preview" at bounding box center [843, 14] width 25 height 10
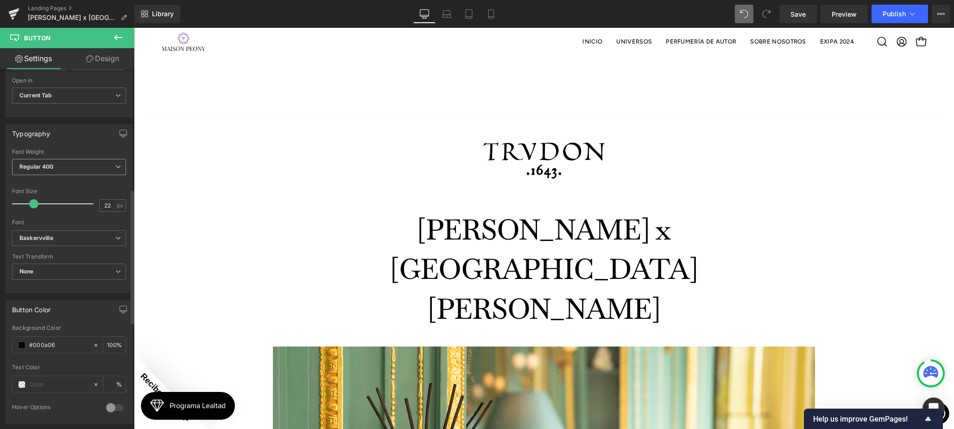
scroll to position [321, 0]
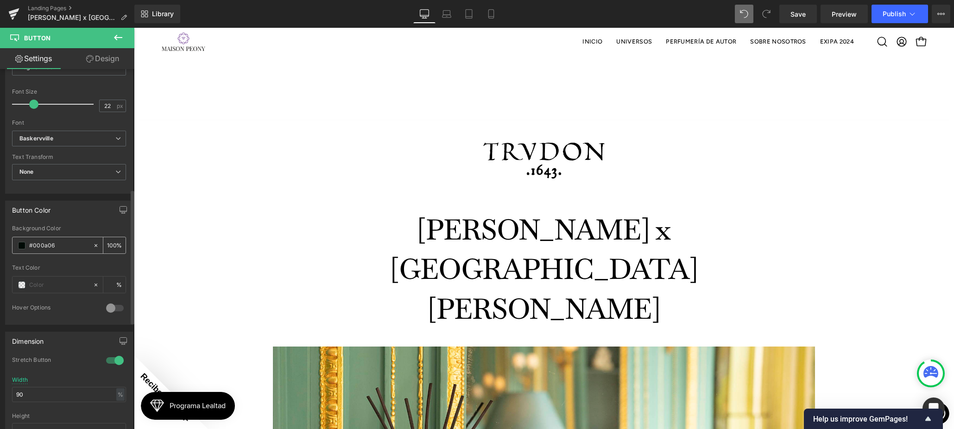
click at [61, 238] on div "#000a06" at bounding box center [53, 245] width 80 height 16
drag, startPoint x: 12, startPoint y: 243, endPoint x: 19, endPoint y: 243, distance: 7.9
click at [12, 243] on div "rgba(0, 10, 6, 1) Background Color #000a06 100 % Text Color % 0 Hover Options B…" at bounding box center [69, 274] width 127 height 99
click at [19, 243] on span at bounding box center [21, 245] width 7 height 7
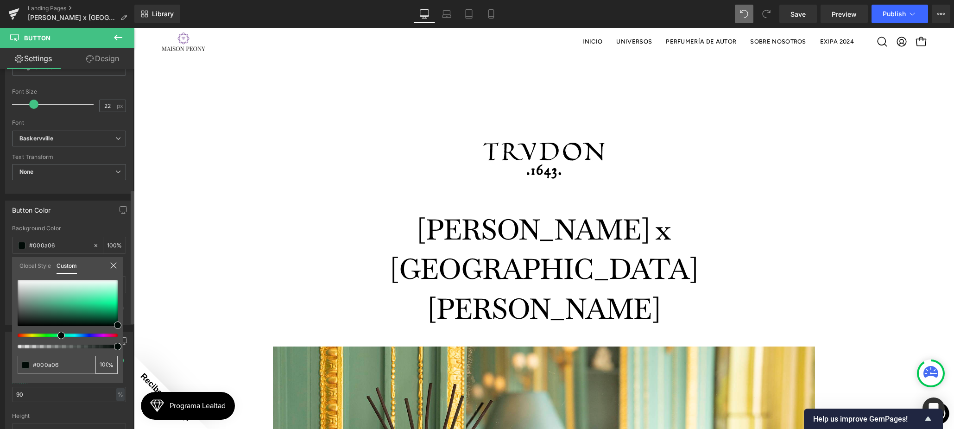
click at [105, 369] on div "100 %" at bounding box center [106, 365] width 22 height 18
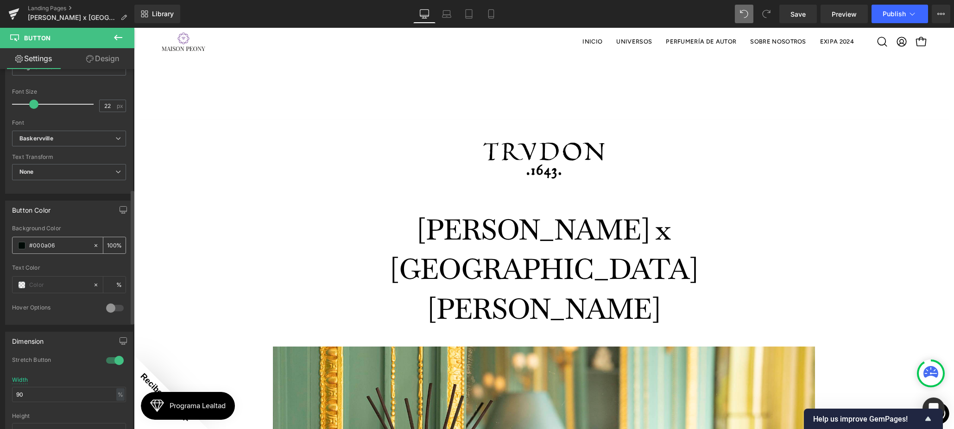
click at [18, 244] on span at bounding box center [21, 245] width 7 height 7
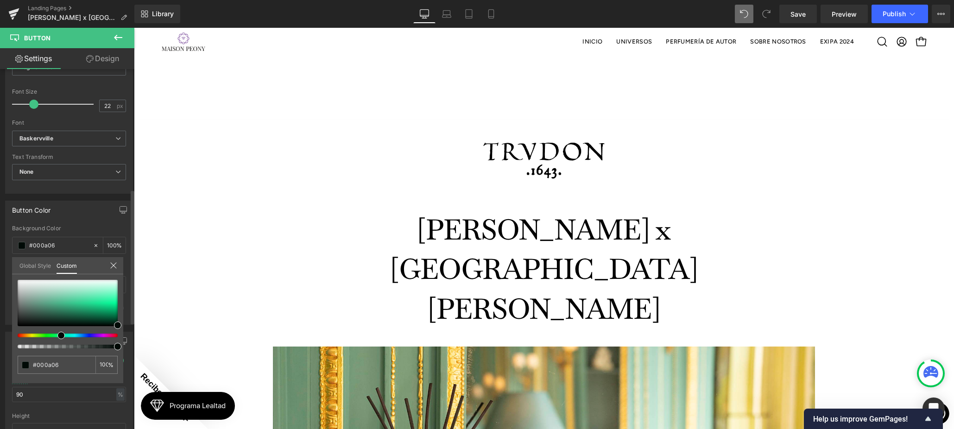
drag, startPoint x: 29, startPoint y: 258, endPoint x: 31, endPoint y: 262, distance: 4.8
click at [29, 258] on link "Global Style" at bounding box center [34, 265] width 31 height 16
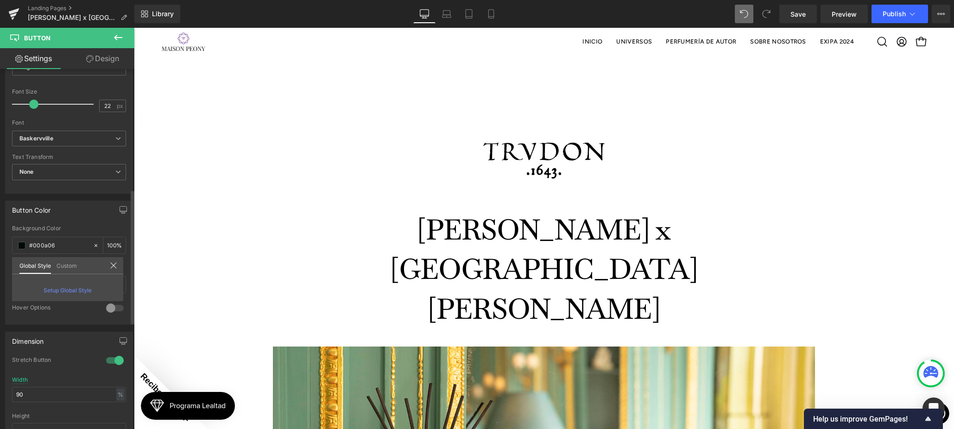
click at [62, 261] on link "Custom" at bounding box center [67, 265] width 20 height 16
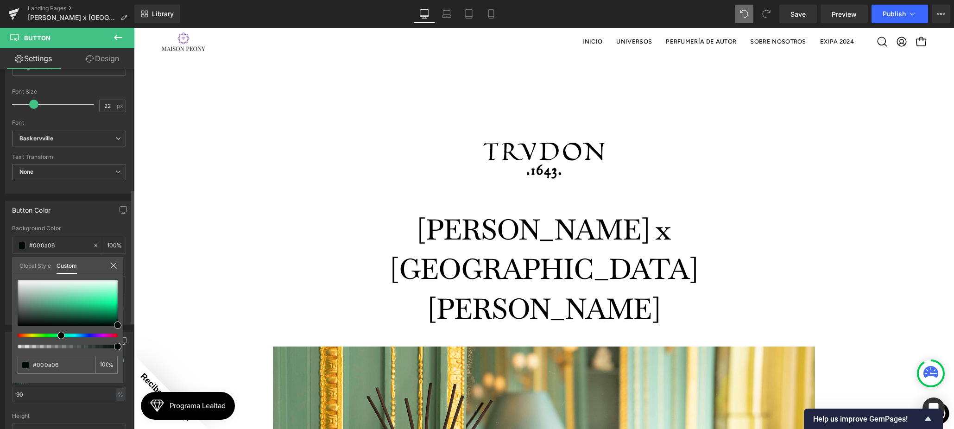
drag, startPoint x: 54, startPoint y: 340, endPoint x: 29, endPoint y: 338, distance: 25.1
click at [34, 339] on div at bounding box center [68, 314] width 100 height 69
click at [33, 336] on div at bounding box center [68, 314] width 100 height 69
drag, startPoint x: 37, startPoint y: 335, endPoint x: 92, endPoint y: 301, distance: 64.9
click at [29, 335] on div at bounding box center [64, 336] width 100 height 4
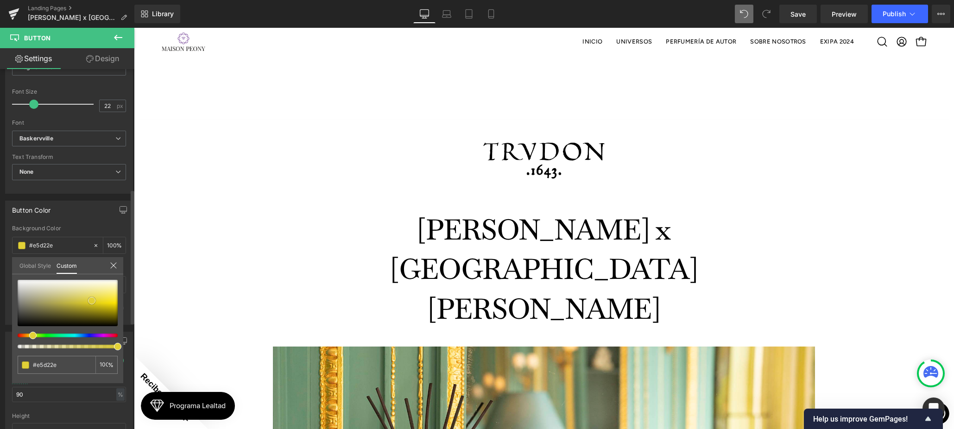
click at [91, 301] on div at bounding box center [68, 303] width 100 height 46
drag, startPoint x: 46, startPoint y: 363, endPoint x: 8, endPoint y: 360, distance: 38.1
click at [9, 325] on div "Button Color rgba(225, 208, 55, 1) Background Color #e1d037 100 % Text Color % …" at bounding box center [69, 259] width 139 height 131
paste input "f5c64c"
click at [121, 61] on link "Design" at bounding box center [102, 58] width 67 height 21
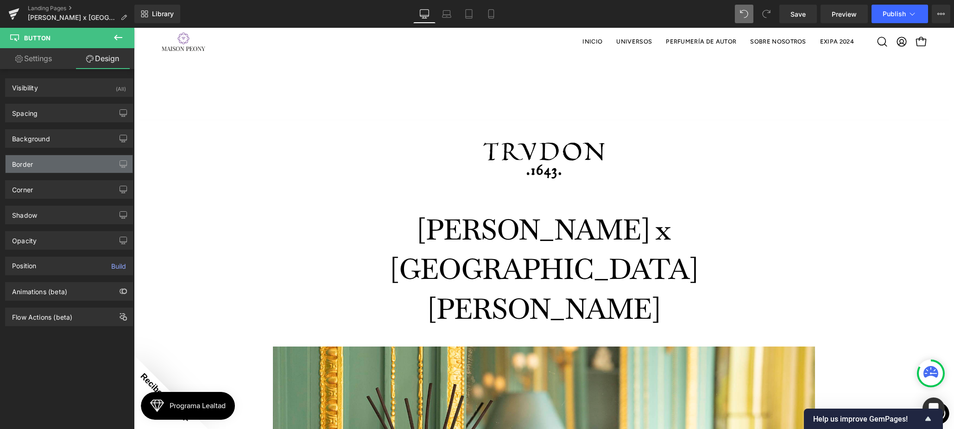
click at [58, 163] on div "Border" at bounding box center [69, 164] width 127 height 18
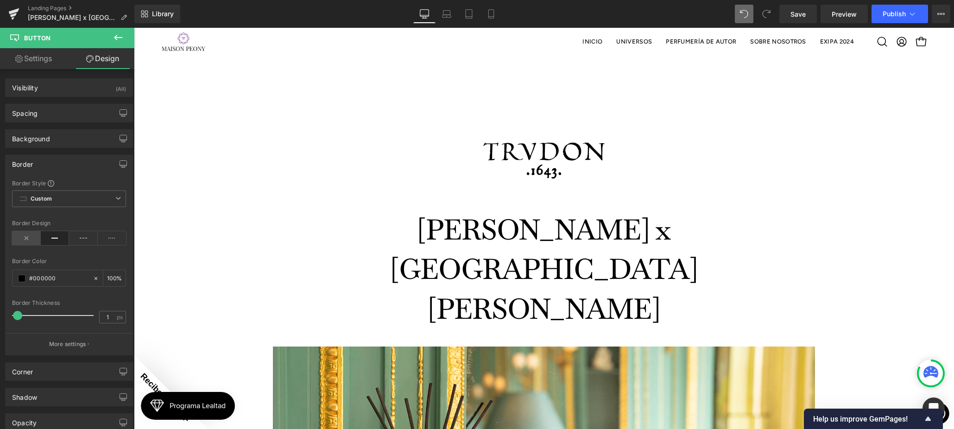
click at [27, 236] on icon at bounding box center [26, 238] width 29 height 14
click at [38, 62] on link "Settings" at bounding box center [33, 58] width 67 height 21
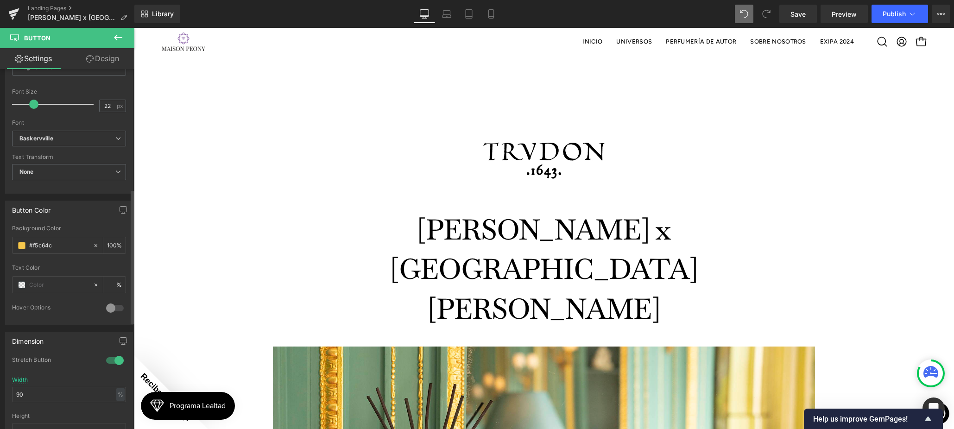
click at [21, 287] on span at bounding box center [21, 284] width 7 height 7
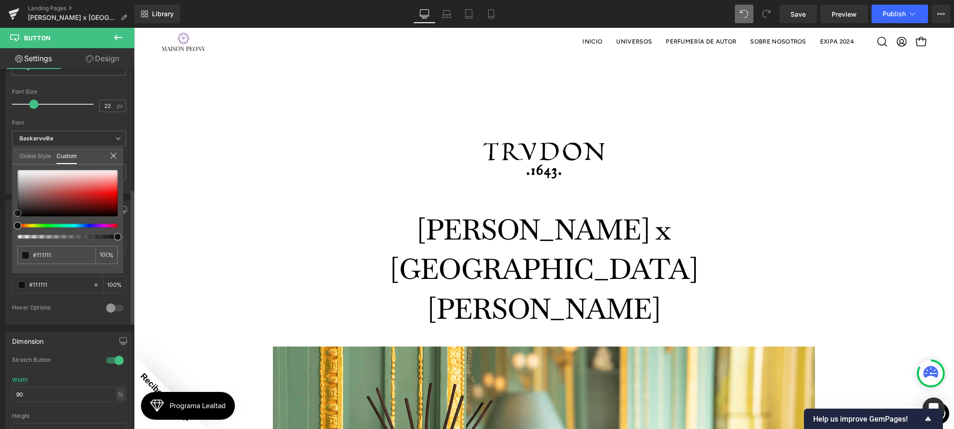
drag, startPoint x: 19, startPoint y: 213, endPoint x: 12, endPoint y: 215, distance: 7.8
click at [12, 215] on div "#111111 100 %" at bounding box center [67, 221] width 111 height 103
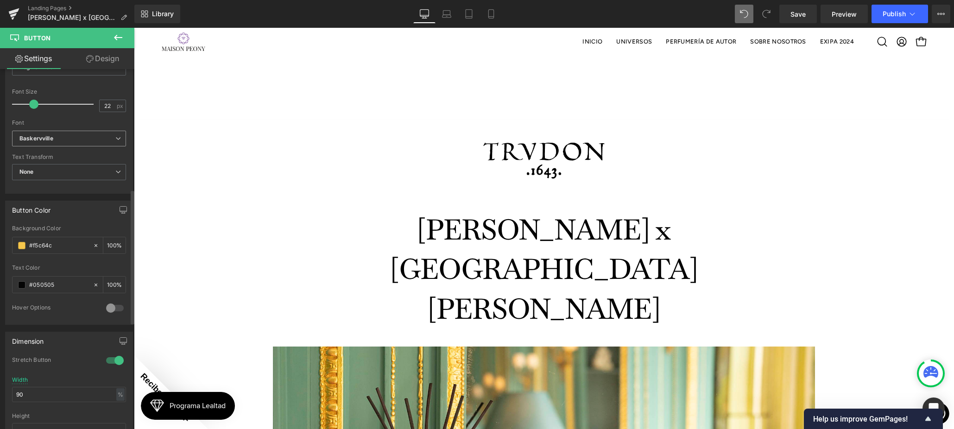
click at [40, 142] on span "Baskervville" at bounding box center [69, 139] width 114 height 16
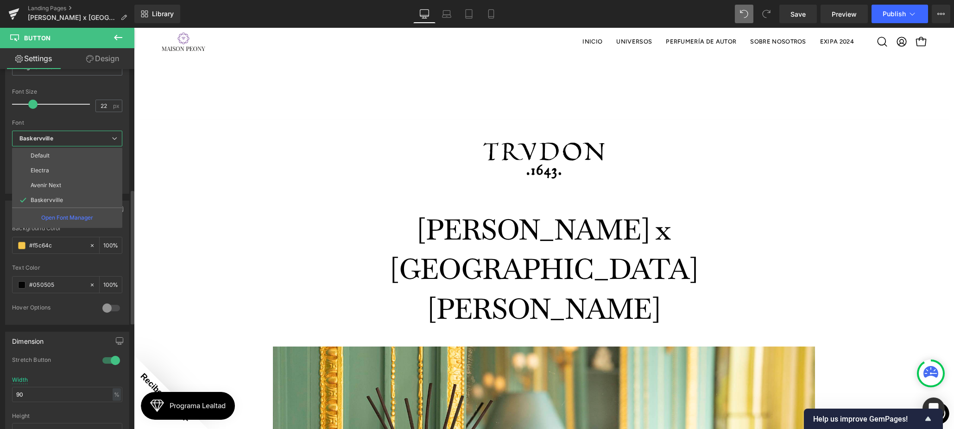
click at [58, 185] on p "Avenir Next" at bounding box center [46, 185] width 31 height 6
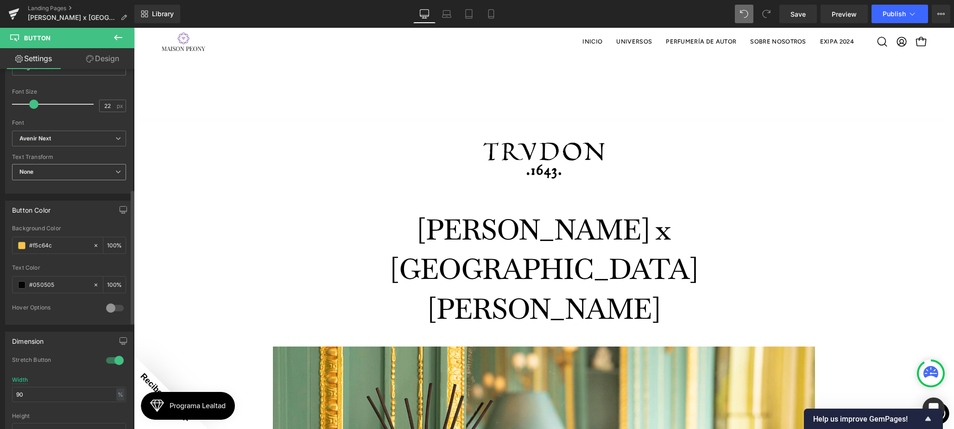
click at [56, 165] on span "None" at bounding box center [69, 172] width 114 height 16
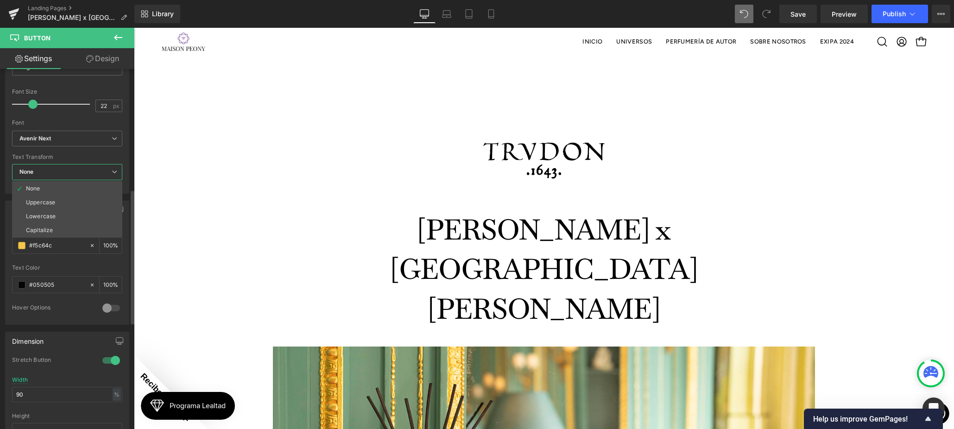
click at [52, 172] on span "None" at bounding box center [67, 172] width 110 height 16
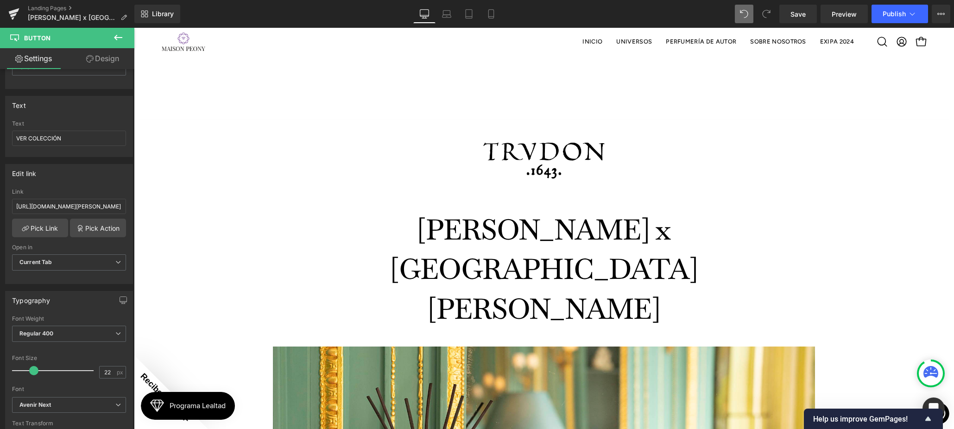
scroll to position [44, 0]
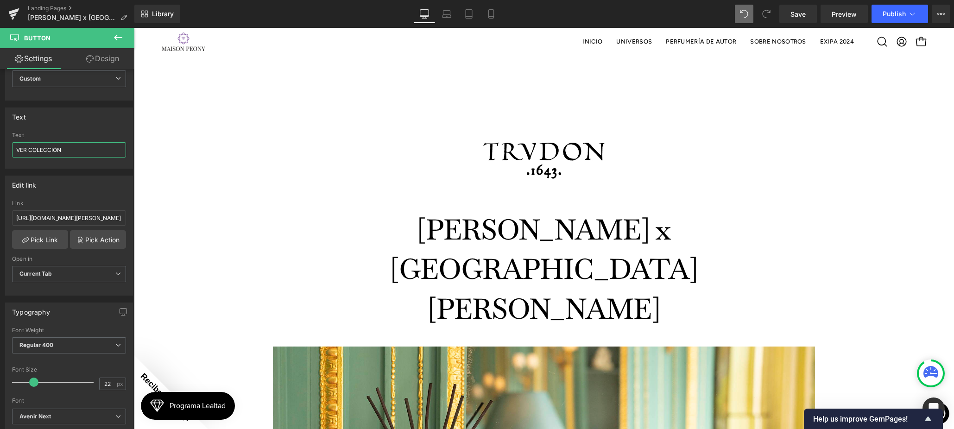
drag, startPoint x: 66, startPoint y: 150, endPoint x: 5, endPoint y: 148, distance: 61.2
click at [5, 148] on div "Text VER COLECCIÓN Text VER COLECCIÓN" at bounding box center [69, 137] width 128 height 61
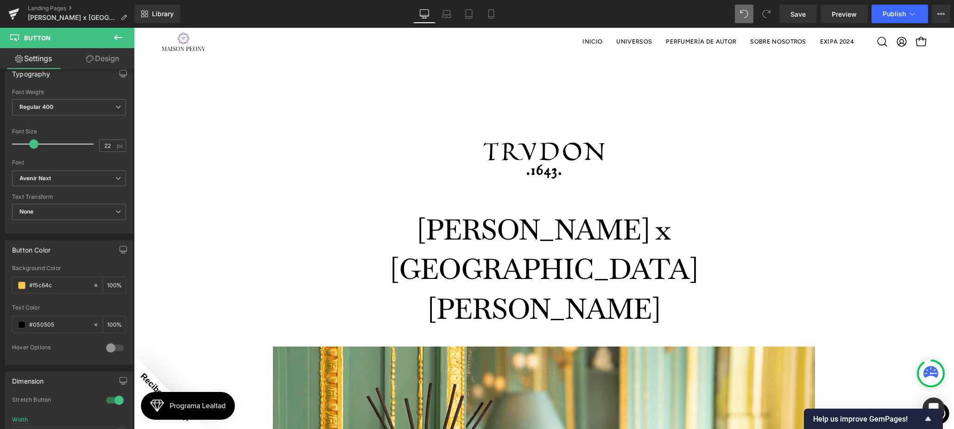
scroll to position [200, 0]
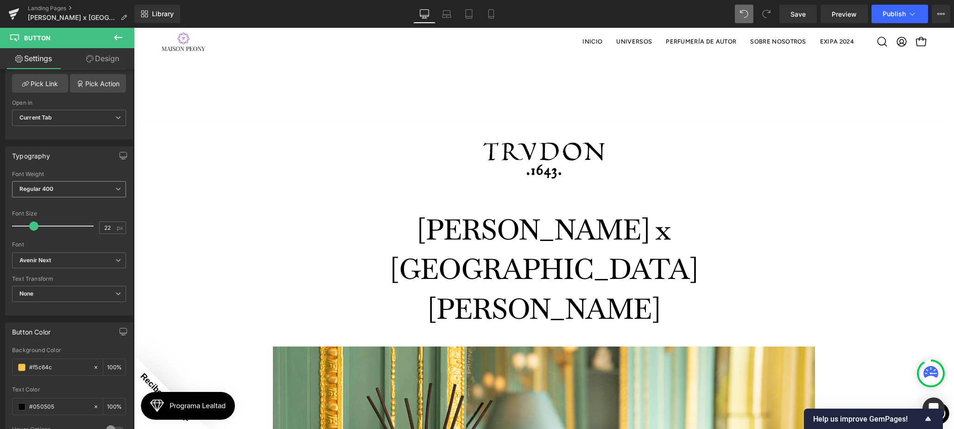
click at [56, 193] on span "Regular 400" at bounding box center [69, 189] width 114 height 16
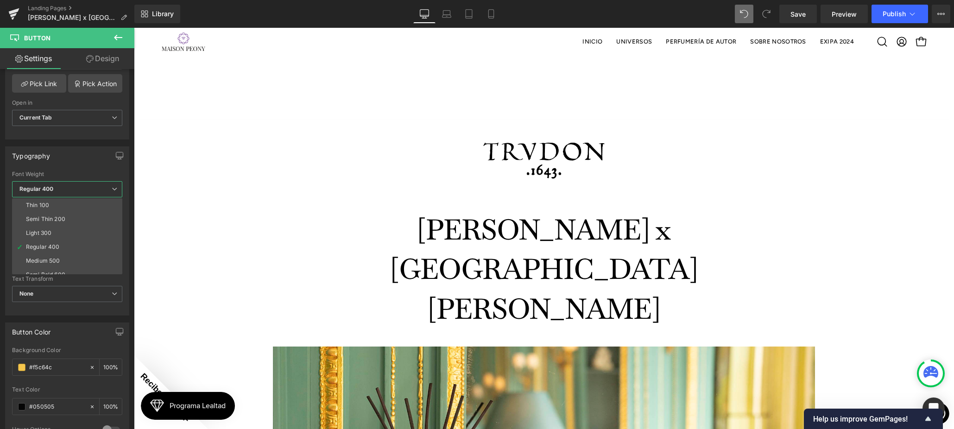
click at [54, 259] on div "Medium 500" at bounding box center [43, 261] width 34 height 6
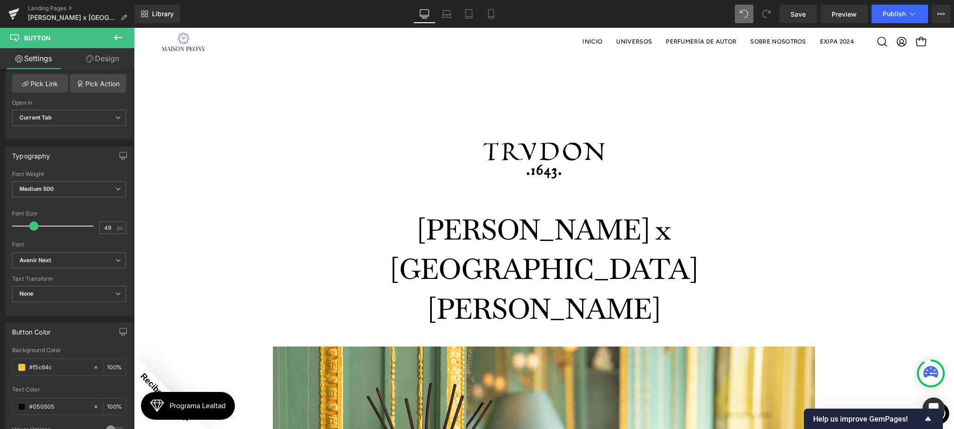
drag, startPoint x: 52, startPoint y: 233, endPoint x: 107, endPoint y: 232, distance: 54.7
click at [52, 233] on div at bounding box center [55, 226] width 77 height 19
drag, startPoint x: 53, startPoint y: 224, endPoint x: 33, endPoint y: 224, distance: 19.9
click at [33, 224] on span at bounding box center [33, 225] width 9 height 9
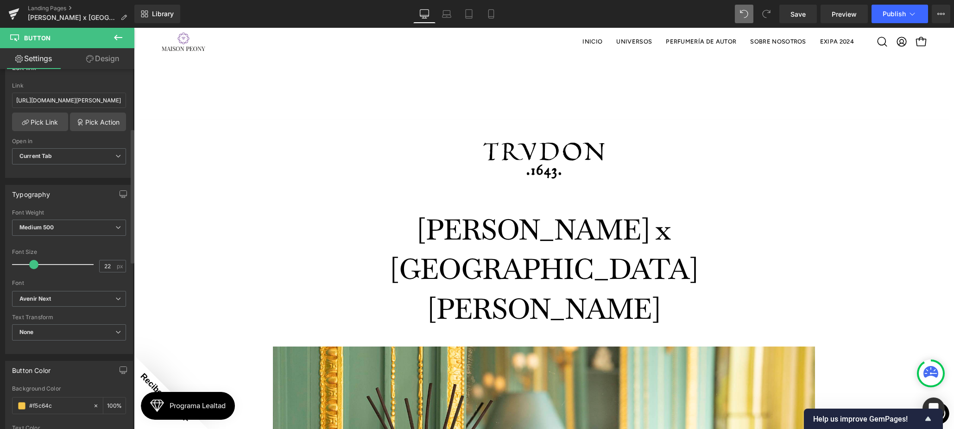
scroll to position [158, 0]
click at [42, 224] on span "Medium 500" at bounding box center [69, 230] width 114 height 16
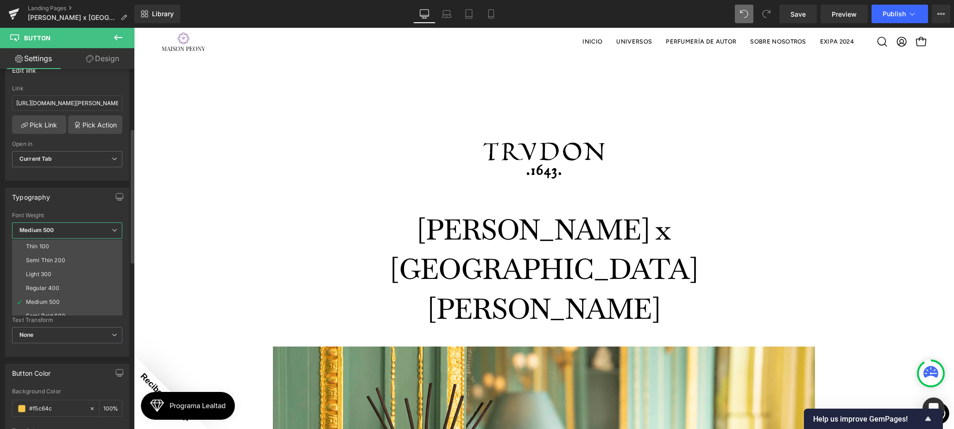
click at [53, 309] on li "Semi Bold 600" at bounding box center [69, 316] width 114 height 14
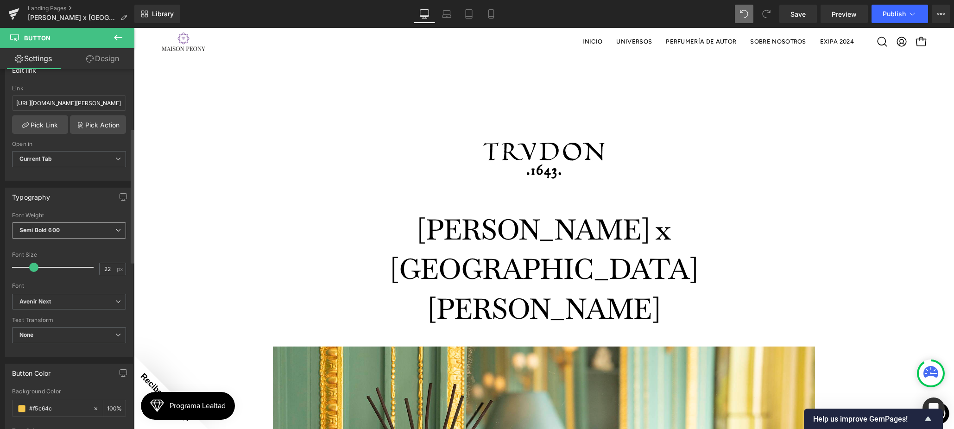
click at [56, 227] on b "Semi Bold 600" at bounding box center [39, 230] width 40 height 7
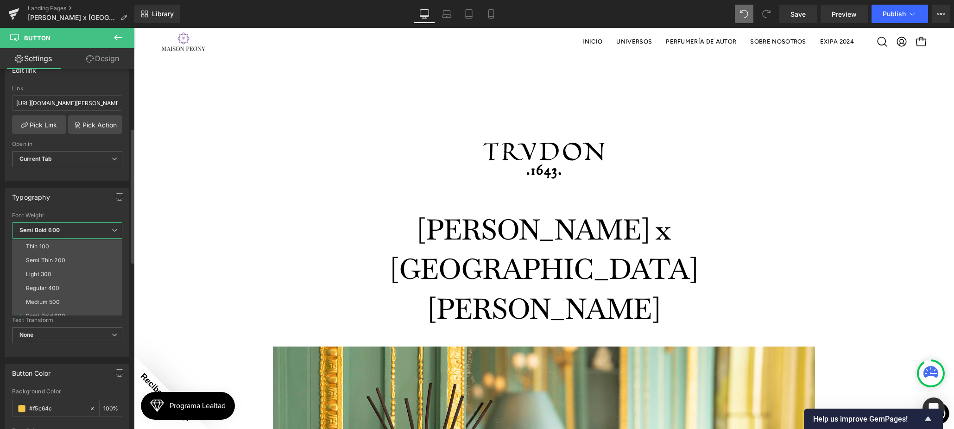
drag, startPoint x: 59, startPoint y: 301, endPoint x: 63, endPoint y: 218, distance: 83.0
click at [59, 301] on div "Medium 500" at bounding box center [43, 302] width 34 height 6
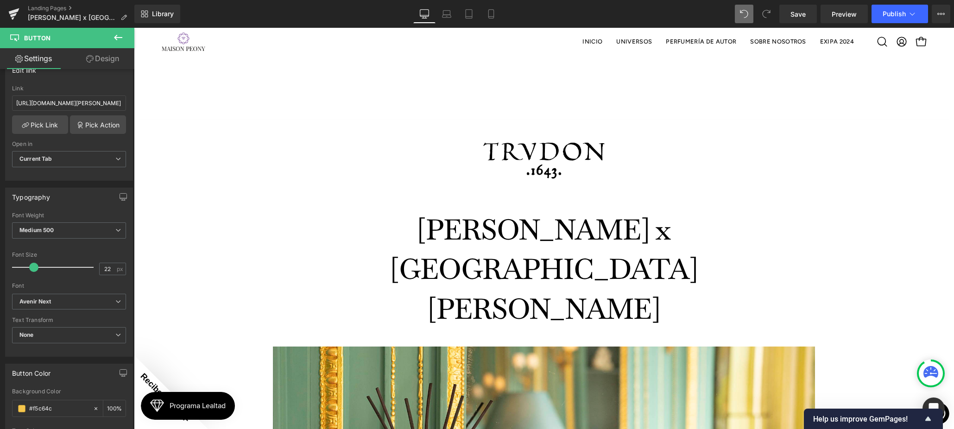
click at [110, 60] on link "Design" at bounding box center [102, 58] width 67 height 21
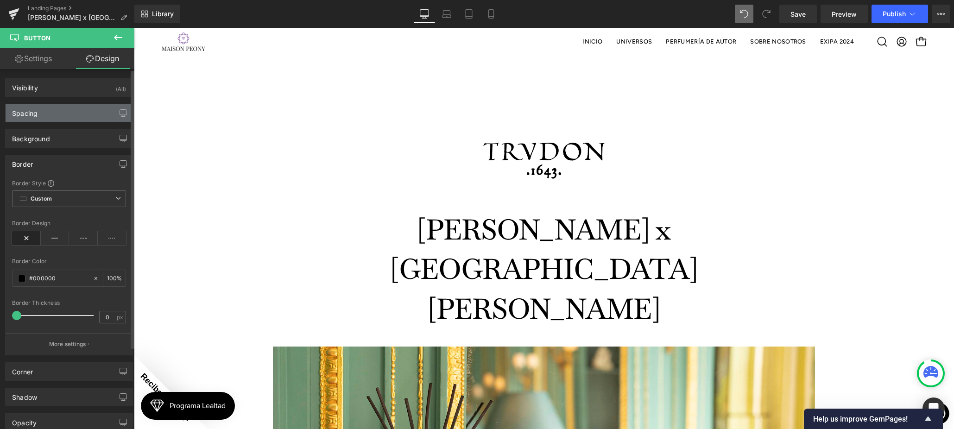
click at [67, 112] on div "Spacing" at bounding box center [69, 113] width 127 height 18
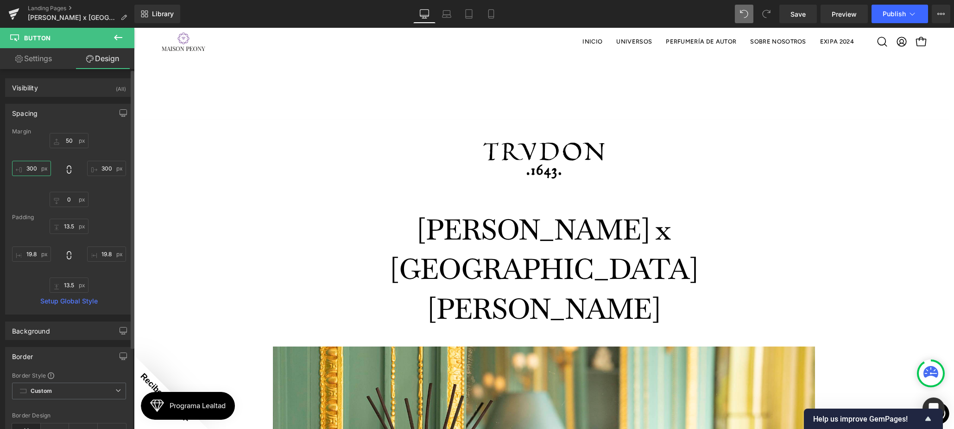
click at [29, 167] on input "300" at bounding box center [31, 168] width 39 height 15
click at [106, 169] on input "300" at bounding box center [106, 168] width 39 height 15
click at [134, 28] on div "NaNpx" at bounding box center [134, 28] width 0 height 0
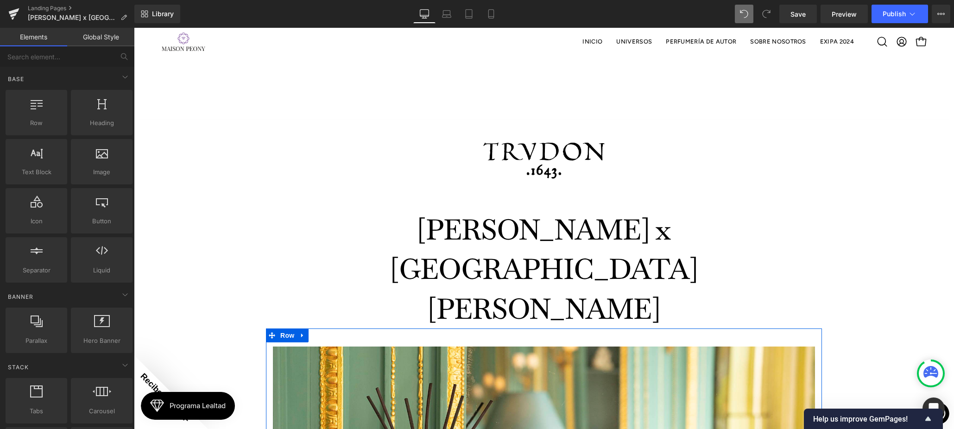
scroll to position [514, 0]
drag, startPoint x: 545, startPoint y: 378, endPoint x: 585, endPoint y: 381, distance: 39.9
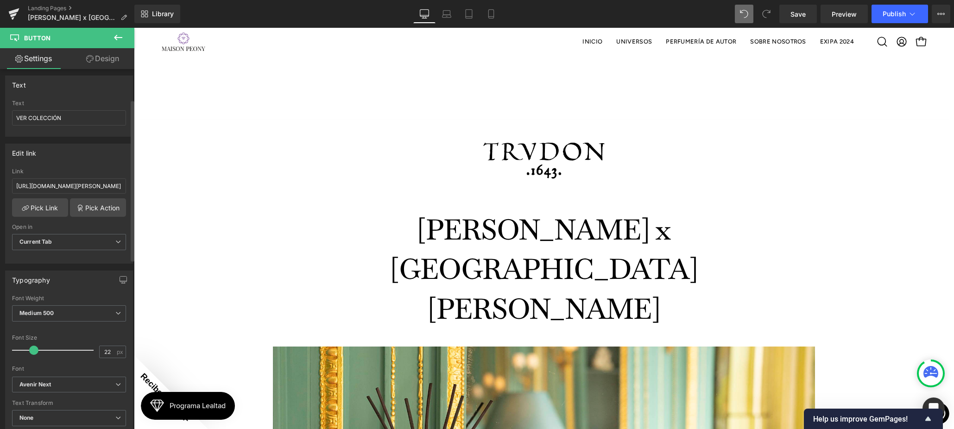
scroll to position [89, 0]
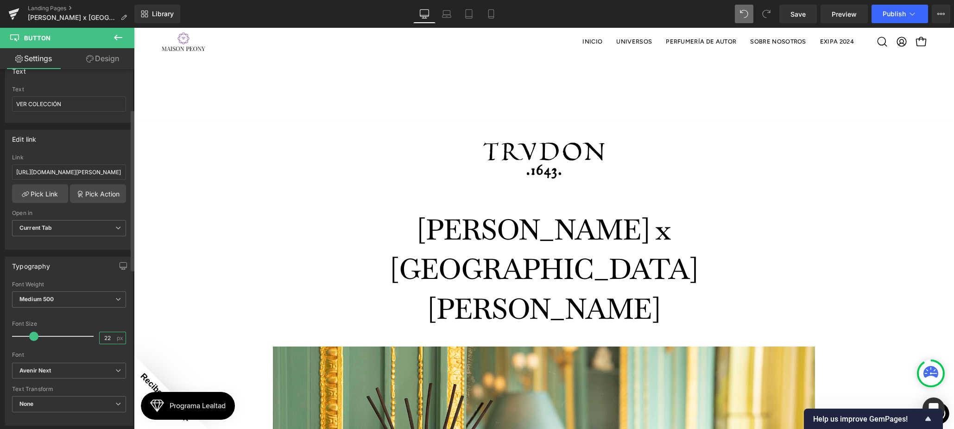
drag, startPoint x: 101, startPoint y: 333, endPoint x: 114, endPoint y: 335, distance: 12.6
click at [102, 333] on input "22" at bounding box center [108, 338] width 16 height 12
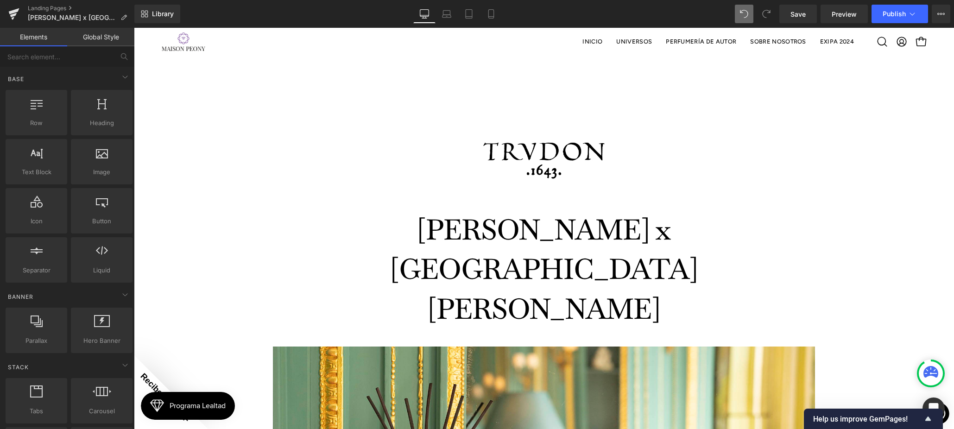
click at [807, 13] on link "Save" at bounding box center [798, 14] width 38 height 19
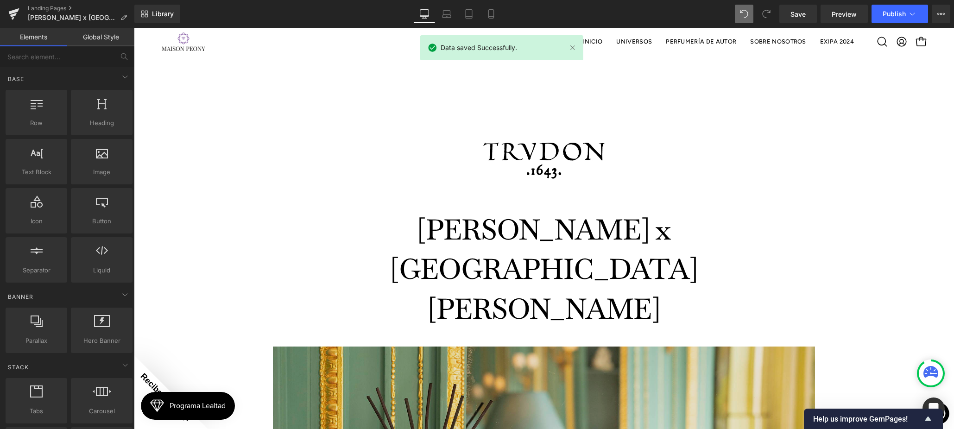
scroll to position [337, 0]
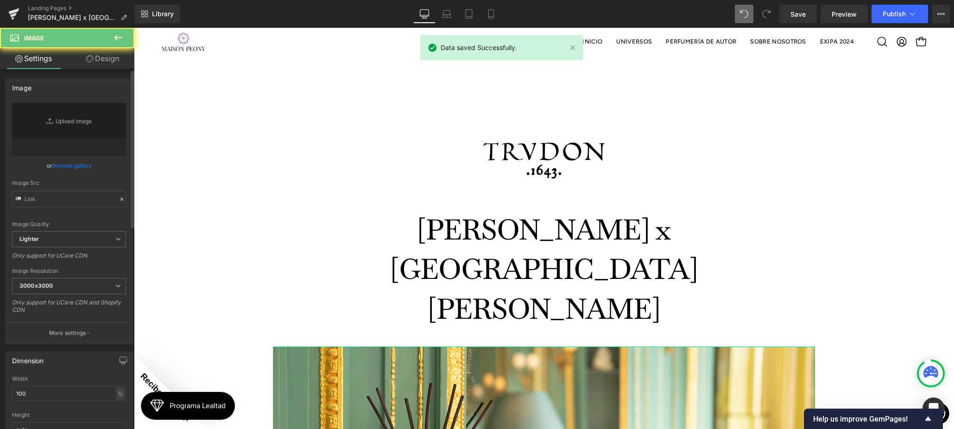
scroll to position [0, 0]
click at [77, 166] on link "Browse gallery" at bounding box center [71, 165] width 39 height 16
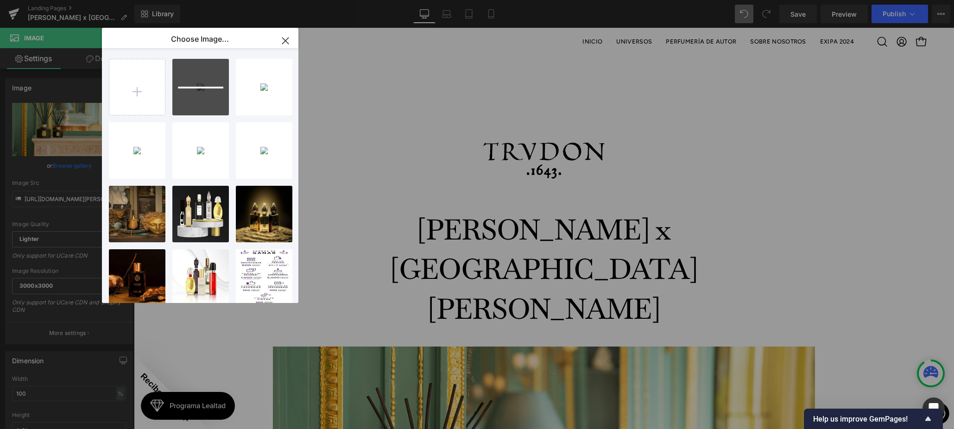
scroll to position [0, 0]
click at [205, 94] on div "Trudon...2.jpg 529.24 KB" at bounding box center [200, 86] width 57 height 57
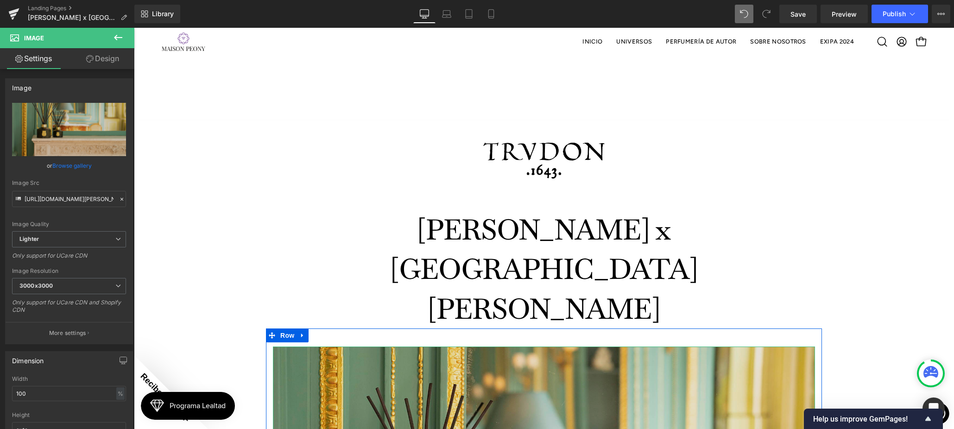
scroll to position [234, 0]
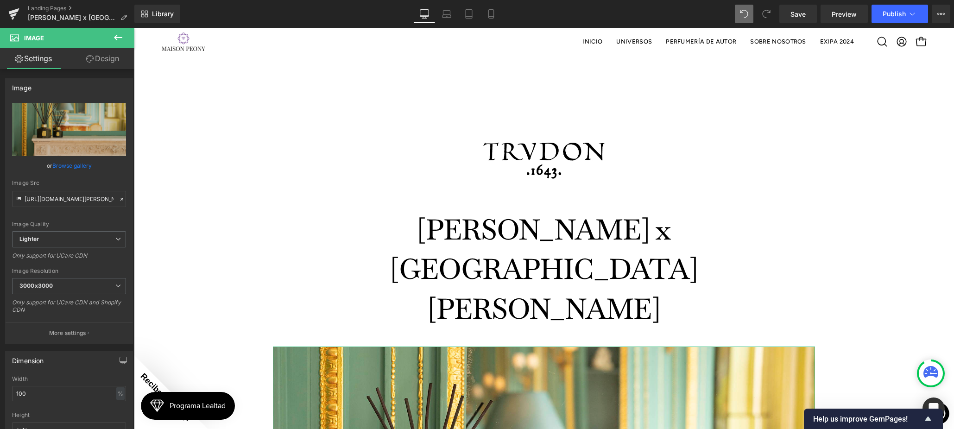
drag, startPoint x: 53, startPoint y: 169, endPoint x: 60, endPoint y: 168, distance: 7.5
click at [53, 169] on link "Browse gallery" at bounding box center [71, 165] width 39 height 16
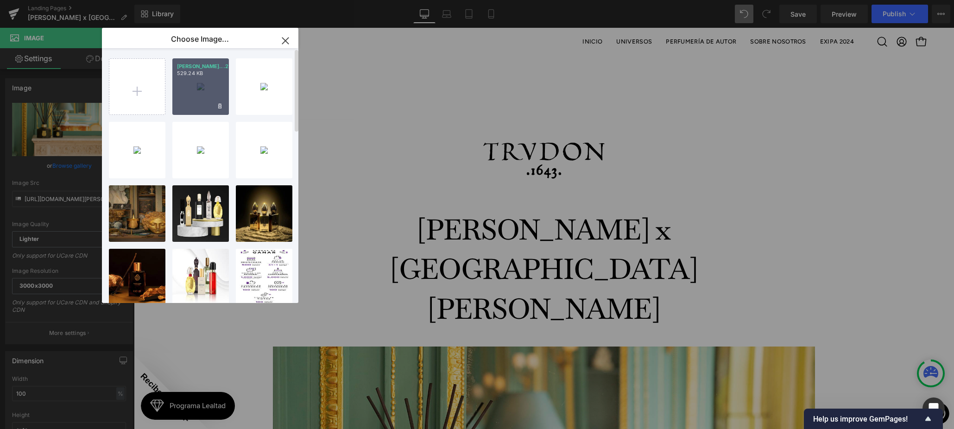
click at [187, 106] on div "Trudon...2.jpg 529.24 KB" at bounding box center [200, 86] width 57 height 57
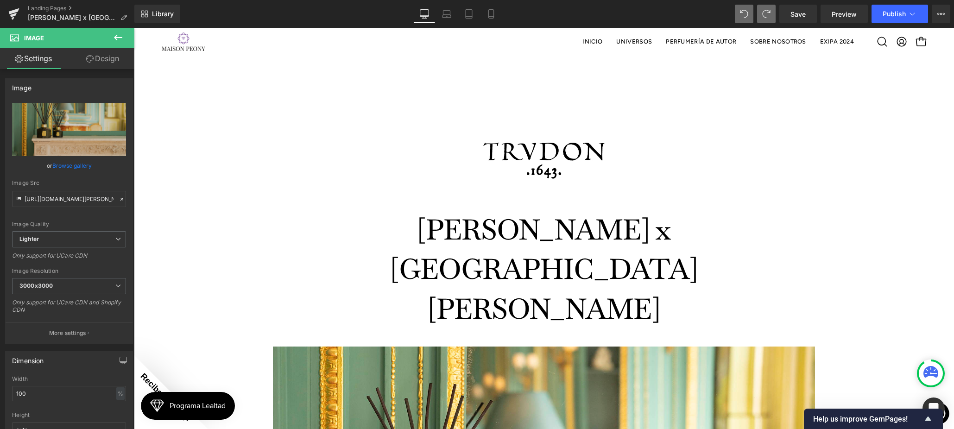
scroll to position [748, 0]
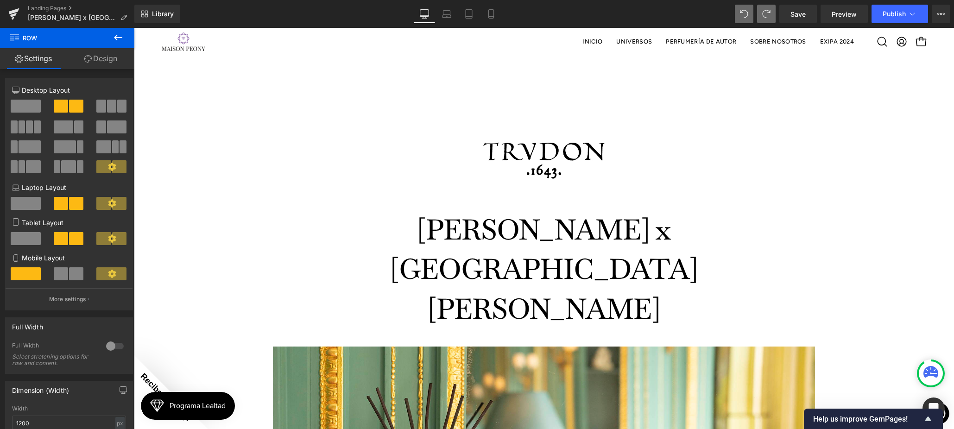
click at [107, 64] on link "Design" at bounding box center [100, 58] width 67 height 21
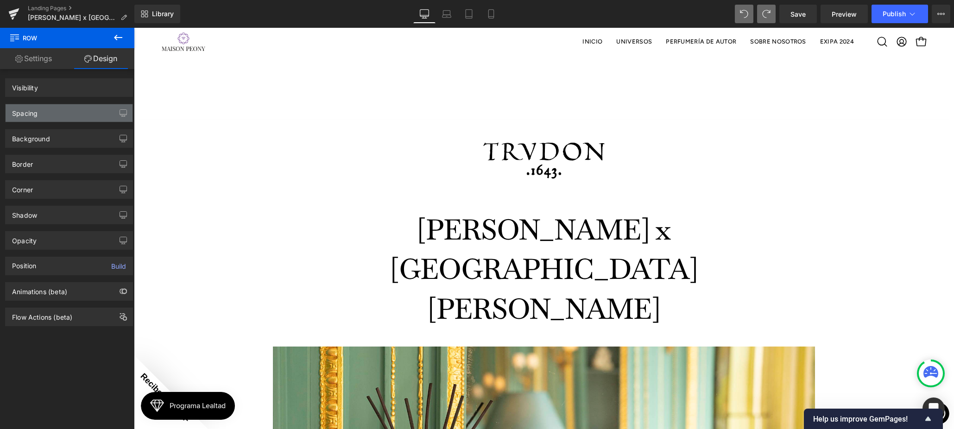
click at [51, 117] on div "Spacing" at bounding box center [69, 113] width 127 height 18
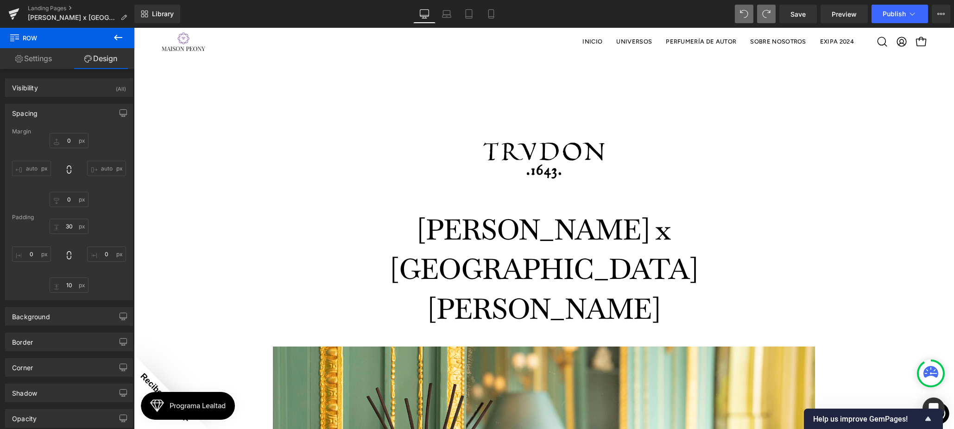
click at [40, 110] on div "Spacing" at bounding box center [69, 113] width 127 height 18
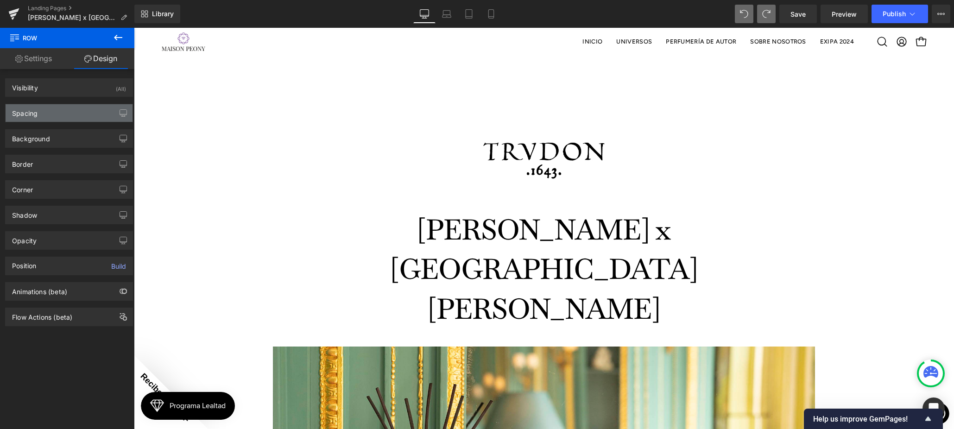
click at [40, 110] on div "Spacing" at bounding box center [69, 113] width 127 height 18
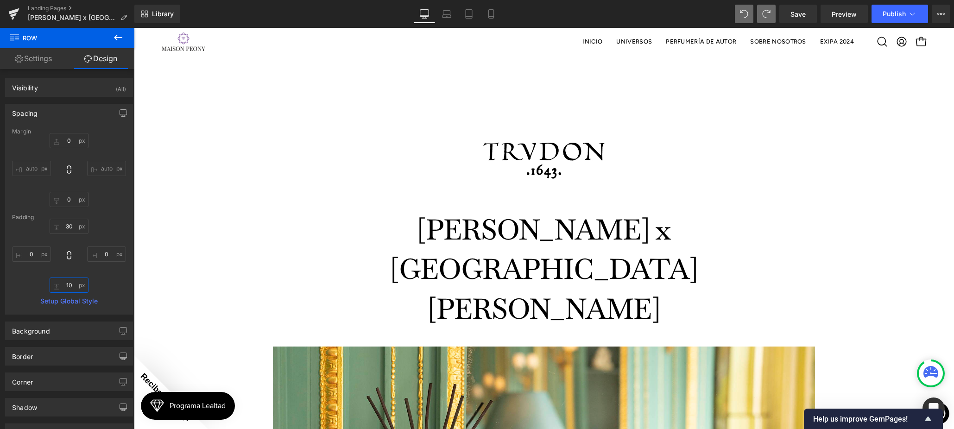
click at [69, 283] on input "10" at bounding box center [69, 284] width 39 height 15
click at [63, 203] on input "0" at bounding box center [69, 199] width 39 height 15
click at [794, 8] on link "Save" at bounding box center [798, 14] width 38 height 19
click at [842, 15] on span "Preview" at bounding box center [843, 14] width 25 height 10
click at [451, 14] on icon at bounding box center [446, 13] width 9 height 9
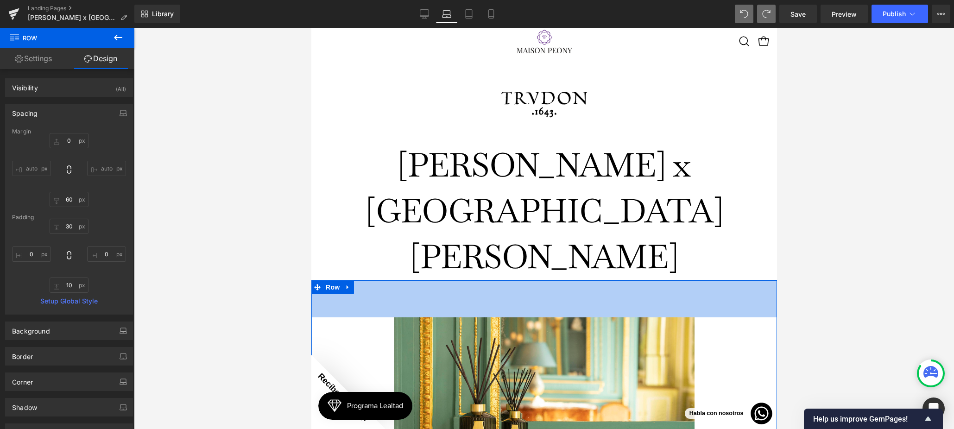
scroll to position [23, 0]
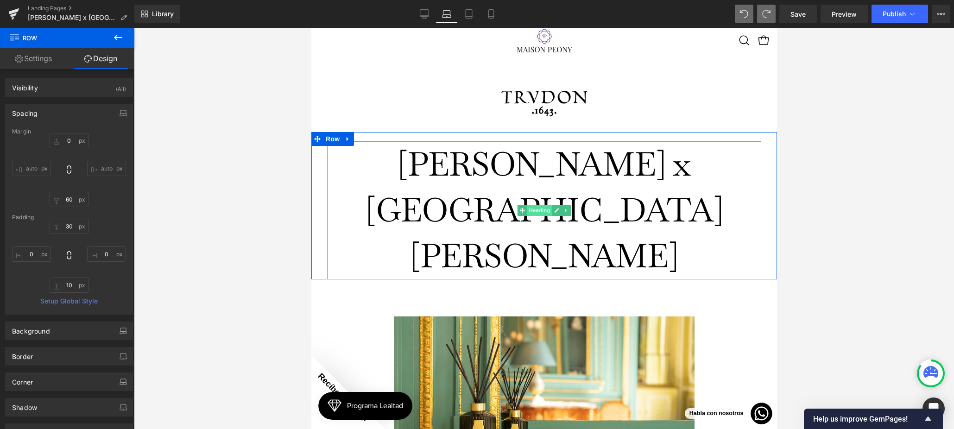
click at [542, 205] on span "Heading" at bounding box center [538, 210] width 25 height 11
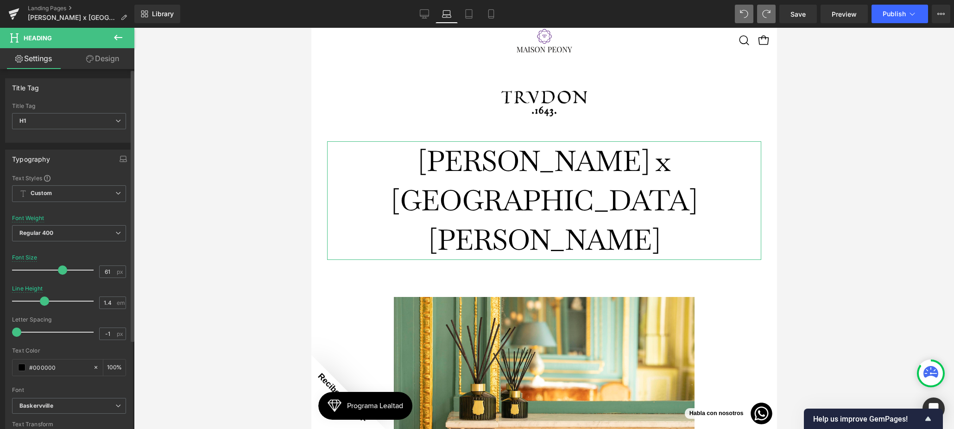
drag, startPoint x: 68, startPoint y: 271, endPoint x: 61, endPoint y: 270, distance: 7.0
click at [61, 270] on span at bounding box center [62, 269] width 9 height 9
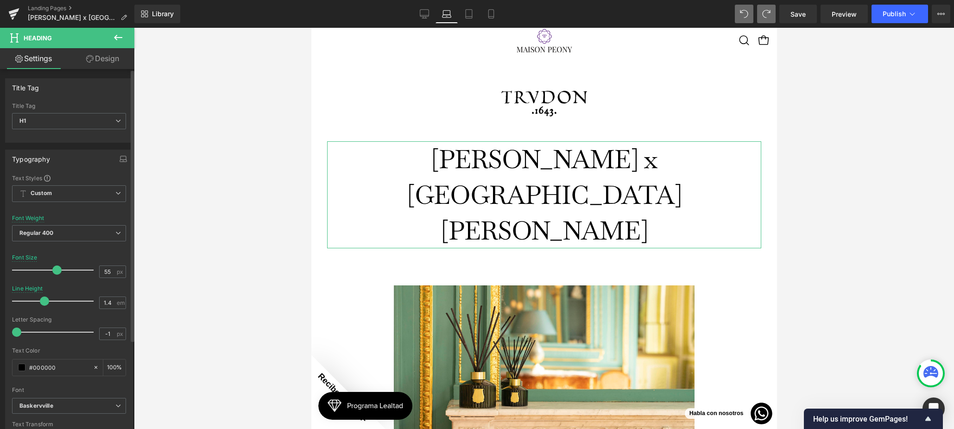
drag, startPoint x: 62, startPoint y: 270, endPoint x: 57, endPoint y: 270, distance: 5.6
click at [57, 270] on span at bounding box center [56, 269] width 9 height 9
click at [434, 18] on link "Desktop" at bounding box center [424, 14] width 22 height 19
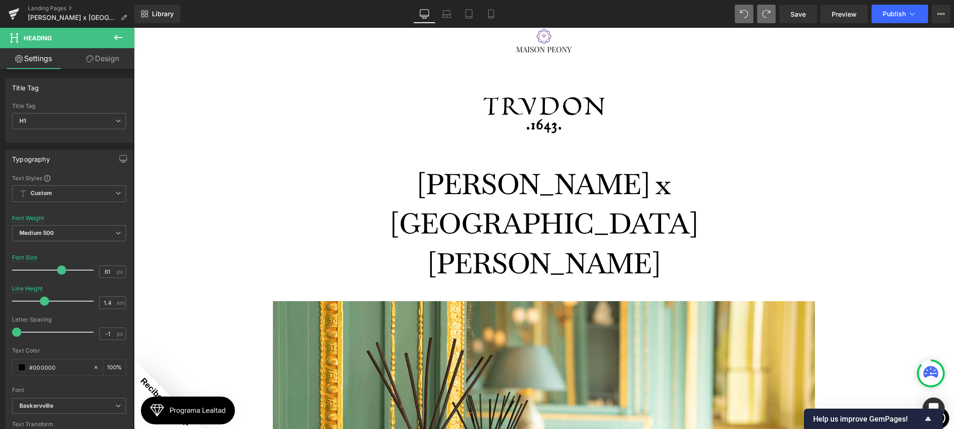
scroll to position [75, 0]
click at [431, 164] on h1 "[PERSON_NAME] x [GEOGRAPHIC_DATA][PERSON_NAME]" at bounding box center [544, 223] width 524 height 119
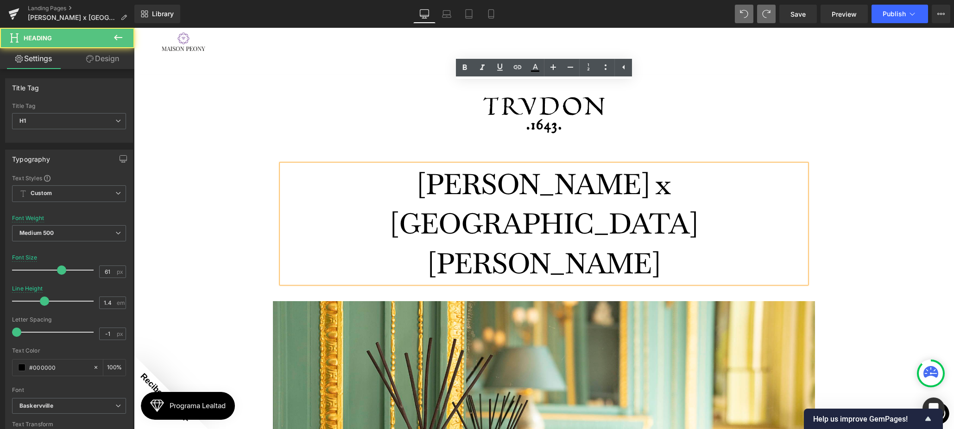
click at [457, 164] on h1 "[PERSON_NAME] x [GEOGRAPHIC_DATA][PERSON_NAME]" at bounding box center [544, 223] width 524 height 119
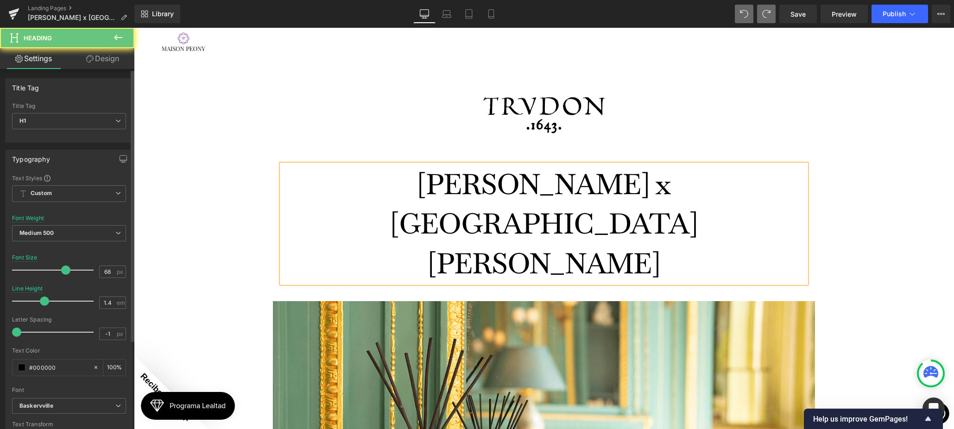
scroll to position [22, 0]
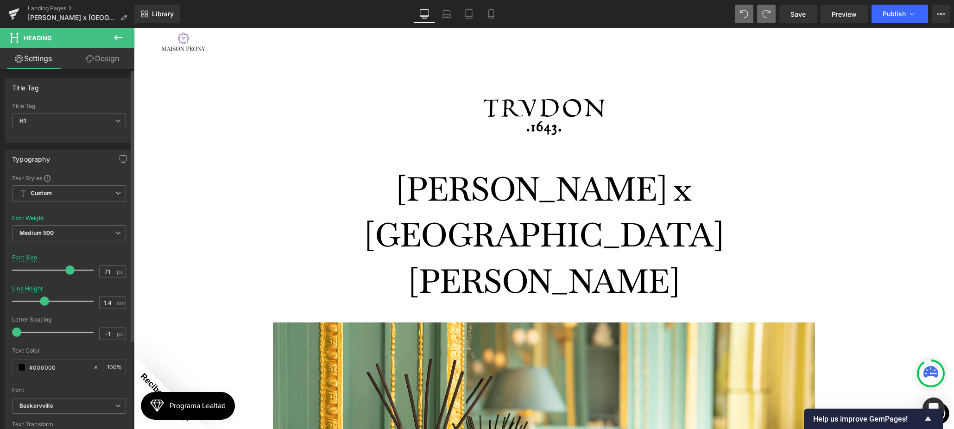
drag, startPoint x: 61, startPoint y: 271, endPoint x: 69, endPoint y: 268, distance: 7.8
click at [69, 268] on span at bounding box center [69, 269] width 9 height 9
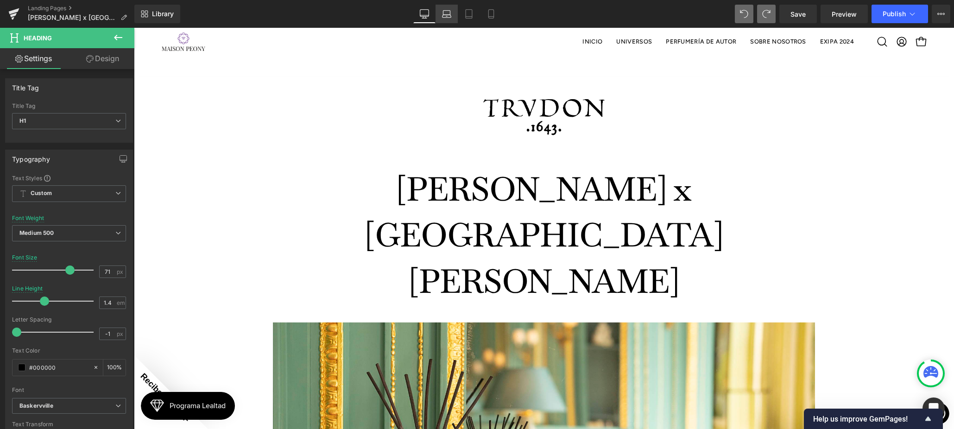
click at [445, 15] on icon at bounding box center [446, 13] width 9 height 9
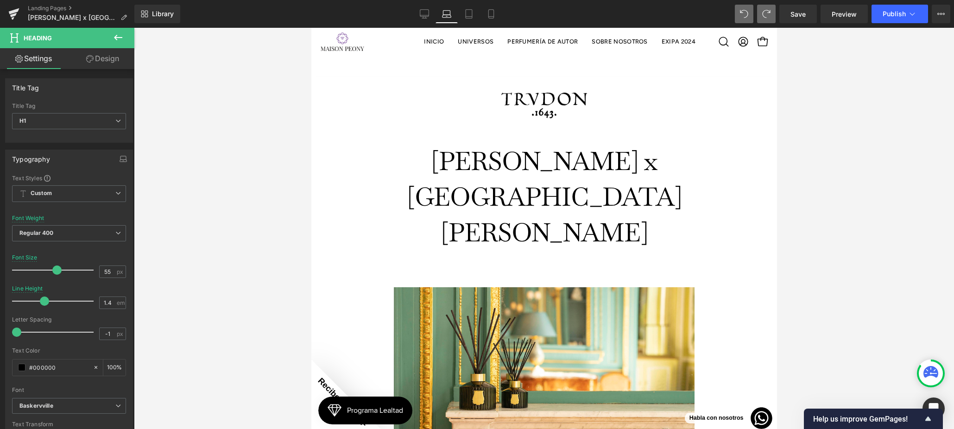
scroll to position [83, 0]
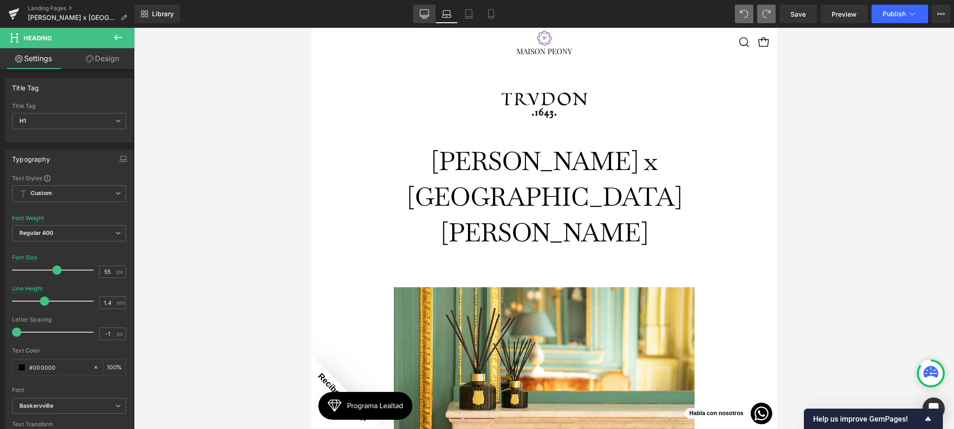
click at [424, 17] on icon at bounding box center [424, 13] width 9 height 9
click at [450, 16] on icon at bounding box center [446, 13] width 9 height 9
click at [424, 17] on icon at bounding box center [424, 13] width 9 height 9
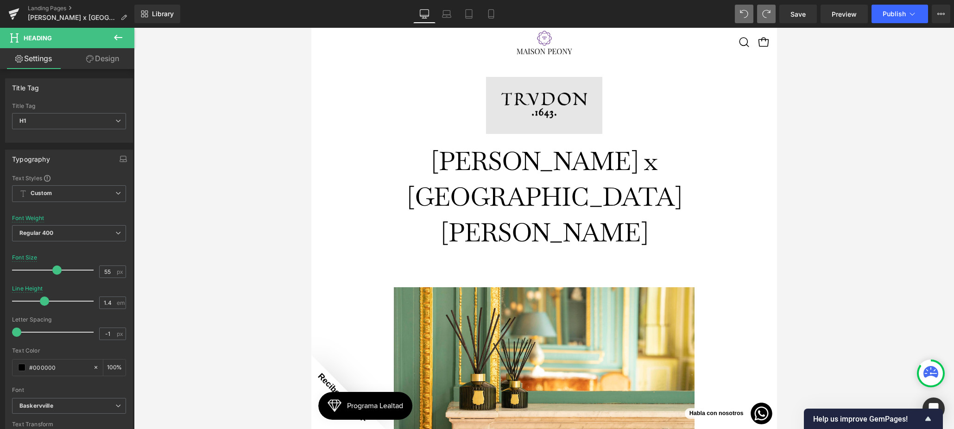
scroll to position [0, 0]
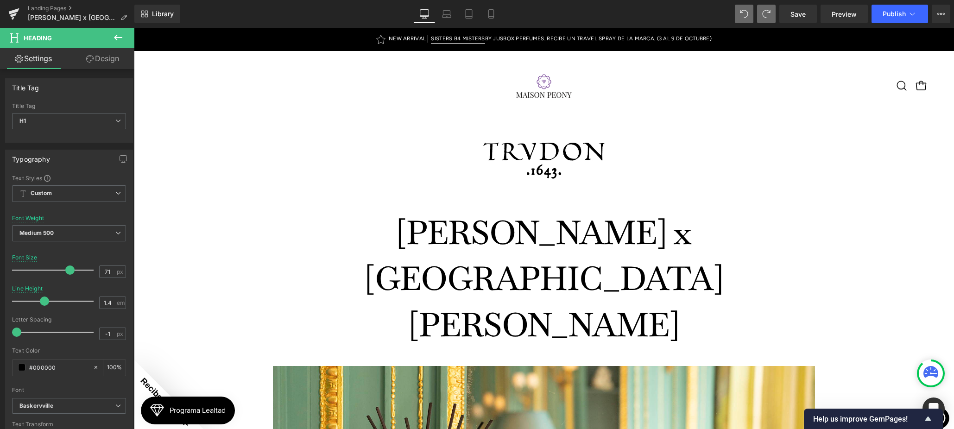
click at [465, 210] on h1 "[PERSON_NAME] x [GEOGRAPHIC_DATA][PERSON_NAME]" at bounding box center [544, 279] width 524 height 138
click at [468, 210] on h1 "[PERSON_NAME] x [GEOGRAPHIC_DATA][PERSON_NAME]" at bounding box center [544, 279] width 524 height 138
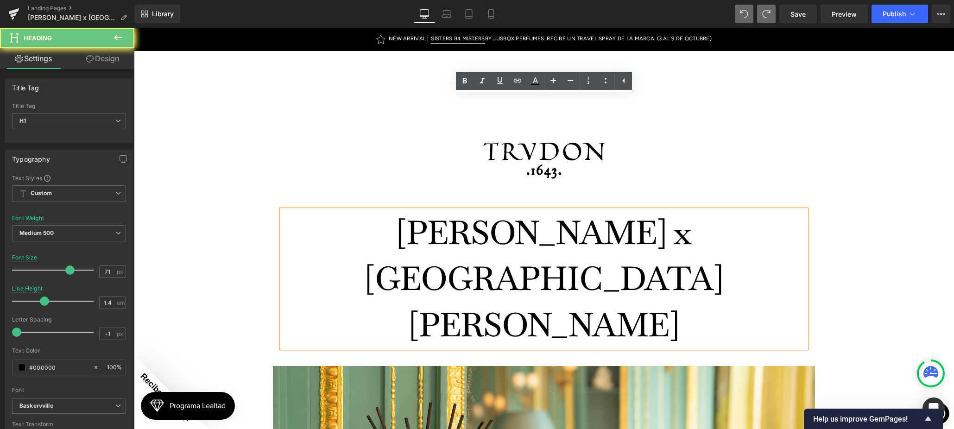
scroll to position [113, 0]
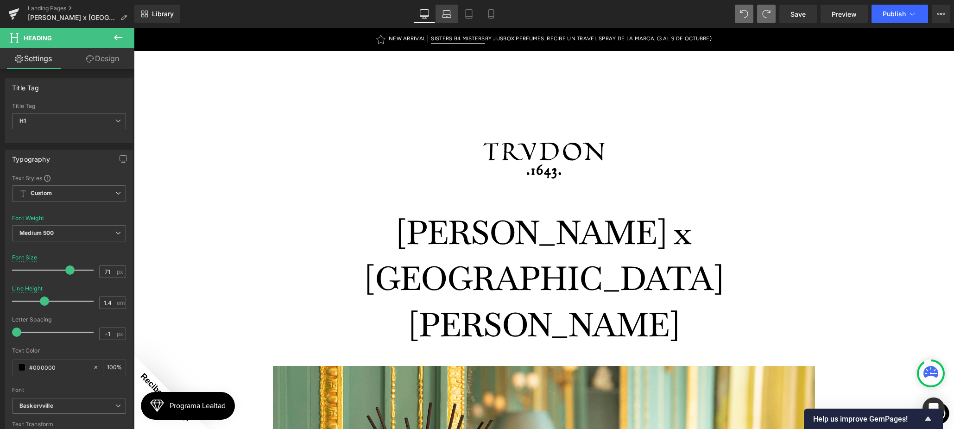
click at [444, 13] on icon at bounding box center [446, 13] width 9 height 9
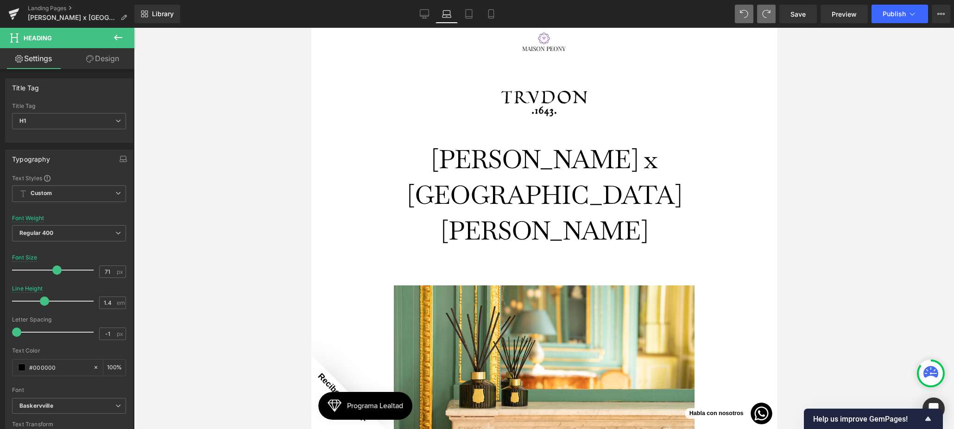
scroll to position [428, 0]
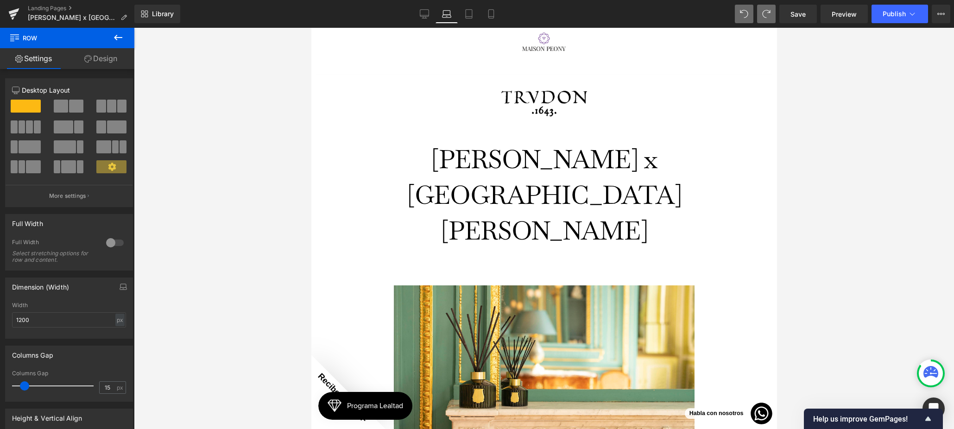
click at [101, 55] on link "Design" at bounding box center [100, 58] width 67 height 21
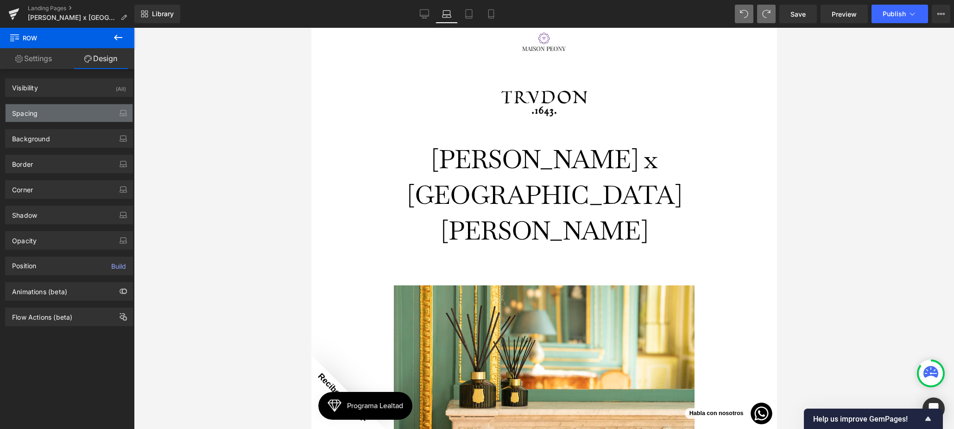
click at [49, 118] on div "Spacing" at bounding box center [69, 113] width 127 height 18
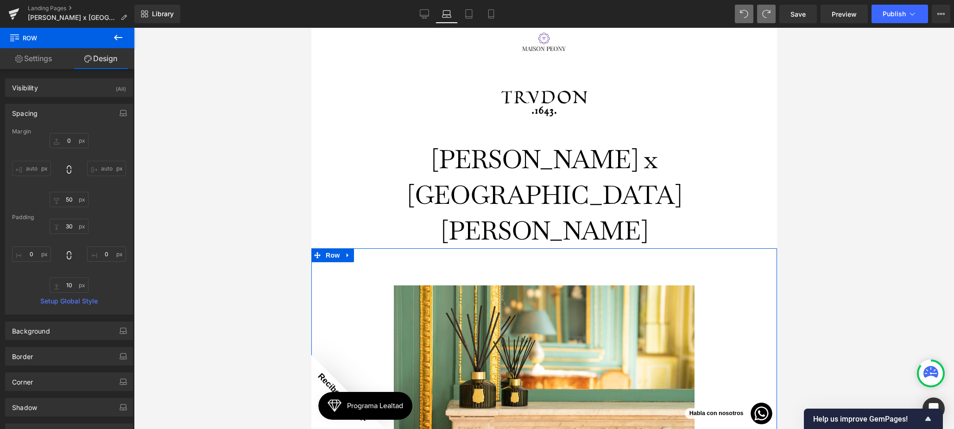
drag, startPoint x: 563, startPoint y: 298, endPoint x: 585, endPoint y: 300, distance: 21.9
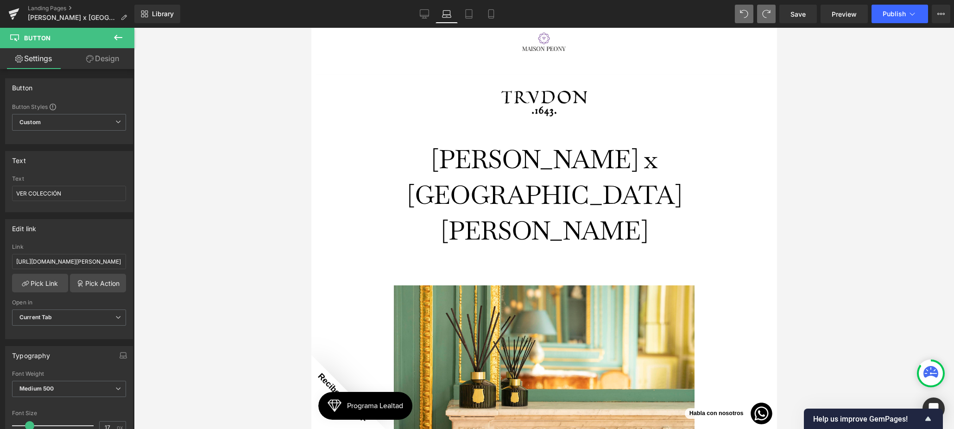
click at [97, 63] on link "Design" at bounding box center [102, 58] width 67 height 21
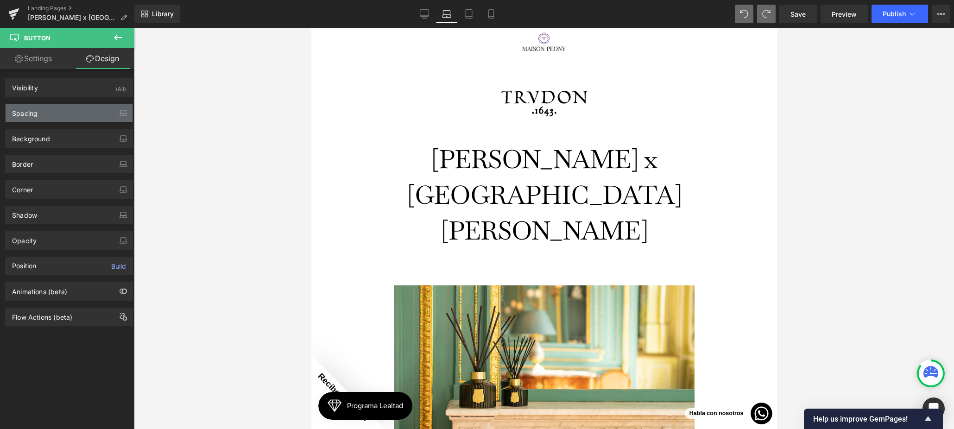
click at [34, 112] on div "Spacing" at bounding box center [24, 110] width 25 height 13
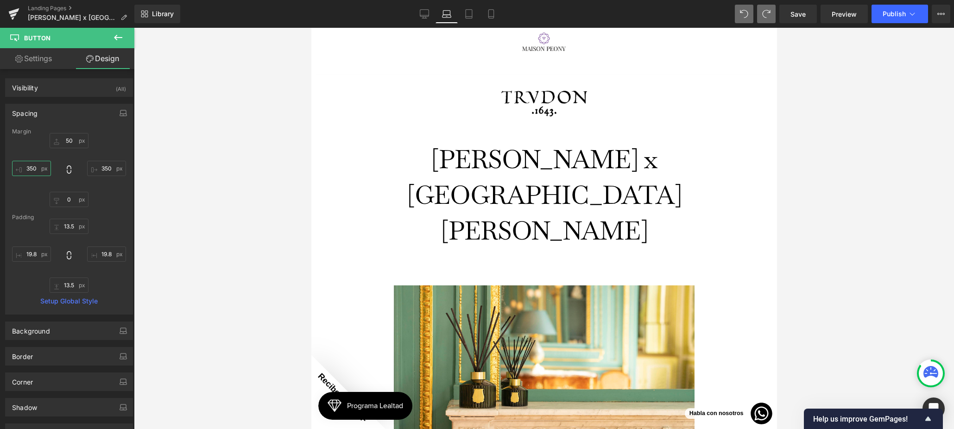
drag, startPoint x: 27, startPoint y: 167, endPoint x: 53, endPoint y: 173, distance: 26.3
click at [28, 167] on input "text" at bounding box center [31, 168] width 39 height 15
click at [103, 167] on input "text" at bounding box center [106, 168] width 39 height 15
drag, startPoint x: 37, startPoint y: 167, endPoint x: 70, endPoint y: 175, distance: 34.8
click at [37, 167] on input "250" at bounding box center [31, 168] width 39 height 15
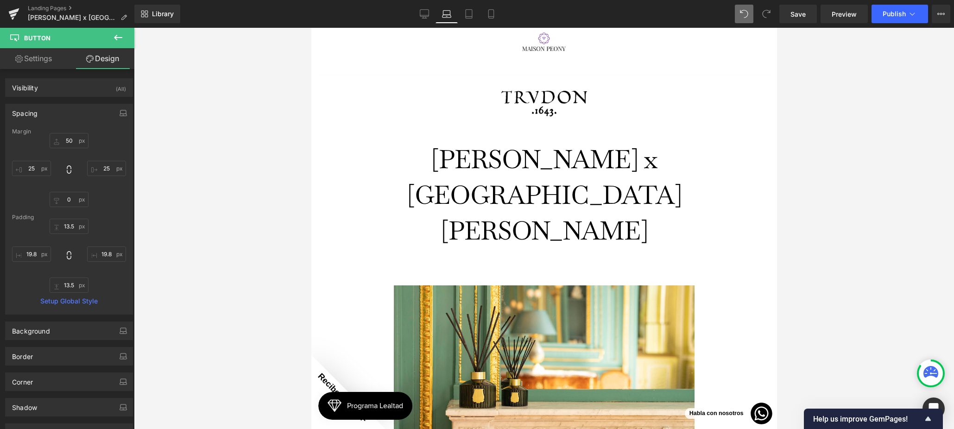
click at [311, 28] on div "163px" at bounding box center [311, 28] width 0 height 0
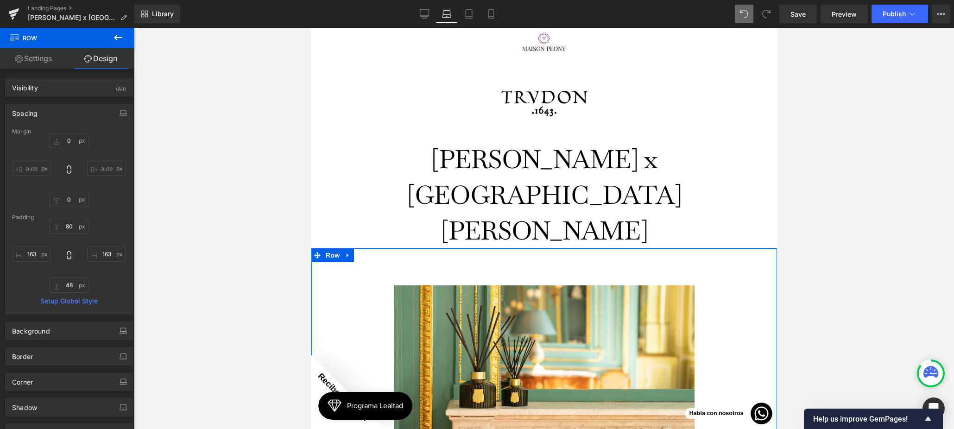
scroll to position [495, 0]
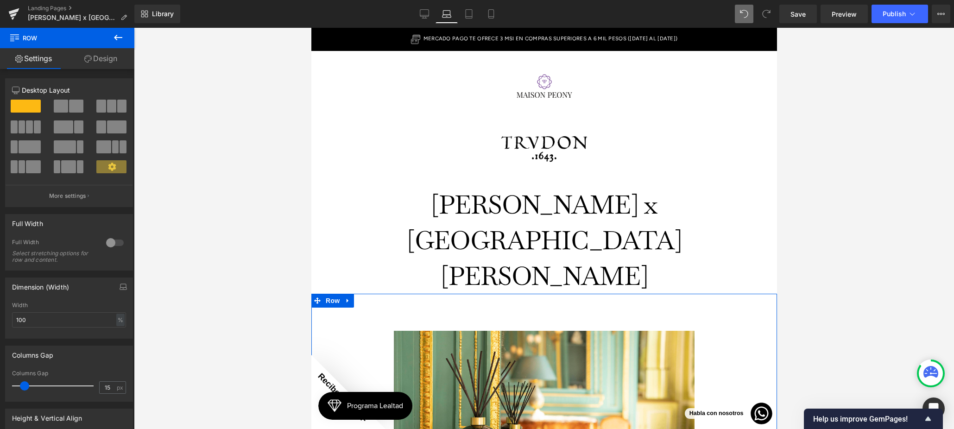
scroll to position [0, 0]
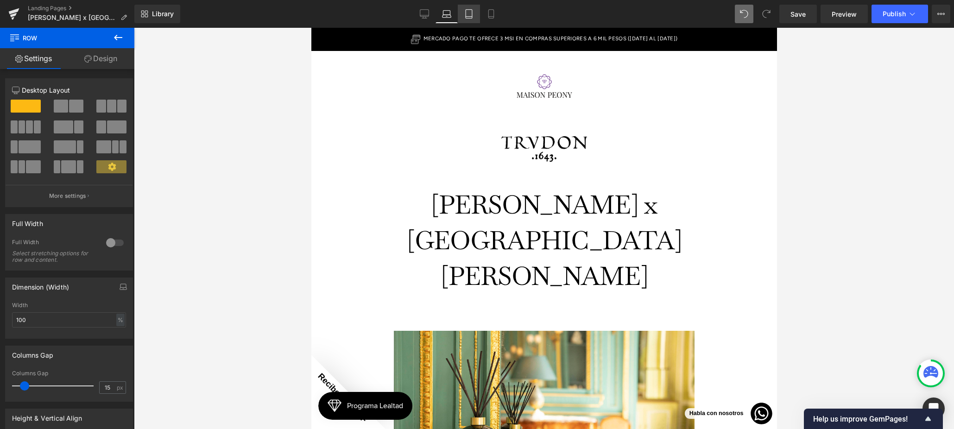
click at [466, 18] on link "Tablet" at bounding box center [469, 14] width 22 height 19
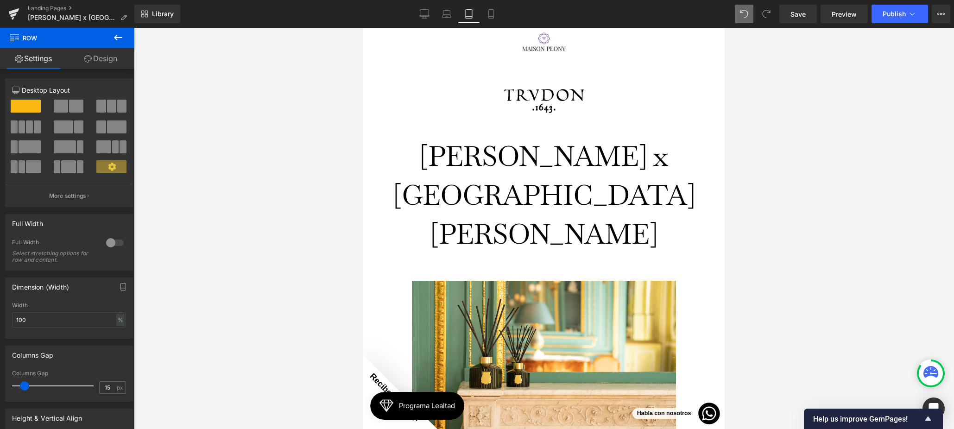
scroll to position [431, 0]
drag, startPoint x: 584, startPoint y: 293, endPoint x: 590, endPoint y: 293, distance: 6.0
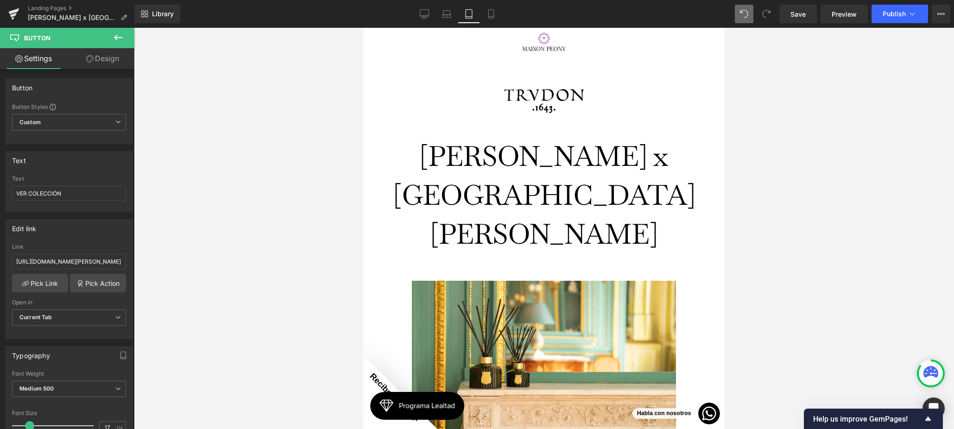
click at [107, 62] on link "Design" at bounding box center [102, 58] width 67 height 21
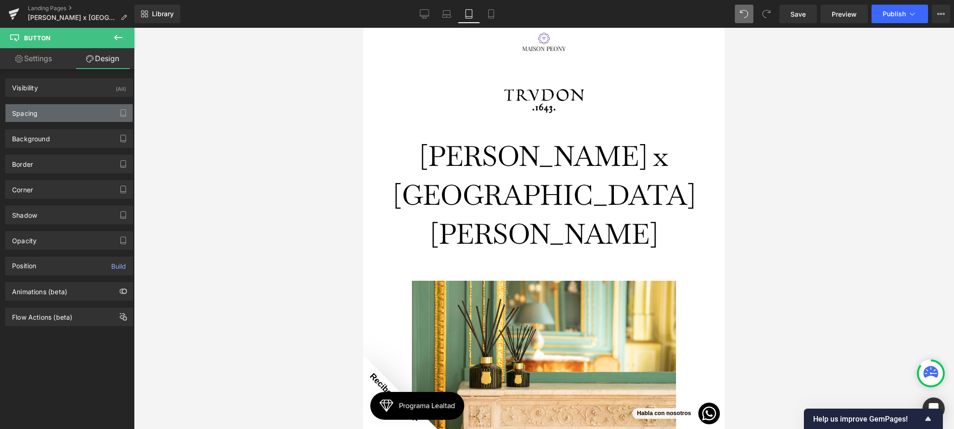
click at [69, 114] on div "Spacing" at bounding box center [69, 113] width 127 height 18
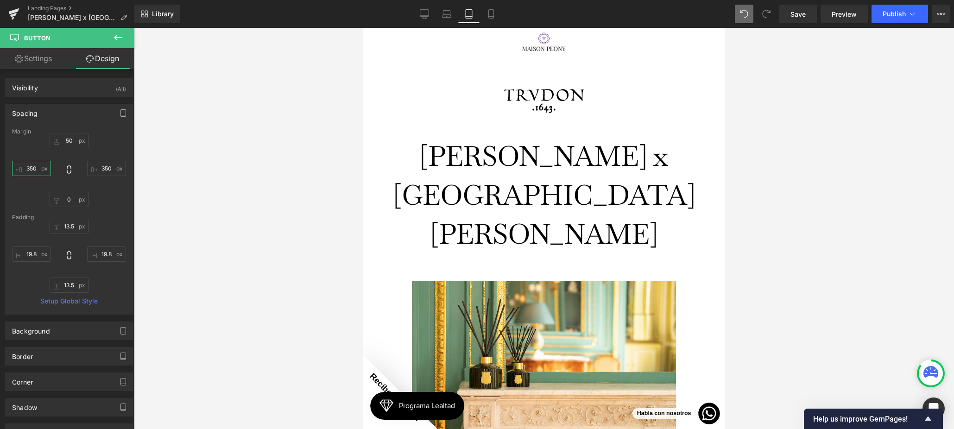
click at [35, 166] on input "350" at bounding box center [31, 168] width 39 height 15
drag, startPoint x: 97, startPoint y: 168, endPoint x: 142, endPoint y: 188, distance: 48.7
click at [98, 168] on input "350" at bounding box center [106, 168] width 39 height 15
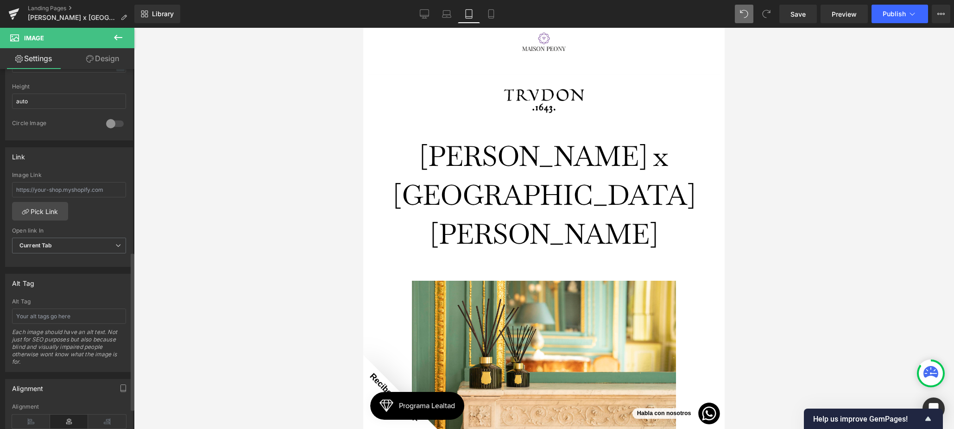
scroll to position [241, 0]
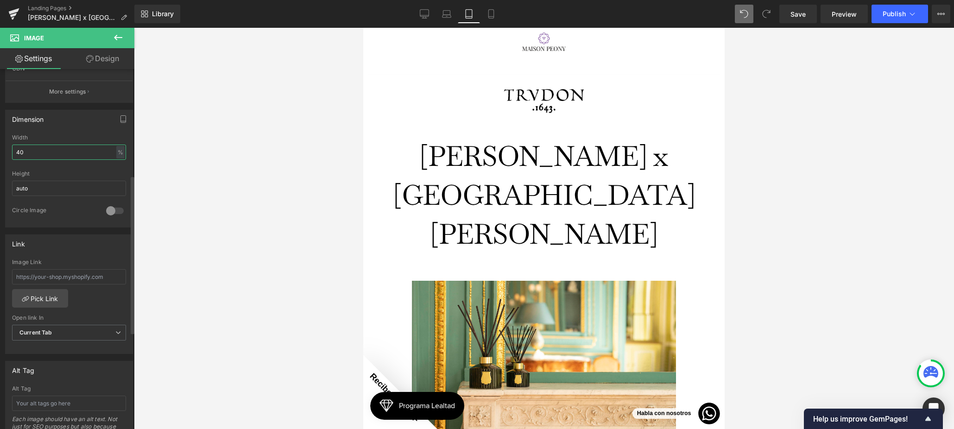
drag, startPoint x: 32, startPoint y: 151, endPoint x: 7, endPoint y: 146, distance: 25.6
click at [10, 146] on div "40% Width 40 % % px auto Height auto 0 Circle Image" at bounding box center [69, 180] width 127 height 93
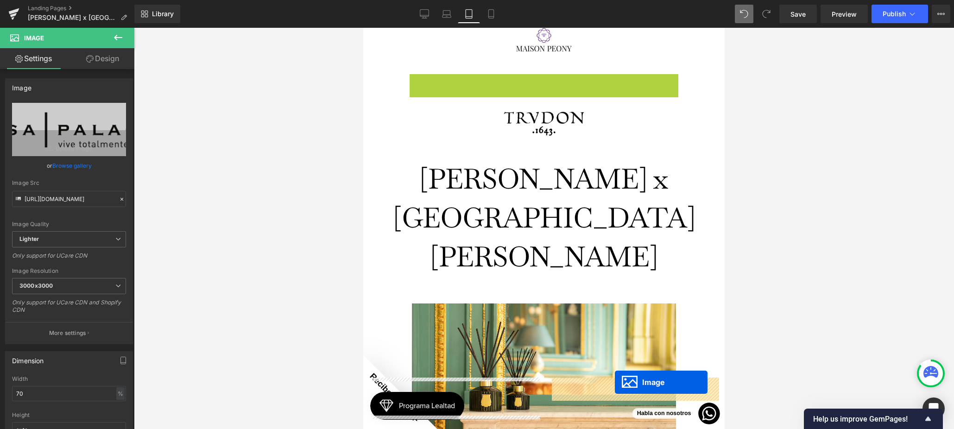
scroll to position [467, 0]
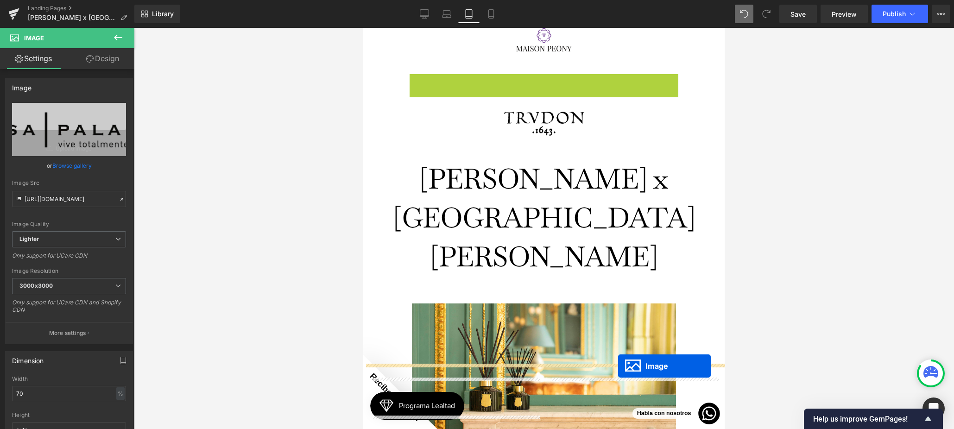
drag, startPoint x: 501, startPoint y: 148, endPoint x: 618, endPoint y: 366, distance: 247.3
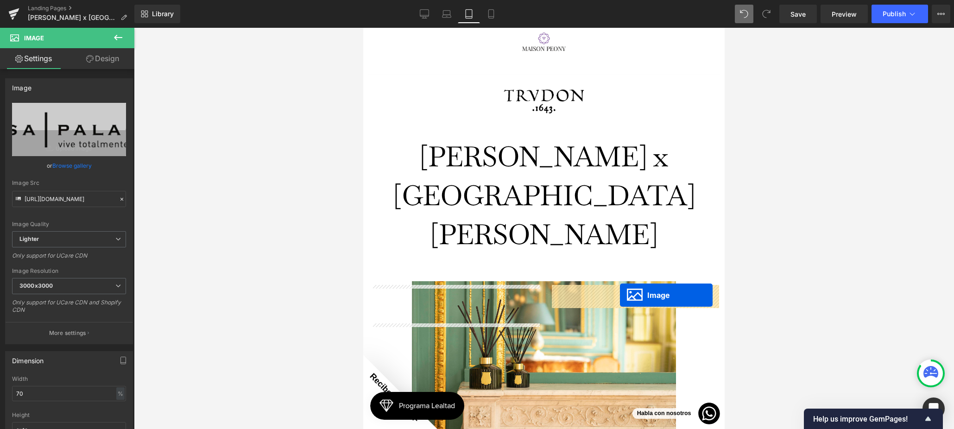
drag, startPoint x: 503, startPoint y: 269, endPoint x: 618, endPoint y: 294, distance: 117.9
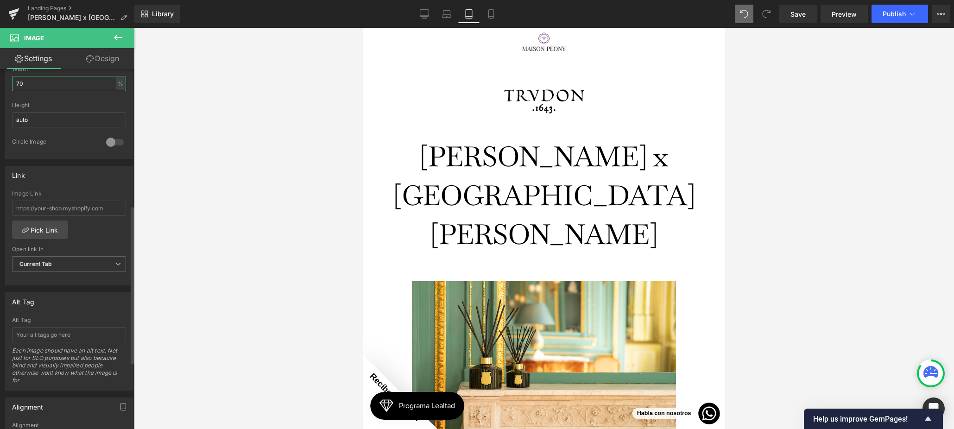
drag, startPoint x: 34, startPoint y: 82, endPoint x: 15, endPoint y: 77, distance: 19.4
click at [18, 77] on input "70" at bounding box center [69, 83] width 114 height 15
click at [115, 59] on link "Design" at bounding box center [102, 58] width 67 height 21
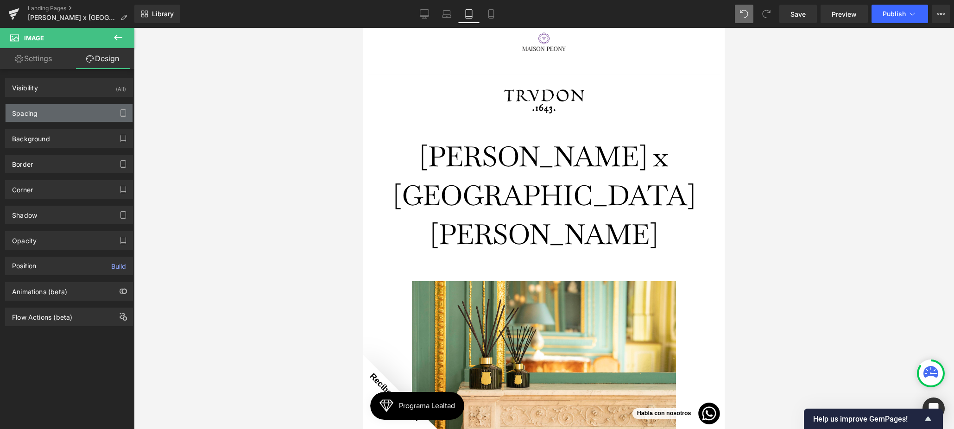
click at [38, 110] on div "Spacing" at bounding box center [69, 113] width 127 height 18
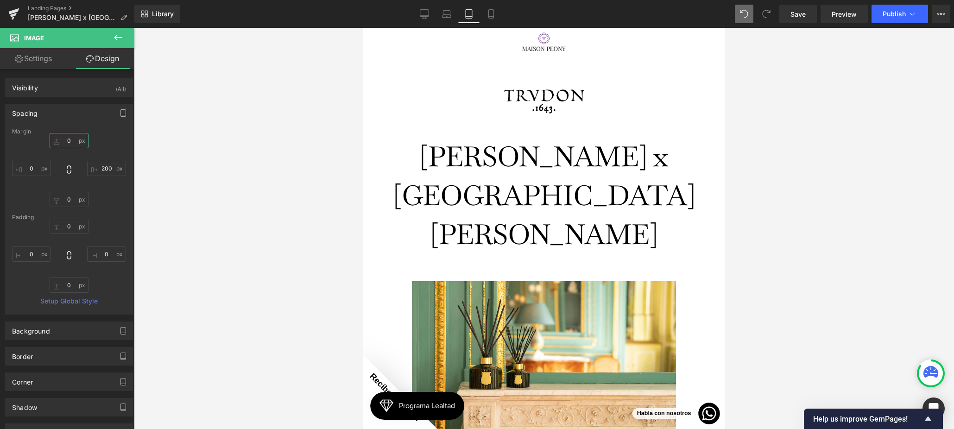
click at [56, 136] on input "0" at bounding box center [69, 140] width 39 height 15
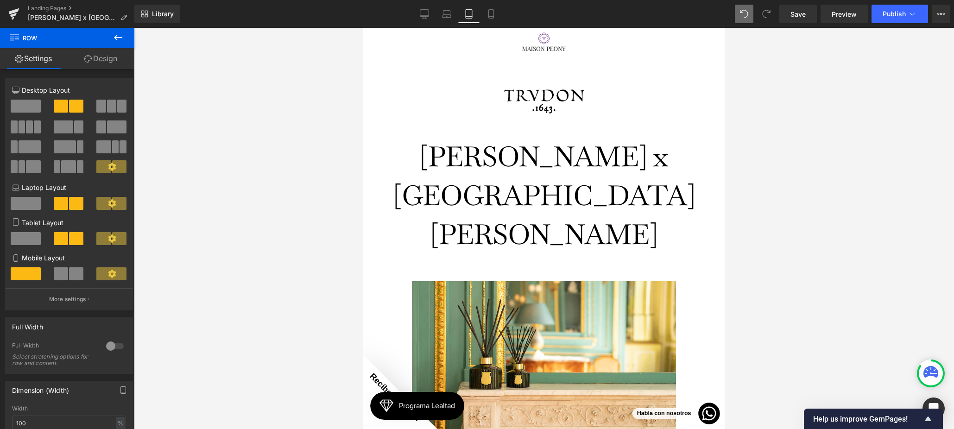
drag, startPoint x: 130, startPoint y: 56, endPoint x: 106, endPoint y: 71, distance: 28.4
click at [130, 56] on link "Design" at bounding box center [100, 58] width 67 height 21
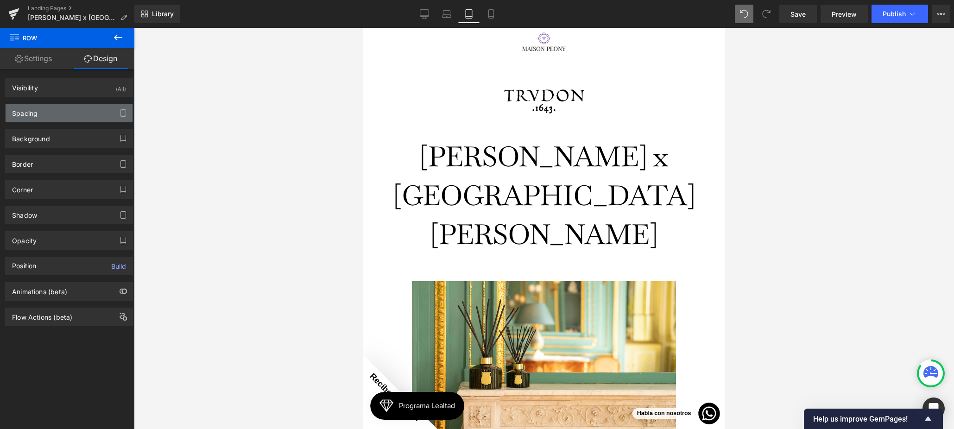
click at [39, 111] on div "Spacing" at bounding box center [69, 113] width 127 height 18
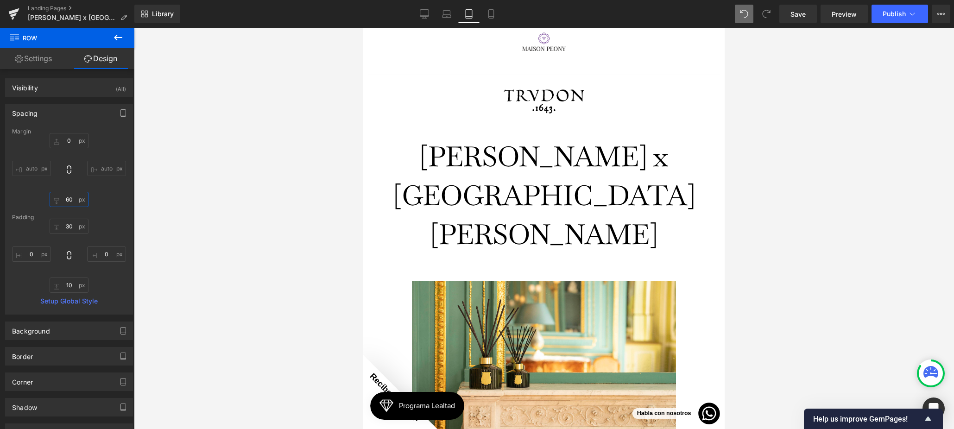
click at [67, 199] on input "60" at bounding box center [69, 199] width 39 height 15
drag, startPoint x: 63, startPoint y: 225, endPoint x: 88, endPoint y: 227, distance: 24.6
click at [63, 225] on input "30" at bounding box center [69, 226] width 39 height 15
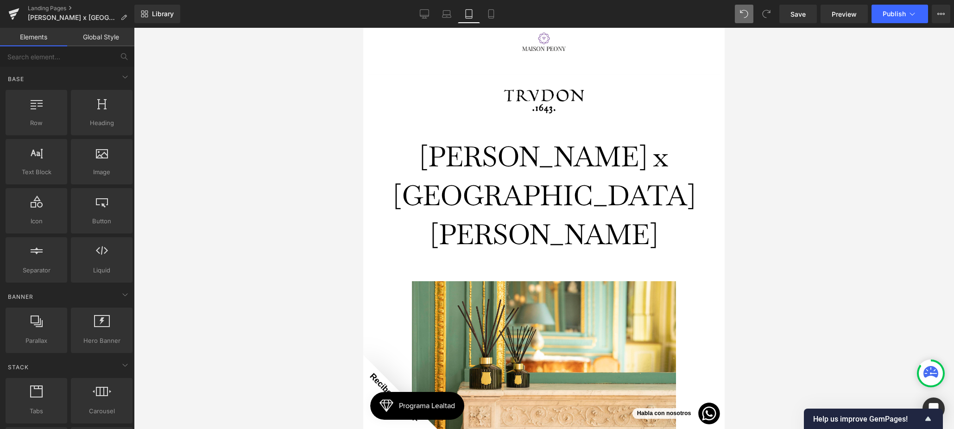
click at [187, 224] on div at bounding box center [544, 228] width 820 height 401
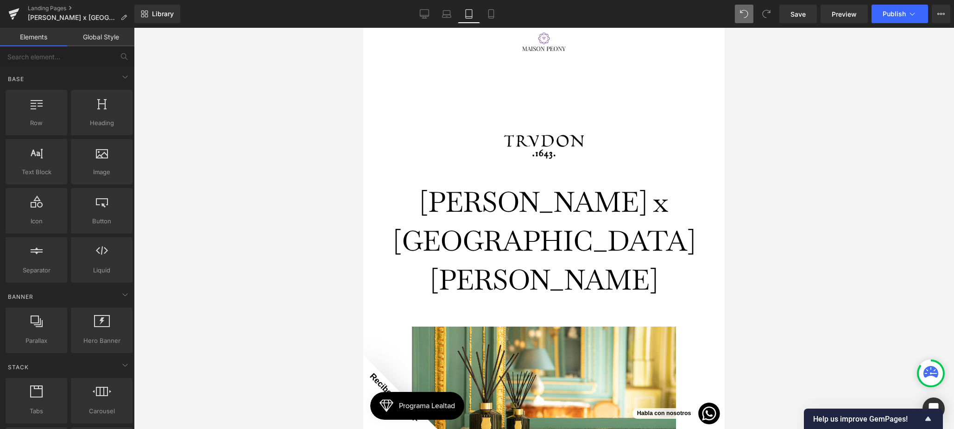
scroll to position [0, 0]
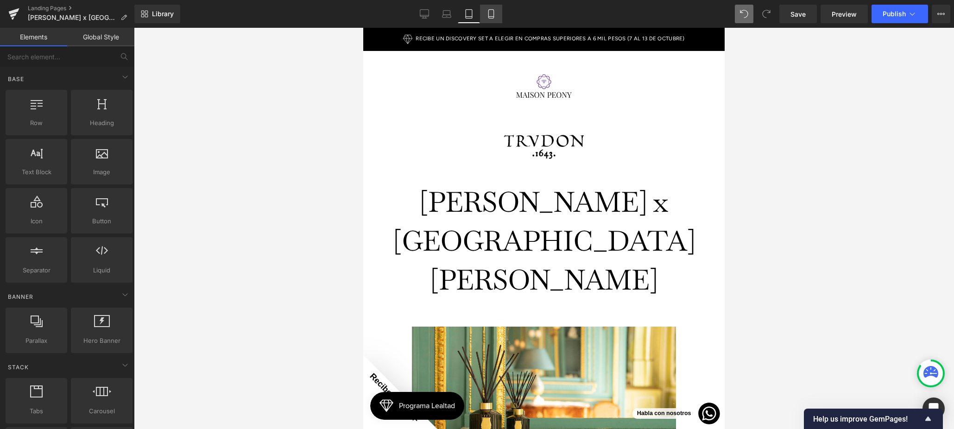
click at [493, 22] on link "Mobile" at bounding box center [491, 14] width 22 height 19
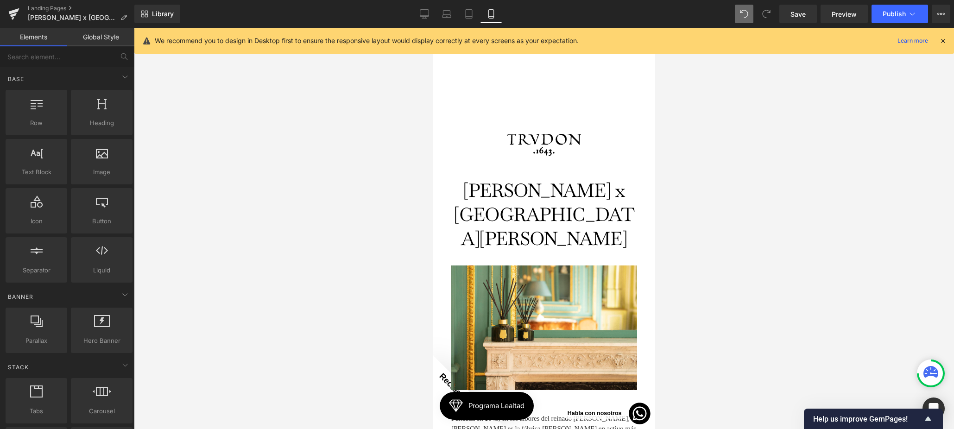
scroll to position [490, 0]
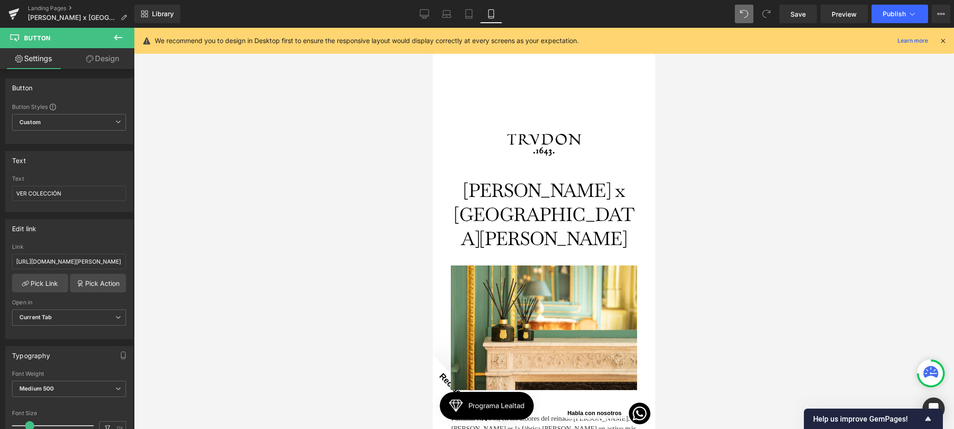
drag, startPoint x: 114, startPoint y: 62, endPoint x: 48, endPoint y: 114, distance: 85.1
click at [114, 62] on link "Design" at bounding box center [102, 58] width 67 height 21
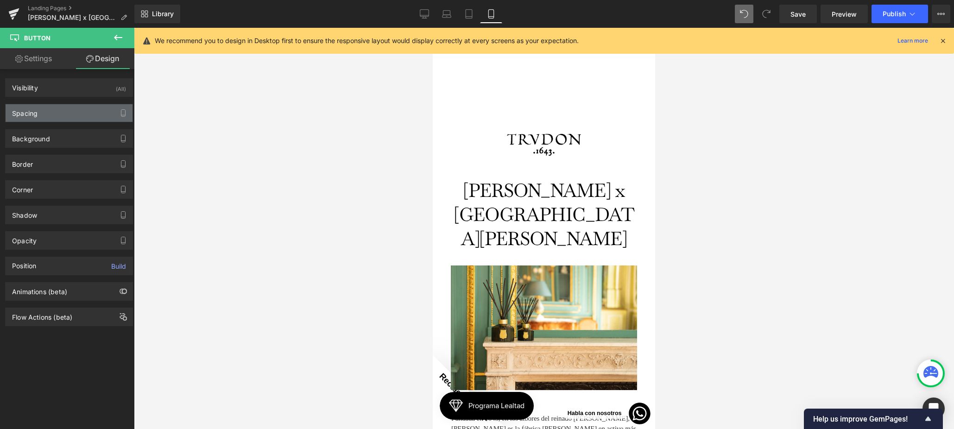
click at [48, 114] on div "Spacing" at bounding box center [69, 113] width 127 height 18
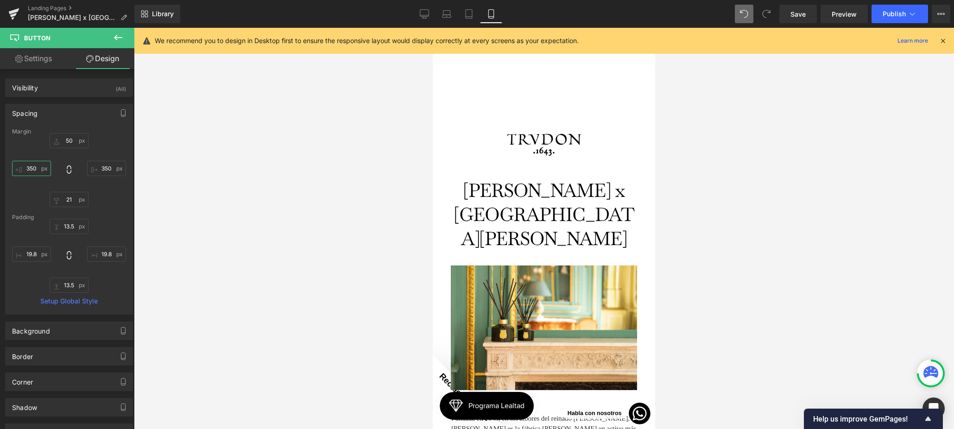
drag, startPoint x: 25, startPoint y: 169, endPoint x: 46, endPoint y: 173, distance: 22.2
click at [25, 169] on input "350" at bounding box center [31, 168] width 39 height 15
click at [107, 171] on input "350" at bounding box center [106, 168] width 39 height 15
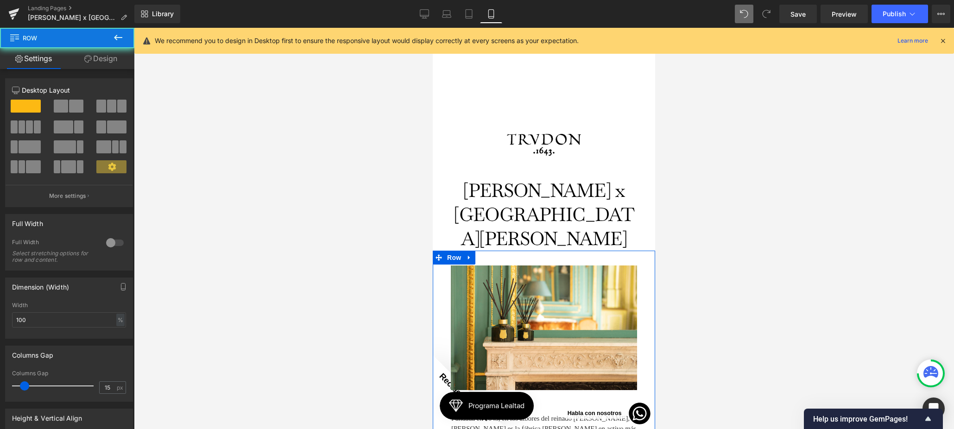
drag, startPoint x: 113, startPoint y: 64, endPoint x: 63, endPoint y: 118, distance: 73.8
click at [113, 64] on link "Design" at bounding box center [100, 58] width 67 height 21
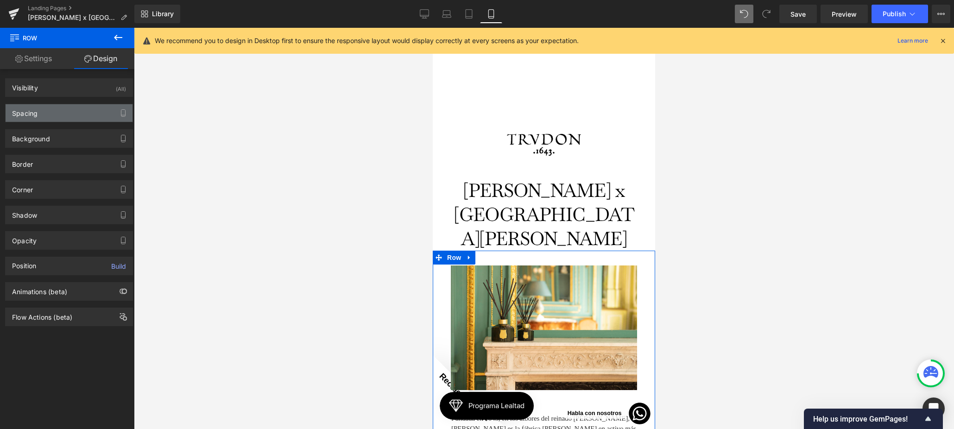
click at [64, 113] on div "Spacing" at bounding box center [69, 113] width 127 height 18
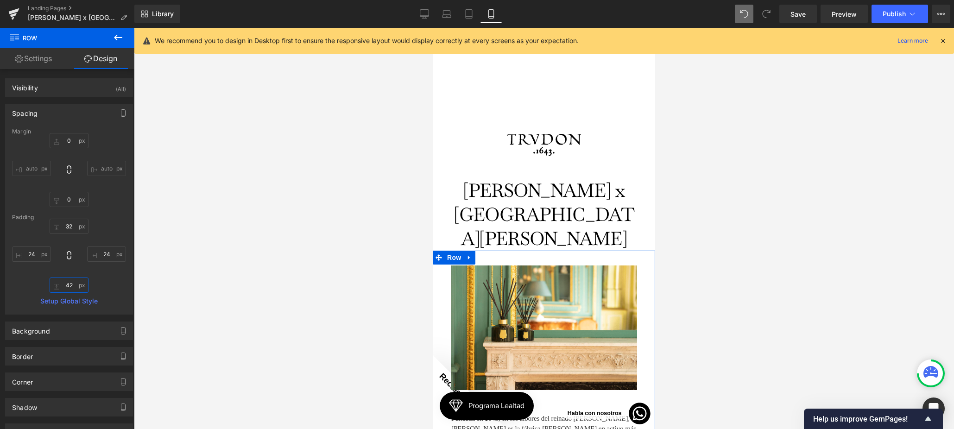
click at [67, 279] on input "text" at bounding box center [69, 284] width 39 height 15
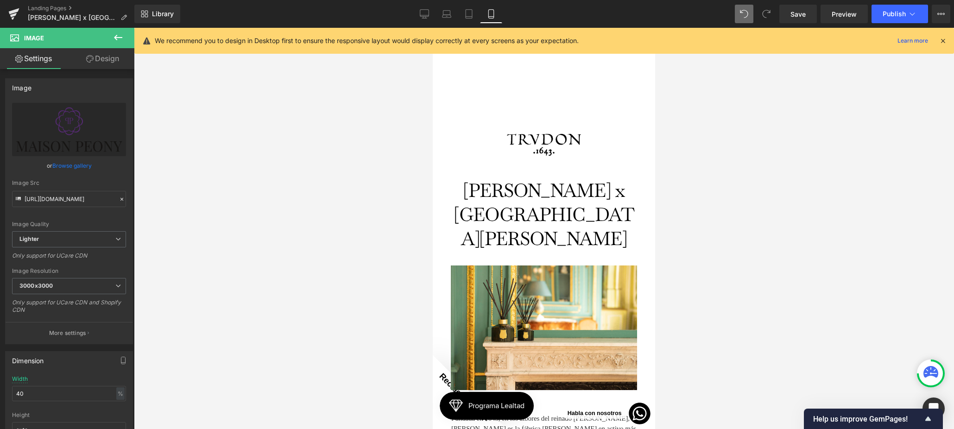
click at [94, 60] on link "Design" at bounding box center [102, 58] width 67 height 21
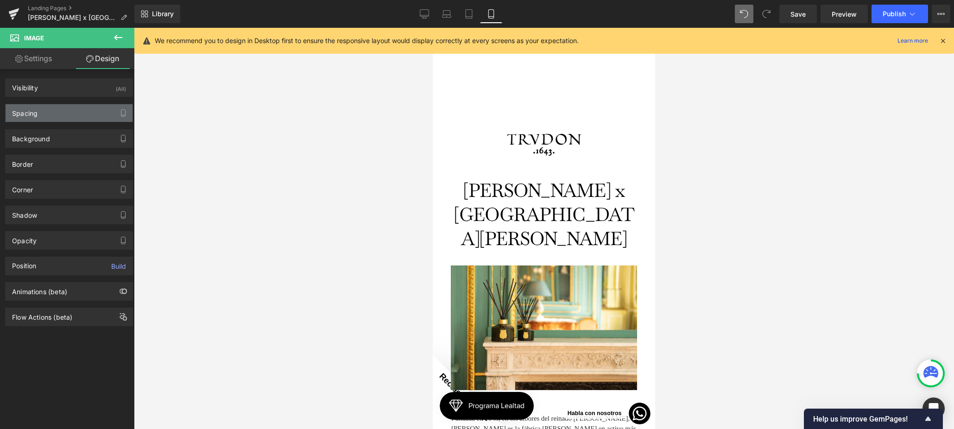
click at [44, 120] on div "Spacing" at bounding box center [69, 113] width 127 height 18
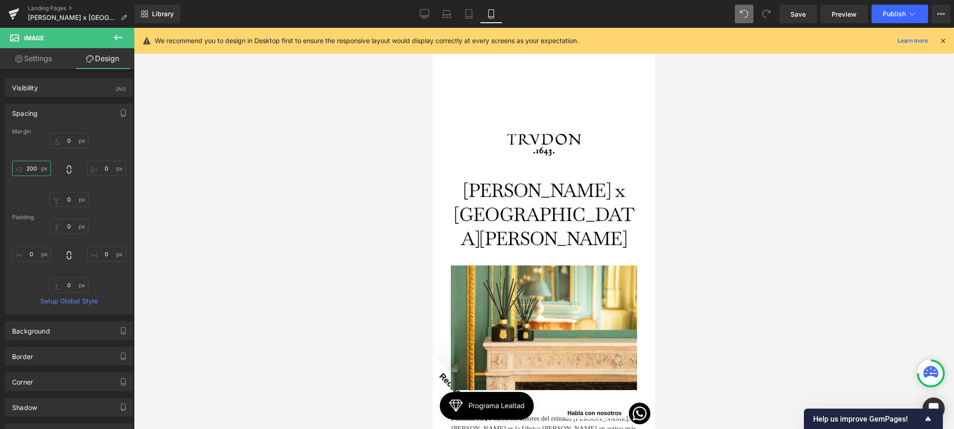
click at [29, 166] on input "200" at bounding box center [31, 168] width 39 height 15
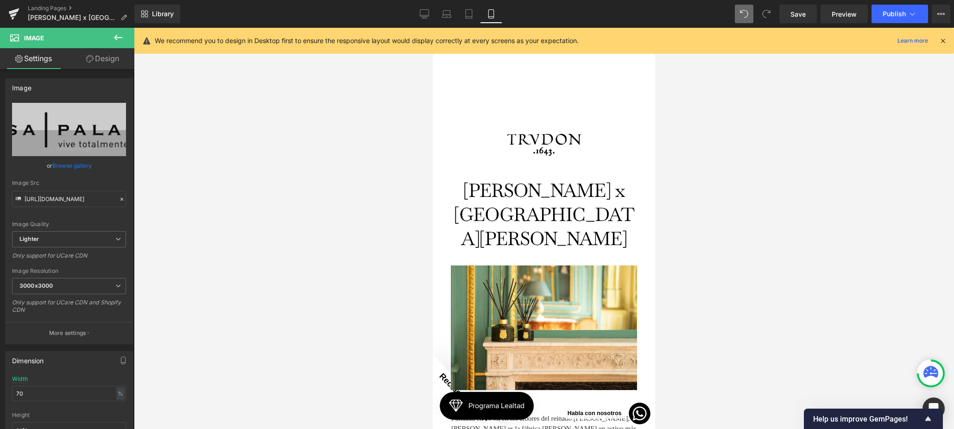
click at [101, 60] on link "Design" at bounding box center [102, 58] width 67 height 21
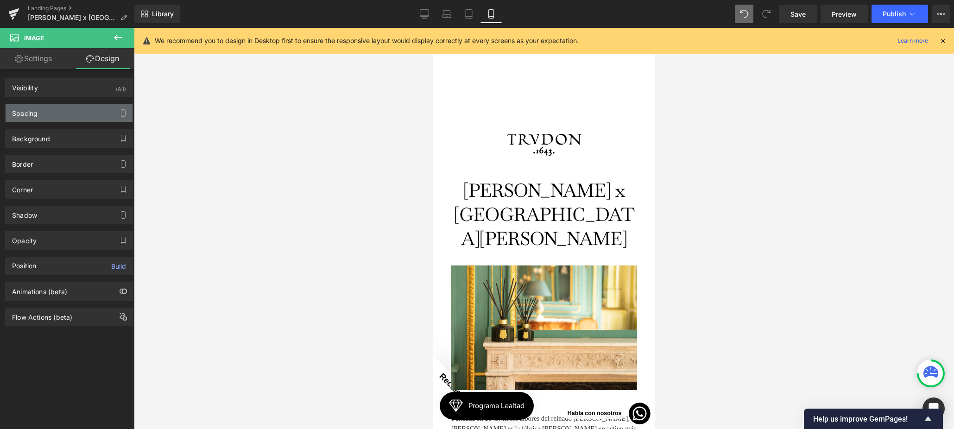
click at [38, 111] on div "Spacing" at bounding box center [69, 113] width 127 height 18
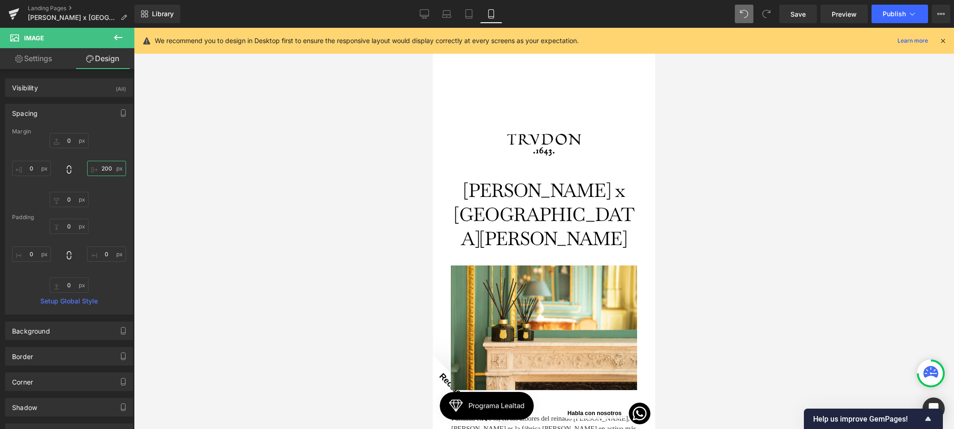
drag, startPoint x: 94, startPoint y: 169, endPoint x: 103, endPoint y: 170, distance: 9.7
click at [94, 169] on input "200" at bounding box center [106, 168] width 39 height 15
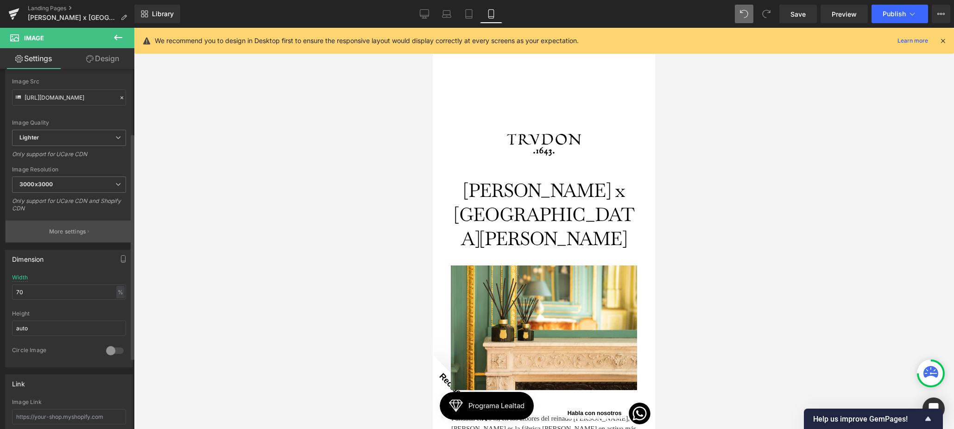
scroll to position [102, 0]
drag, startPoint x: 46, startPoint y: 295, endPoint x: 7, endPoint y: 284, distance: 40.3
click at [5, 283] on div "Dimension 70% Width 70 % % px auto Height auto 0 Circle Image" at bounding box center [69, 308] width 128 height 118
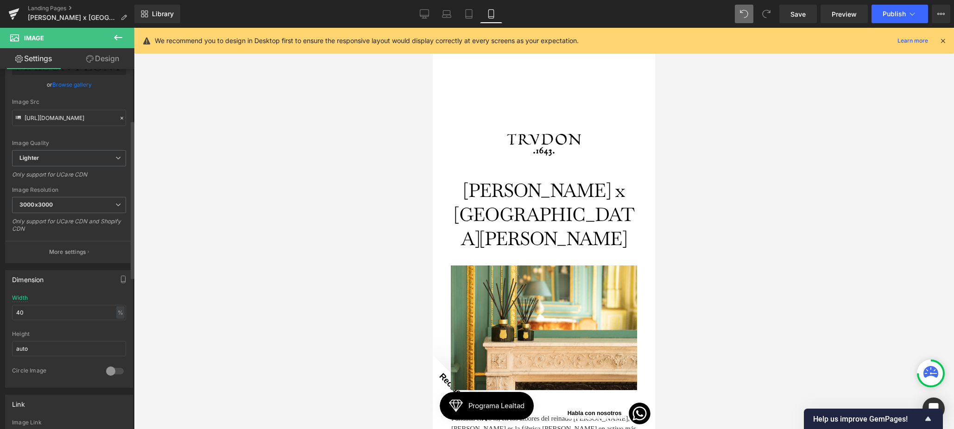
scroll to position [116, 0]
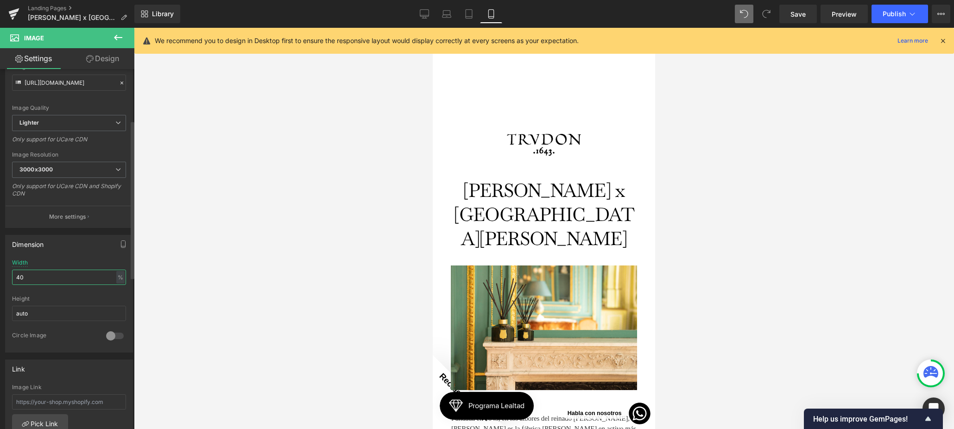
drag, startPoint x: 44, startPoint y: 276, endPoint x: 5, endPoint y: 273, distance: 38.5
click at [5, 272] on div "Dimension 40% Width 40 % % px auto Height auto 0 Circle Image" at bounding box center [69, 294] width 128 height 118
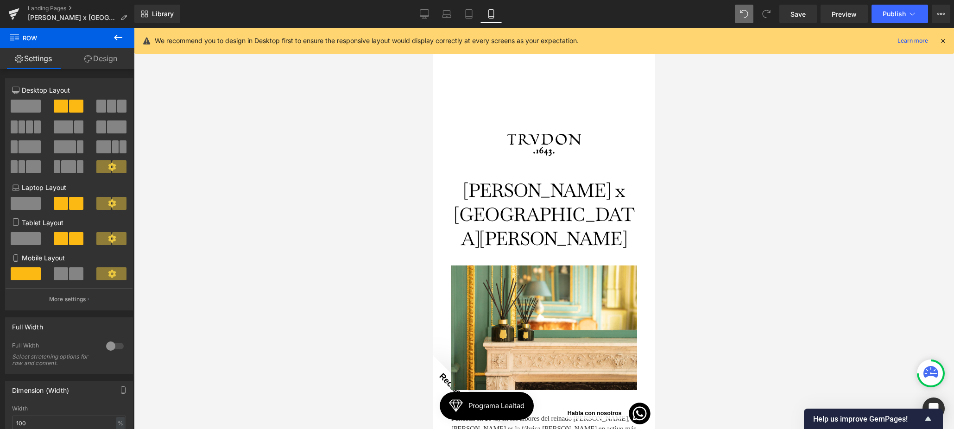
drag, startPoint x: 115, startPoint y: 64, endPoint x: 80, endPoint y: 98, distance: 48.8
click at [115, 64] on link "Design" at bounding box center [100, 58] width 67 height 21
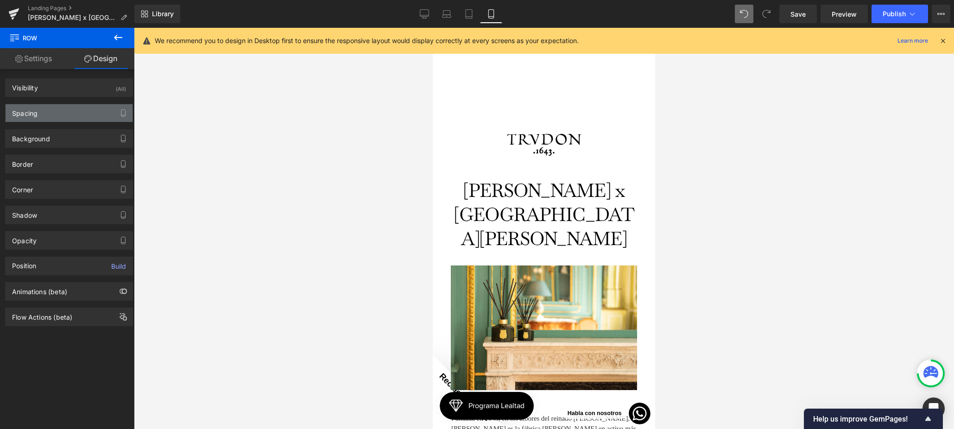
click at [88, 112] on div "Spacing" at bounding box center [69, 113] width 127 height 18
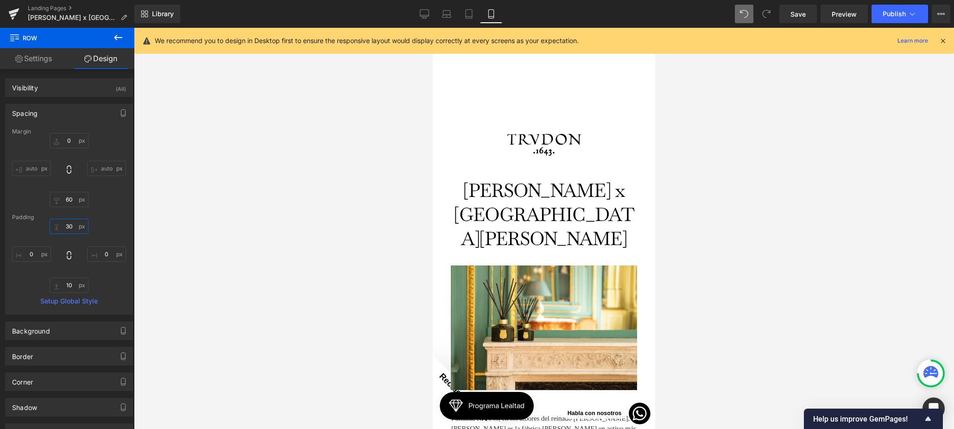
drag, startPoint x: 71, startPoint y: 223, endPoint x: 88, endPoint y: 225, distance: 17.7
click at [71, 223] on input "text" at bounding box center [69, 226] width 39 height 15
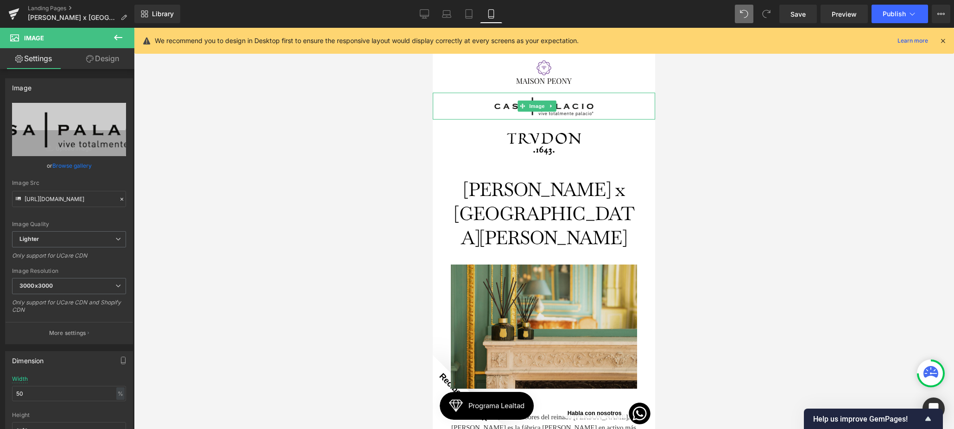
scroll to position [0, 0]
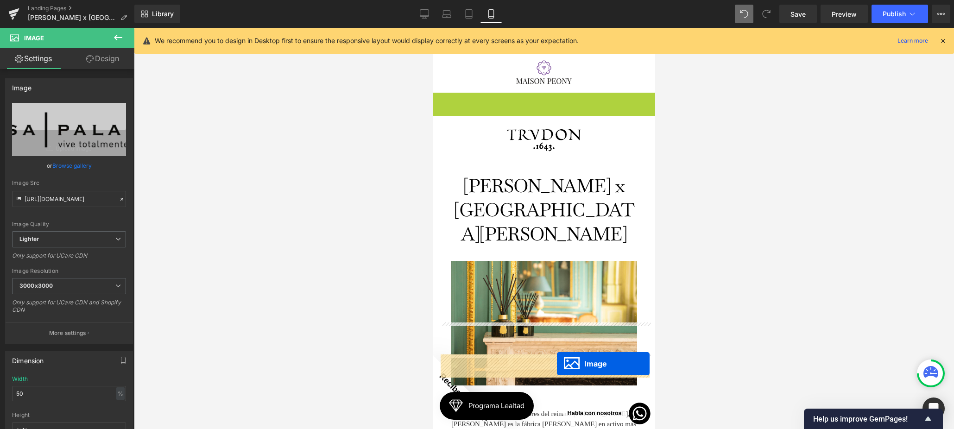
drag, startPoint x: 530, startPoint y: 116, endPoint x: 557, endPoint y: 362, distance: 247.4
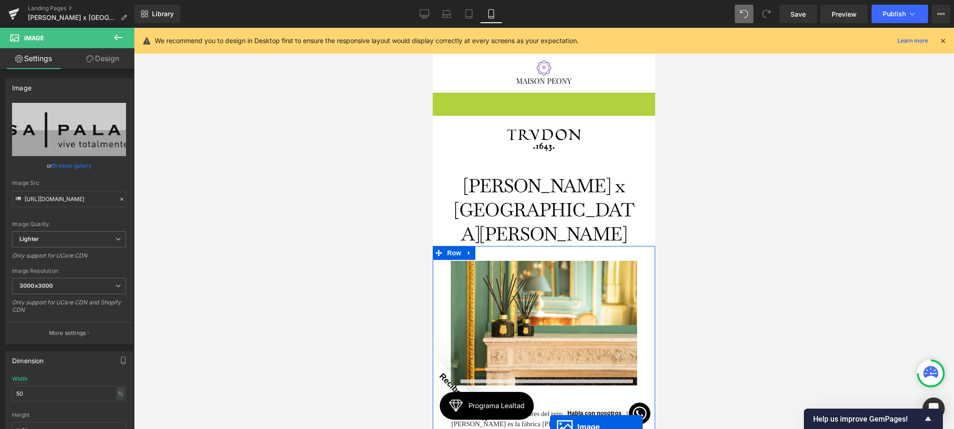
scroll to position [285, 0]
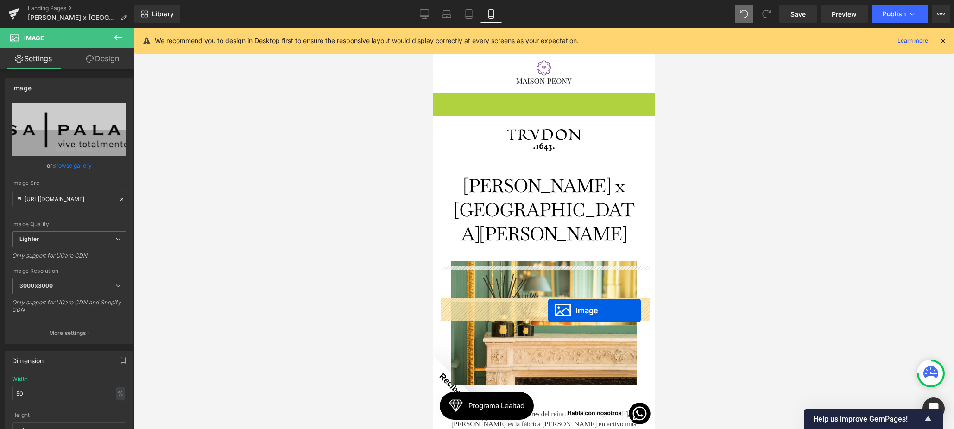
drag, startPoint x: 532, startPoint y: 104, endPoint x: 549, endPoint y: 310, distance: 206.9
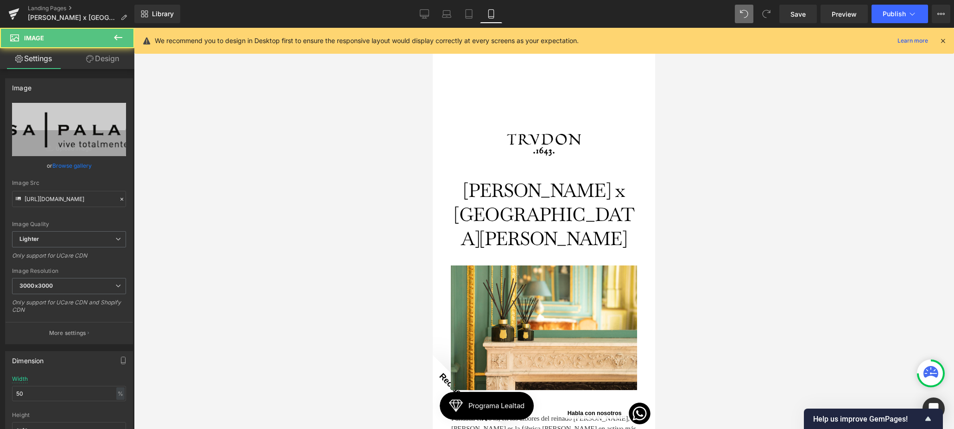
click at [84, 62] on link "Design" at bounding box center [102, 58] width 67 height 21
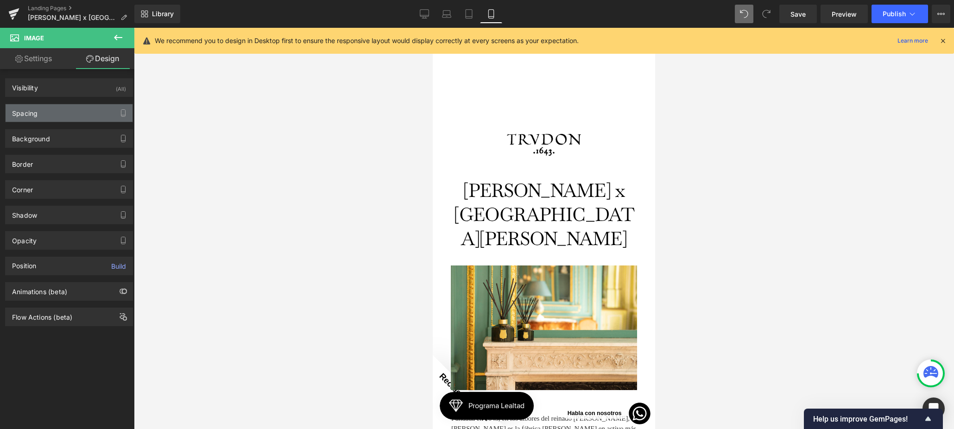
click at [42, 118] on div "Spacing" at bounding box center [69, 113] width 127 height 18
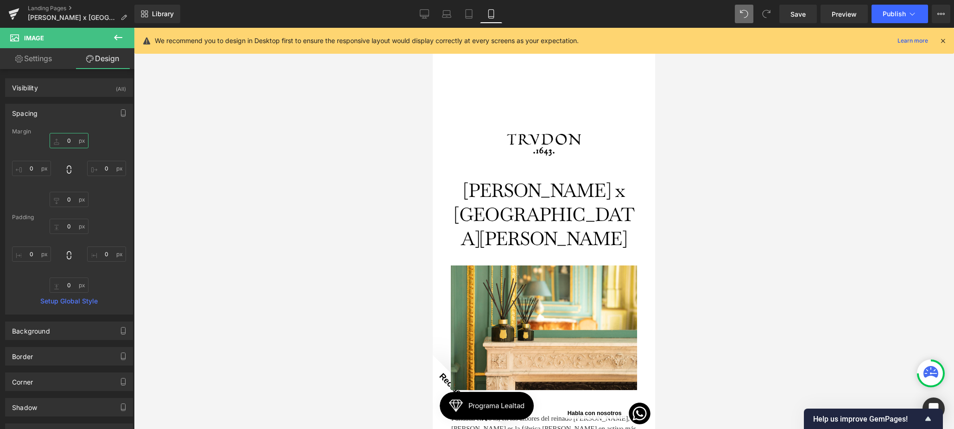
click at [64, 137] on input "0" at bounding box center [69, 140] width 39 height 15
click at [323, 213] on div at bounding box center [544, 228] width 820 height 401
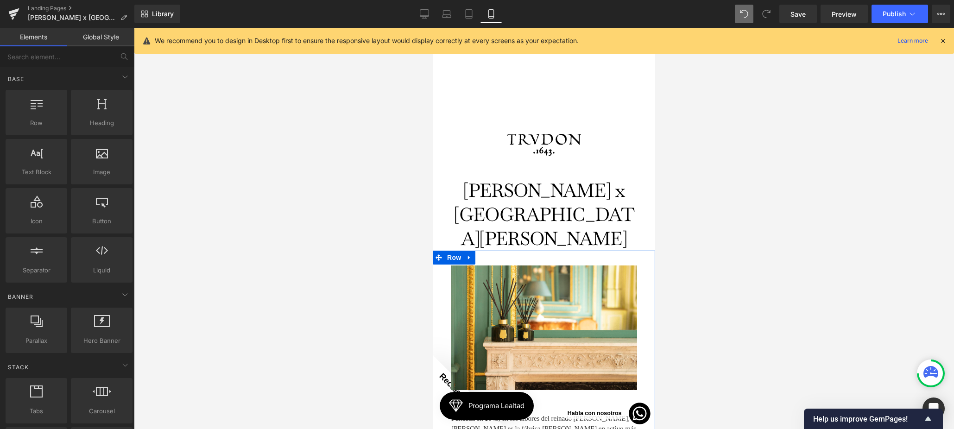
scroll to position [0, 0]
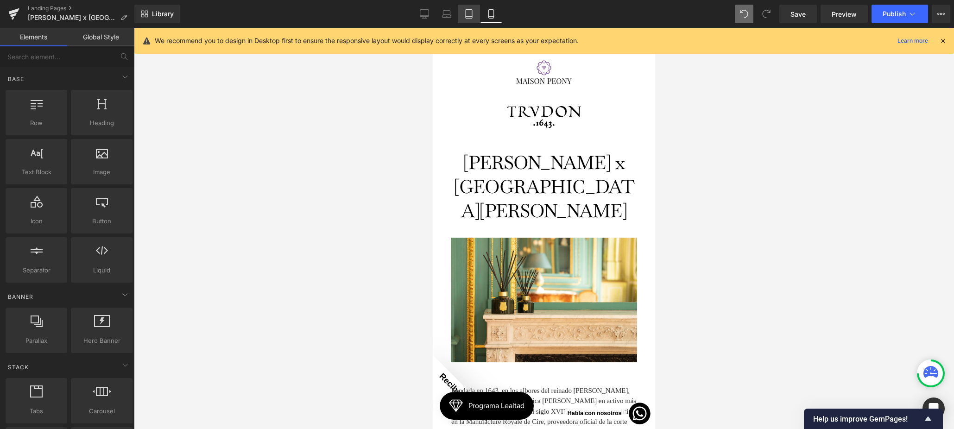
click at [466, 13] on icon at bounding box center [469, 14] width 6 height 9
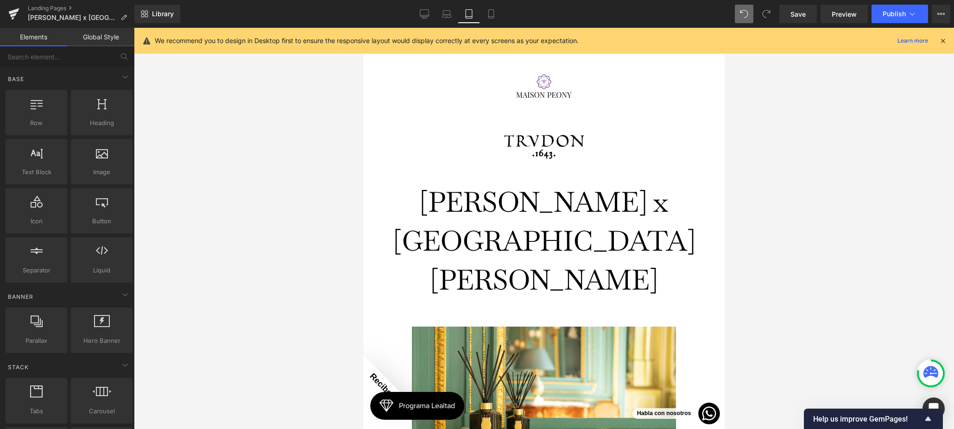
scroll to position [93, 0]
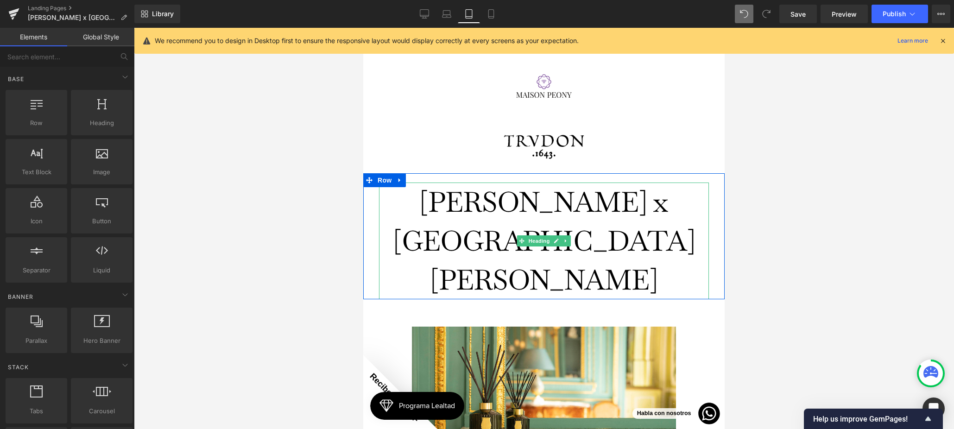
click at [499, 183] on h1 "[PERSON_NAME] x [GEOGRAPHIC_DATA][PERSON_NAME]" at bounding box center [544, 241] width 330 height 117
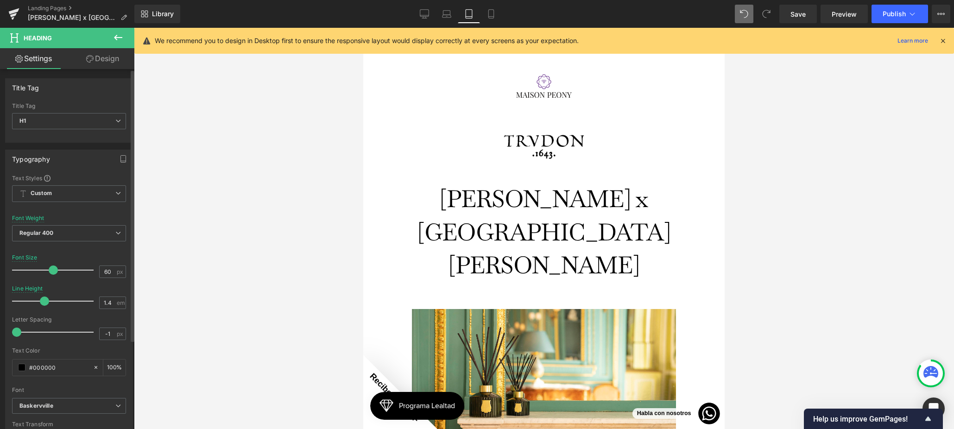
click at [49, 268] on span at bounding box center [53, 269] width 9 height 9
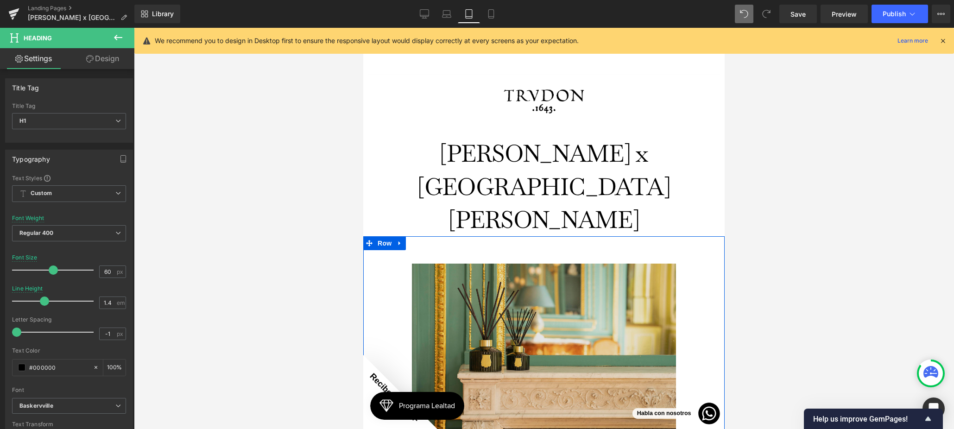
scroll to position [0, 0]
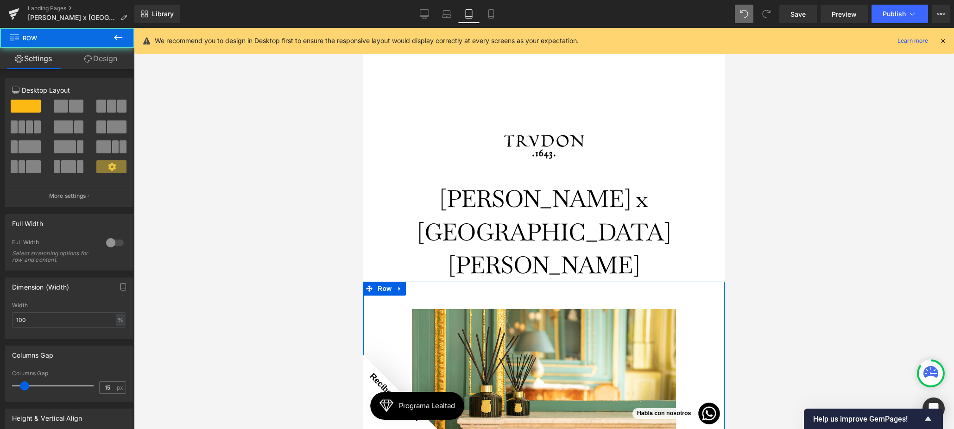
click at [110, 65] on link "Design" at bounding box center [100, 58] width 67 height 21
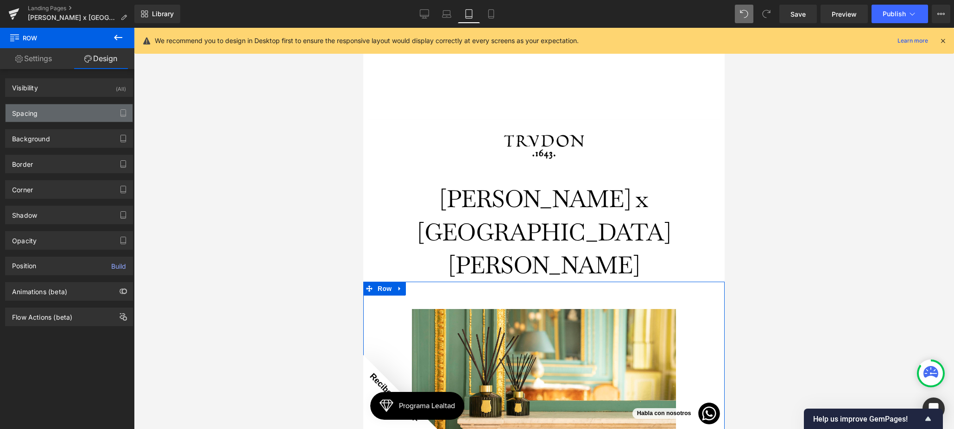
click at [44, 114] on div "Spacing" at bounding box center [69, 113] width 127 height 18
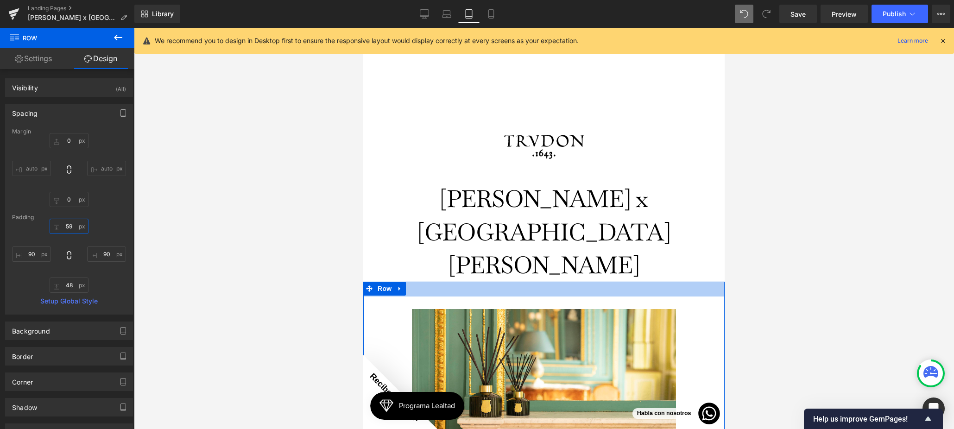
drag, startPoint x: 70, startPoint y: 225, endPoint x: 78, endPoint y: 225, distance: 8.4
click at [70, 225] on input "59" at bounding box center [69, 226] width 39 height 15
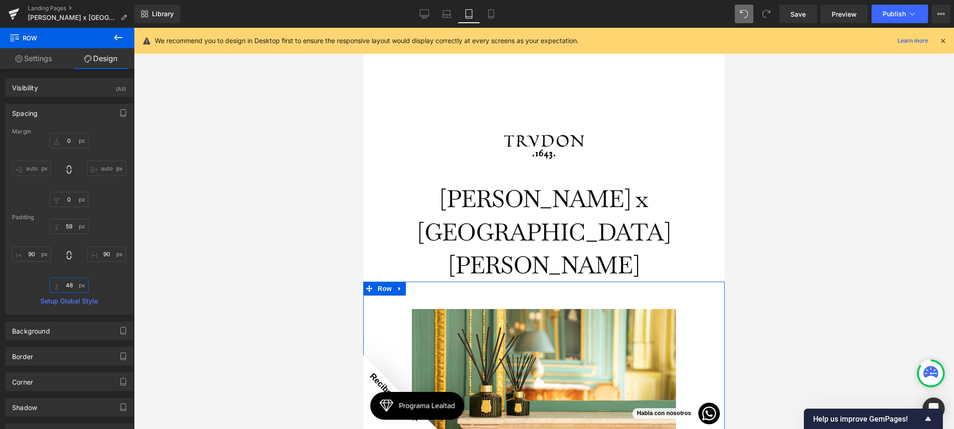
drag, startPoint x: 68, startPoint y: 287, endPoint x: 88, endPoint y: 293, distance: 21.7
click at [68, 287] on input "48" at bounding box center [69, 284] width 39 height 15
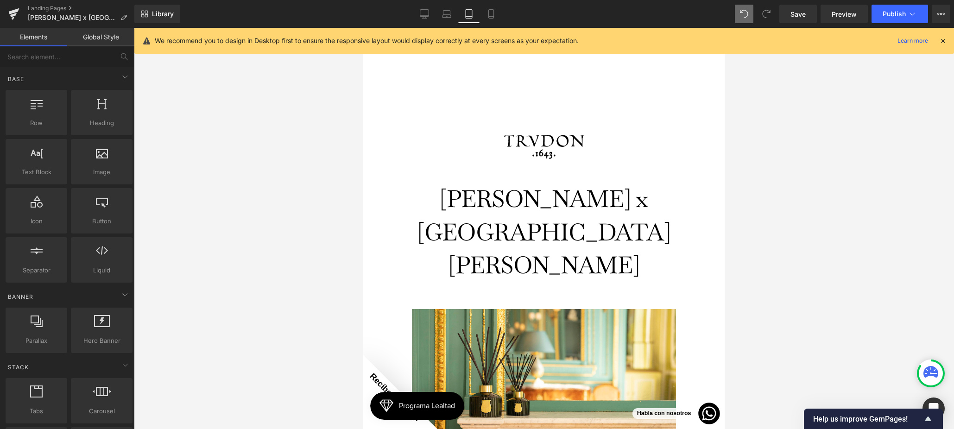
click at [228, 216] on div at bounding box center [544, 228] width 820 height 401
click at [439, 14] on link "Laptop" at bounding box center [446, 14] width 22 height 19
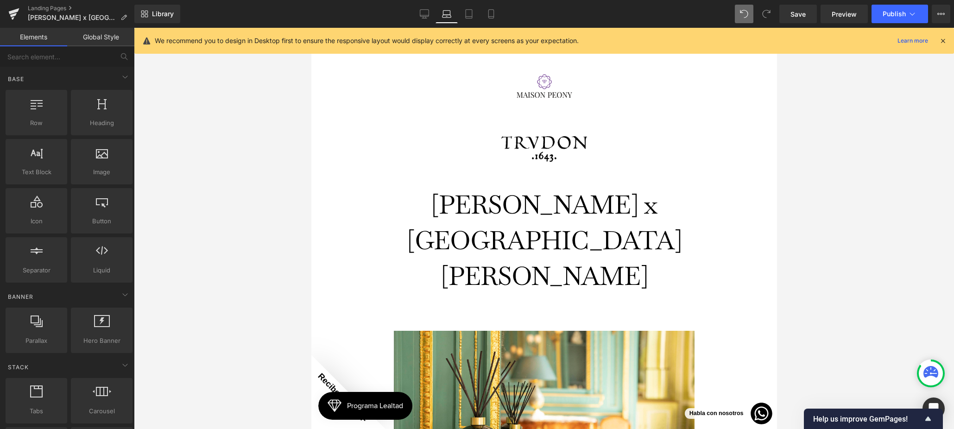
scroll to position [93, 0]
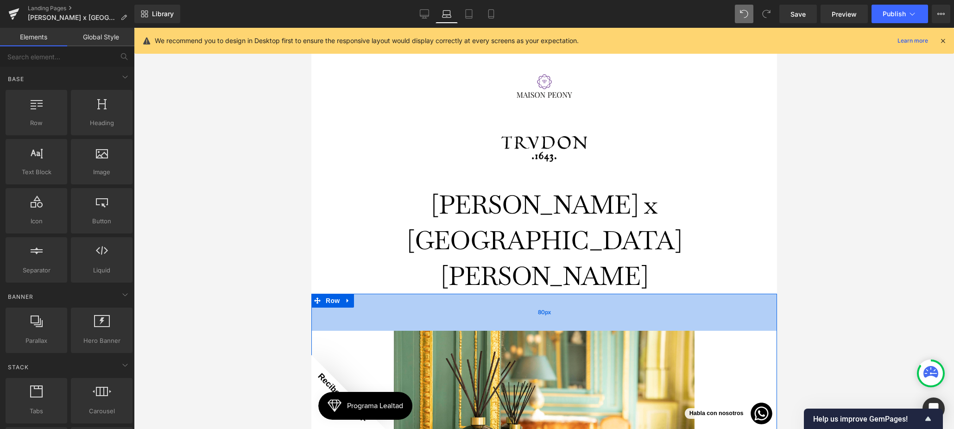
click at [535, 294] on div "80px" at bounding box center [544, 312] width 466 height 37
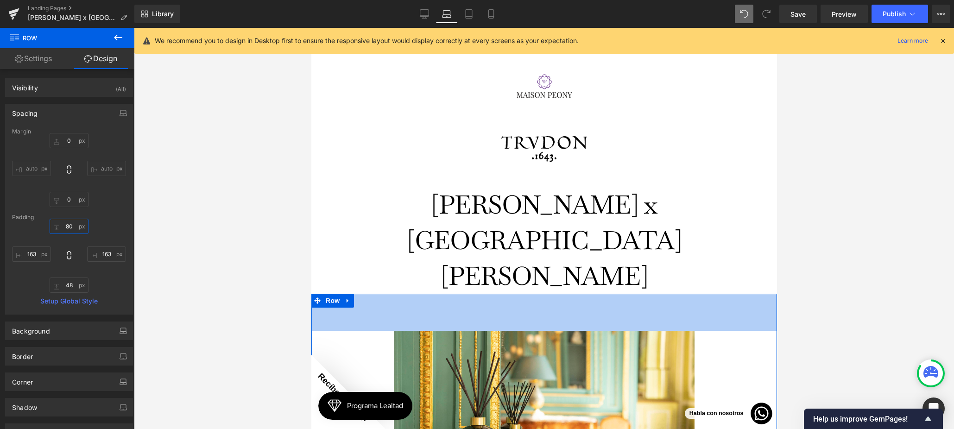
click at [63, 227] on input "text" at bounding box center [69, 226] width 39 height 15
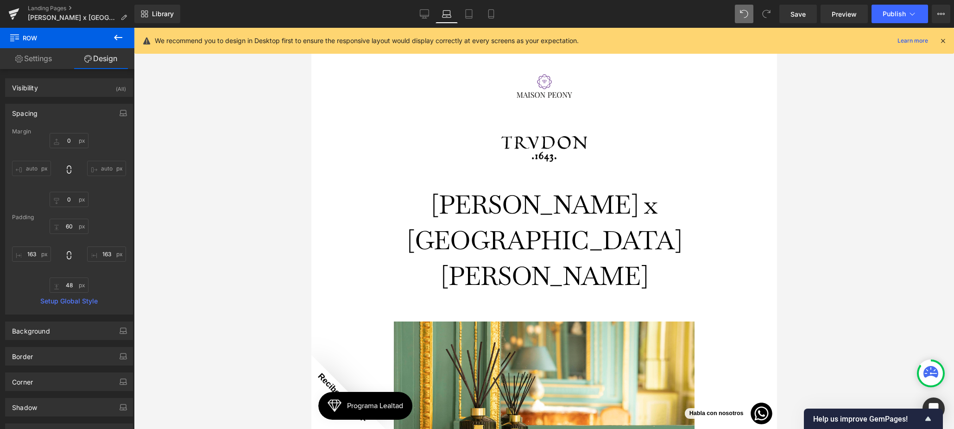
drag, startPoint x: 219, startPoint y: 194, endPoint x: 212, endPoint y: 192, distance: 7.6
click at [219, 194] on div at bounding box center [544, 228] width 820 height 401
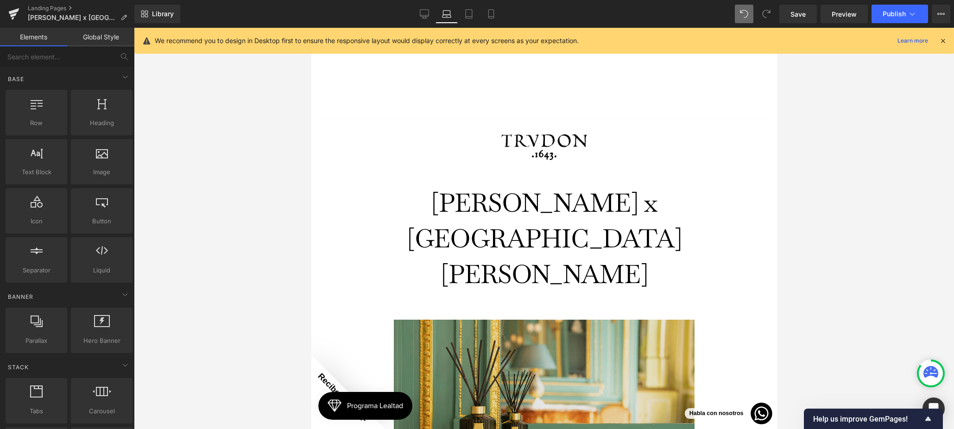
scroll to position [0, 0]
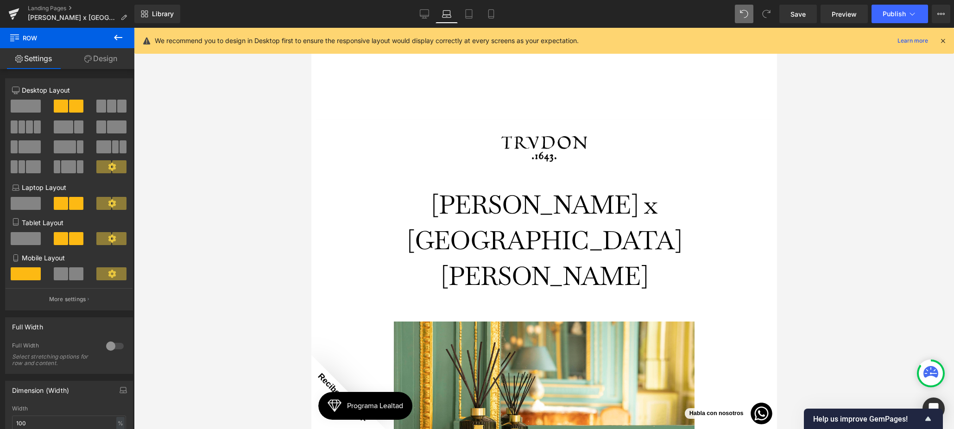
click at [124, 61] on link "Design" at bounding box center [100, 58] width 67 height 21
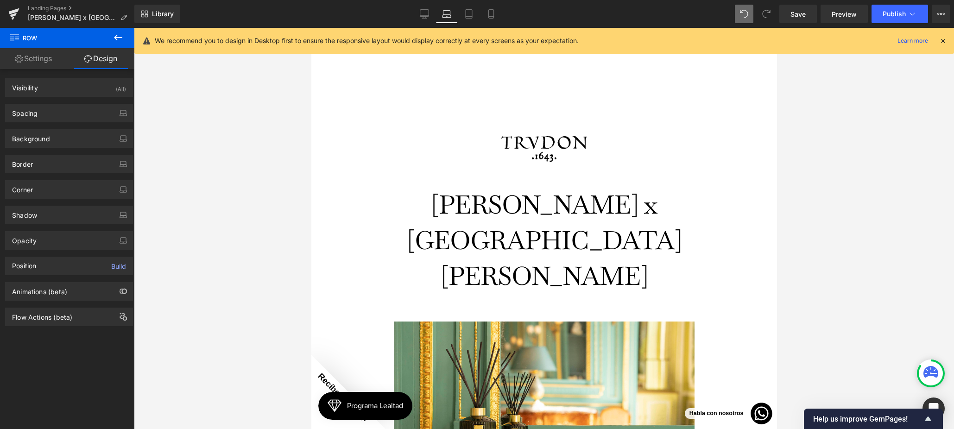
click at [35, 62] on link "Settings" at bounding box center [33, 58] width 67 height 21
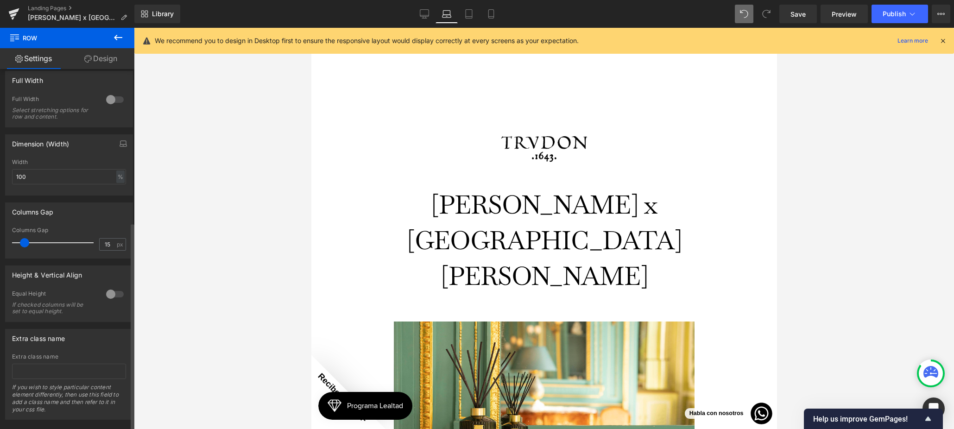
scroll to position [265, 0]
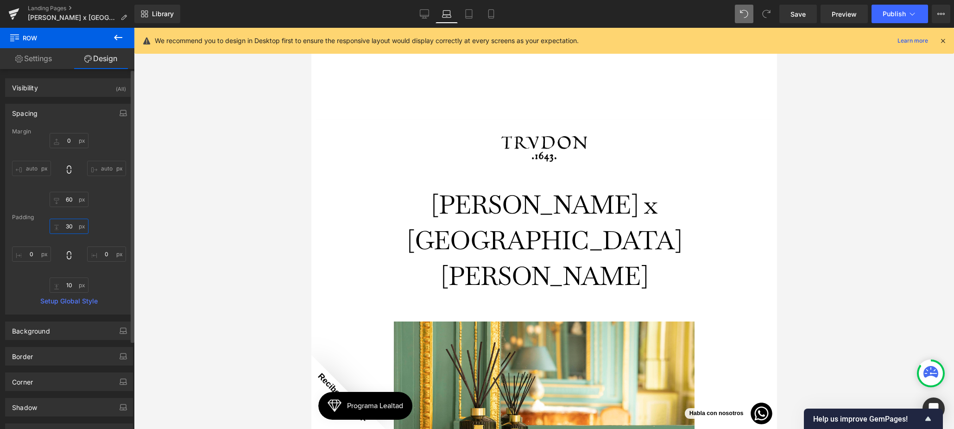
drag, startPoint x: 69, startPoint y: 226, endPoint x: 110, endPoint y: 221, distance: 41.5
click at [69, 226] on input "30" at bounding box center [69, 226] width 39 height 15
click at [105, 256] on input "0" at bounding box center [106, 253] width 39 height 15
click at [66, 284] on input "10" at bounding box center [69, 284] width 39 height 15
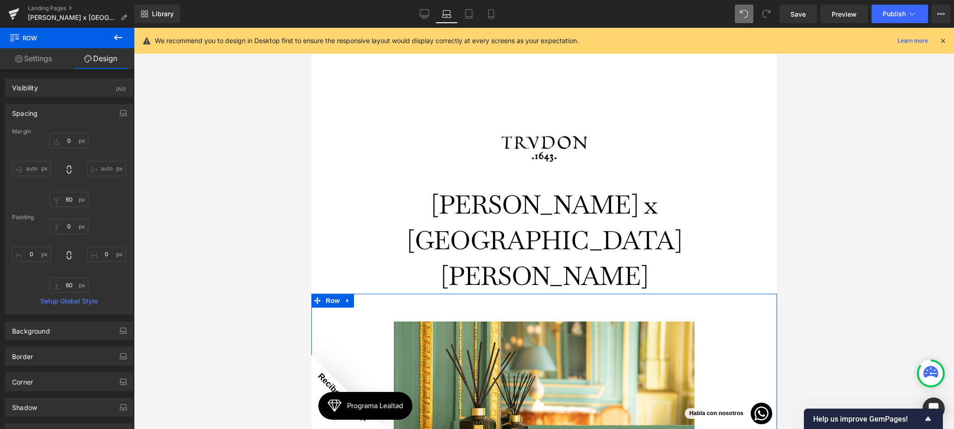
drag, startPoint x: 65, startPoint y: 285, endPoint x: 105, endPoint y: 284, distance: 39.4
click at [65, 285] on input "48" at bounding box center [69, 284] width 39 height 15
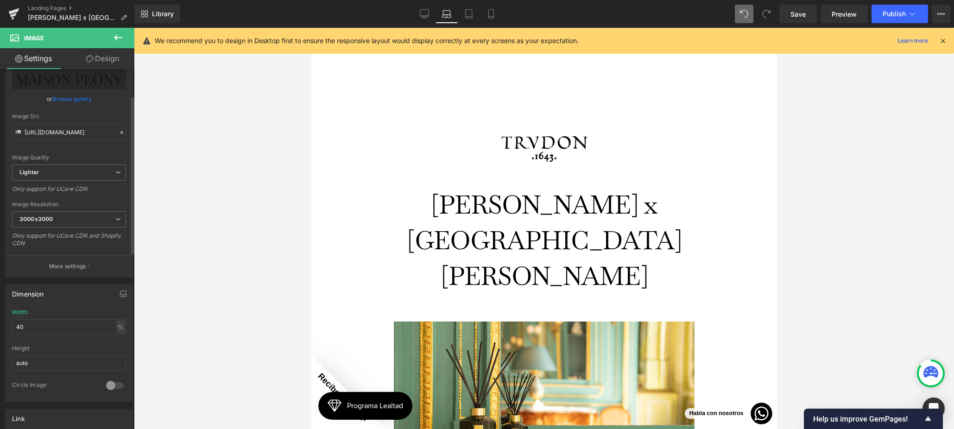
scroll to position [74, 0]
drag, startPoint x: 36, startPoint y: 320, endPoint x: 6, endPoint y: 316, distance: 30.8
click at [6, 316] on div "40% Width 40 % % px auto Height auto 0 Circle Image" at bounding box center [69, 348] width 127 height 93
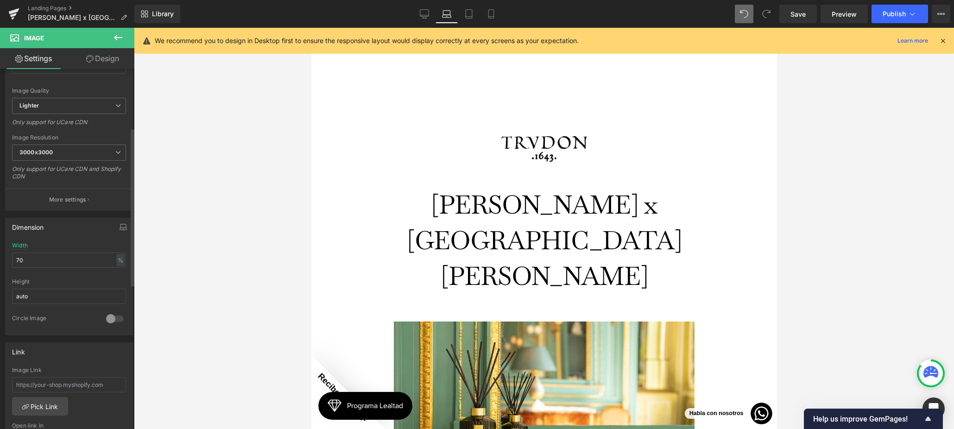
scroll to position [133, 0]
drag, startPoint x: 27, startPoint y: 260, endPoint x: 18, endPoint y: 262, distance: 9.4
click at [14, 261] on input "70" at bounding box center [69, 260] width 114 height 15
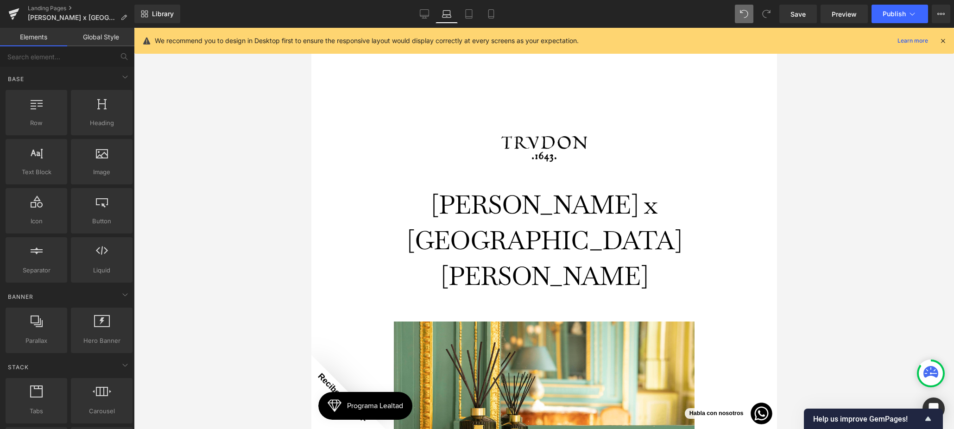
click at [226, 237] on div at bounding box center [544, 228] width 820 height 401
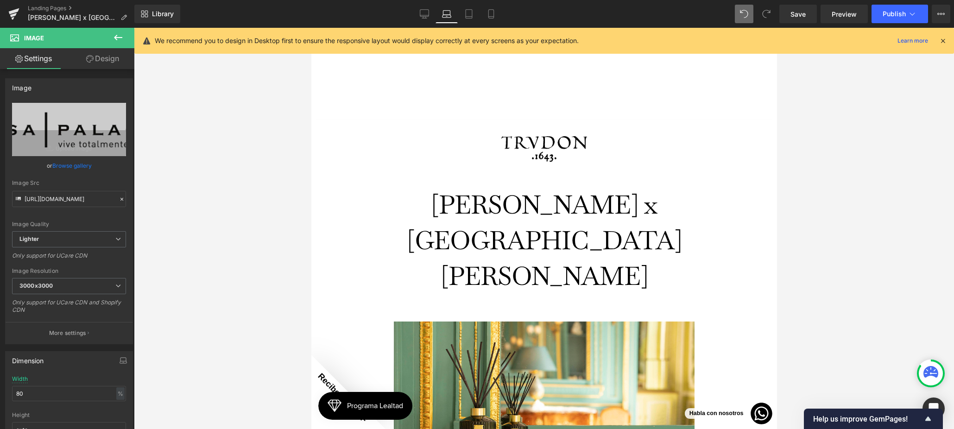
drag, startPoint x: 120, startPoint y: 56, endPoint x: 98, endPoint y: 98, distance: 47.2
click at [120, 56] on link "Design" at bounding box center [102, 58] width 67 height 21
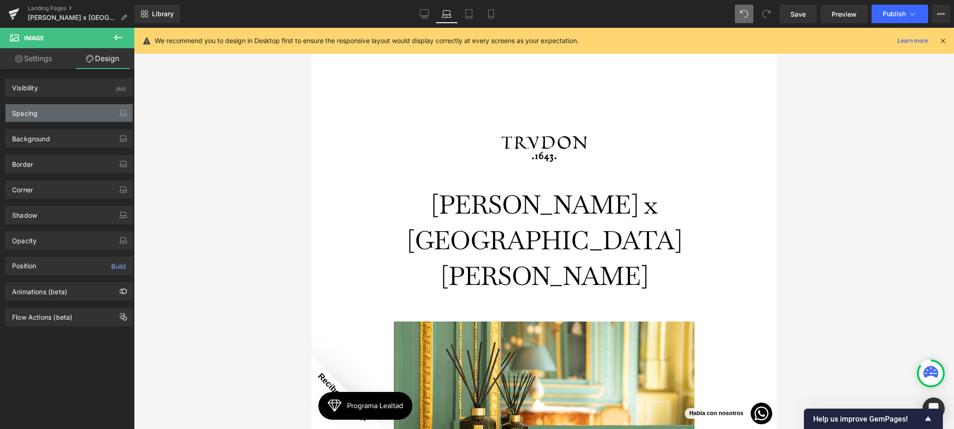
click at [64, 116] on div "Spacing" at bounding box center [69, 113] width 127 height 18
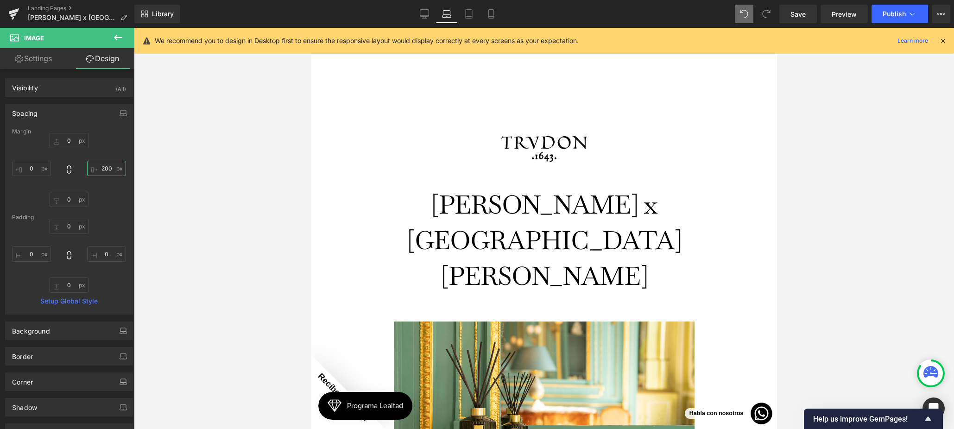
drag, startPoint x: 96, startPoint y: 168, endPoint x: 101, endPoint y: 168, distance: 5.1
click at [96, 168] on input "text" at bounding box center [106, 168] width 39 height 15
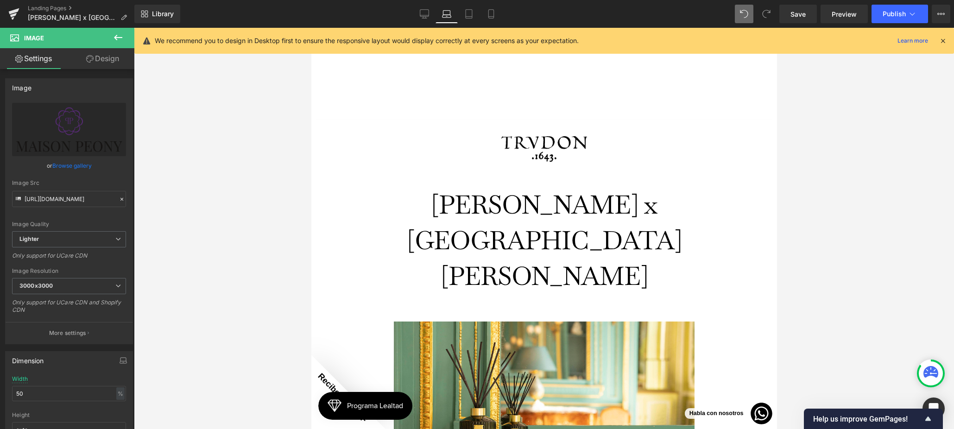
drag, startPoint x: 102, startPoint y: 64, endPoint x: 44, endPoint y: 126, distance: 85.2
click at [102, 64] on link "Design" at bounding box center [102, 58] width 67 height 21
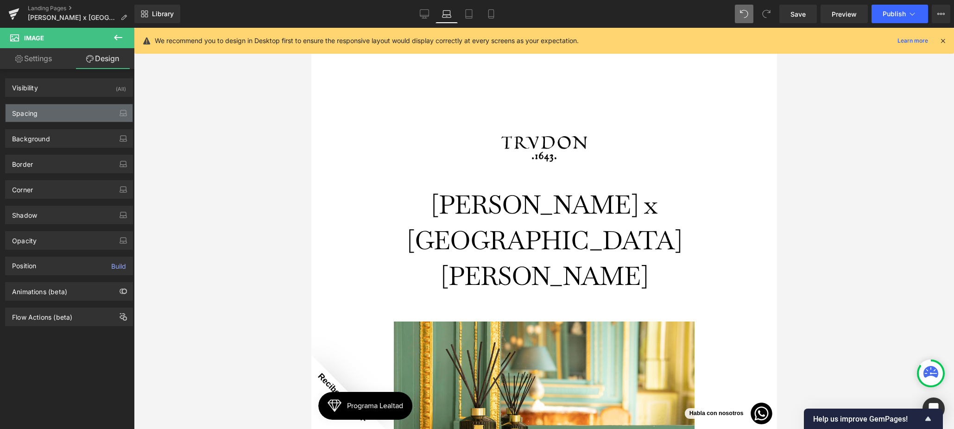
click at [46, 115] on div "Spacing" at bounding box center [69, 113] width 127 height 18
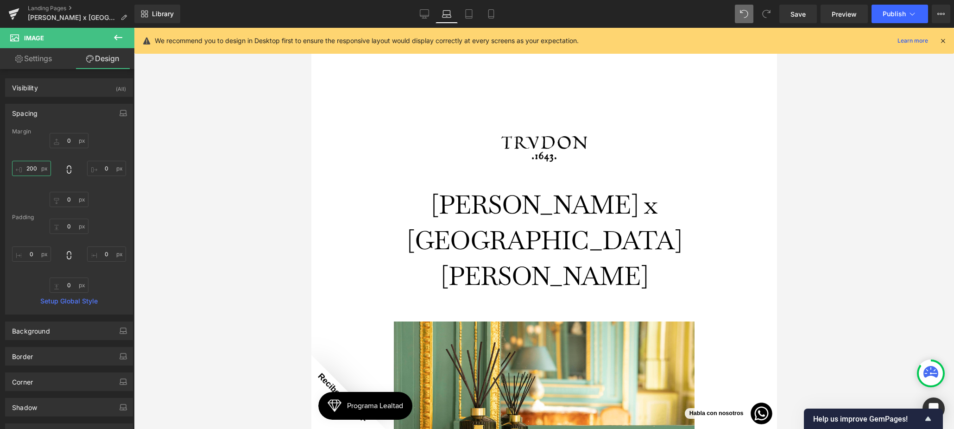
click at [35, 168] on input "200" at bounding box center [31, 168] width 39 height 15
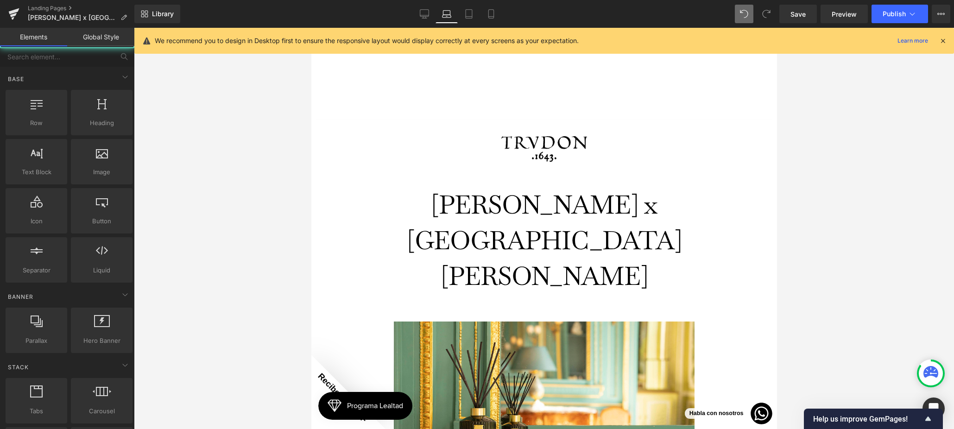
click at [238, 194] on div at bounding box center [544, 228] width 820 height 401
click at [792, 12] on span "Save" at bounding box center [797, 14] width 15 height 10
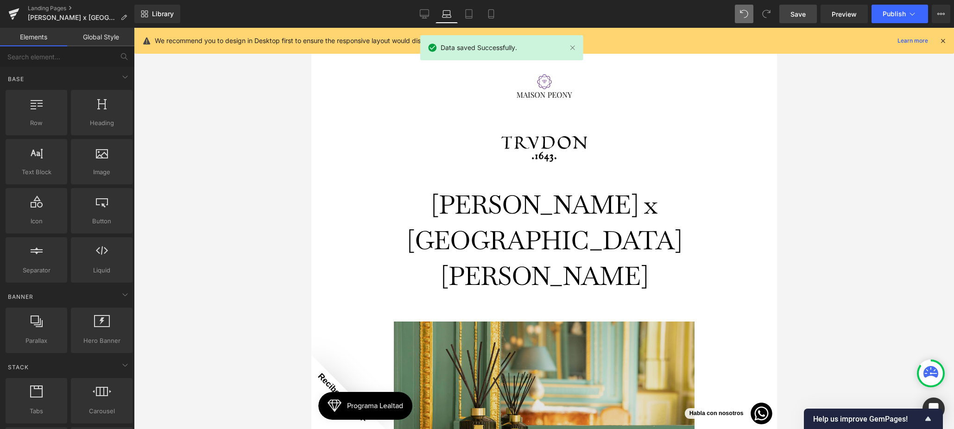
scroll to position [0, 0]
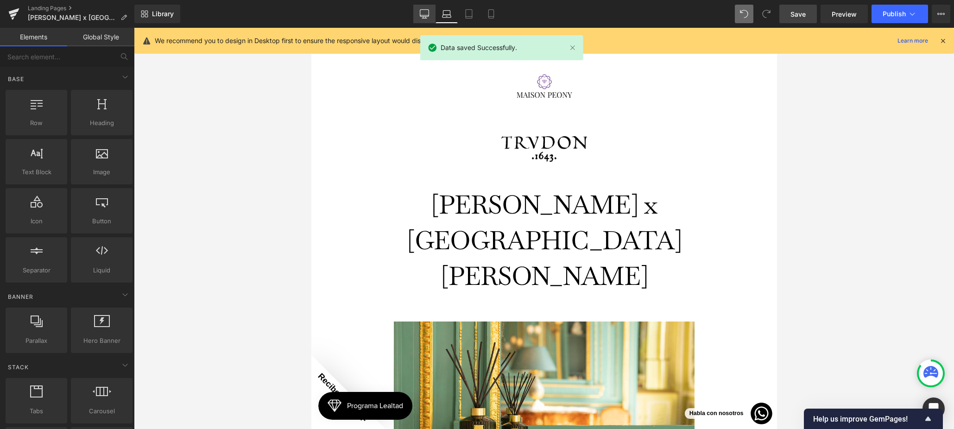
click at [427, 15] on icon at bounding box center [424, 15] width 9 height 0
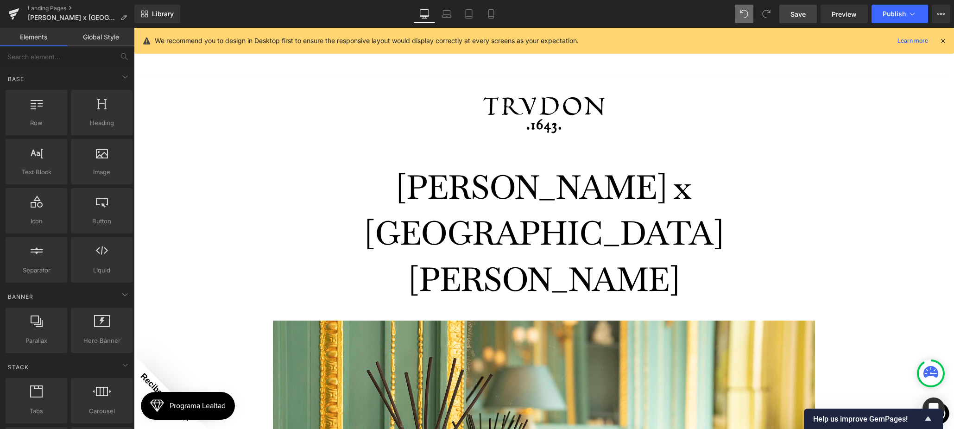
scroll to position [675, 0]
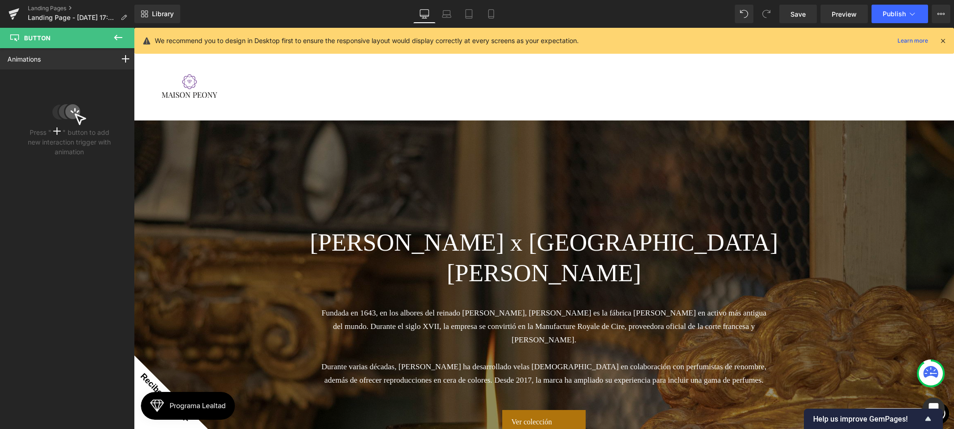
scroll to position [36, 0]
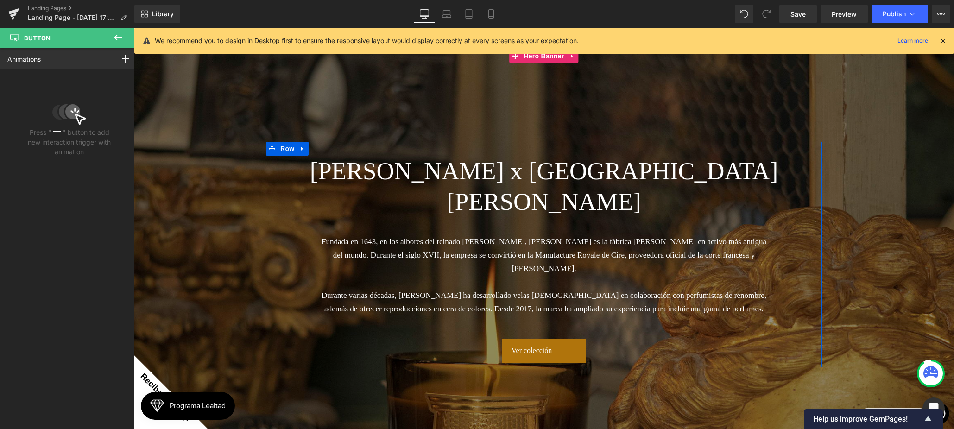
click at [586, 314] on p "Durante varias décadas, [PERSON_NAME] ha desarrollado velas [DEMOGRAPHIC_DATA] …" at bounding box center [543, 302] width 449 height 27
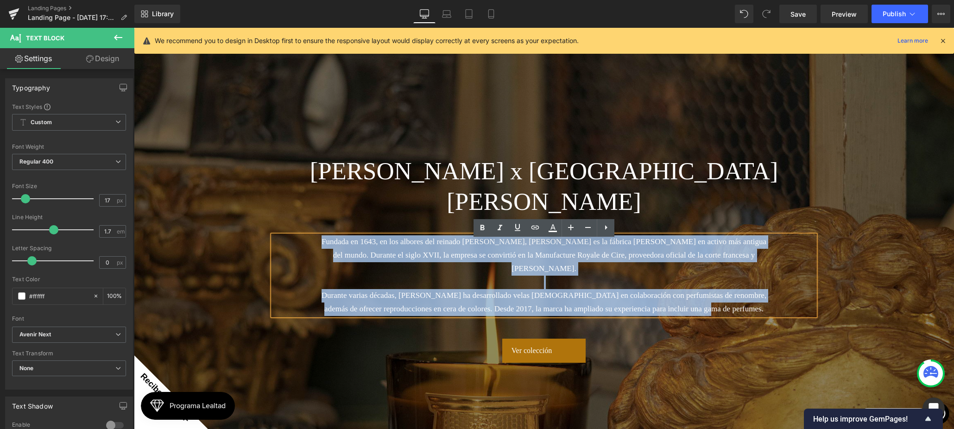
drag, startPoint x: 298, startPoint y: 251, endPoint x: 302, endPoint y: 248, distance: 5.0
click at [301, 248] on div "Fundada en 1643, en los albores del reinado [PERSON_NAME], [PERSON_NAME] es la …" at bounding box center [544, 275] width 542 height 80
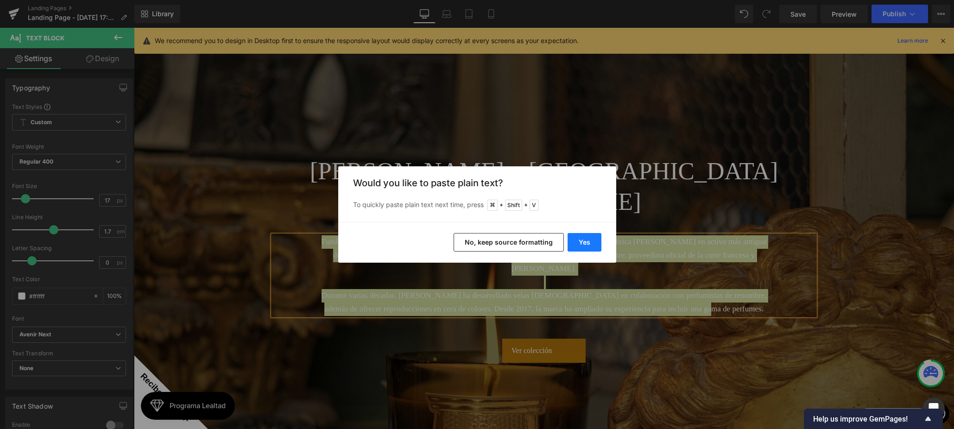
click at [584, 244] on button "Yes" at bounding box center [584, 242] width 34 height 19
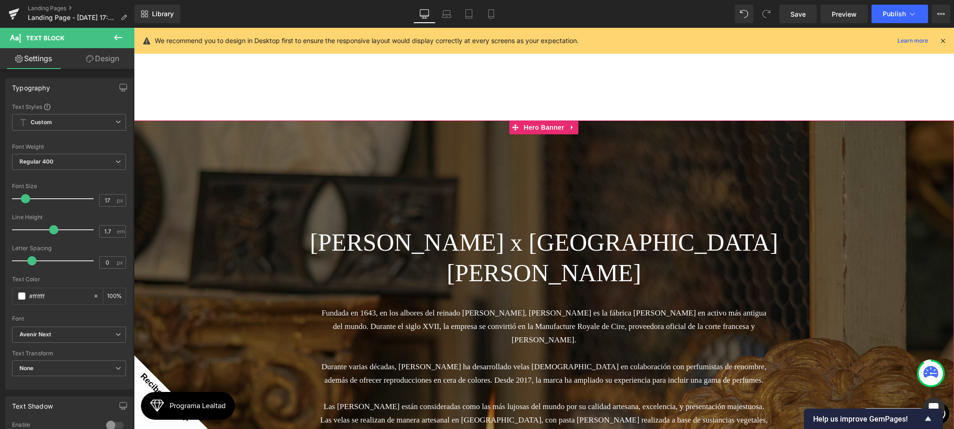
scroll to position [121, 0]
click at [535, 307] on div "Fundada en 1643, en los albores del reinado [PERSON_NAME], [PERSON_NAME] es la …" at bounding box center [544, 407] width 542 height 201
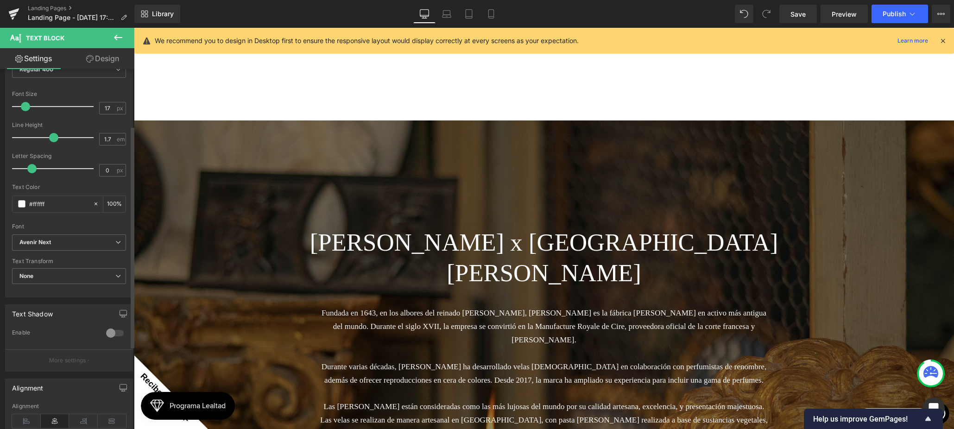
scroll to position [227, 0]
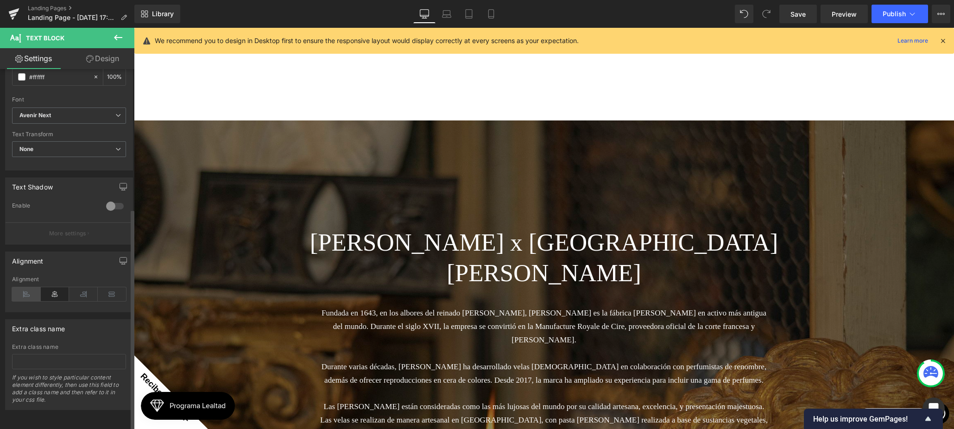
click at [27, 291] on icon at bounding box center [26, 294] width 29 height 14
click at [57, 288] on icon at bounding box center [55, 294] width 29 height 14
click at [490, 10] on icon at bounding box center [490, 13] width 9 height 9
type input "100"
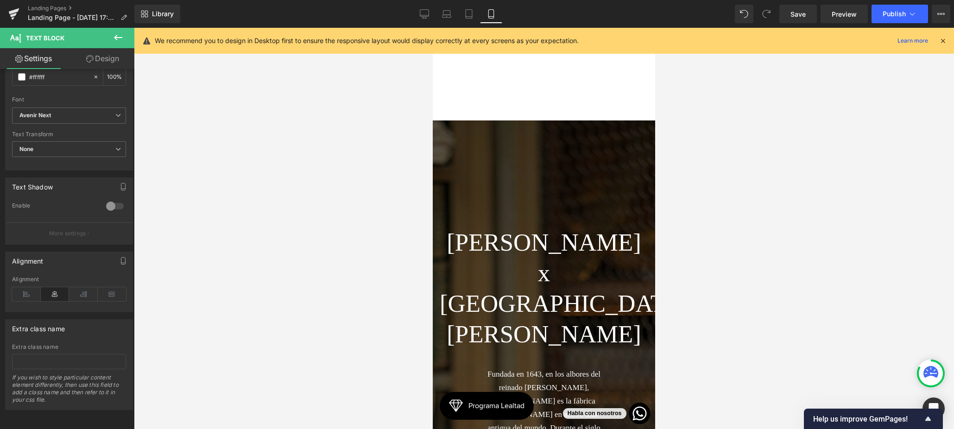
scroll to position [458, 0]
click at [810, 18] on link "Save" at bounding box center [798, 14] width 38 height 19
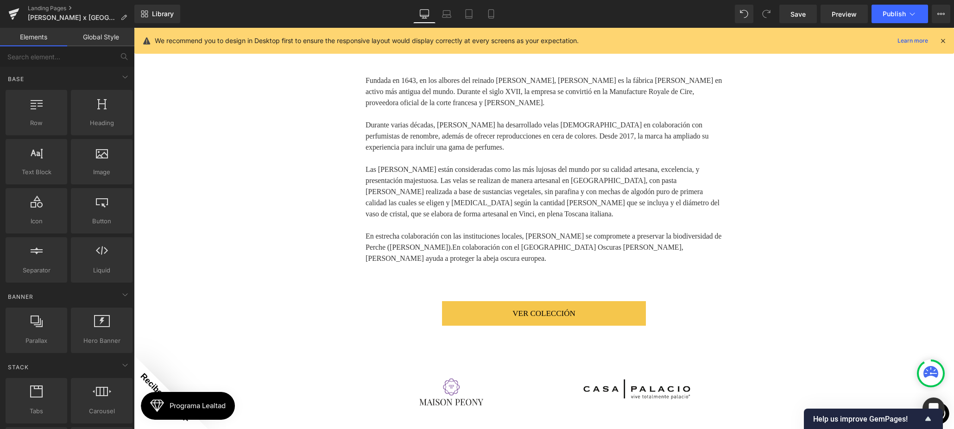
scroll to position [23, 0]
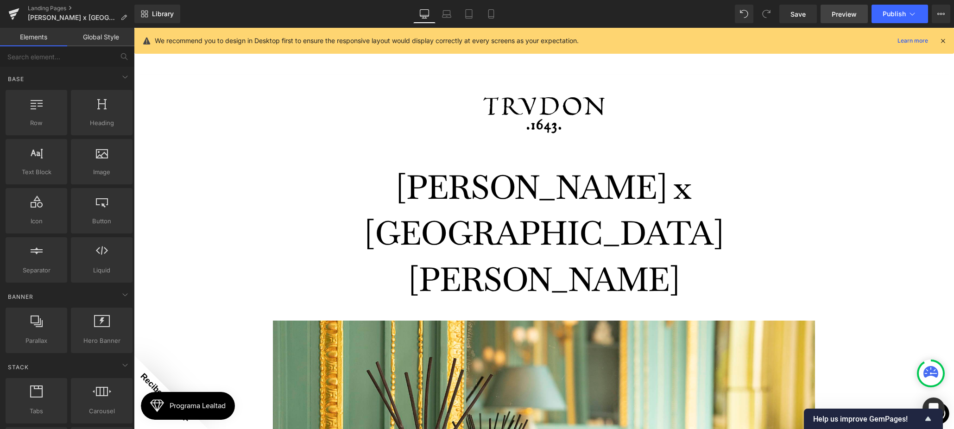
click at [822, 15] on link "Preview" at bounding box center [843, 14] width 47 height 19
click at [795, 10] on span "Save" at bounding box center [797, 14] width 15 height 10
click at [828, 13] on link "Preview" at bounding box center [843, 14] width 47 height 19
click at [836, 17] on span "Preview" at bounding box center [843, 14] width 25 height 10
